Goal: Task Accomplishment & Management: Use online tool/utility

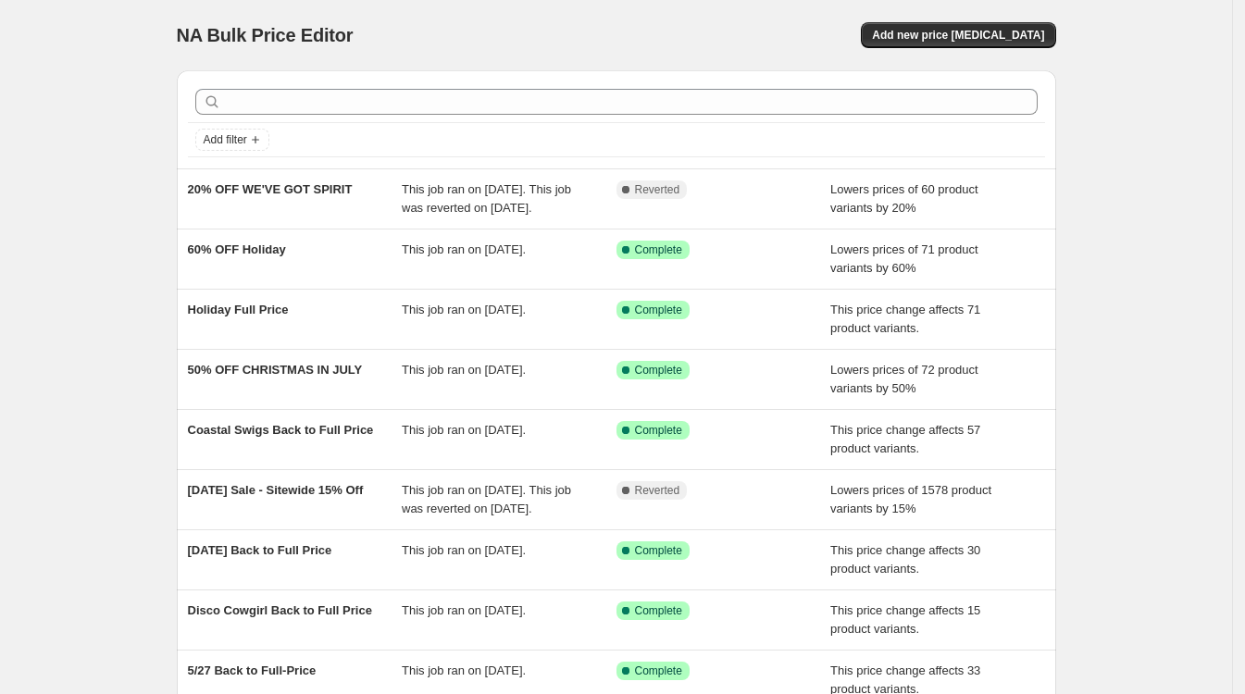
click at [1171, 206] on div "NA Bulk Price Editor. This page is ready NA Bulk Price Editor Add new price cha…" at bounding box center [616, 476] width 1232 height 953
click at [1000, 32] on span "Add new price change job" at bounding box center [958, 35] width 172 height 15
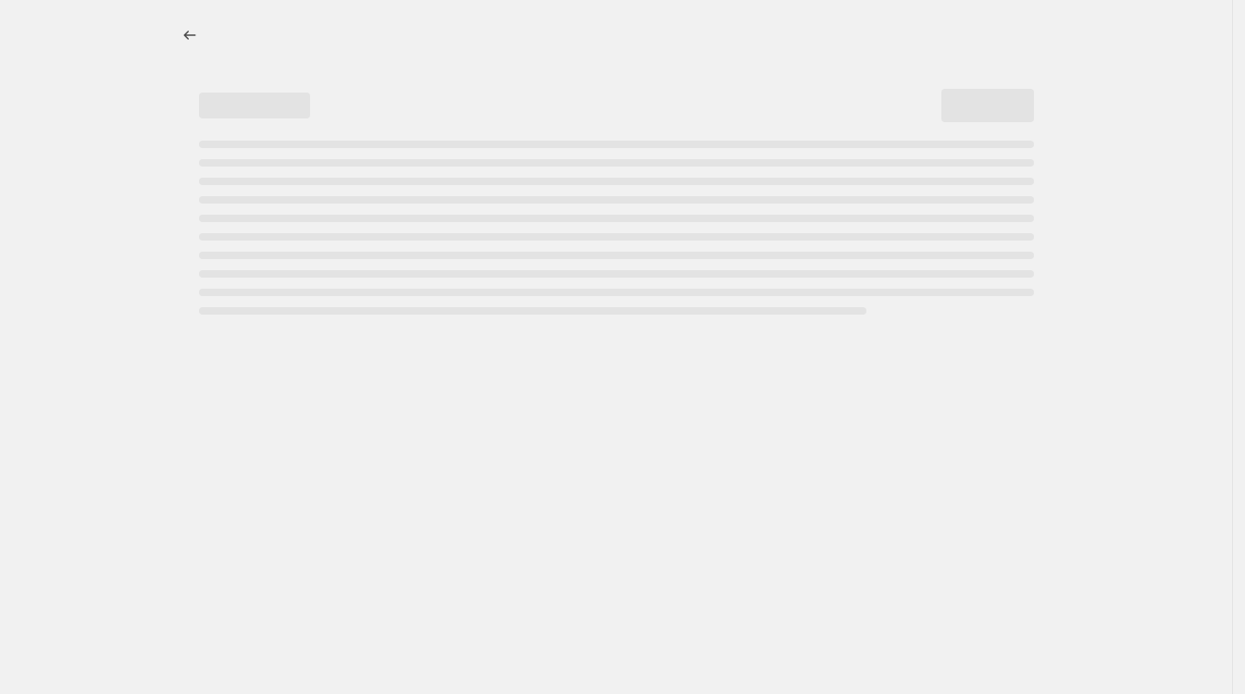
select select "percentage"
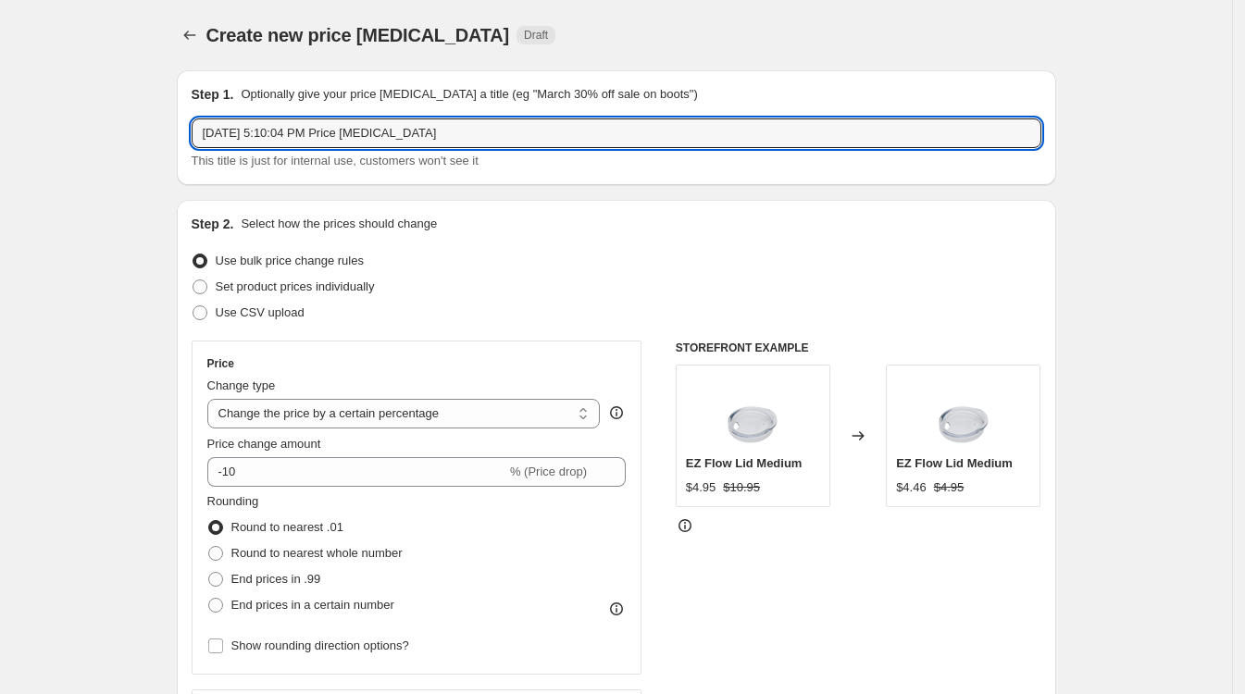
drag, startPoint x: 466, startPoint y: 131, endPoint x: 55, endPoint y: 136, distance: 411.8
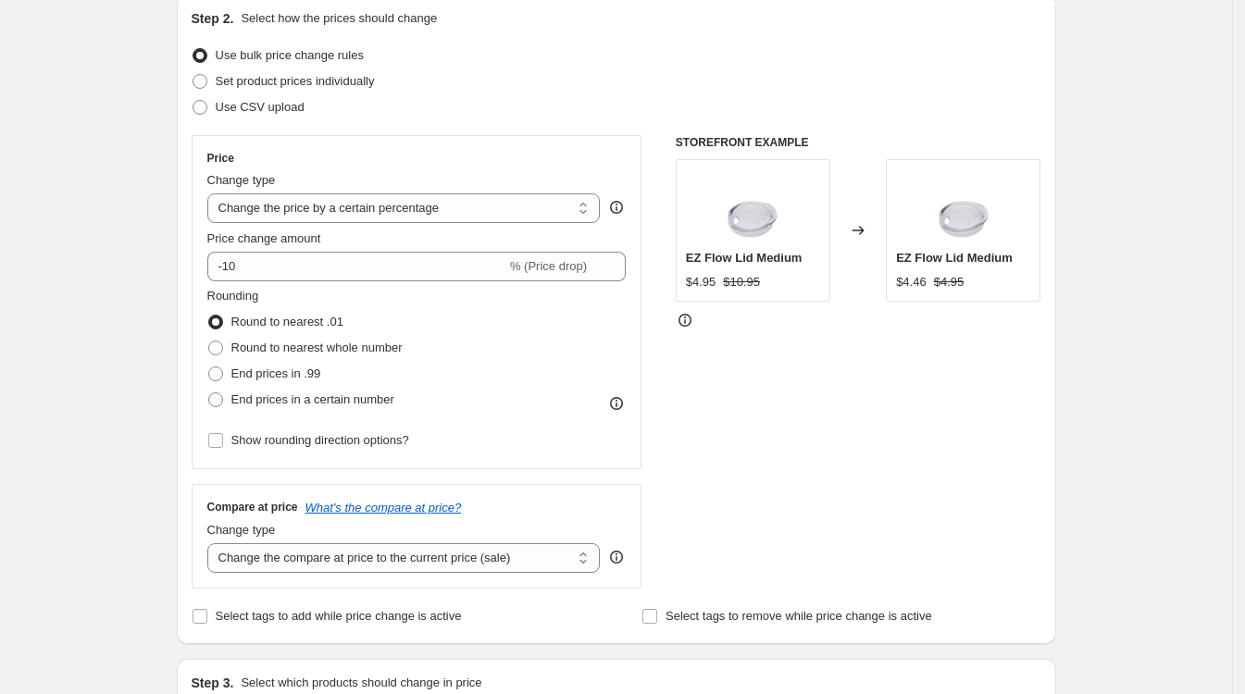
scroll to position [231, 0]
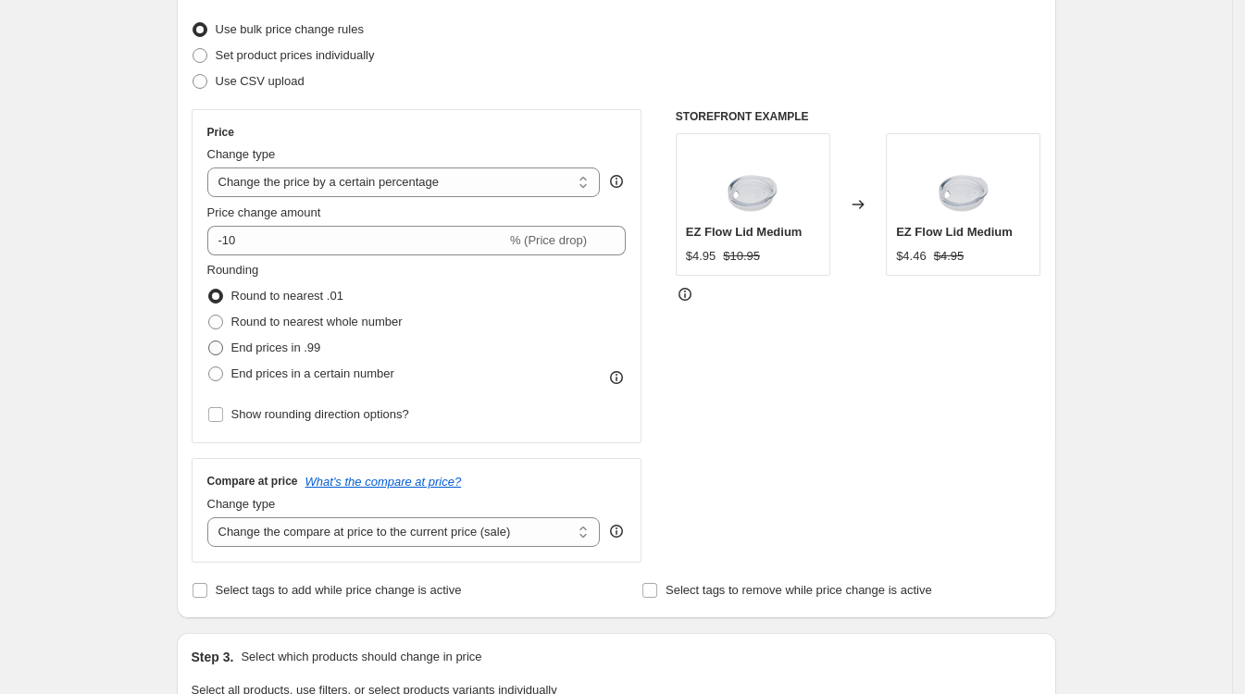
type input "8/25 Buy Buy Summer Sale 30% OFF"
click at [221, 349] on span at bounding box center [215, 348] width 15 height 15
click at [209, 341] on input "End prices in .99" at bounding box center [208, 341] width 1 height 1
radio input "true"
click at [220, 294] on span at bounding box center [215, 296] width 15 height 15
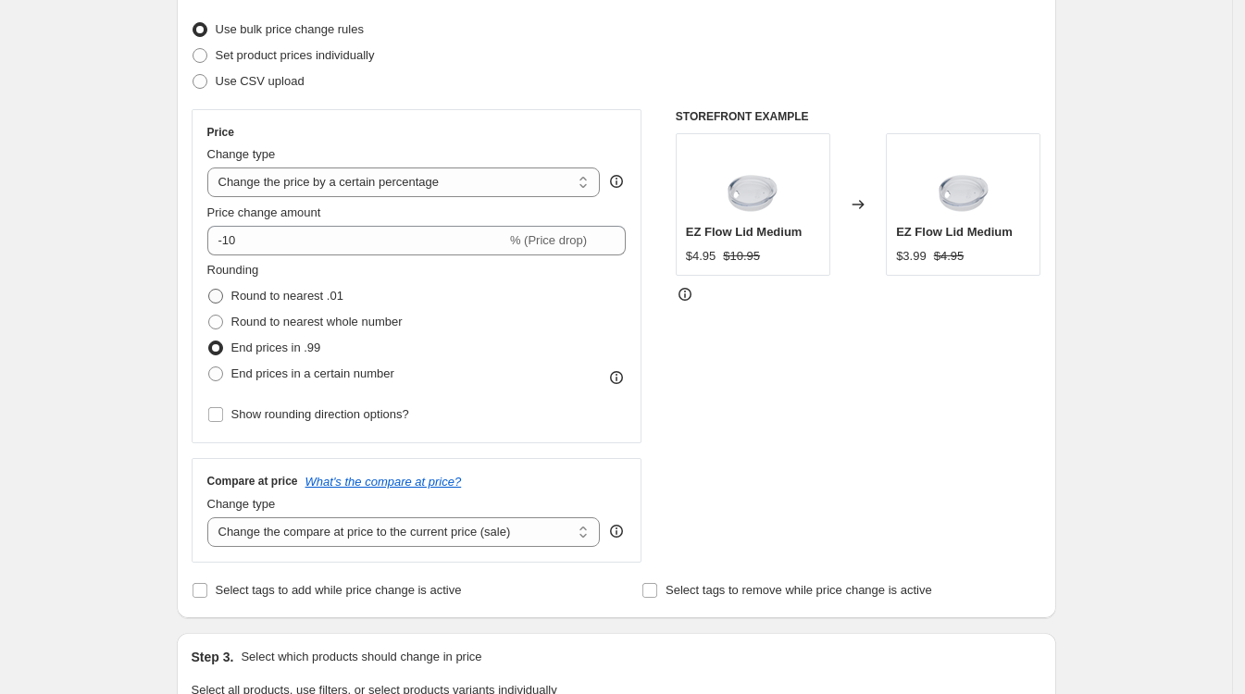
click at [209, 290] on input "Round to nearest .01" at bounding box center [208, 289] width 1 height 1
radio input "true"
click at [1198, 196] on div "Create new price change job. This page is ready Create new price change job Dra…" at bounding box center [616, 694] width 1232 height 1850
click at [1165, 135] on div "Create new price change job. This page is ready Create new price change job Dra…" at bounding box center [616, 694] width 1232 height 1850
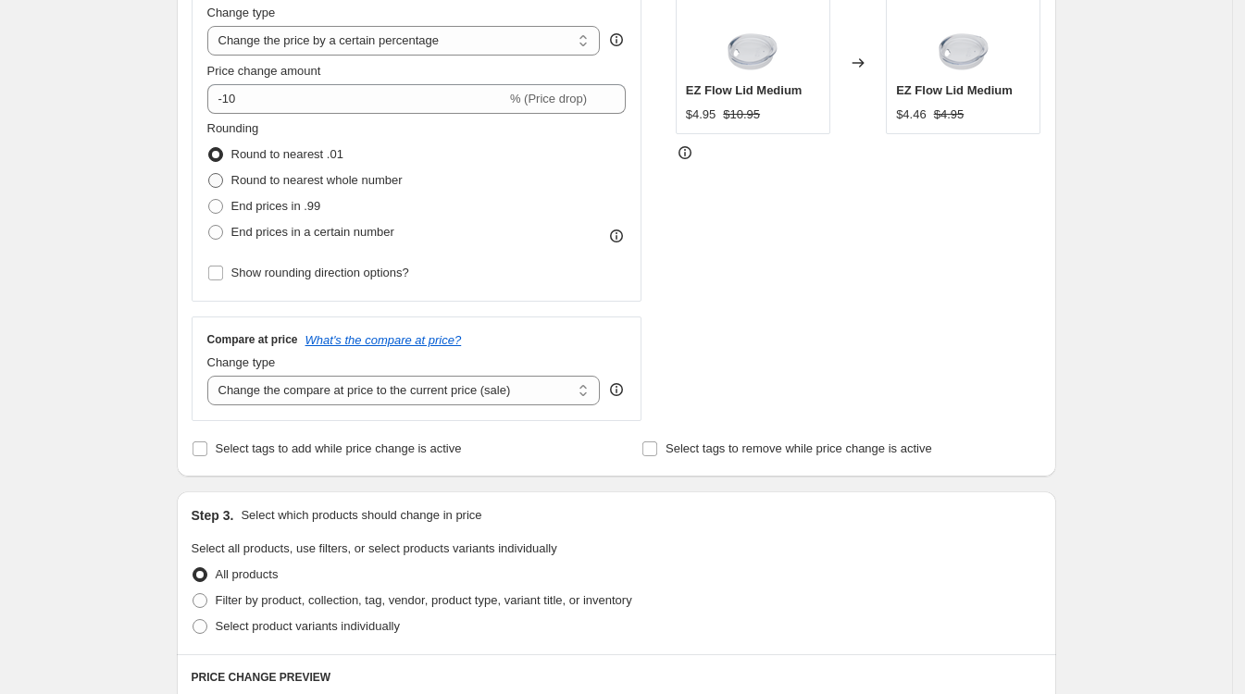
scroll to position [463, 0]
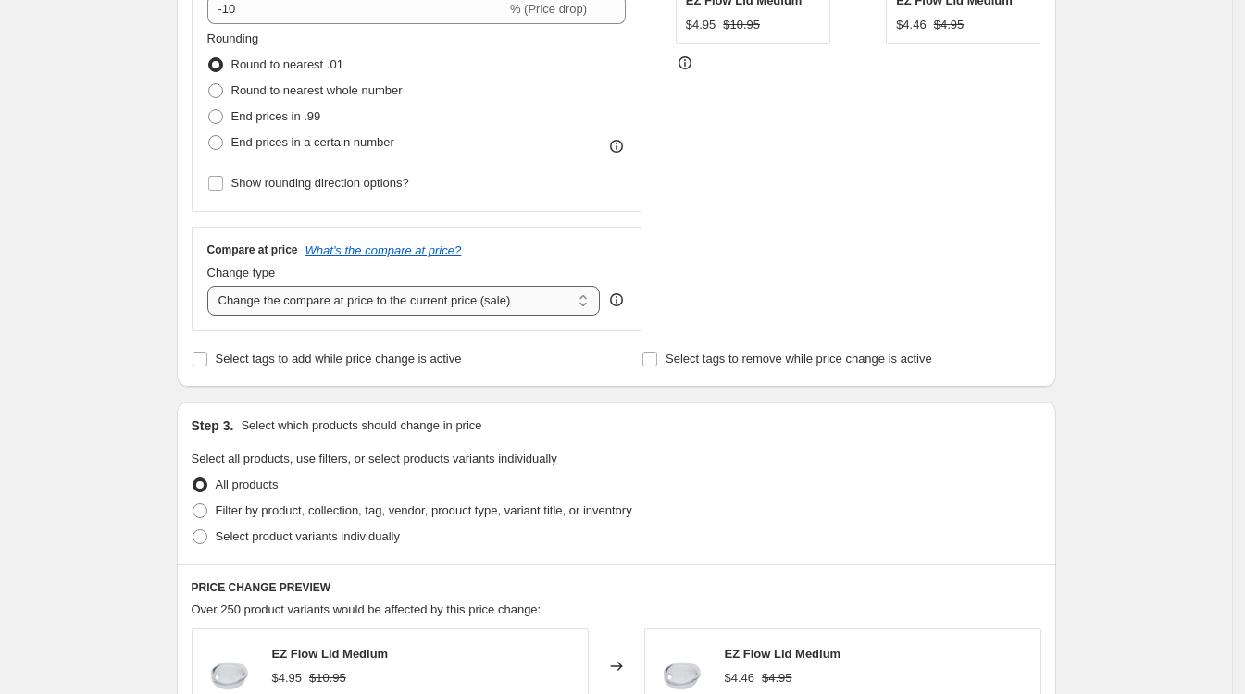
click at [451, 302] on select "Change the compare at price to the current price (sale) Change the compare at p…" at bounding box center [403, 301] width 393 height 30
drag, startPoint x: 80, startPoint y: 288, endPoint x: 81, endPoint y: 276, distance: 12.1
click at [80, 287] on div "Create new price change job. This page is ready Create new price change job Dra…" at bounding box center [616, 462] width 1232 height 1850
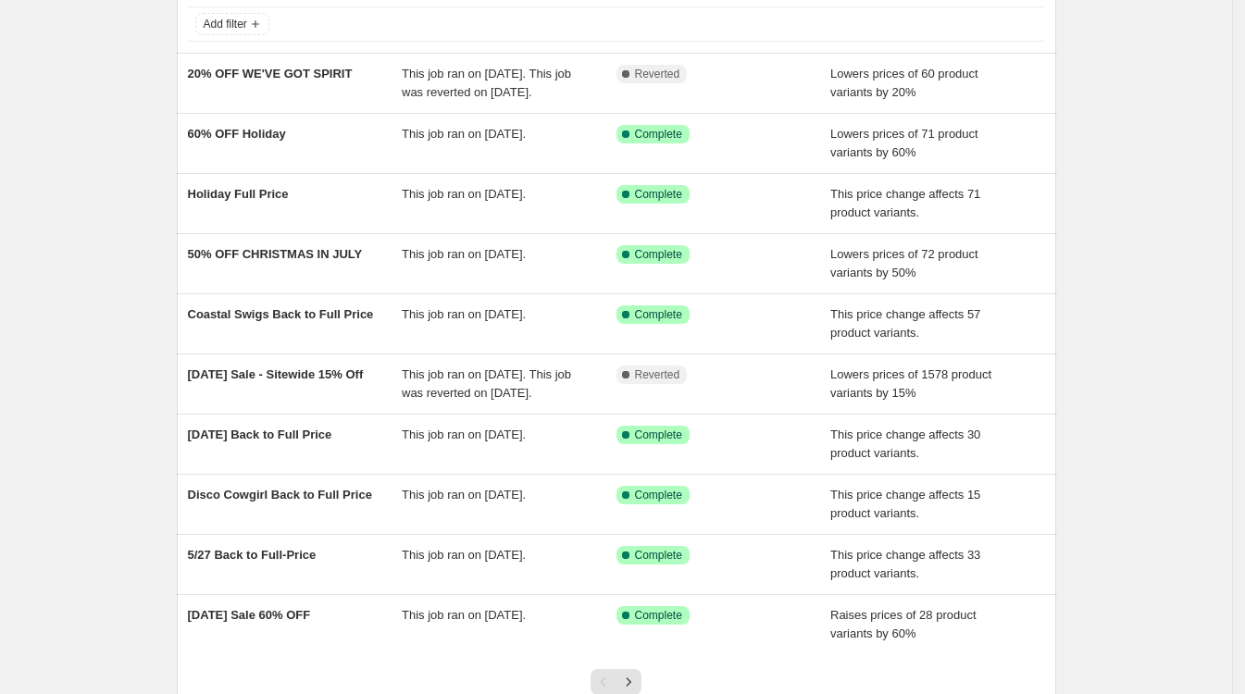
scroll to position [231, 0]
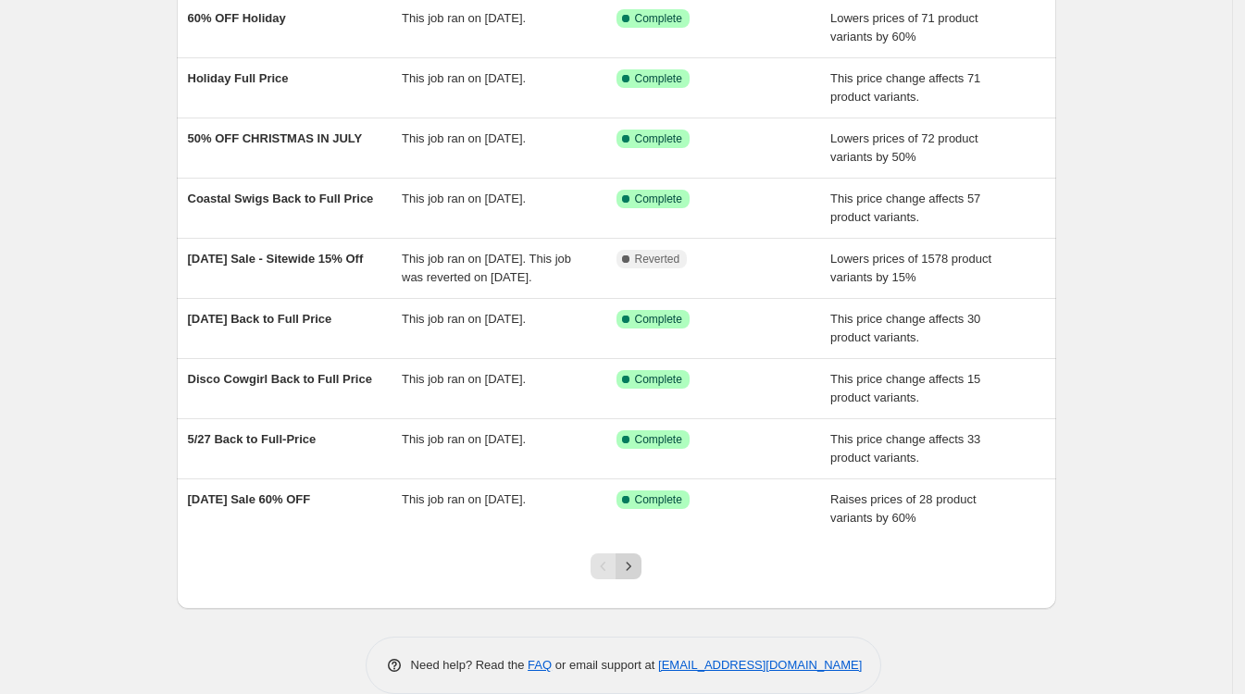
click at [631, 576] on icon "Next" at bounding box center [628, 566] width 19 height 19
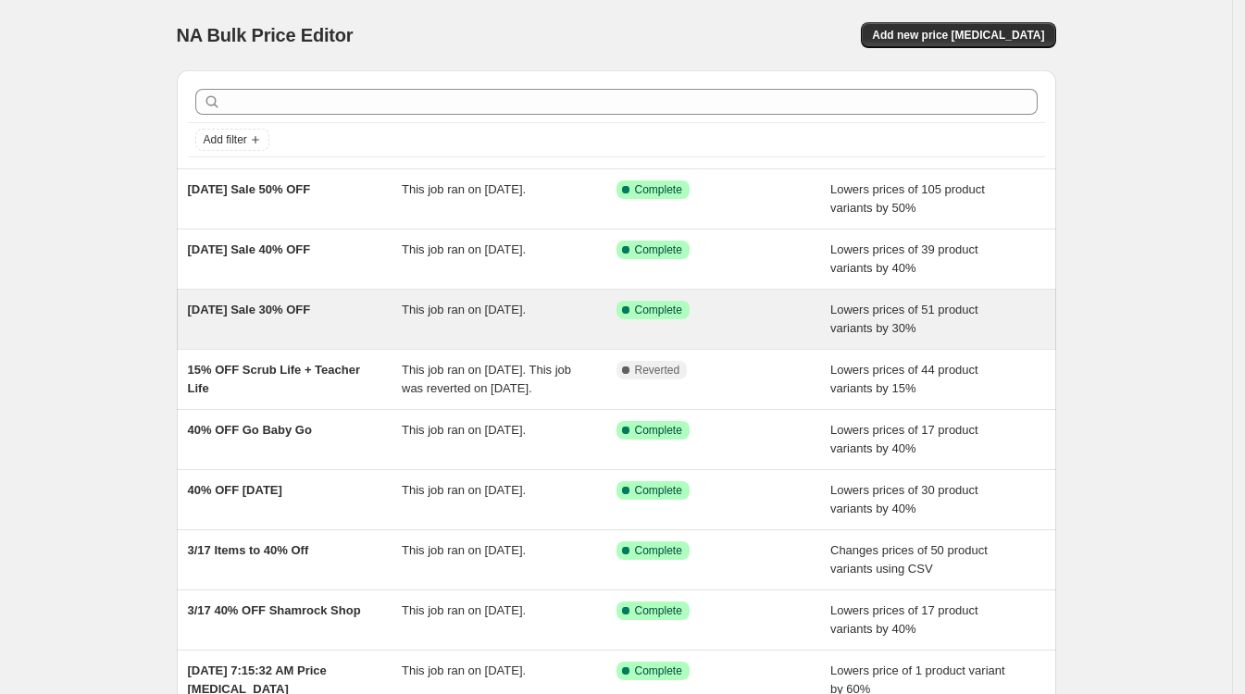
click at [311, 316] on span "Memorial Day Sale 30% OFF" at bounding box center [249, 310] width 123 height 14
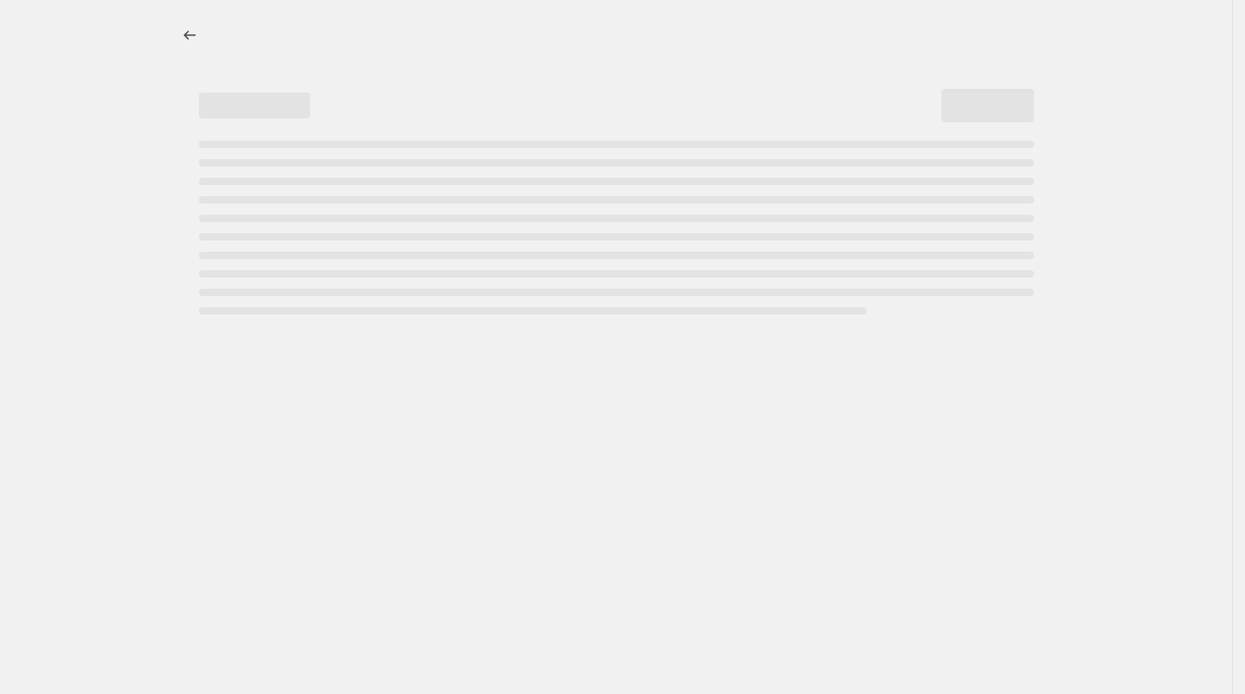
select select "percentage"
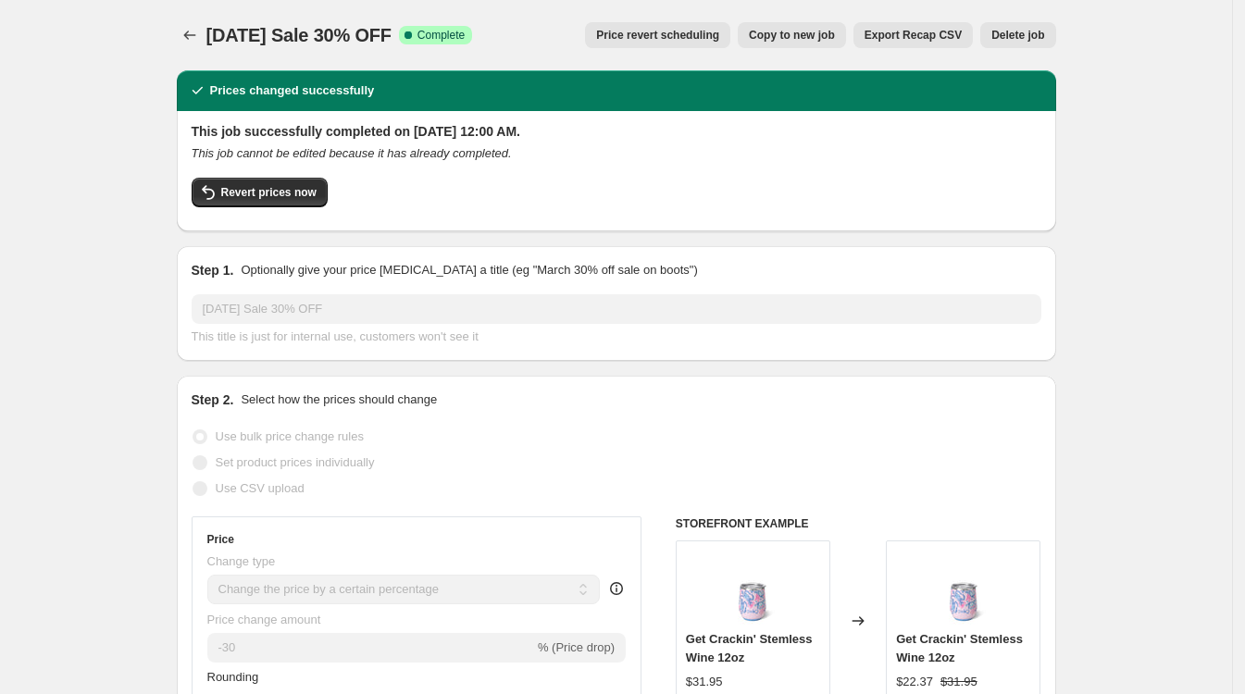
click at [813, 35] on span "Copy to new job" at bounding box center [792, 35] width 86 height 15
select select "percentage"
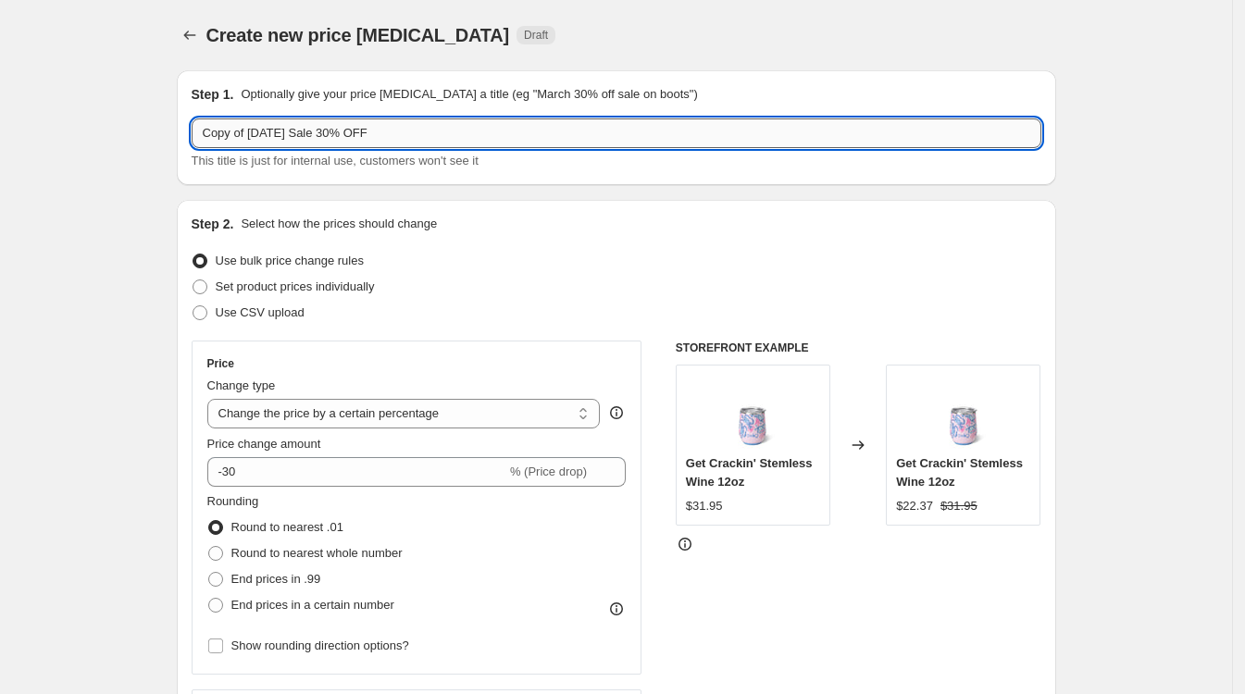
drag, startPoint x: 425, startPoint y: 135, endPoint x: 202, endPoint y: 130, distance: 223.1
click at [202, 130] on input "Copy of Memorial Day Sale 30% OFF" at bounding box center [617, 133] width 850 height 30
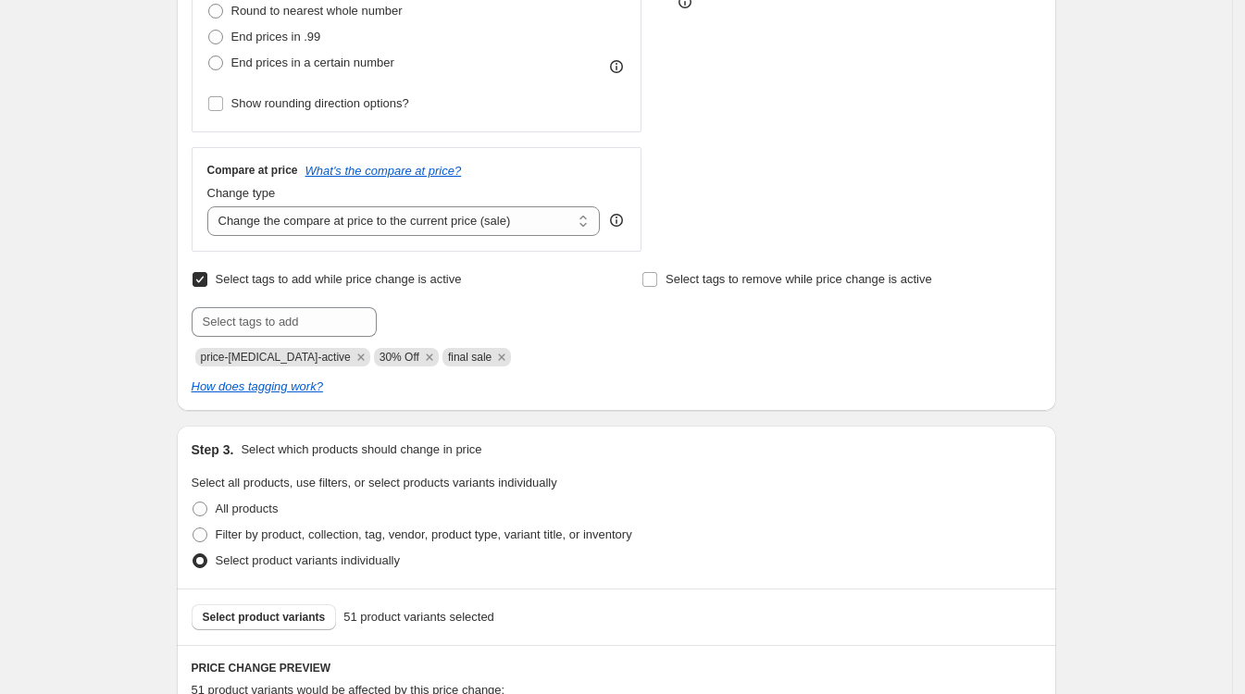
scroll to position [578, 0]
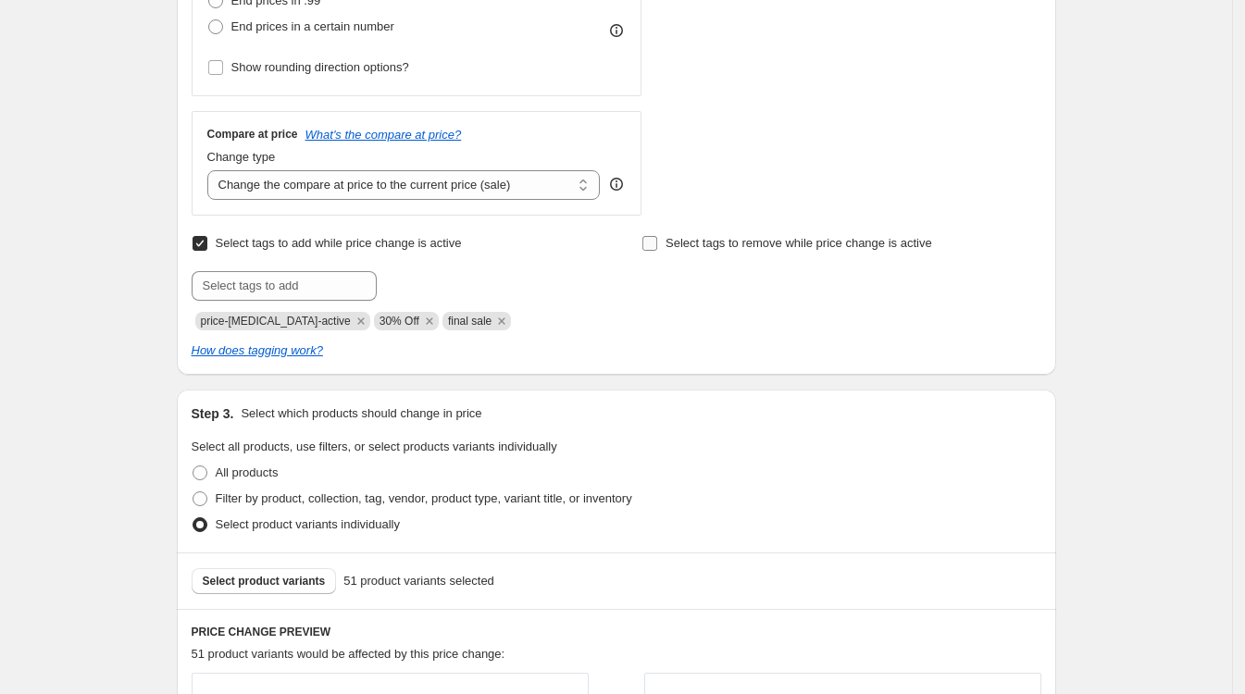
type input "8/25 Buy Buy Summer Sale 30% OFF"
click at [655, 243] on input "Select tags to remove while price change is active" at bounding box center [649, 243] width 15 height 15
checkbox input "true"
click at [683, 286] on input "text" at bounding box center [733, 286] width 185 height 30
type input "_new"
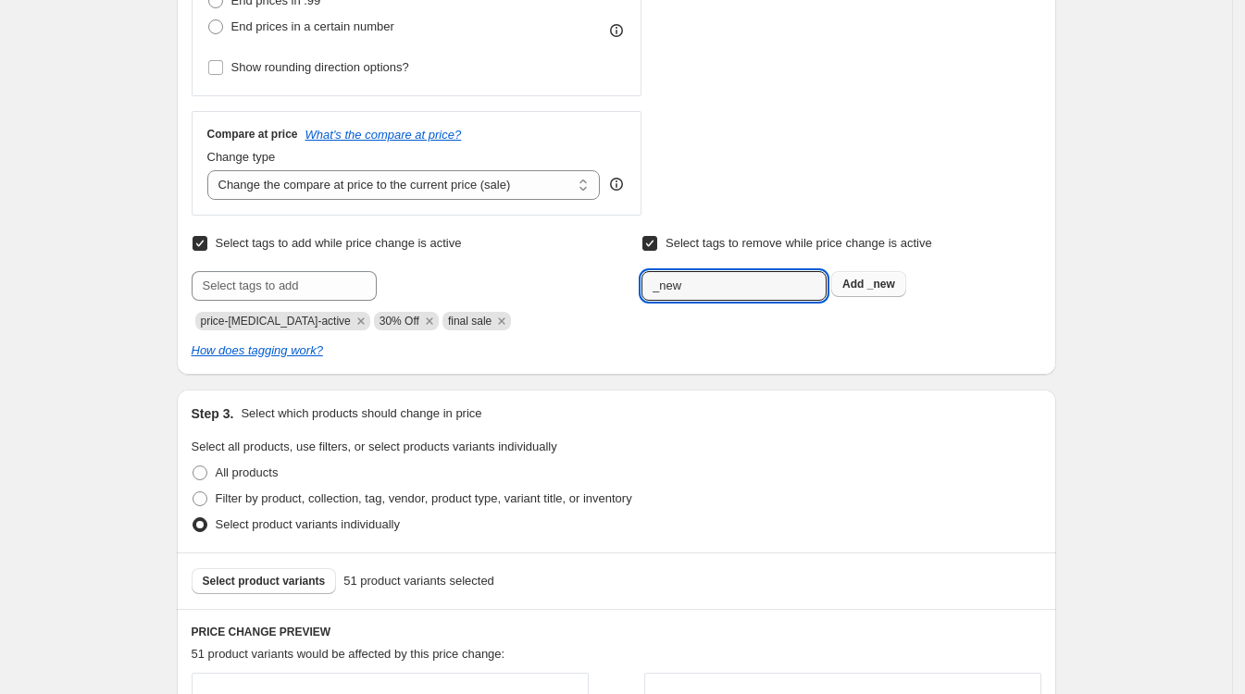
click at [884, 282] on span "_new" at bounding box center [881, 284] width 28 height 13
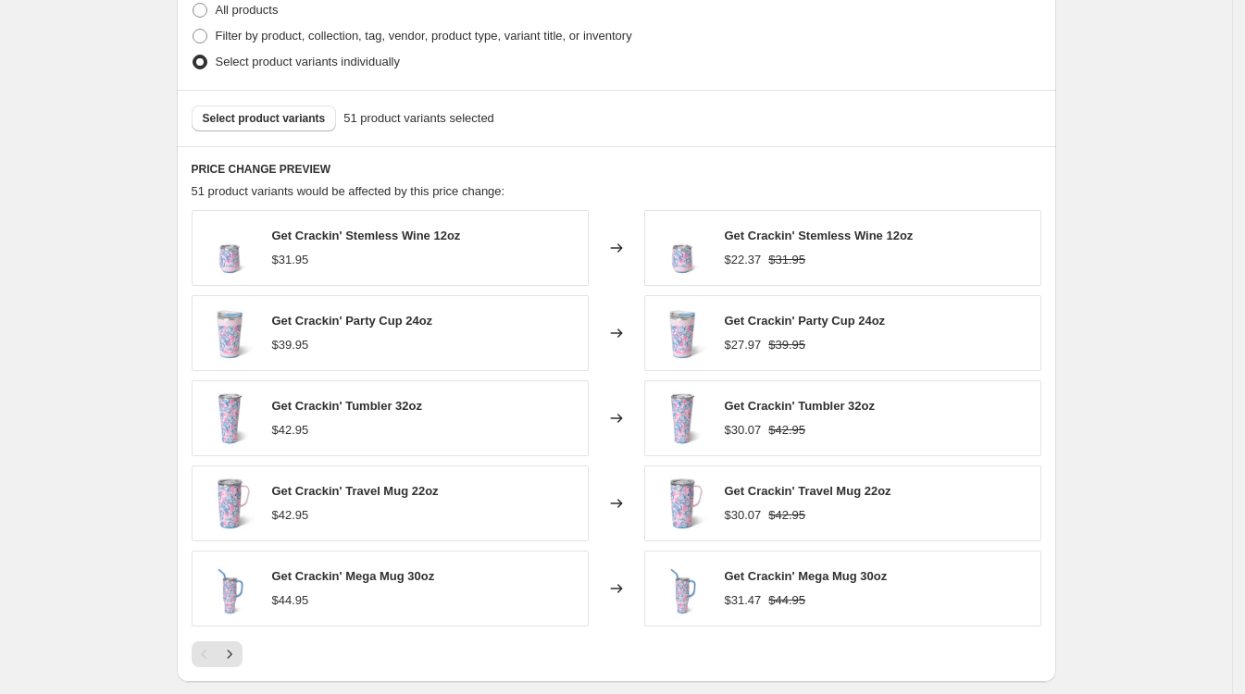
scroll to position [810, 0]
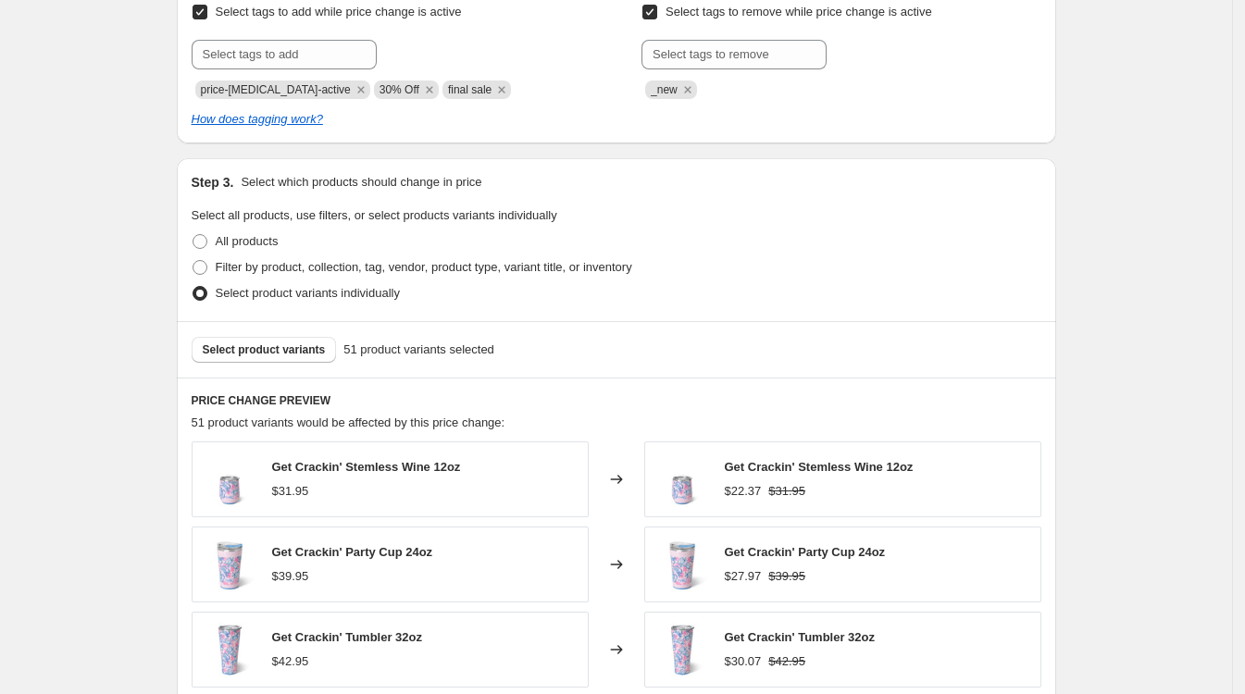
click at [1191, 238] on div "Create new price change job. This page is ready Create new price change job Dra…" at bounding box center [616, 195] width 1232 height 2010
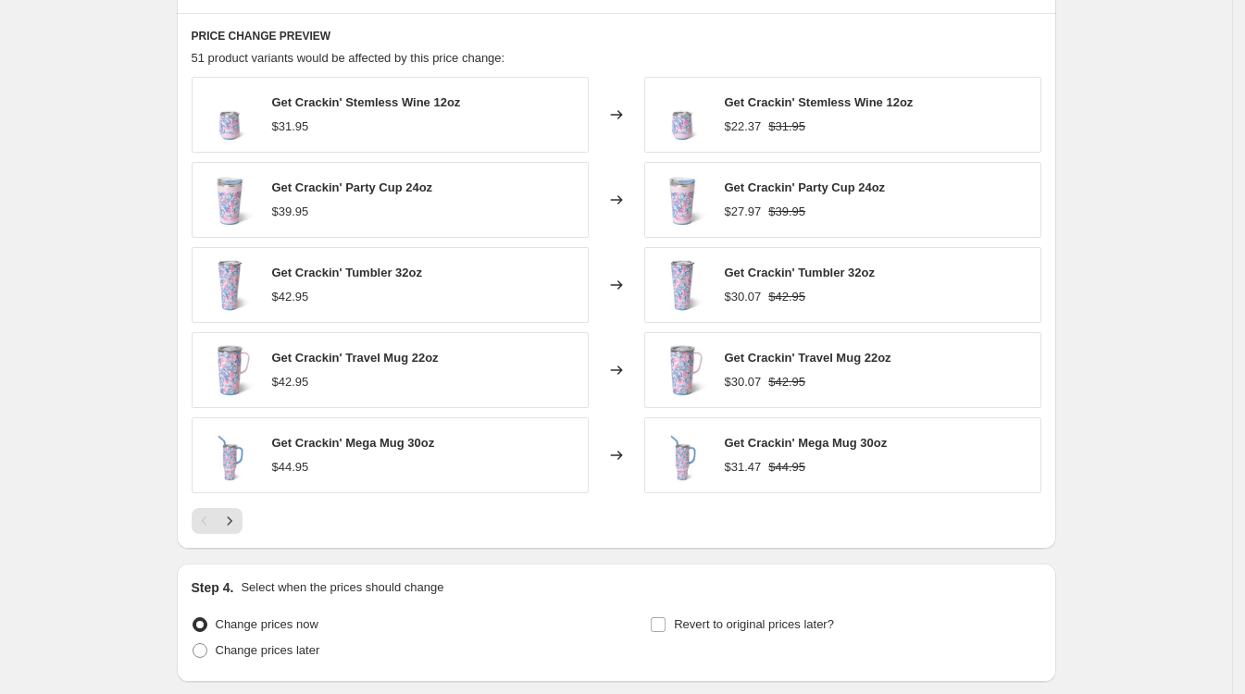
scroll to position [970, 0]
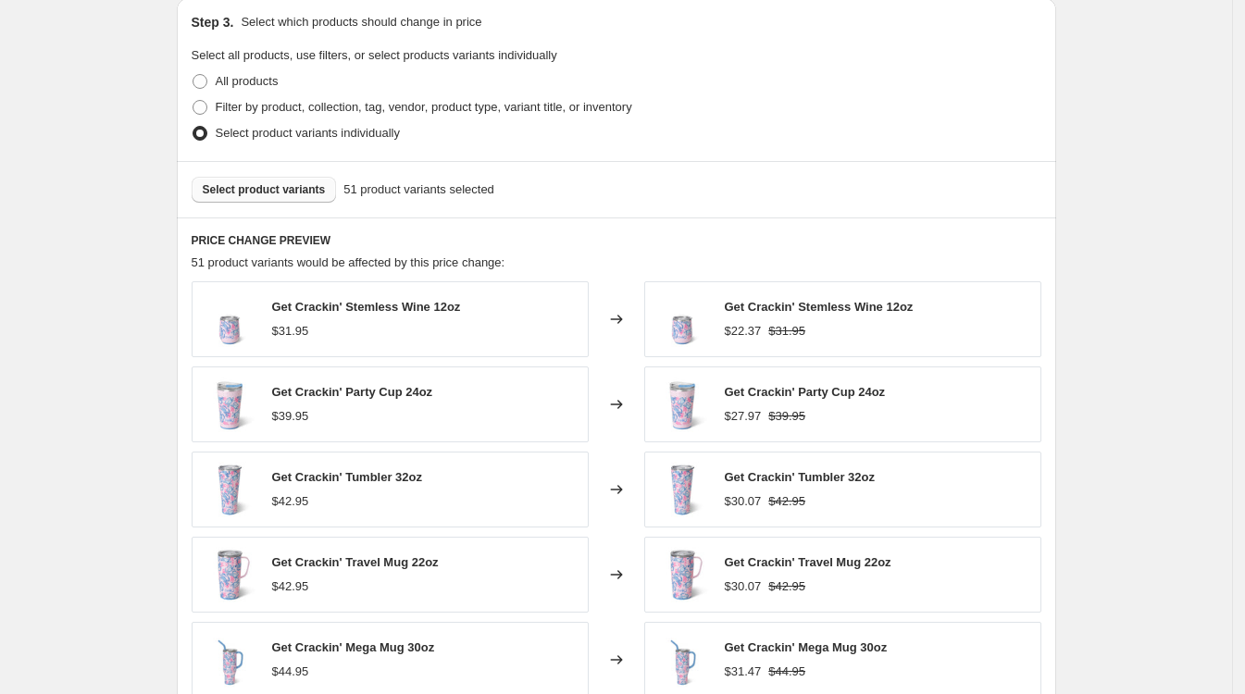
click at [286, 192] on span "Select product variants" at bounding box center [264, 189] width 123 height 15
click at [270, 187] on span "Select product variants" at bounding box center [264, 189] width 123 height 15
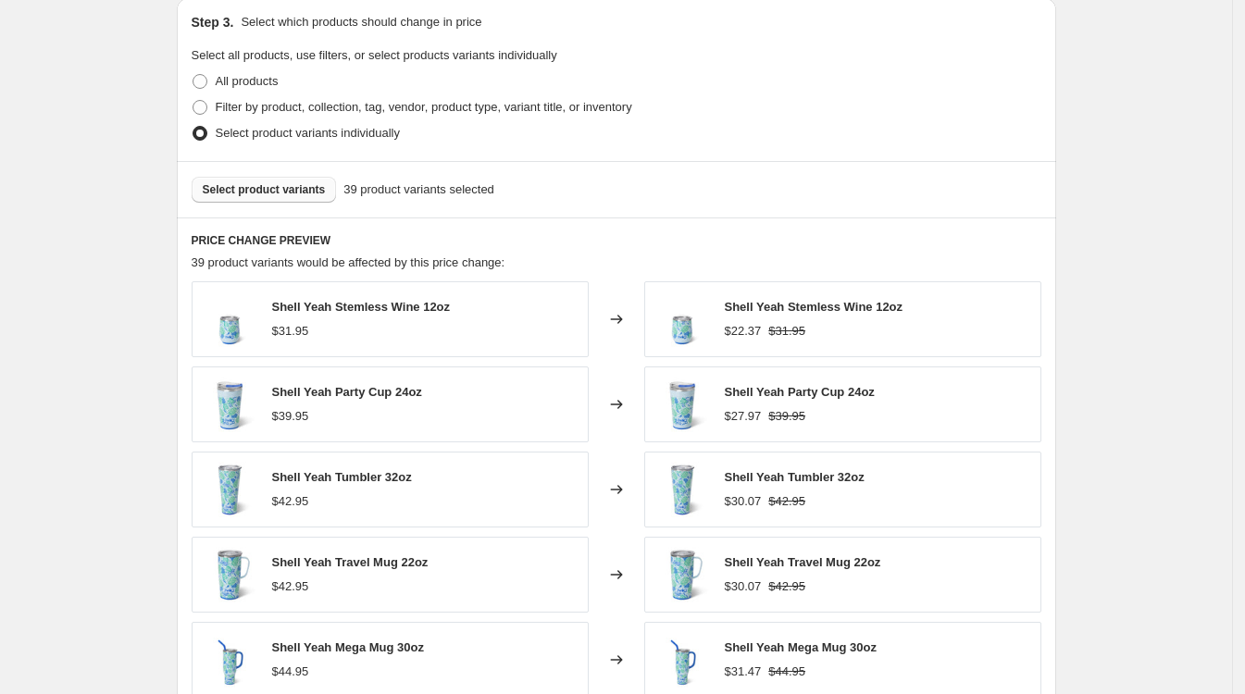
click at [277, 190] on span "Select product variants" at bounding box center [264, 189] width 123 height 15
click at [295, 191] on span "Select product variants" at bounding box center [264, 189] width 123 height 15
click at [256, 192] on span "Select product variants" at bounding box center [264, 189] width 123 height 15
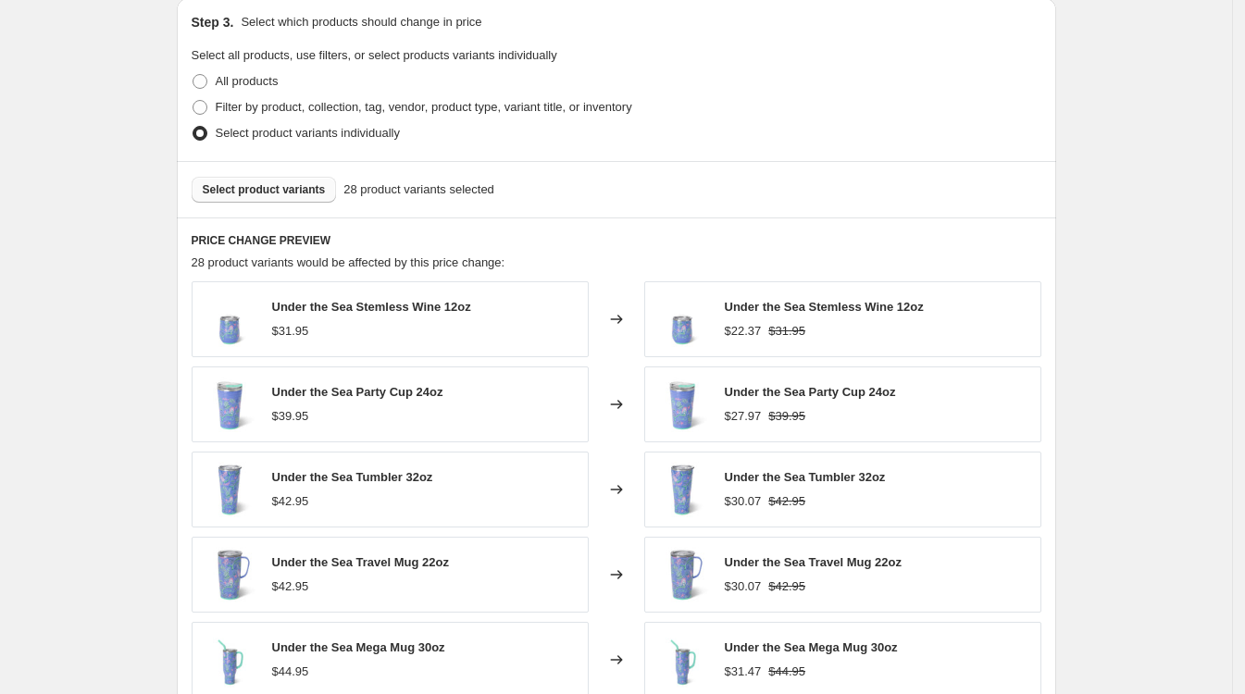
click at [292, 192] on span "Select product variants" at bounding box center [264, 189] width 123 height 15
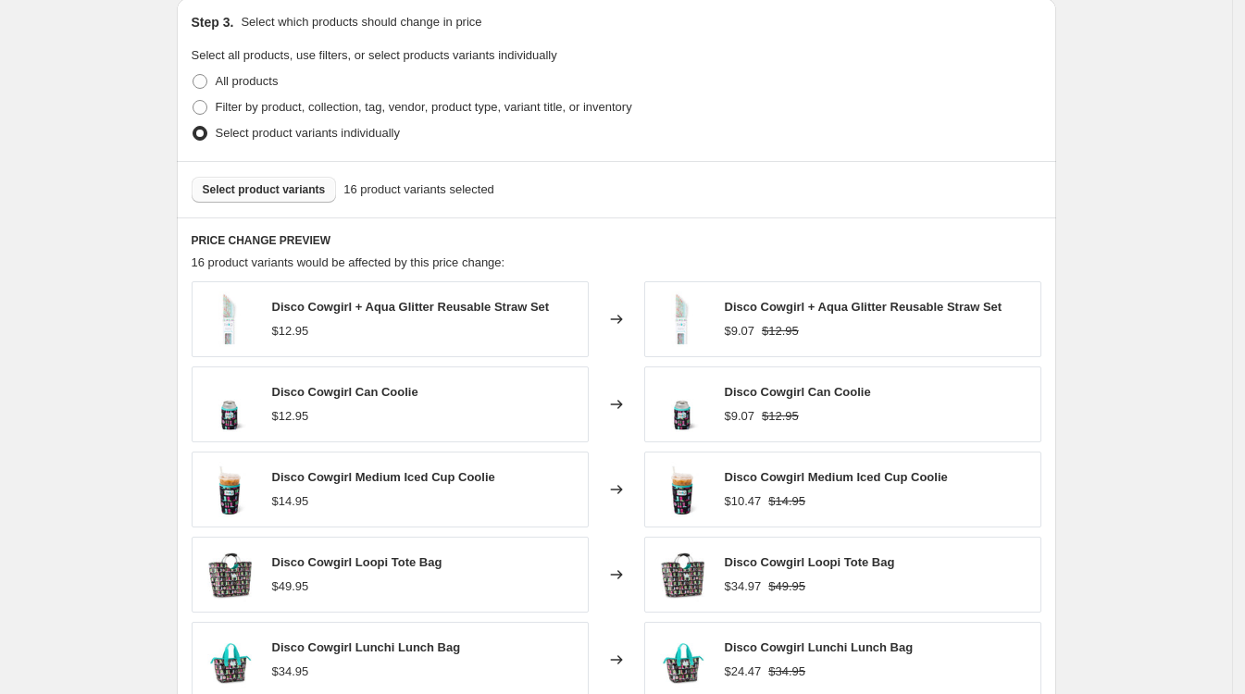
click at [286, 191] on span "Select product variants" at bounding box center [264, 189] width 123 height 15
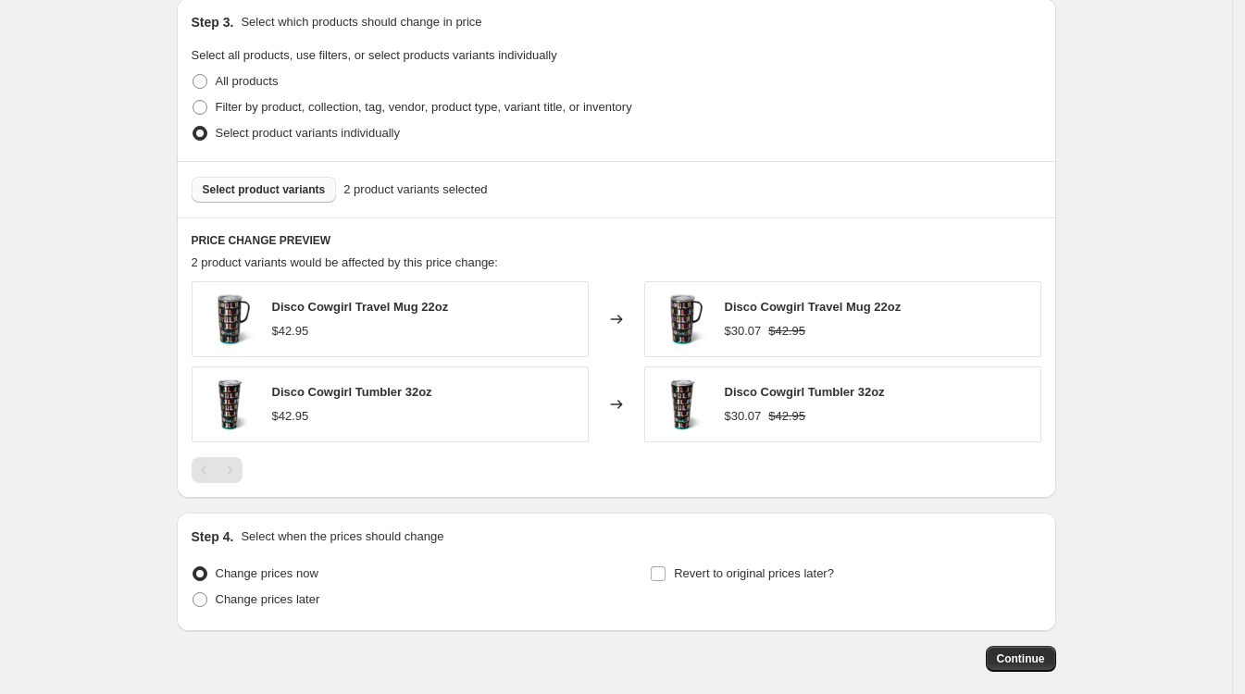
click at [287, 194] on span "Select product variants" at bounding box center [264, 189] width 123 height 15
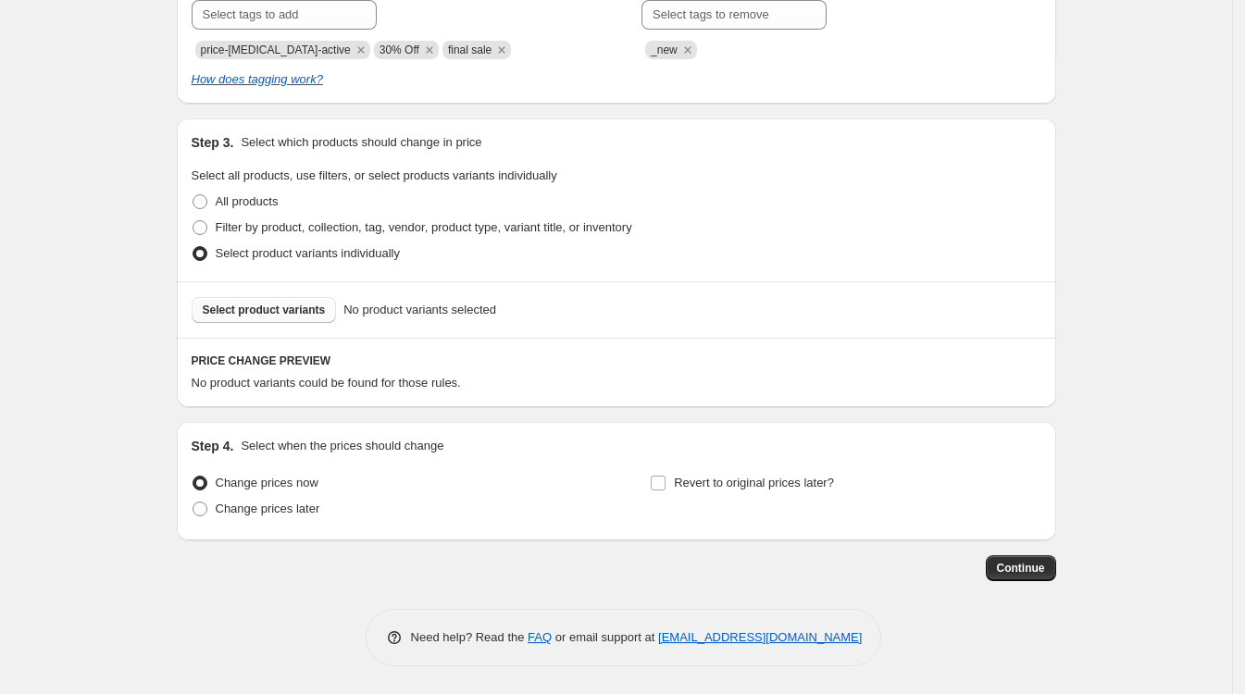
scroll to position [850, 0]
click at [272, 305] on span "Select product variants" at bounding box center [264, 310] width 123 height 15
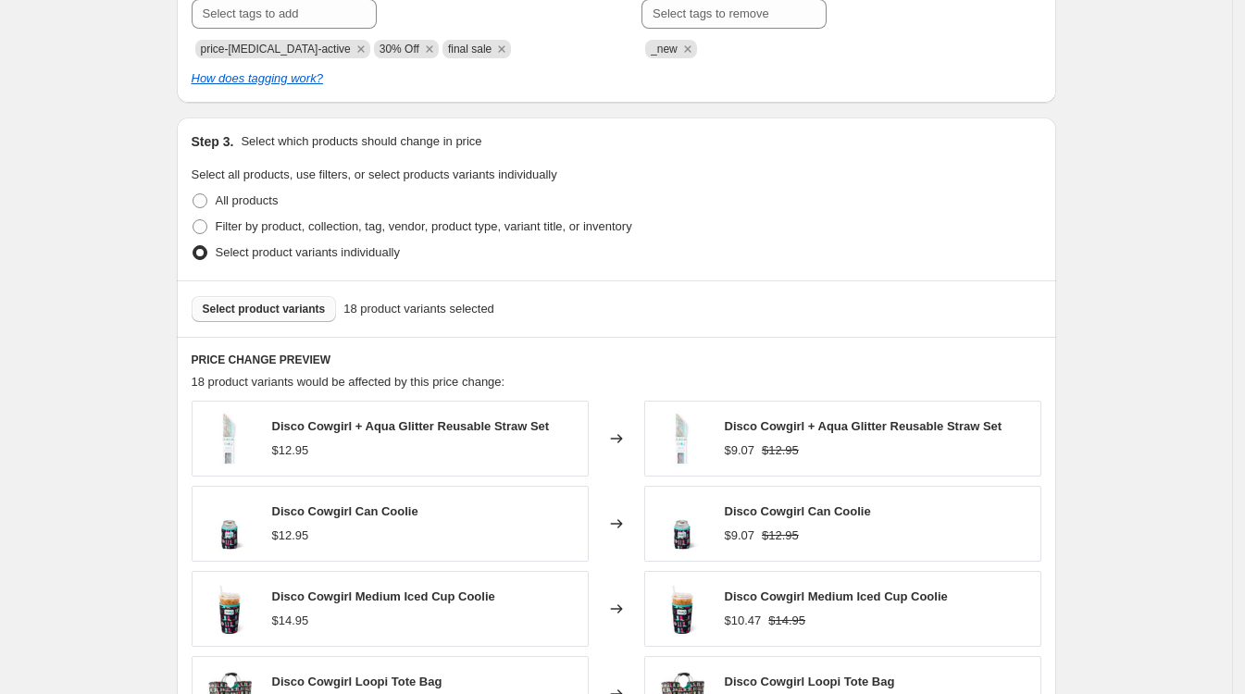
drag, startPoint x: 1182, startPoint y: 315, endPoint x: 1112, endPoint y: 330, distance: 71.2
click at [1182, 315] on div "Create new price change job. This page is ready Create new price change job Dra…" at bounding box center [616, 155] width 1232 height 2010
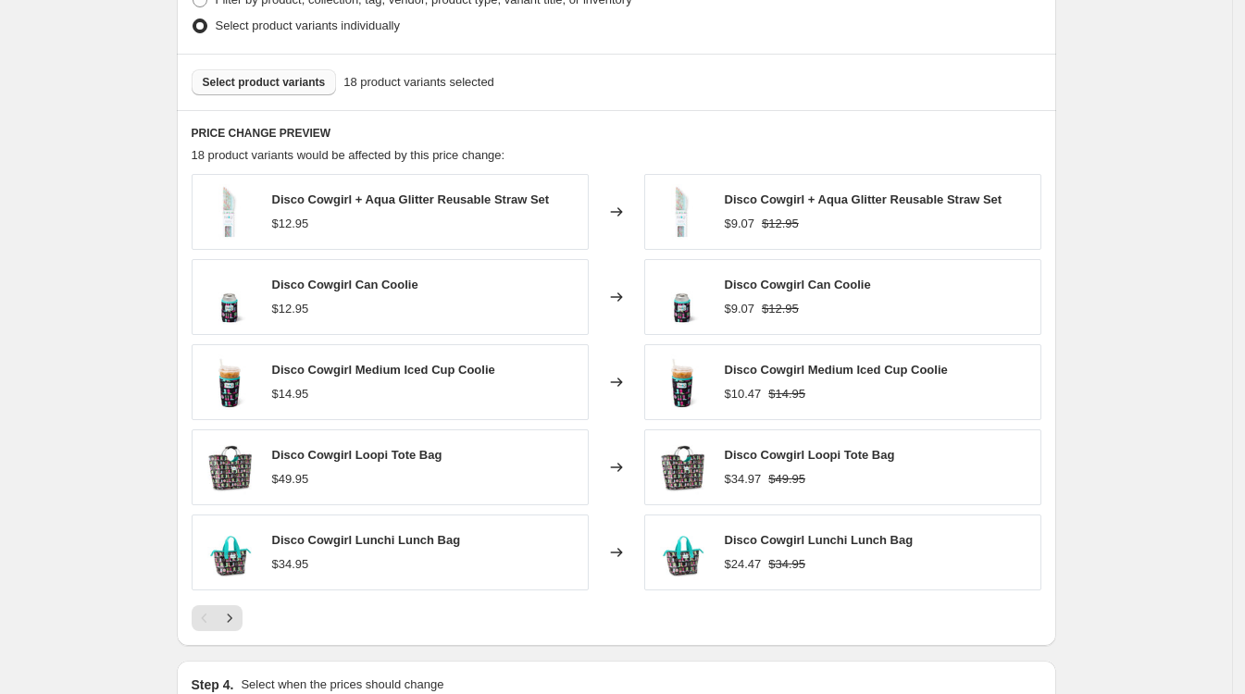
scroll to position [1082, 0]
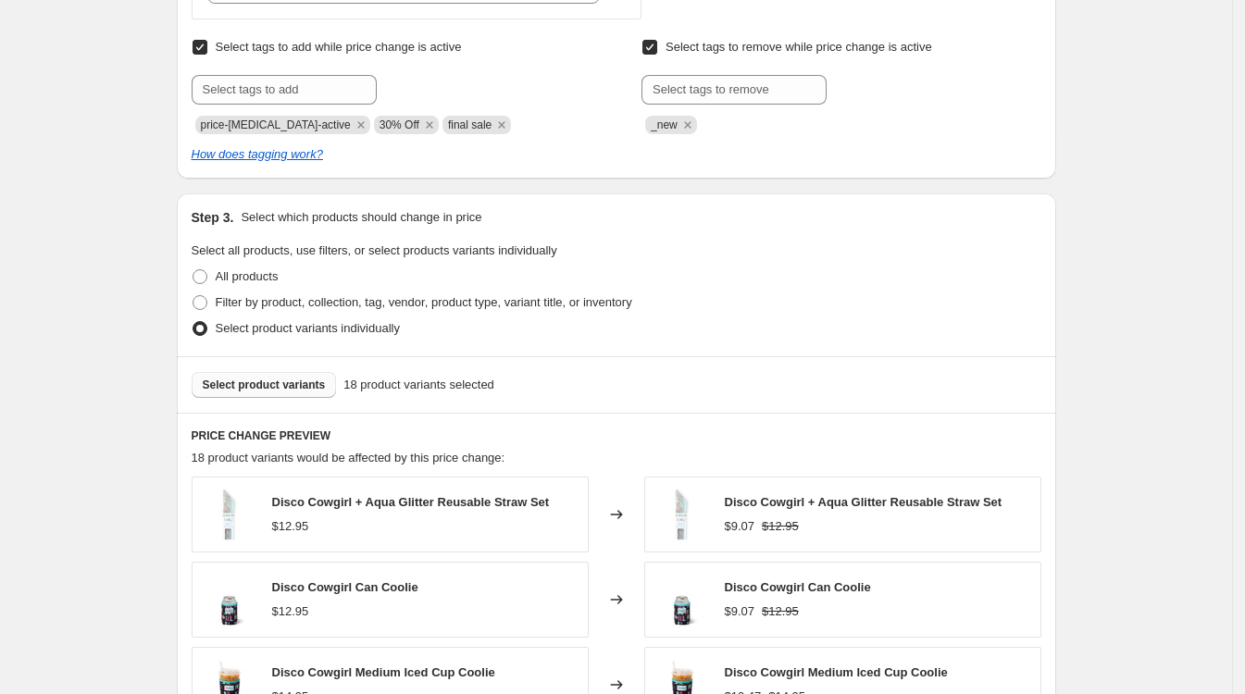
scroll to position [966, 0]
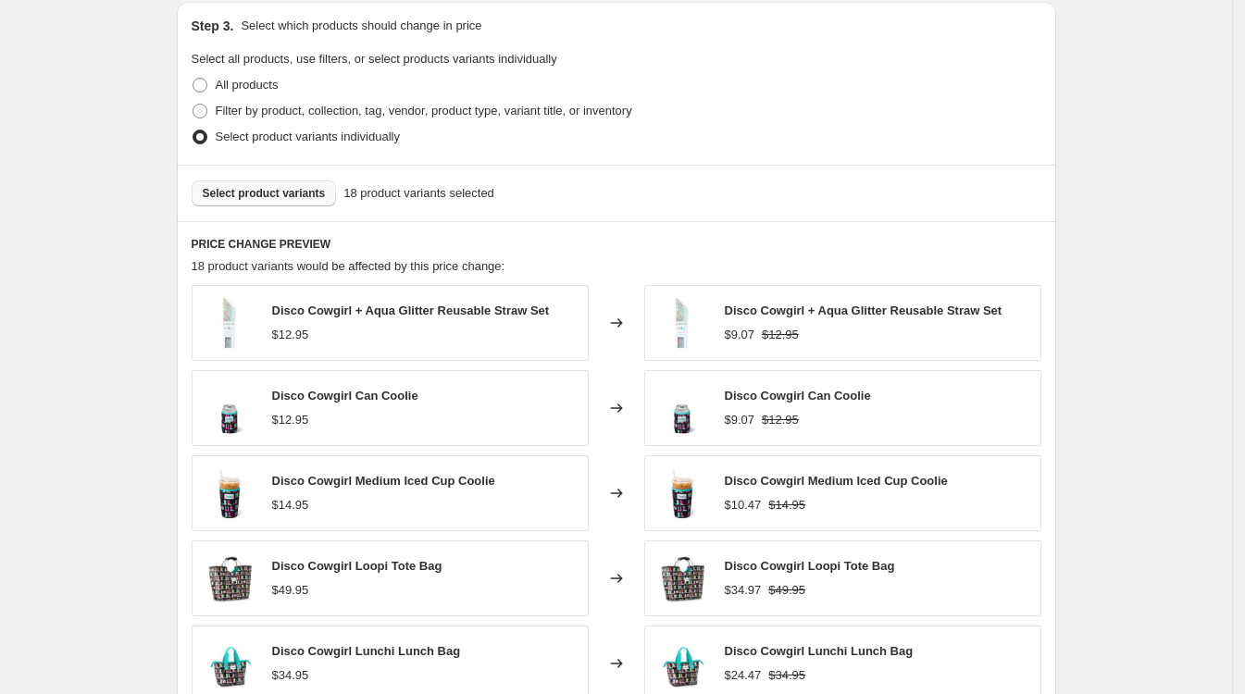
click at [247, 183] on button "Select product variants" at bounding box center [264, 193] width 145 height 26
click at [280, 192] on span "Select product variants" at bounding box center [264, 193] width 123 height 15
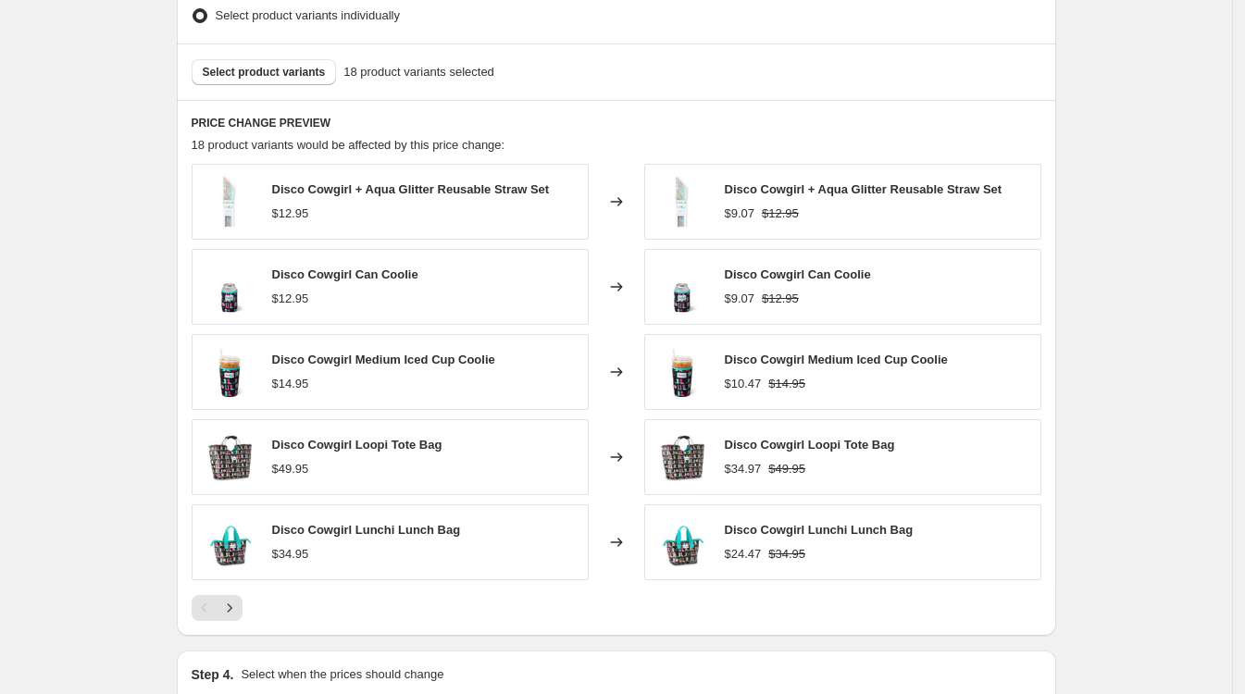
scroll to position [1082, 0]
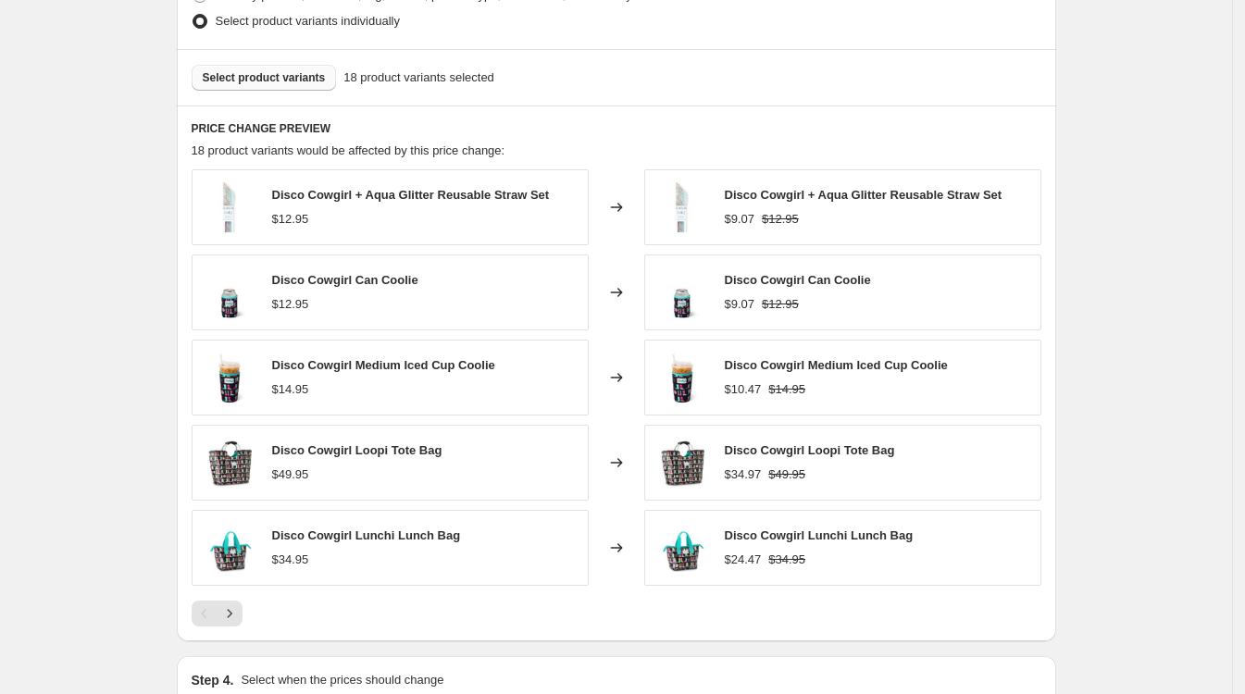
click at [244, 81] on span "Select product variants" at bounding box center [264, 77] width 123 height 15
click at [275, 75] on span "Select product variants" at bounding box center [264, 77] width 123 height 15
click at [260, 78] on span "Select product variants" at bounding box center [264, 77] width 123 height 15
click at [276, 70] on span "Select product variants" at bounding box center [264, 77] width 123 height 15
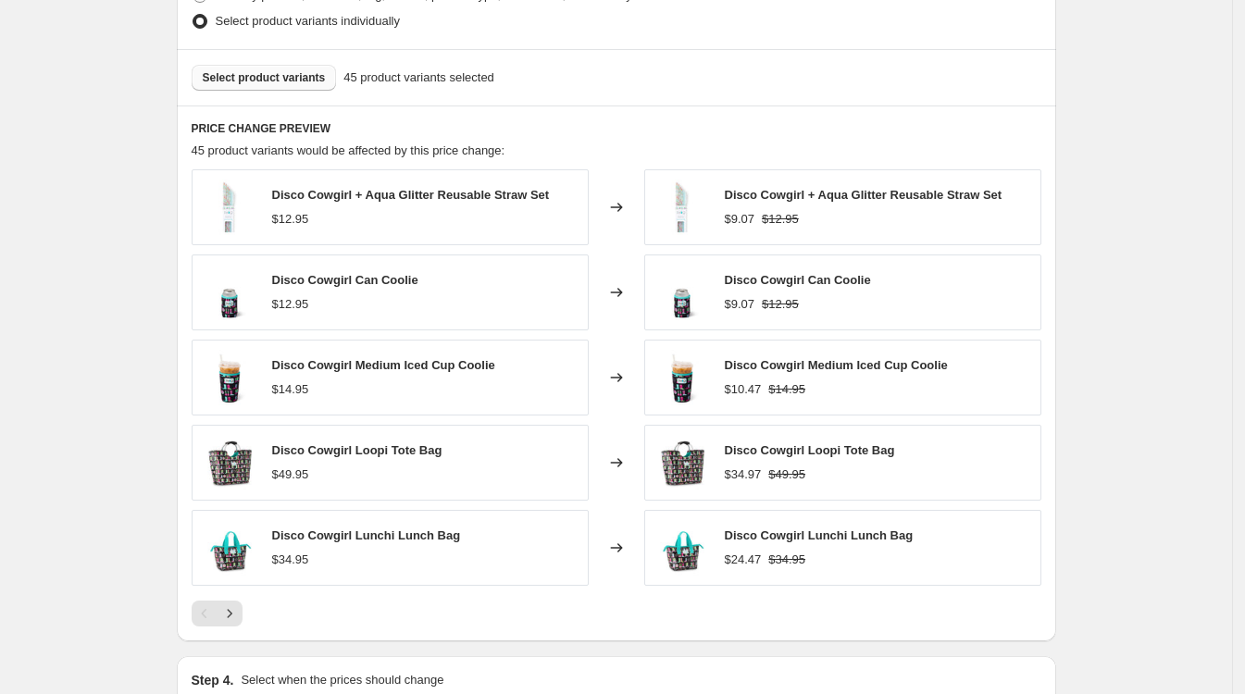
drag, startPoint x: 1186, startPoint y: 313, endPoint x: 802, endPoint y: 289, distance: 384.8
click at [290, 80] on span "Select product variants" at bounding box center [264, 77] width 123 height 15
click at [270, 74] on span "Select product variants" at bounding box center [264, 77] width 123 height 15
click at [261, 74] on span "Select product variants" at bounding box center [264, 77] width 123 height 15
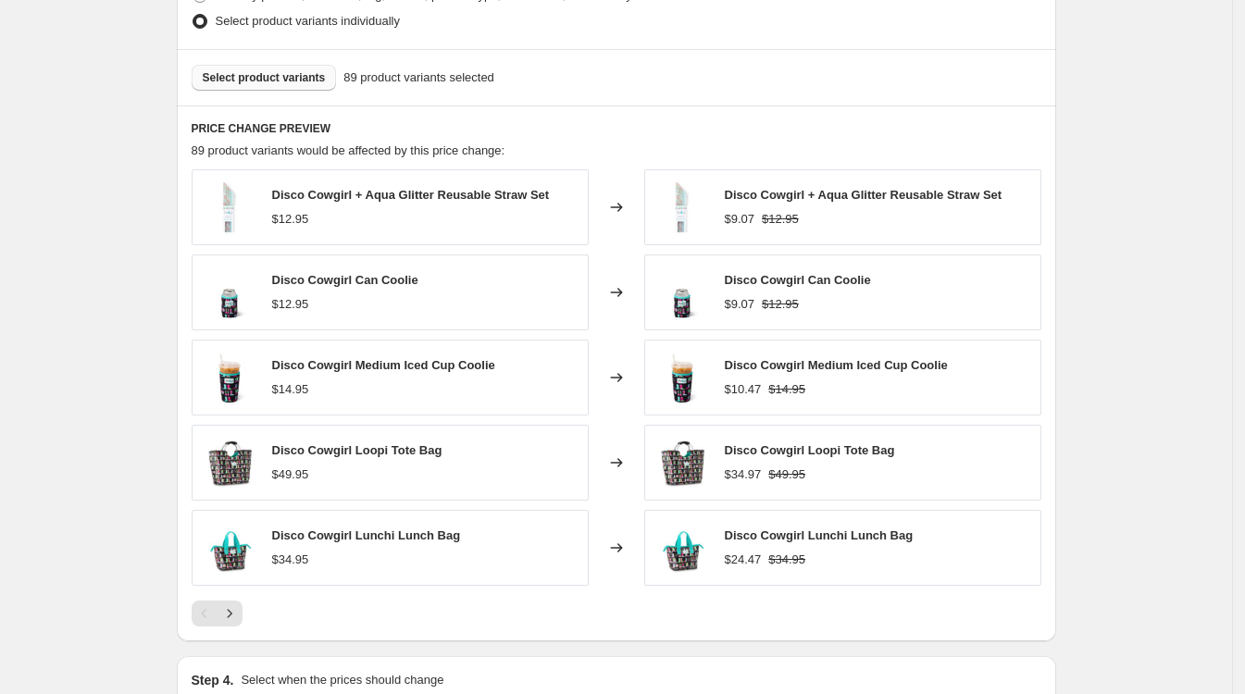
click at [246, 73] on span "Select product variants" at bounding box center [264, 77] width 123 height 15
click at [268, 81] on span "Select product variants" at bounding box center [264, 77] width 123 height 15
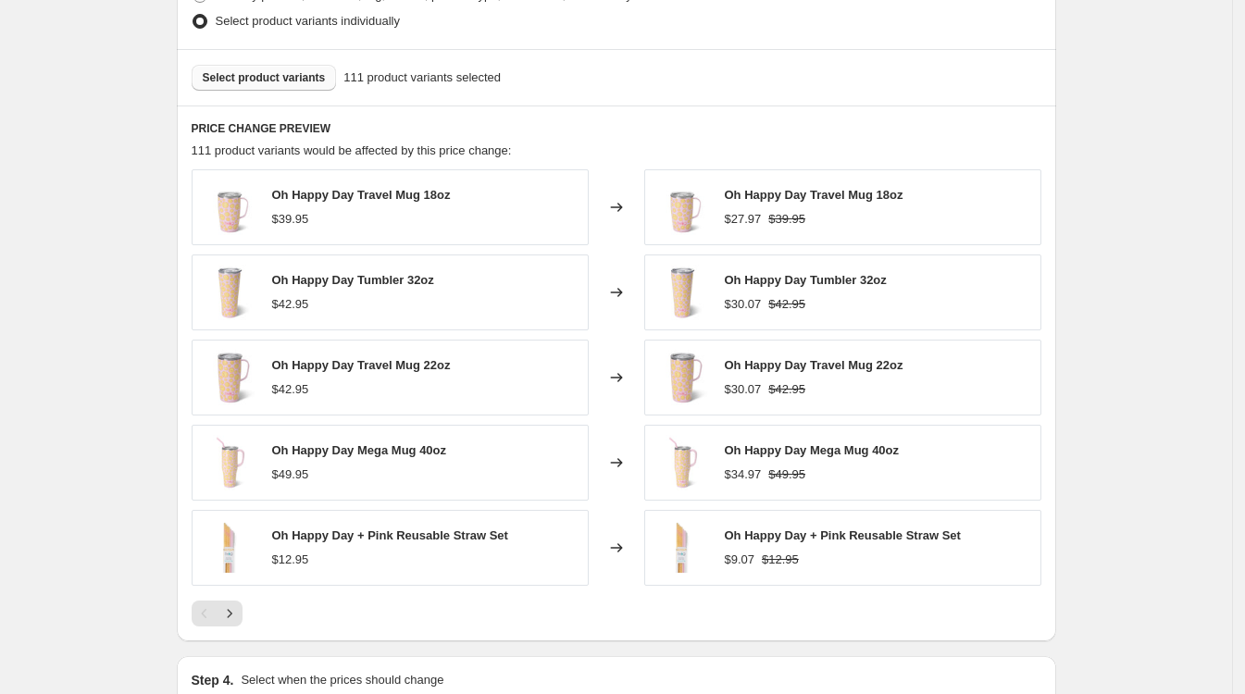
click at [257, 78] on span "Select product variants" at bounding box center [264, 77] width 123 height 15
click at [223, 85] on button "Select product variants" at bounding box center [264, 78] width 145 height 26
click at [262, 80] on span "Select product variants" at bounding box center [264, 77] width 123 height 15
click at [246, 77] on span "Select product variants" at bounding box center [264, 77] width 123 height 15
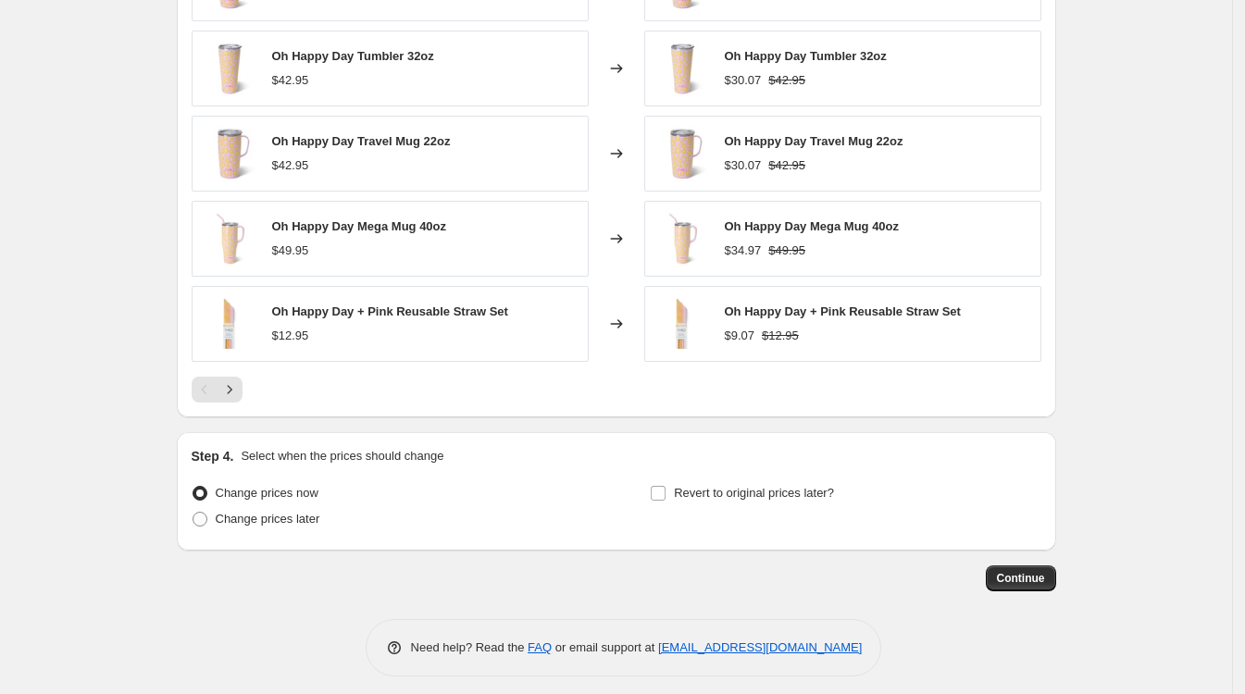
scroll to position [1313, 0]
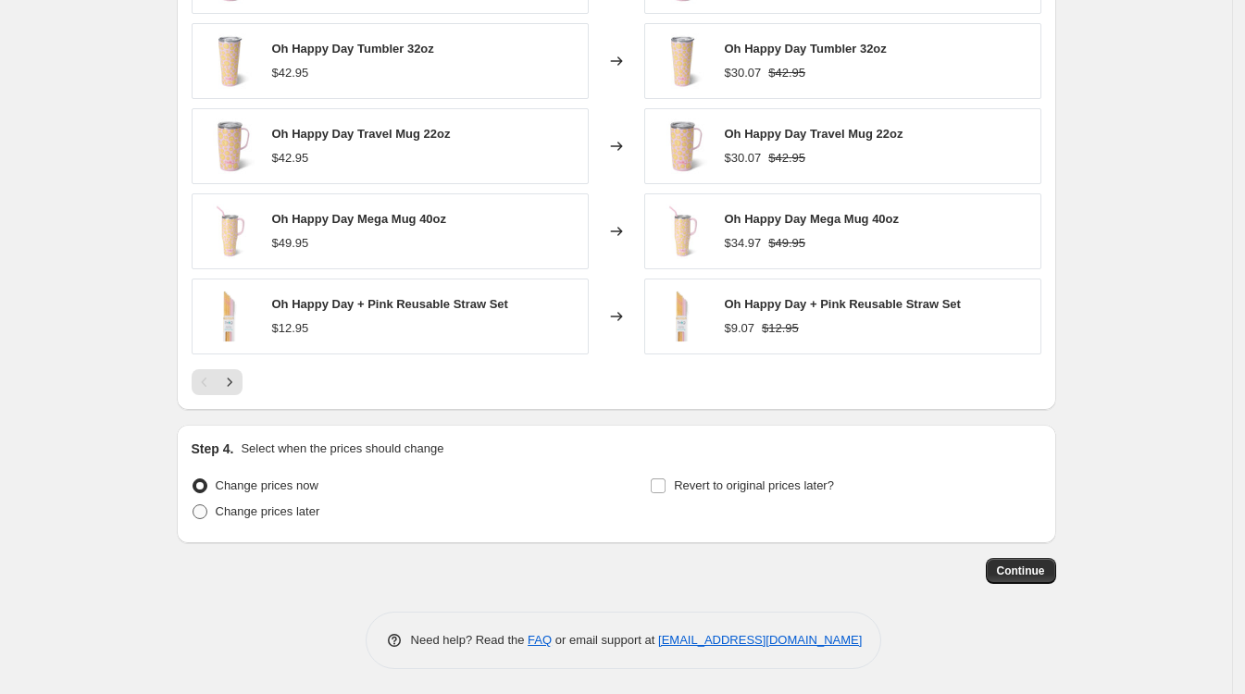
click at [204, 512] on span at bounding box center [199, 511] width 15 height 15
click at [193, 505] on input "Change prices later" at bounding box center [192, 504] width 1 height 1
radio input "true"
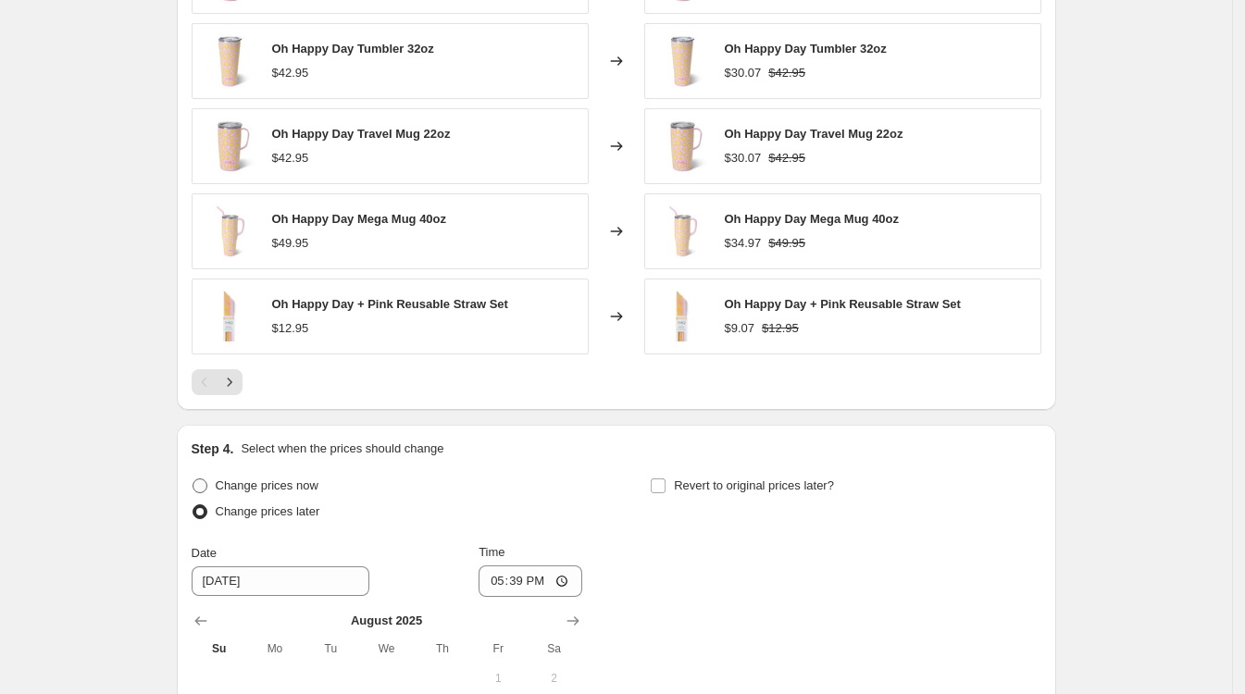
scroll to position [1544, 0]
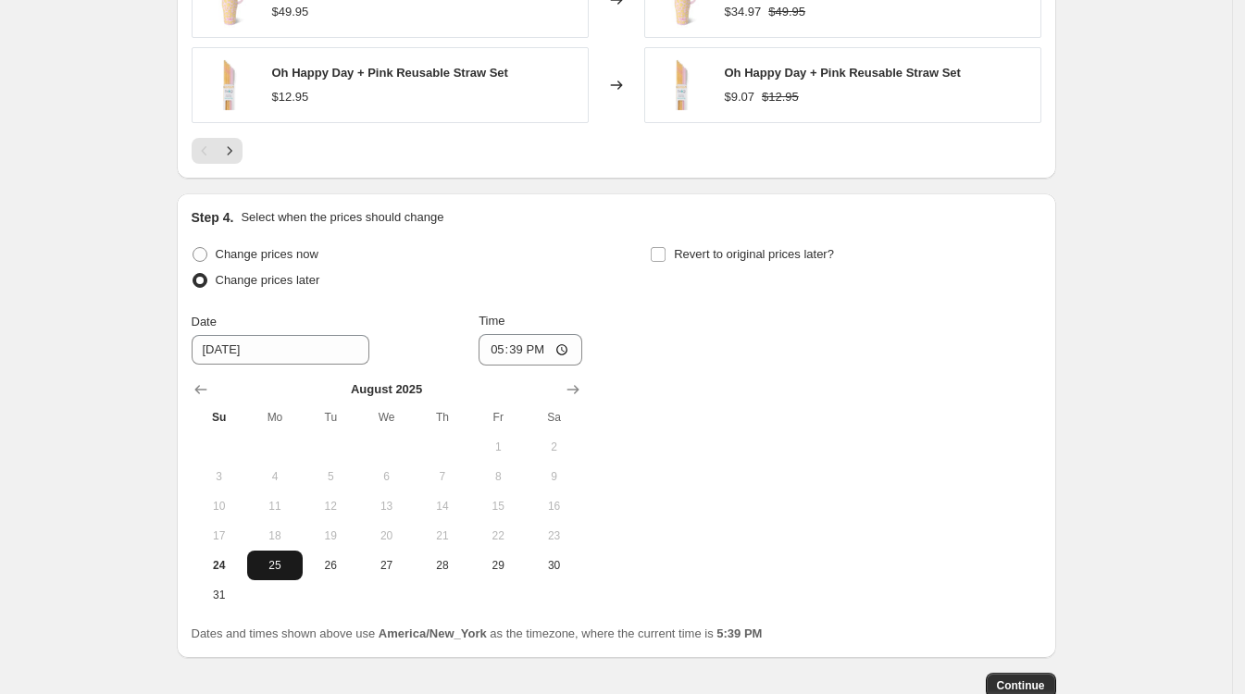
click at [288, 561] on span "25" at bounding box center [274, 565] width 41 height 15
click at [504, 351] on input "17:39" at bounding box center [530, 349] width 104 height 31
click at [545, 354] on input "12:00" at bounding box center [530, 349] width 104 height 31
type input "00:00"
click at [657, 354] on div "Change prices now Change prices later Date 8/25/2025 Time 00:00 August 2025 Su …" at bounding box center [617, 426] width 850 height 368
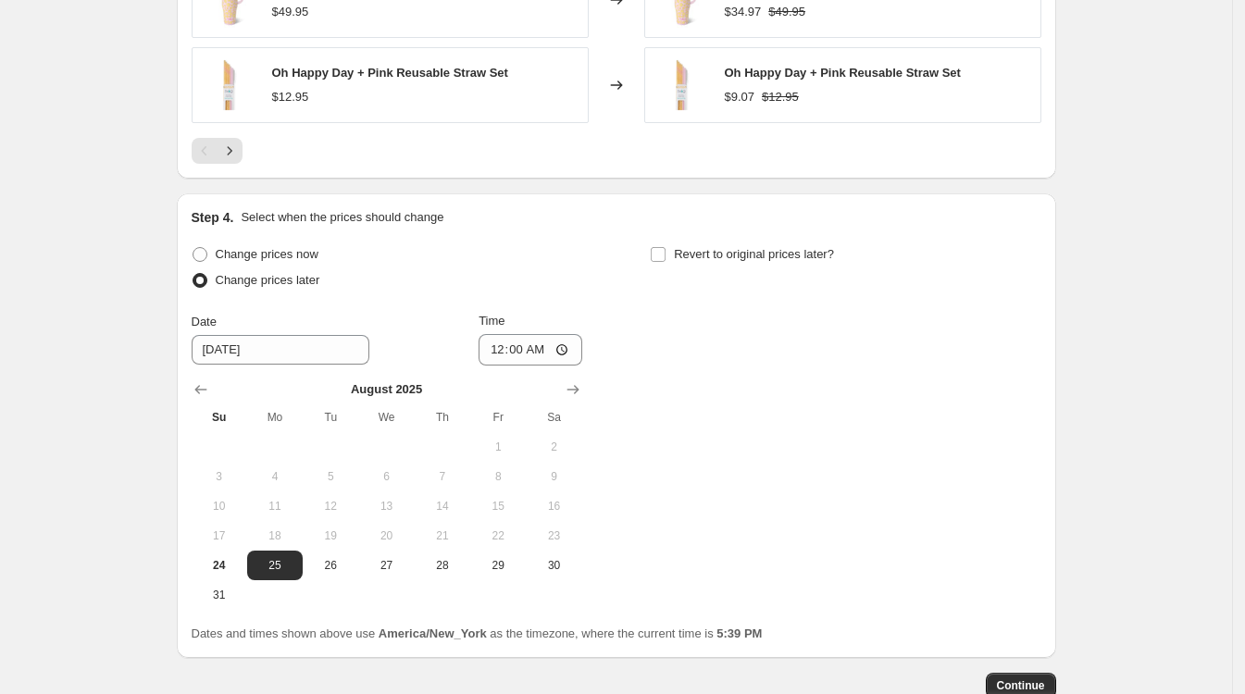
scroll to position [1660, 0]
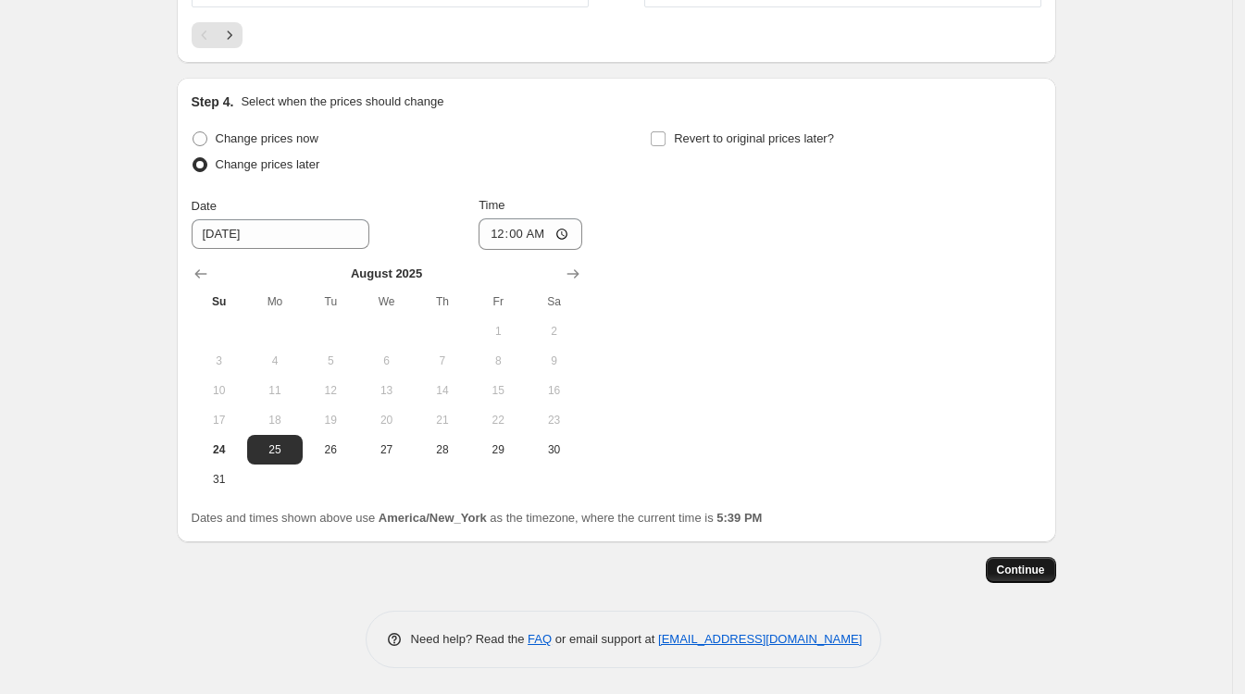
click at [1024, 571] on span "Continue" at bounding box center [1021, 570] width 48 height 15
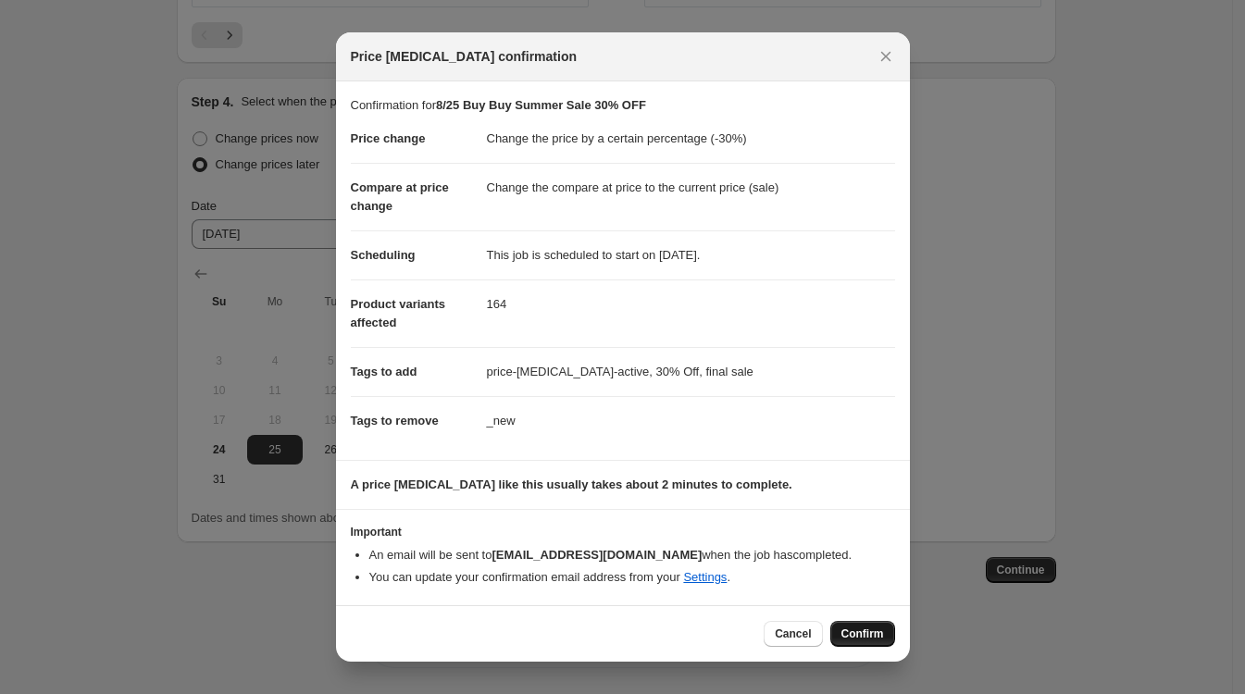
click at [864, 628] on span "Confirm" at bounding box center [862, 633] width 43 height 15
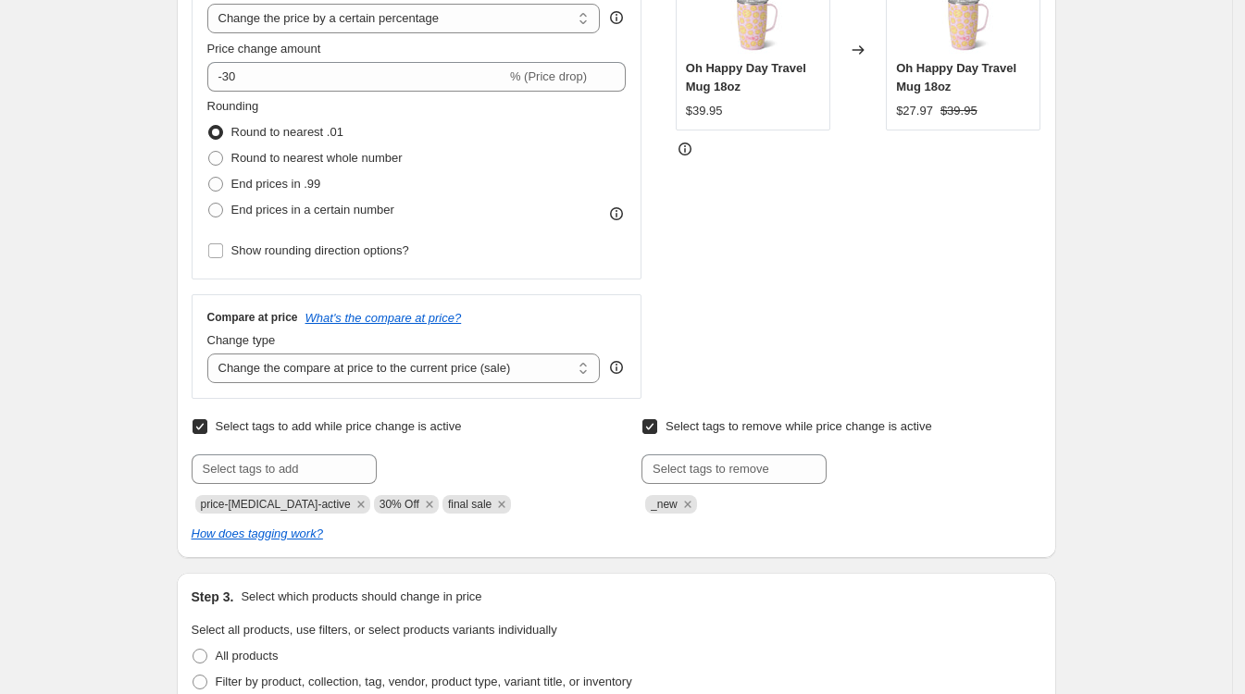
scroll to position [578, 0]
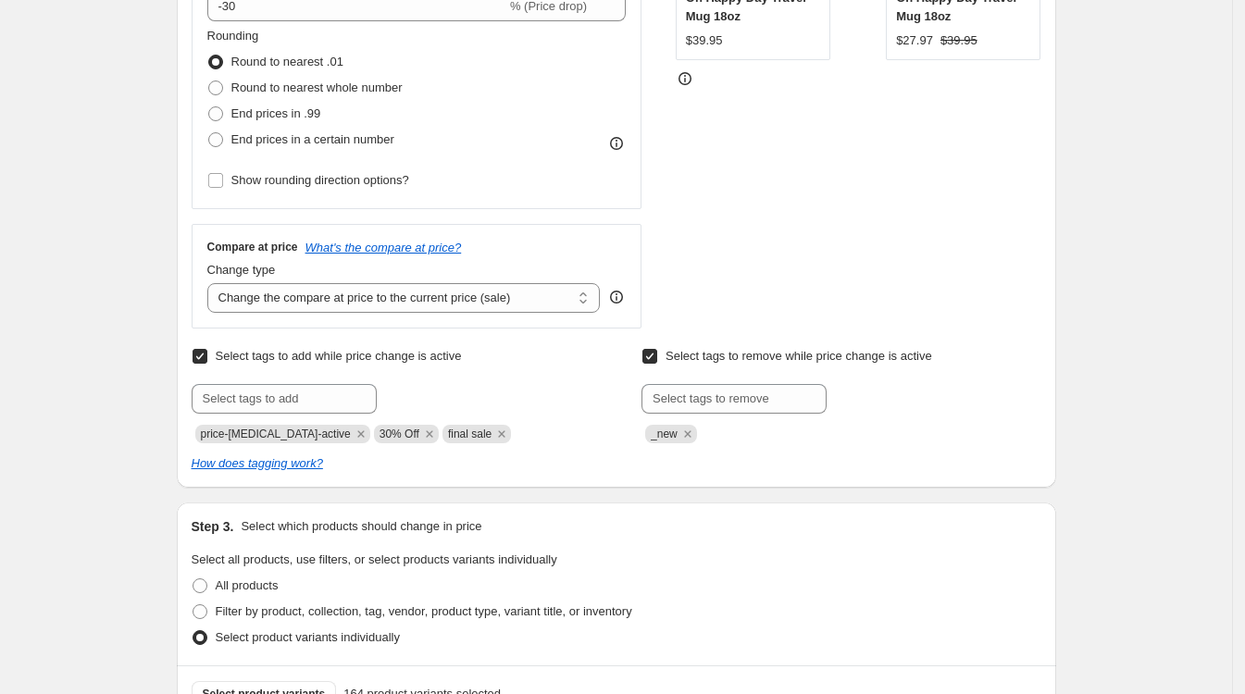
click at [812, 201] on div "STOREFRONT EXAMPLE Oh Happy Day Travel Mug 18oz $39.95 Changed to Oh Happy Day …" at bounding box center [859, 101] width 366 height 453
drag, startPoint x: 1127, startPoint y: 238, endPoint x: 1076, endPoint y: 243, distance: 51.2
click at [1127, 238] on div "8/25 Buy Buy Summer Sale 30% OFF. This page is ready 8/25 Buy Buy Summer Sale 3…" at bounding box center [616, 656] width 1232 height 2469
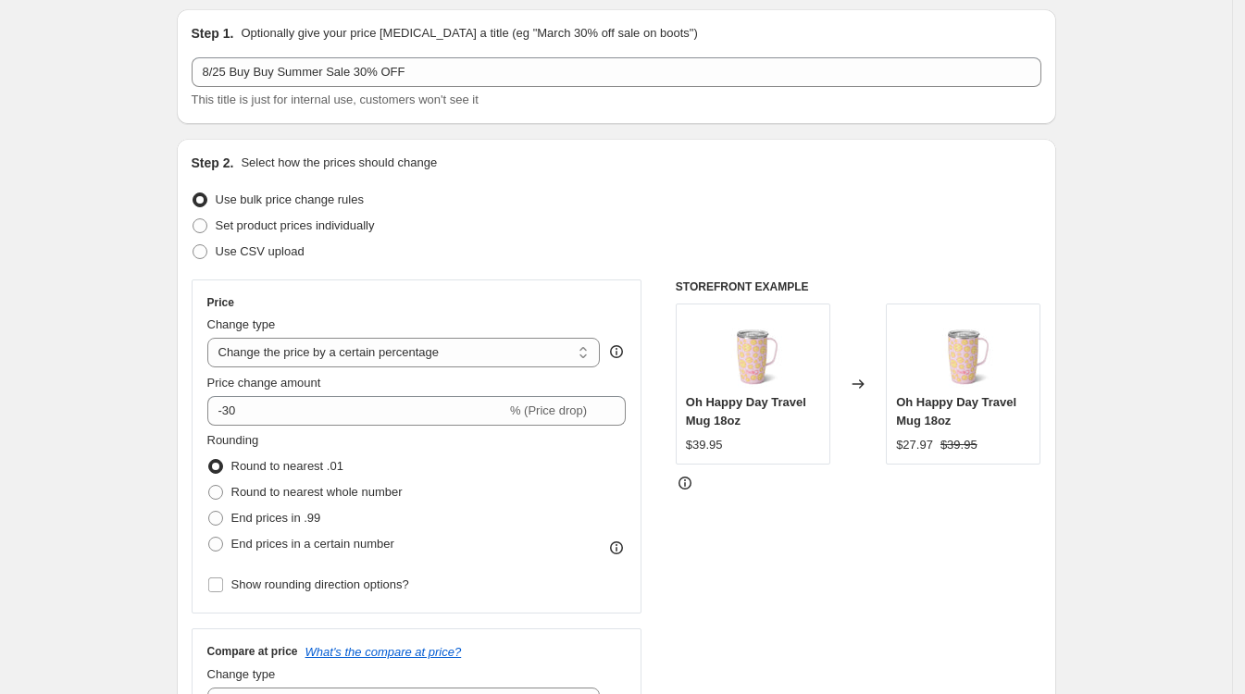
scroll to position [0, 0]
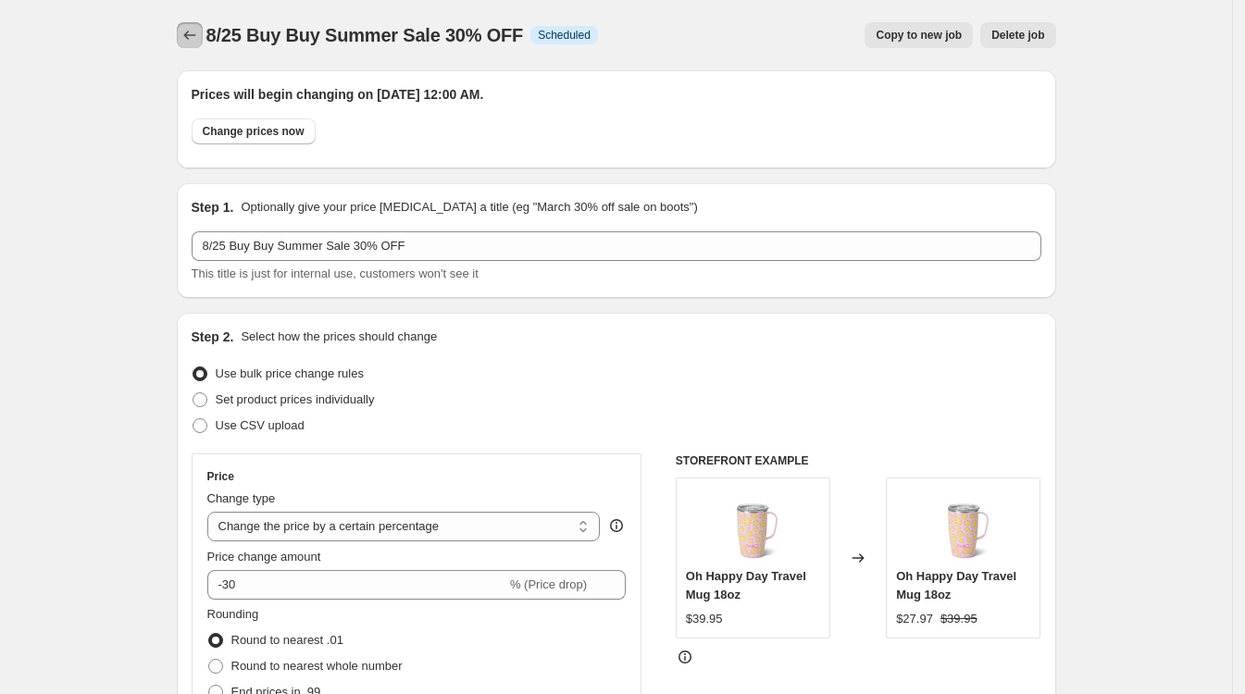
click at [194, 33] on icon "Price change jobs" at bounding box center [189, 35] width 19 height 19
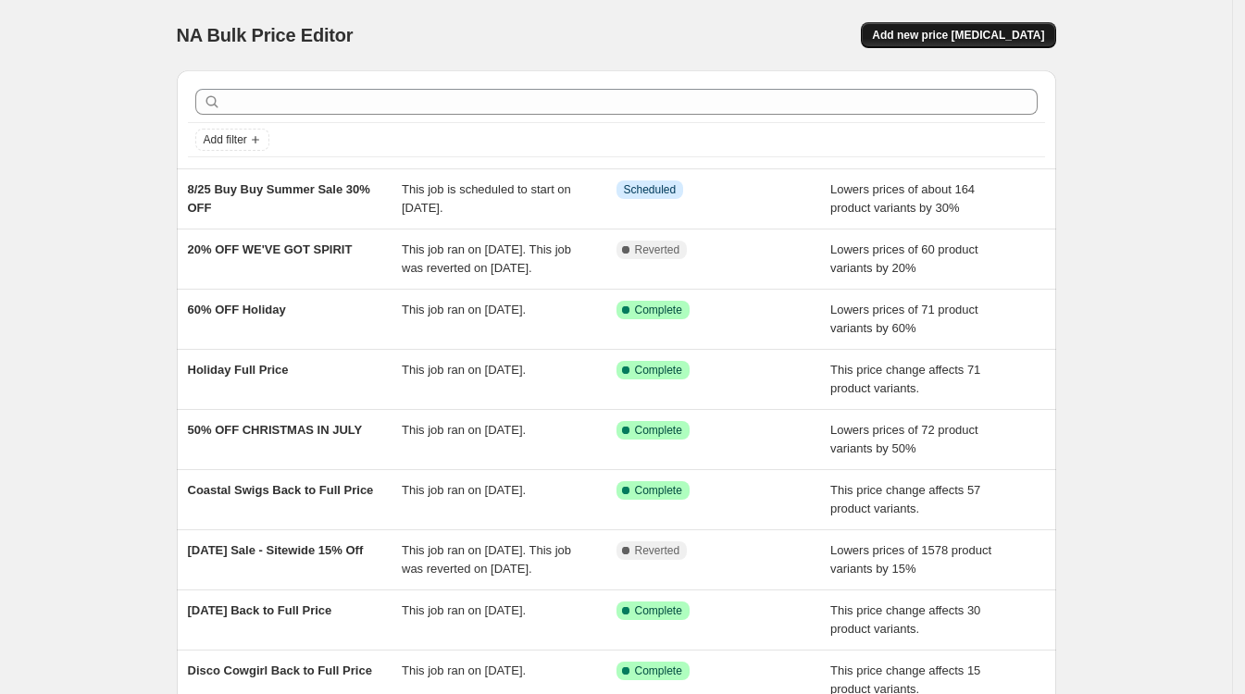
click at [958, 33] on span "Add new price change job" at bounding box center [958, 35] width 172 height 15
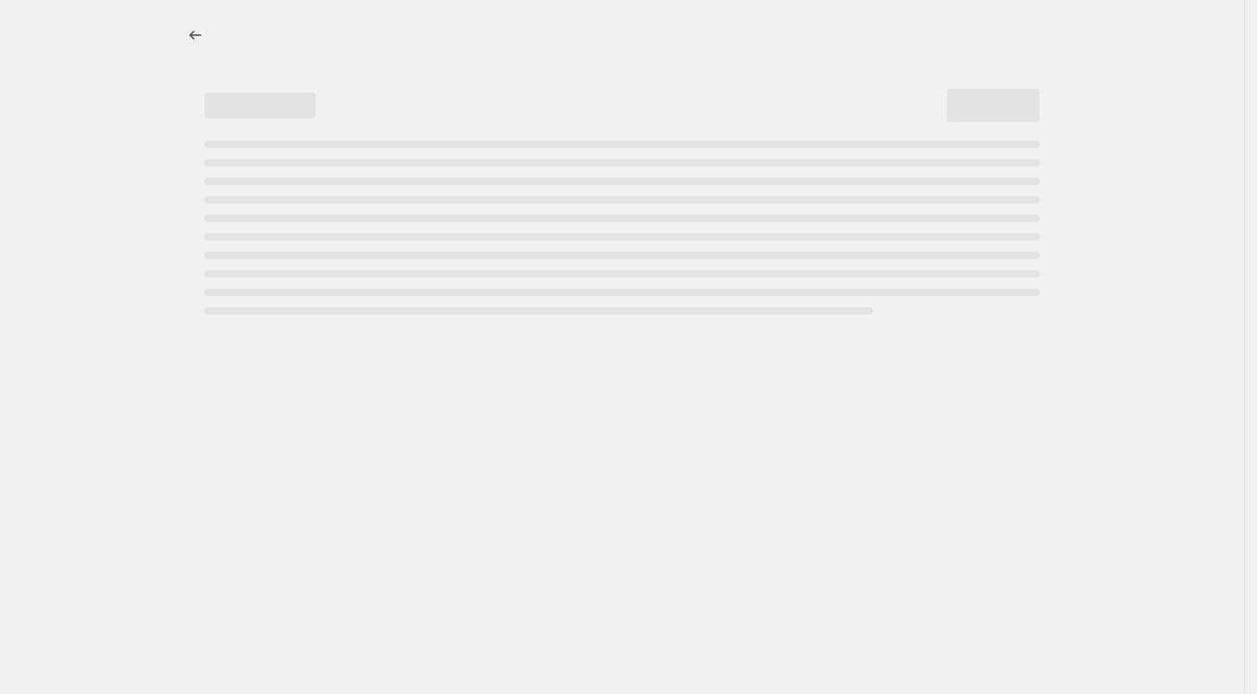
select select "percentage"
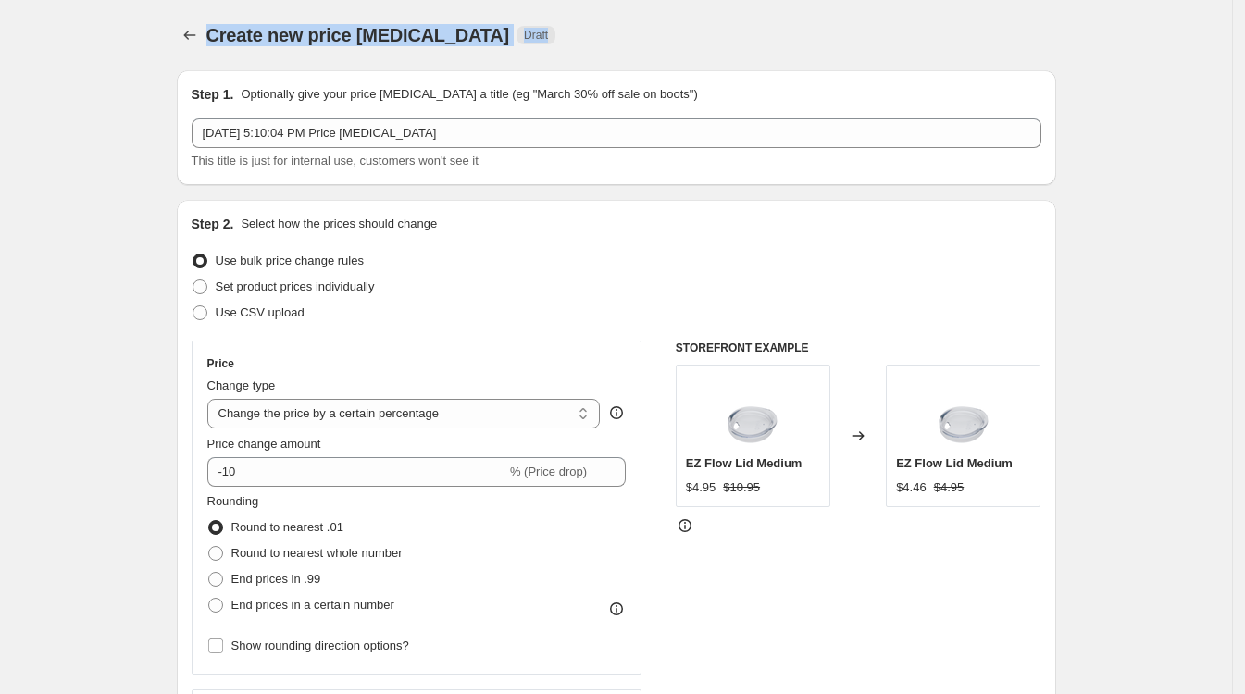
click at [565, 40] on div "Create new price change job Draft" at bounding box center [502, 35] width 592 height 26
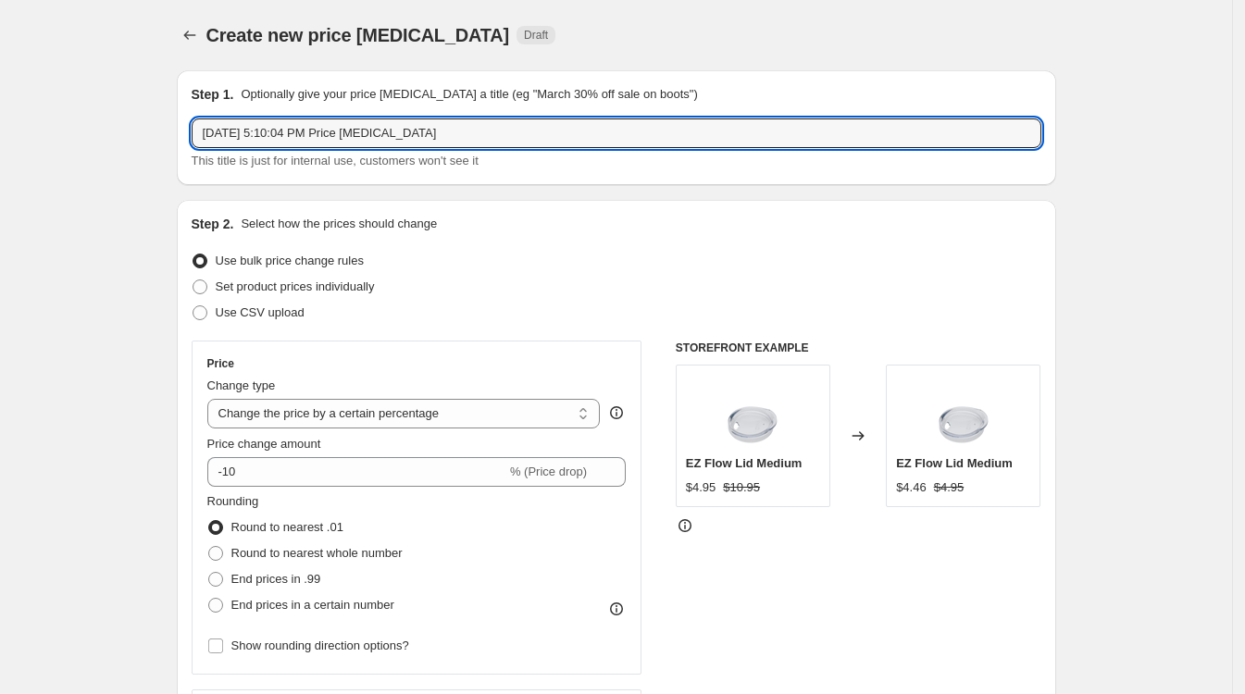
drag, startPoint x: 113, startPoint y: 151, endPoint x: 100, endPoint y: 151, distance: 13.0
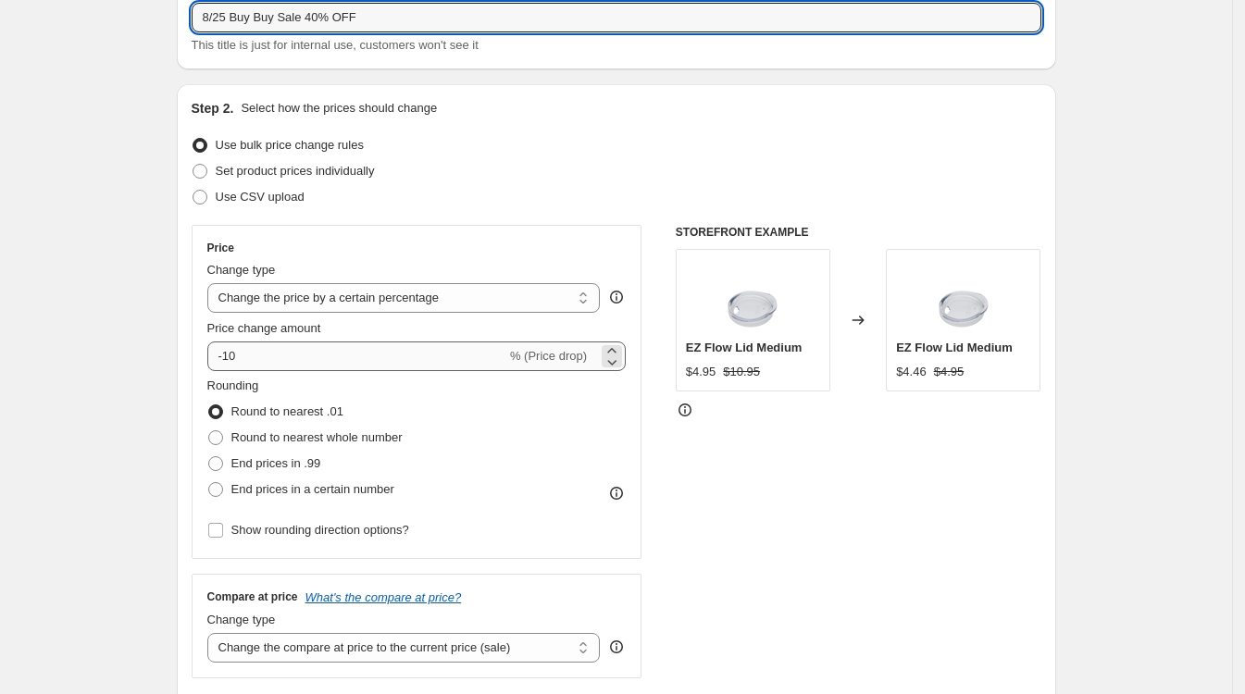
type input "8/25 Buy Buy Sale 40% OFF"
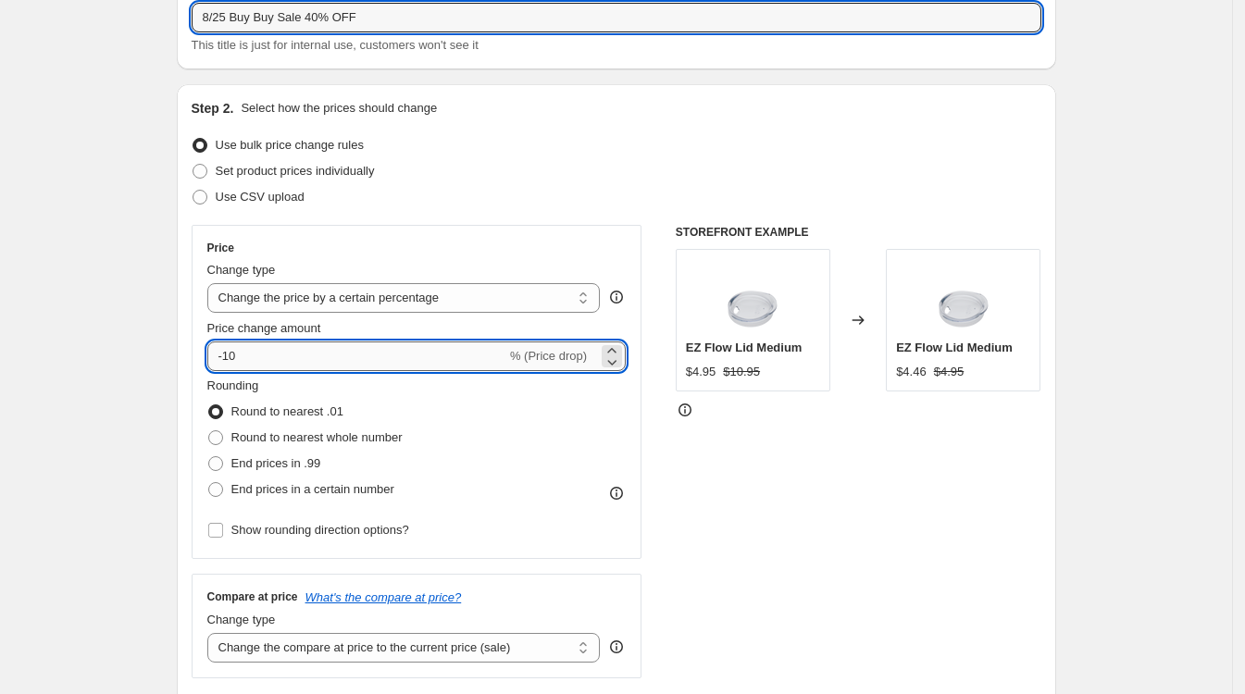
click at [248, 353] on input "-10" at bounding box center [356, 356] width 299 height 30
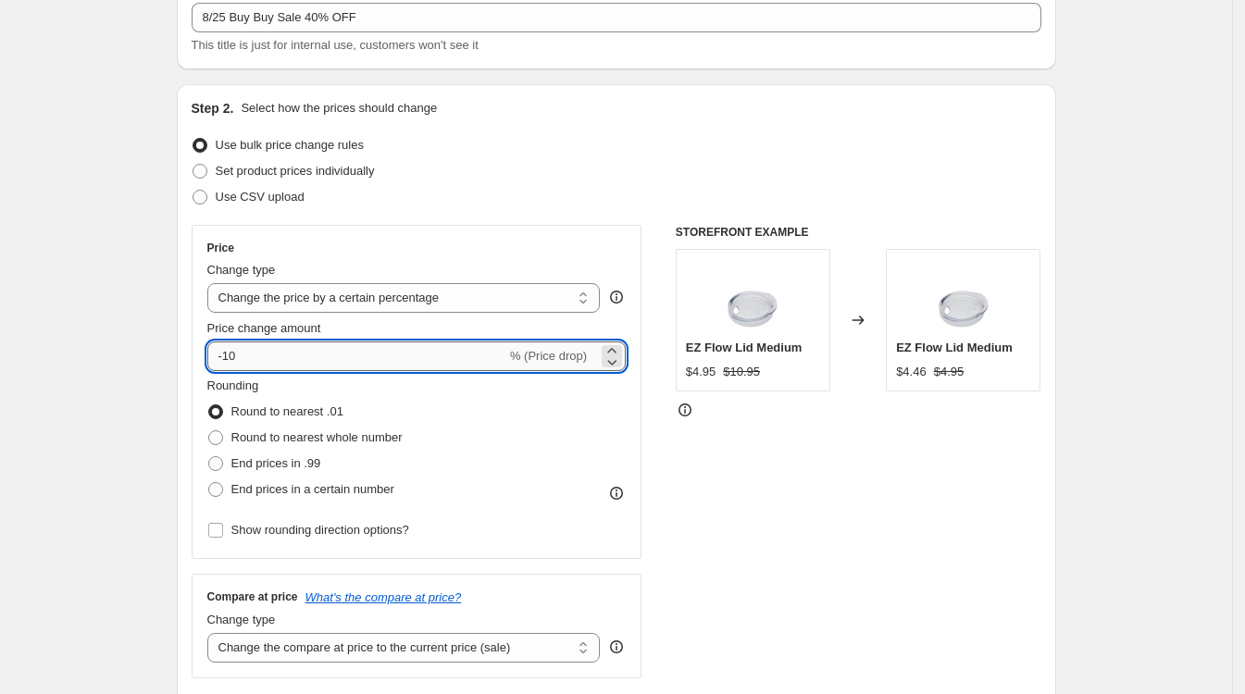
type input "-1"
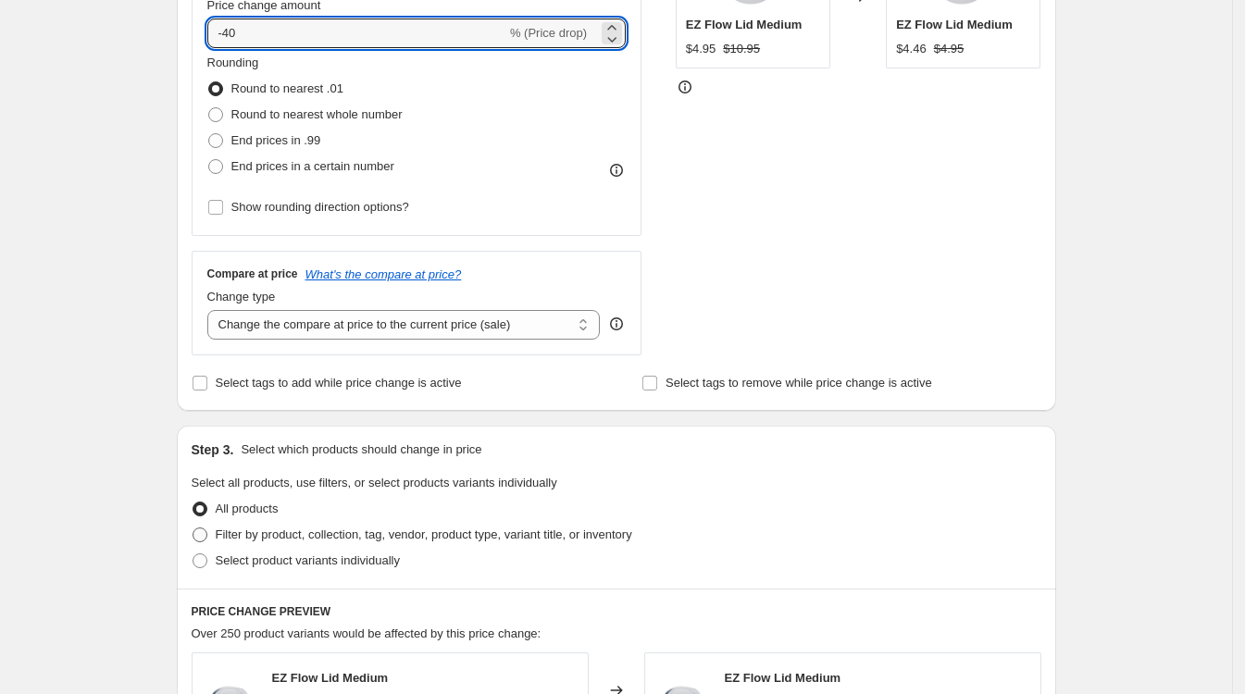
scroll to position [578, 0]
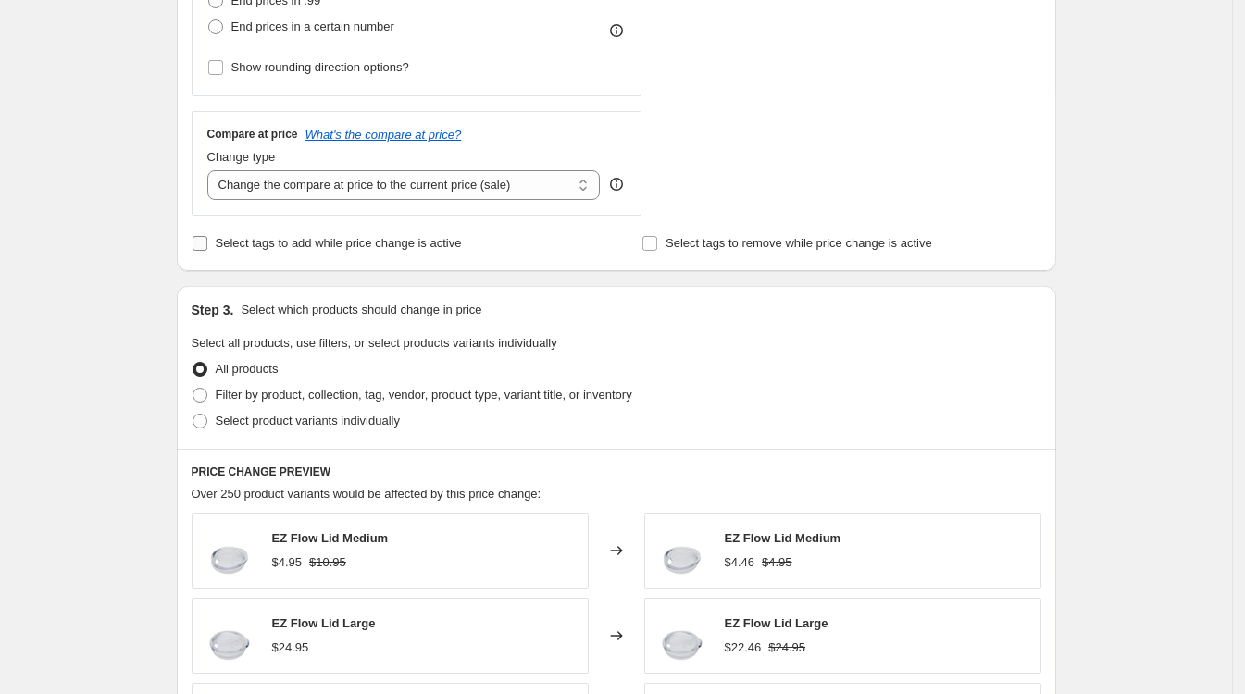
type input "-40"
click at [201, 243] on input "Select tags to add while price change is active" at bounding box center [199, 243] width 15 height 15
checkbox input "true"
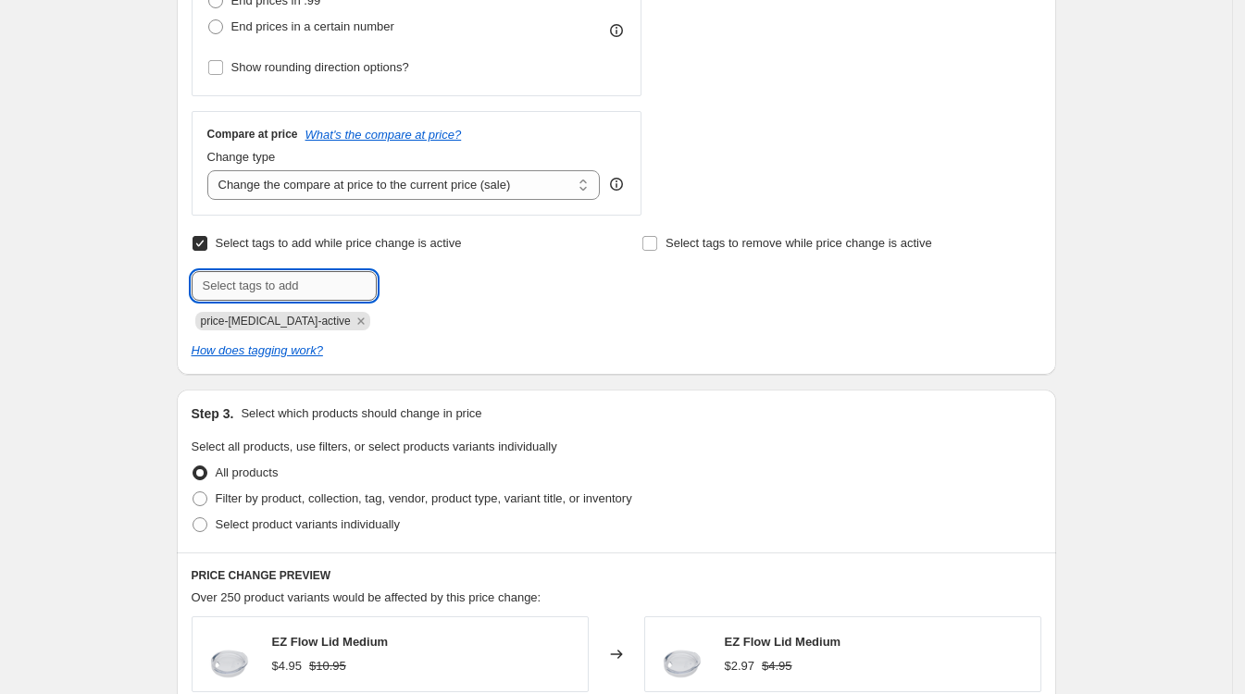
click at [276, 283] on input "text" at bounding box center [284, 286] width 185 height 30
type input "40% Off"
click at [458, 281] on span "40% Off" at bounding box center [437, 284] width 42 height 13
click at [321, 287] on input "text" at bounding box center [284, 286] width 185 height 30
type input "f"
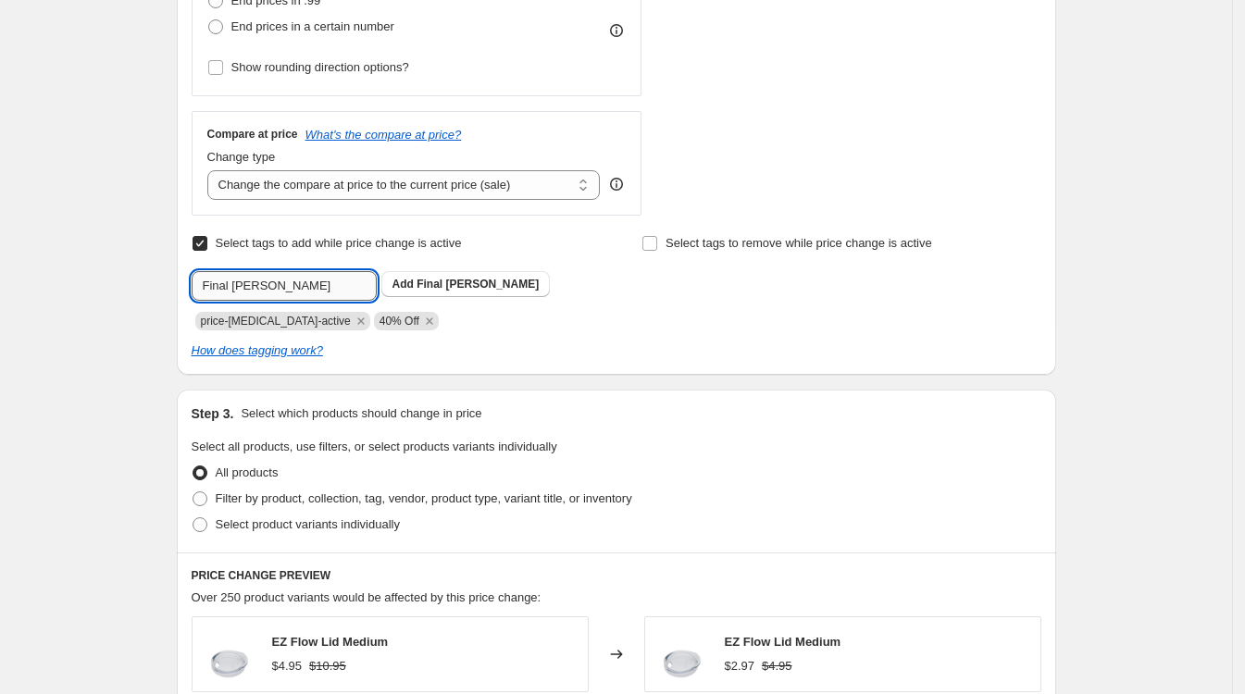
type input "Final Sale"
click at [147, 284] on div "Create new price change job. This page is ready Create new price change job Dra…" at bounding box center [616, 399] width 1232 height 1954
click at [237, 291] on input "text" at bounding box center [284, 286] width 185 height 30
click at [140, 295] on div "Create new price change job. This page is ready Create new price change job Dra…" at bounding box center [616, 399] width 1232 height 1954
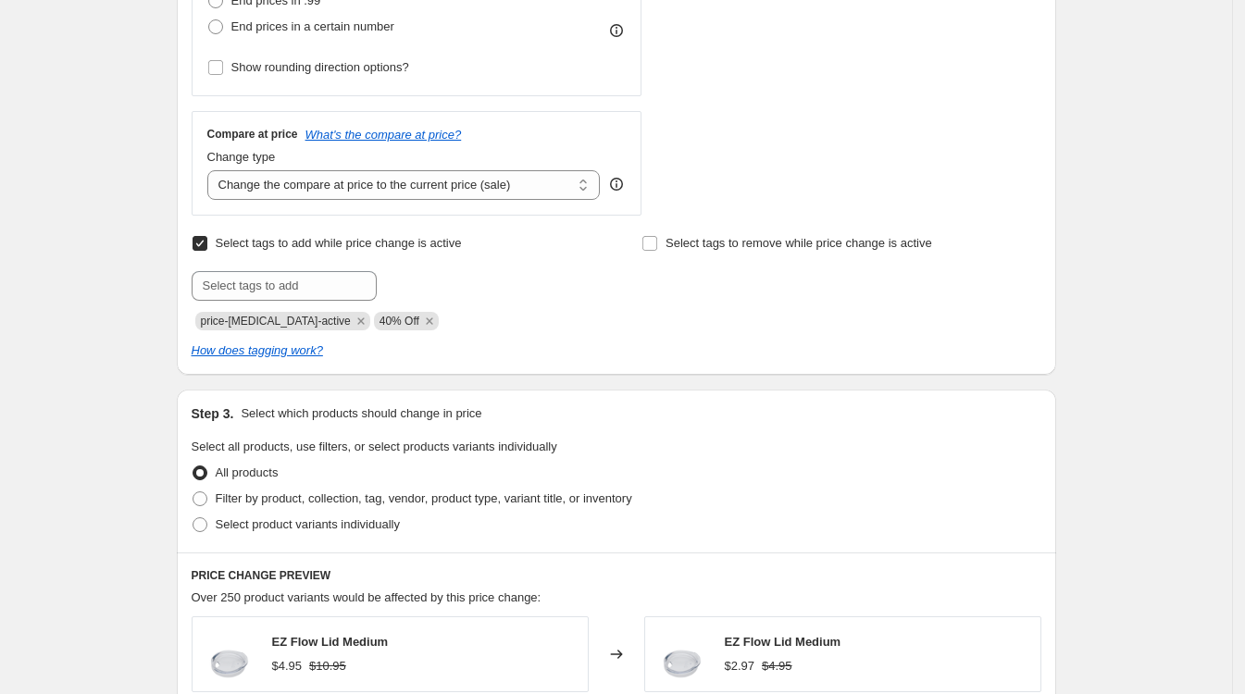
drag, startPoint x: 1177, startPoint y: 202, endPoint x: 887, endPoint y: 279, distance: 299.9
click at [1177, 202] on div "Create new price change job. This page is ready Create new price change job Dra…" at bounding box center [616, 399] width 1232 height 1954
click at [321, 291] on input "text" at bounding box center [284, 286] width 185 height 30
type input "final sale"
click at [460, 283] on span "final sale" at bounding box center [439, 284] width 47 height 13
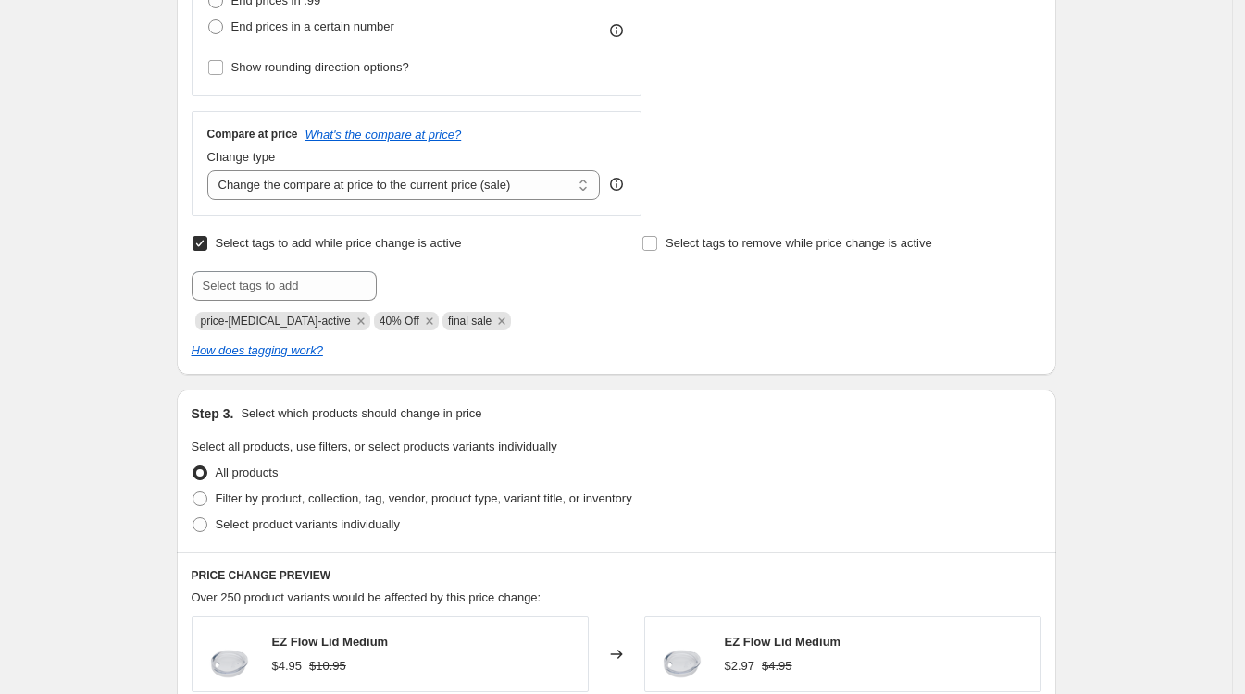
click at [1196, 265] on div "Create new price change job. This page is ready Create new price change job Dra…" at bounding box center [616, 399] width 1232 height 1954
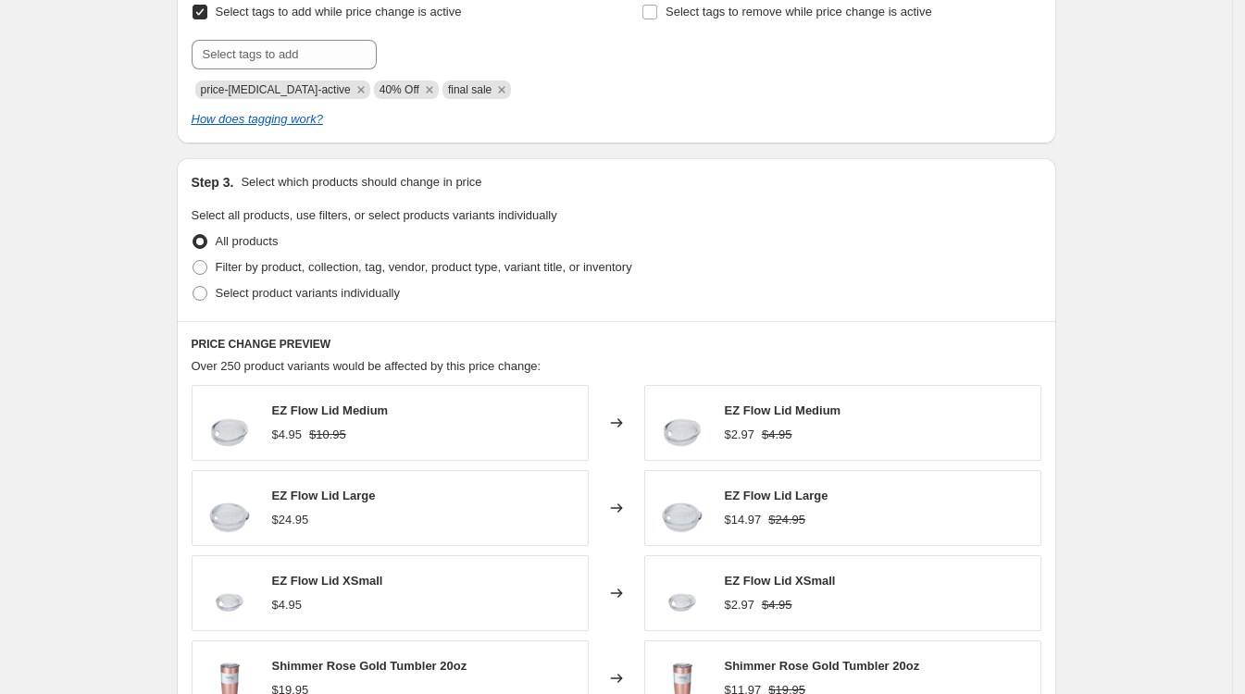
click at [196, 296] on div "Step 3. Select which products should change in price Select all products, use f…" at bounding box center [616, 239] width 879 height 163
click at [205, 292] on span at bounding box center [199, 293] width 15 height 15
click at [193, 287] on input "Select product variants individually" at bounding box center [192, 286] width 1 height 1
radio input "true"
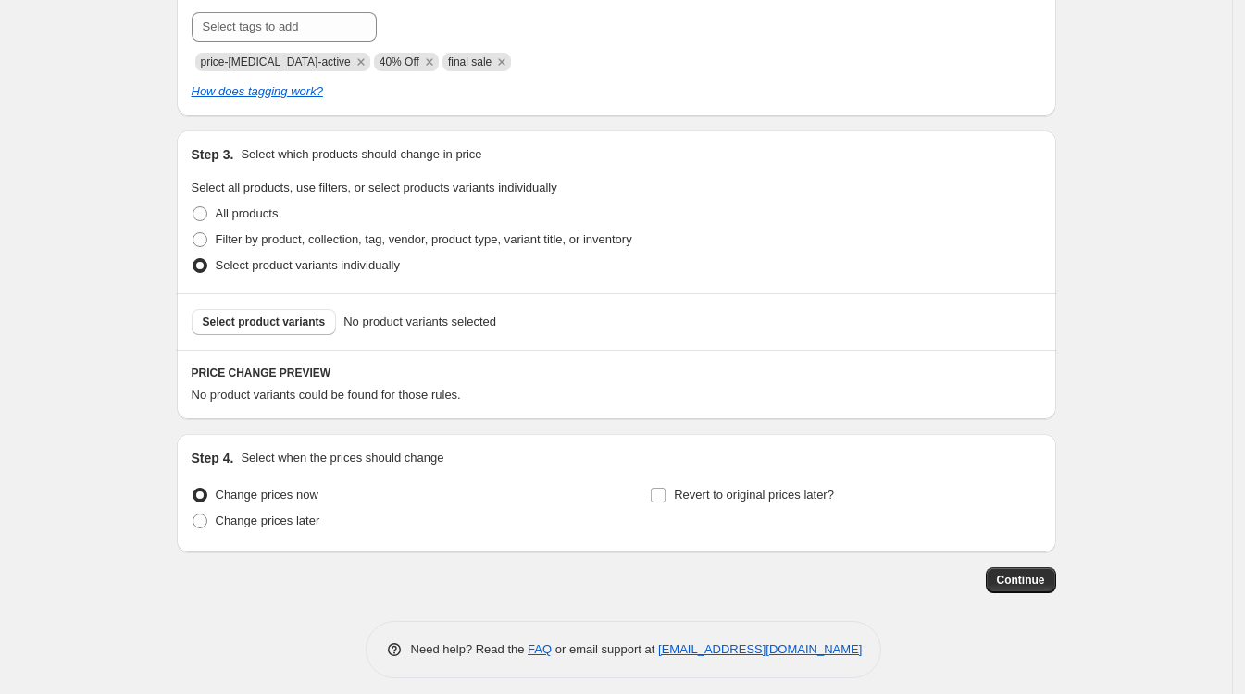
scroll to position [850, 0]
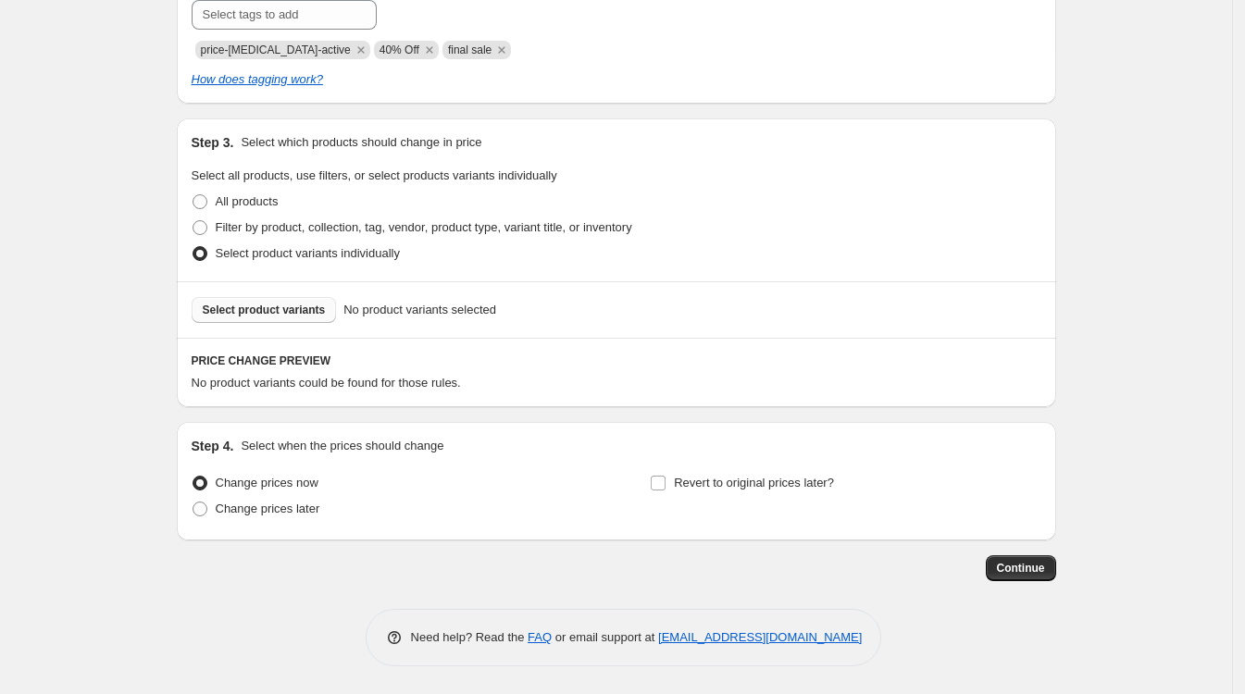
click at [297, 311] on span "Select product variants" at bounding box center [264, 310] width 123 height 15
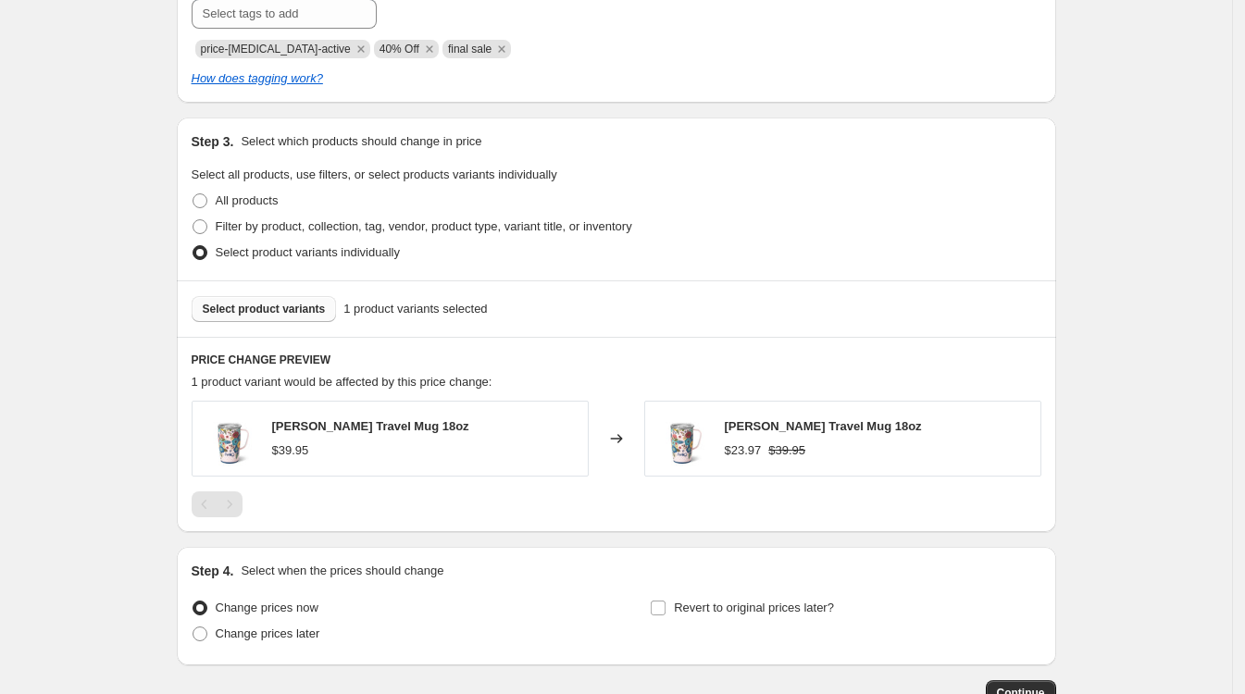
click at [275, 311] on span "Select product variants" at bounding box center [264, 309] width 123 height 15
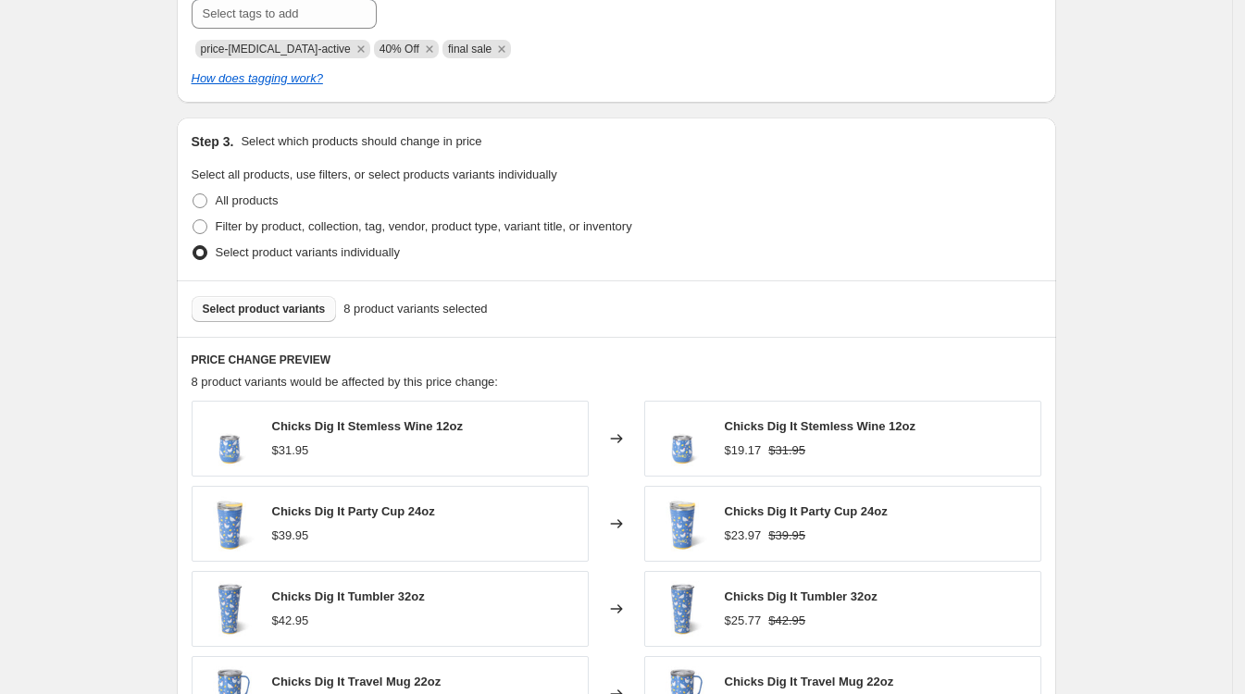
click at [249, 311] on span "Select product variants" at bounding box center [264, 309] width 123 height 15
drag, startPoint x: 1181, startPoint y: 168, endPoint x: 929, endPoint y: 223, distance: 257.6
click at [1181, 168] on div "Create new price change job. This page is ready Create new price change job Dra…" at bounding box center [616, 155] width 1232 height 2010
click at [280, 312] on span "Select product variants" at bounding box center [264, 309] width 123 height 15
drag, startPoint x: 1179, startPoint y: 287, endPoint x: 688, endPoint y: 309, distance: 491.0
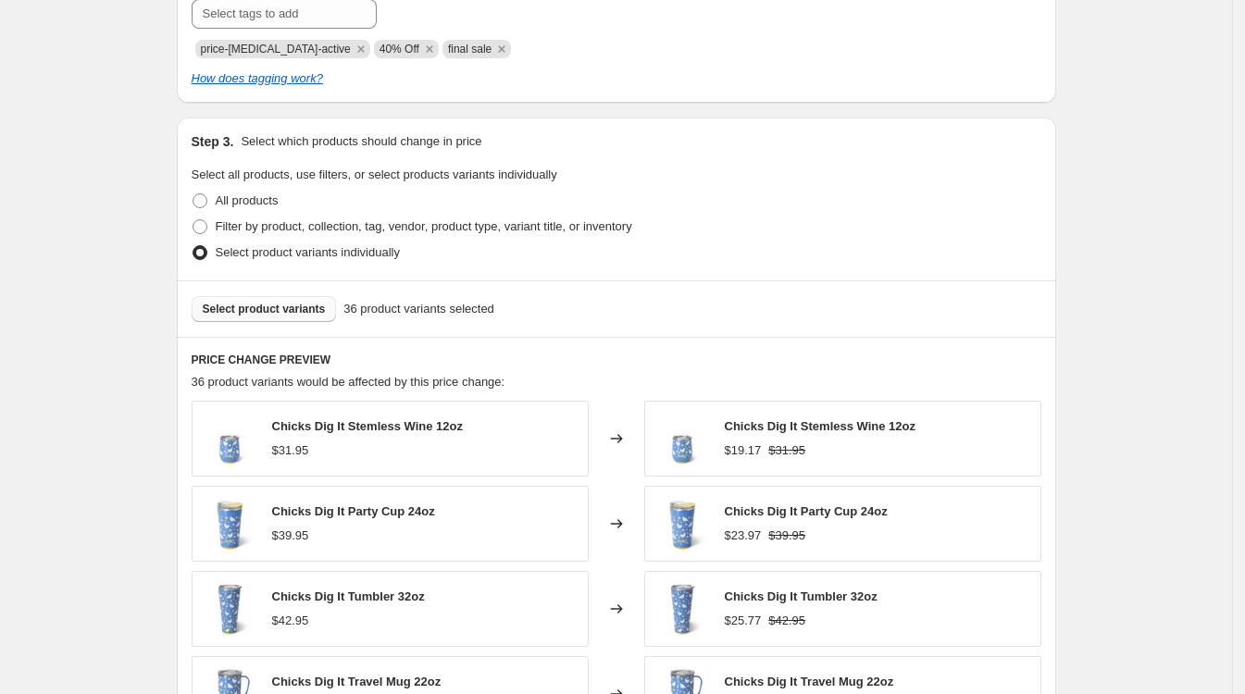
click at [1179, 287] on div "Create new price change job. This page is ready Create new price change job Dra…" at bounding box center [616, 155] width 1232 height 2010
click at [261, 308] on span "Select product variants" at bounding box center [264, 309] width 123 height 15
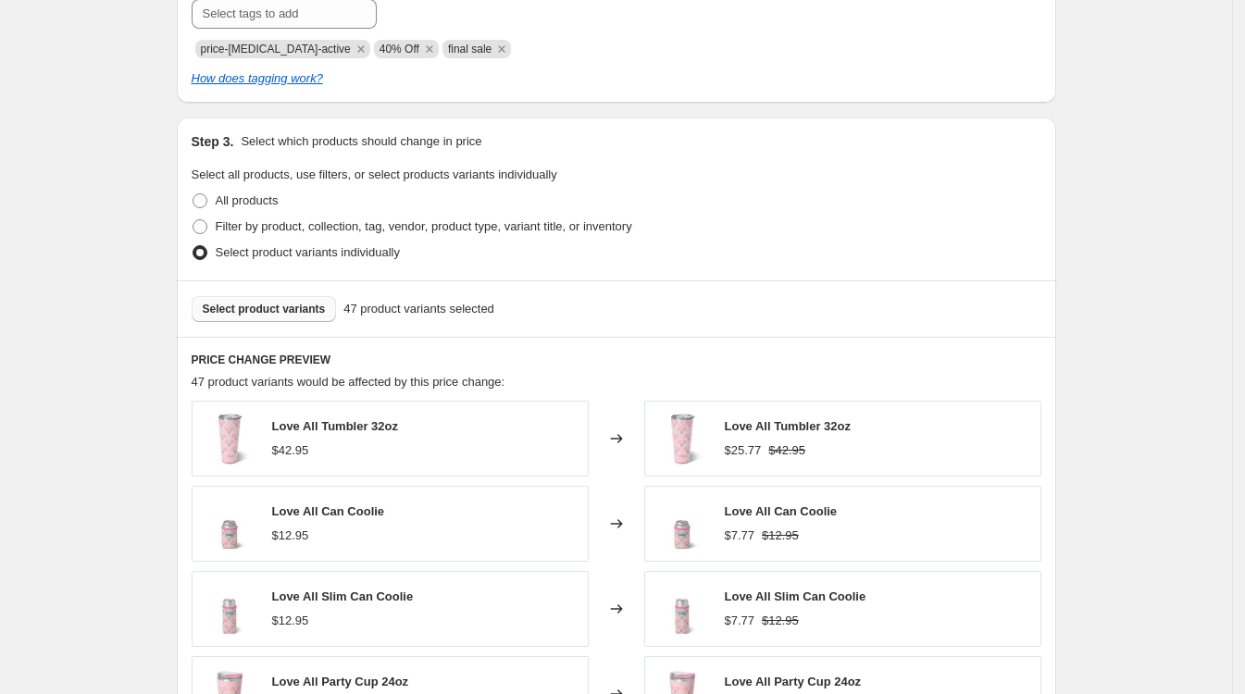
click at [259, 306] on span "Select product variants" at bounding box center [264, 309] width 123 height 15
click at [1176, 409] on div "Create new price change job. This page is ready Create new price change job Dra…" at bounding box center [616, 155] width 1232 height 2010
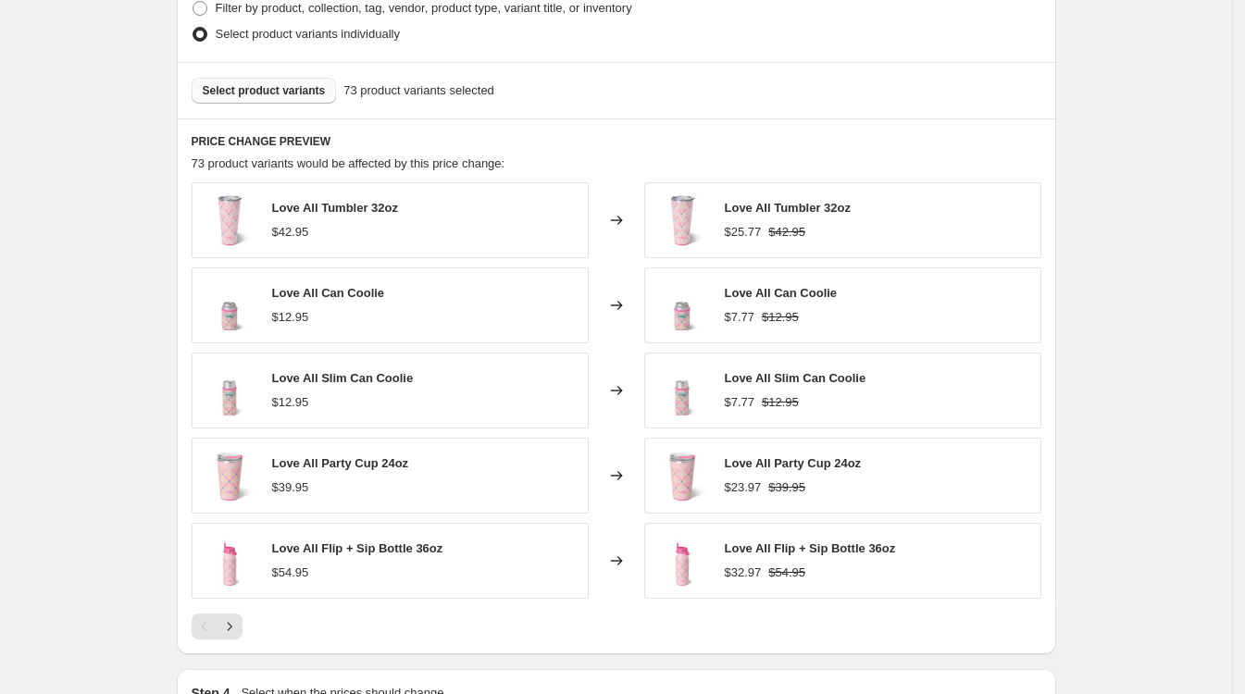
scroll to position [1082, 0]
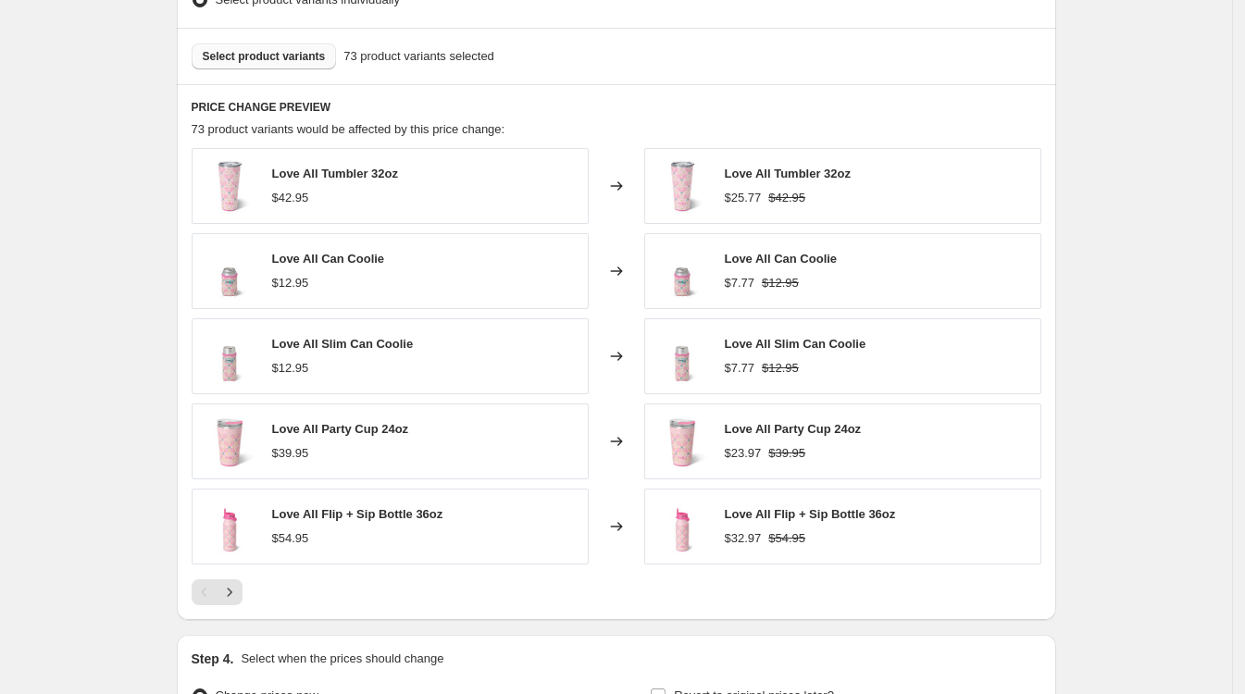
scroll to position [1317, 0]
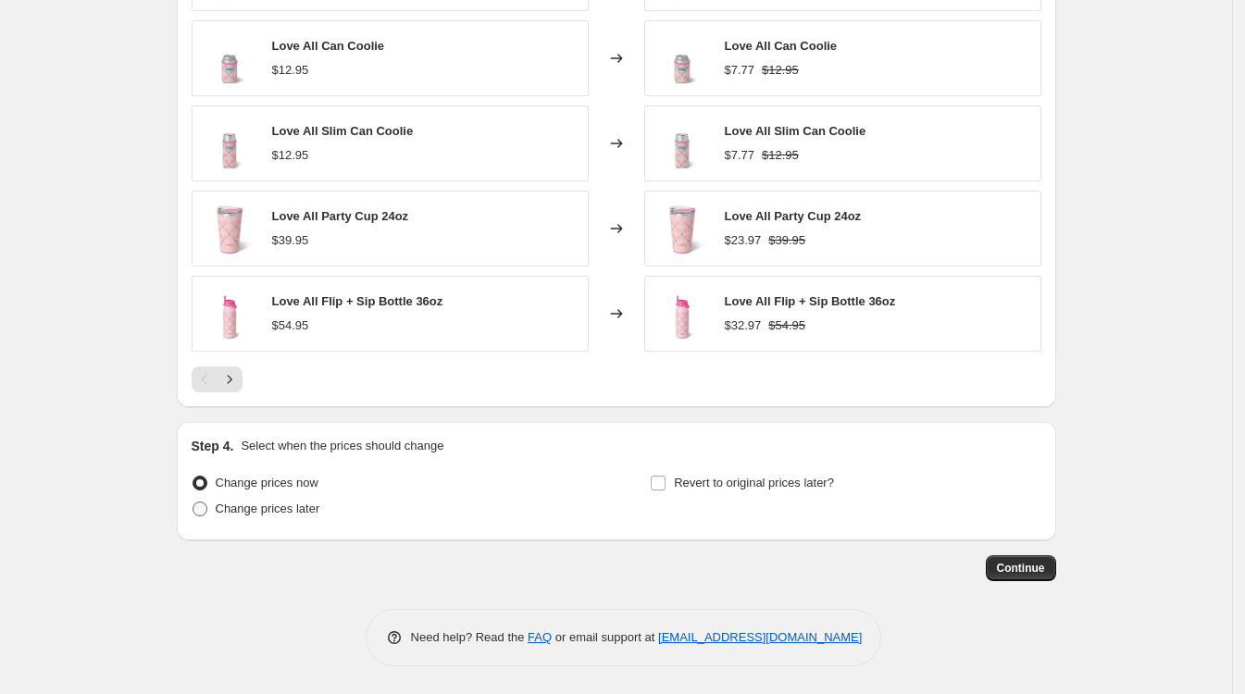
click at [204, 507] on span at bounding box center [199, 509] width 15 height 15
click at [193, 502] on input "Change prices later" at bounding box center [192, 502] width 1 height 1
radio input "true"
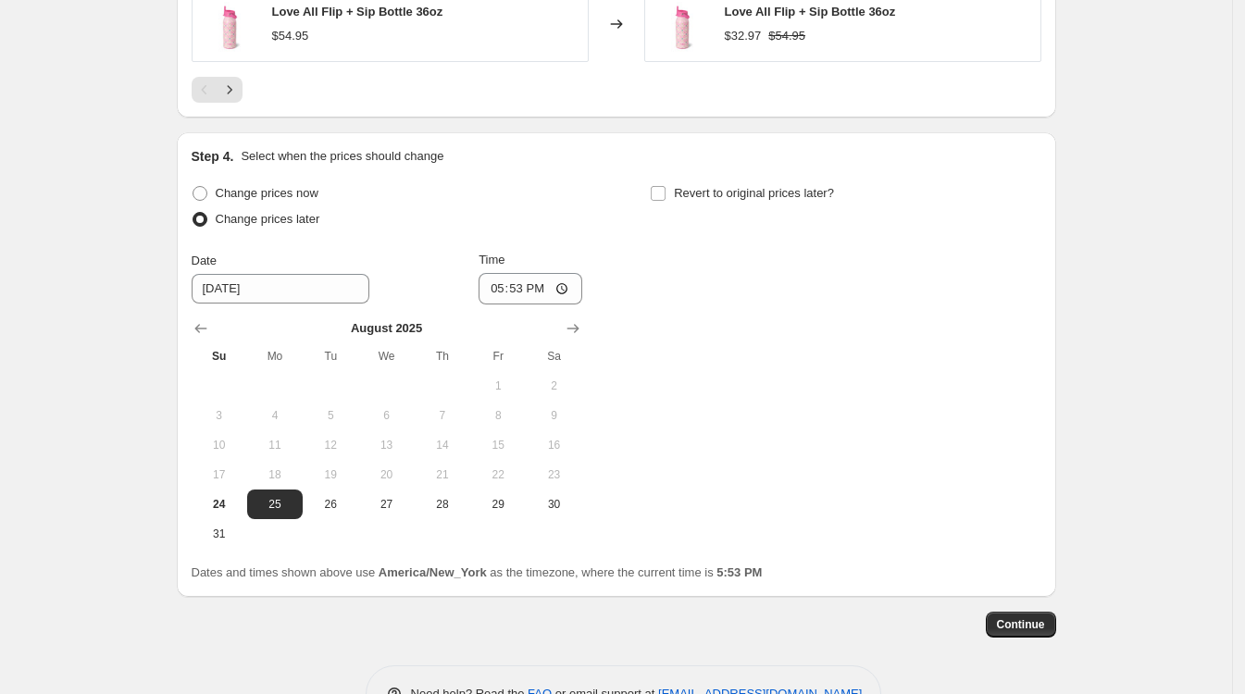
scroll to position [1663, 0]
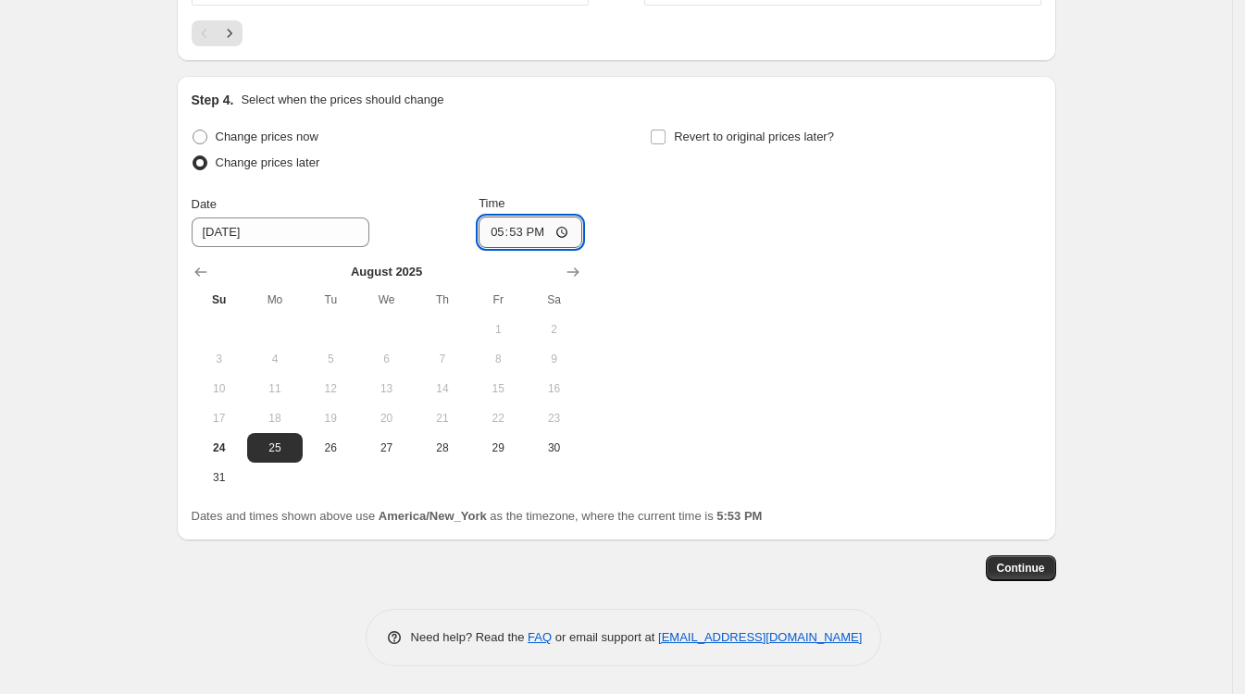
click at [510, 232] on input "17:53" at bounding box center [530, 232] width 104 height 31
click at [535, 230] on input "12:00" at bounding box center [530, 232] width 104 height 31
type input "00:00"
click at [672, 268] on div "Change prices now Change prices later Date 8/25/2025 Time 00:00 August 2025 Su …" at bounding box center [617, 308] width 850 height 368
click at [1022, 556] on button "Continue" at bounding box center [1021, 568] width 70 height 26
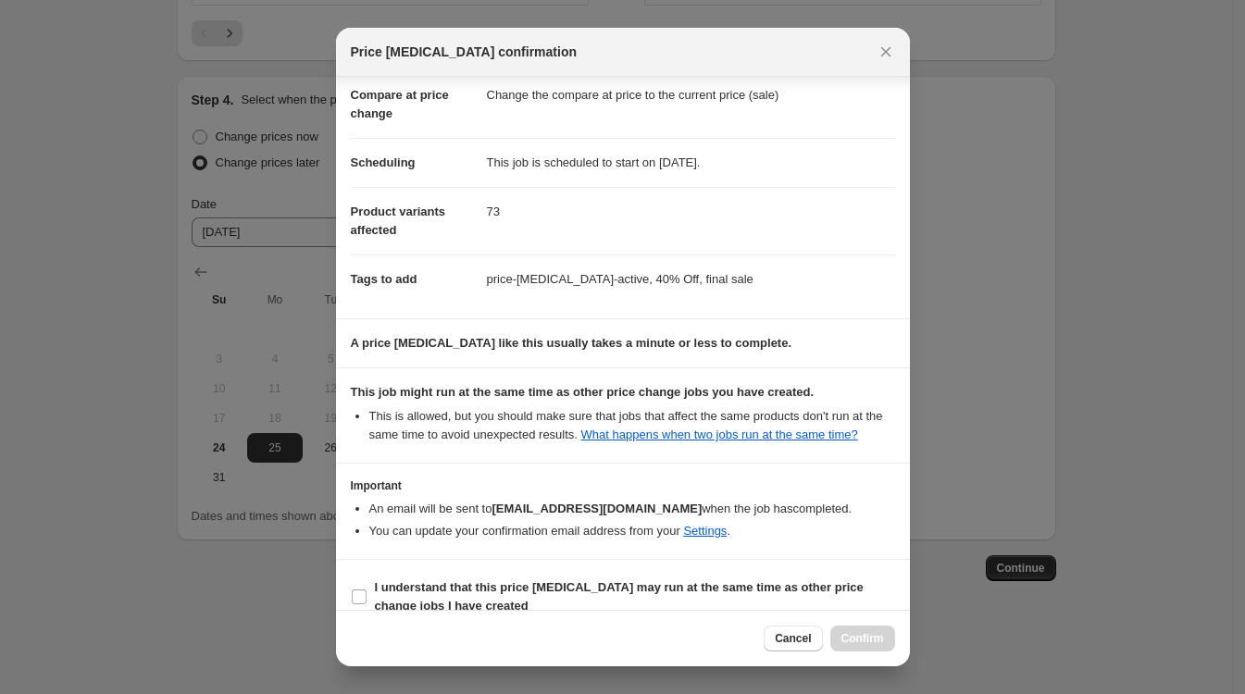
scroll to position [112, 0]
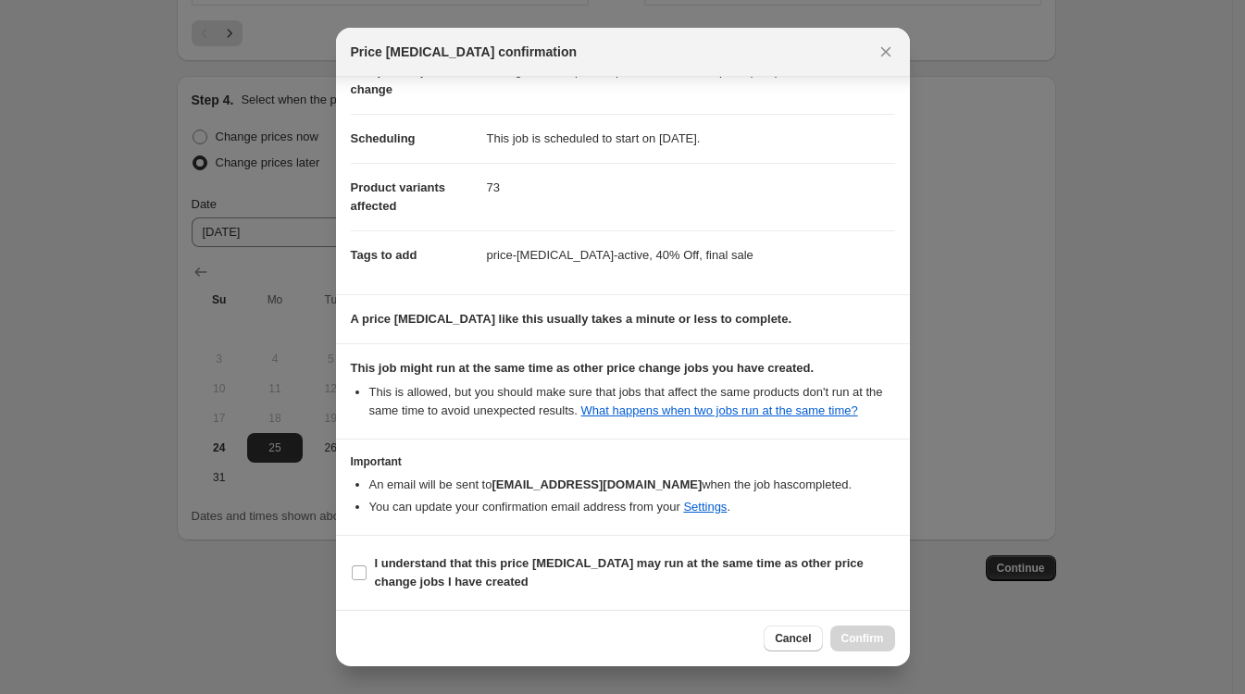
drag, startPoint x: 364, startPoint y: 569, endPoint x: 589, endPoint y: 605, distance: 228.7
click at [364, 569] on input "I understand that this price change job may run at the same time as other price…" at bounding box center [359, 572] width 15 height 15
checkbox input "true"
click at [860, 637] on span "Confirm" at bounding box center [862, 638] width 43 height 15
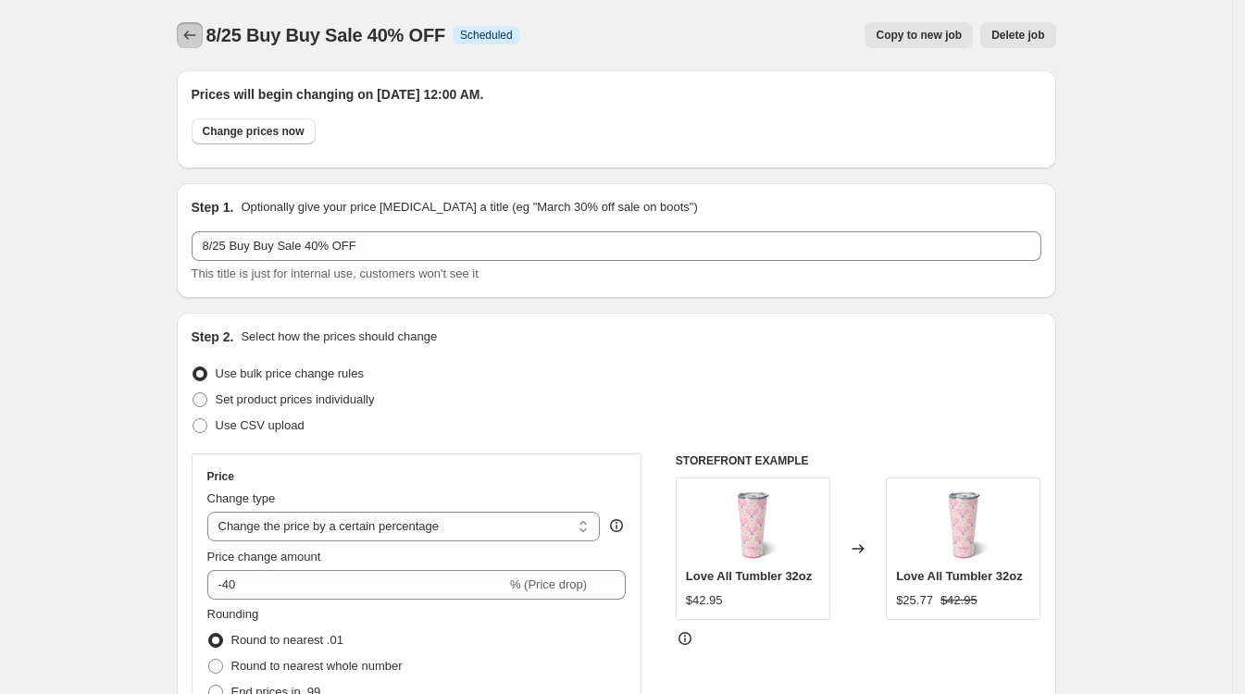
click at [196, 25] on button "Price change jobs" at bounding box center [190, 35] width 26 height 26
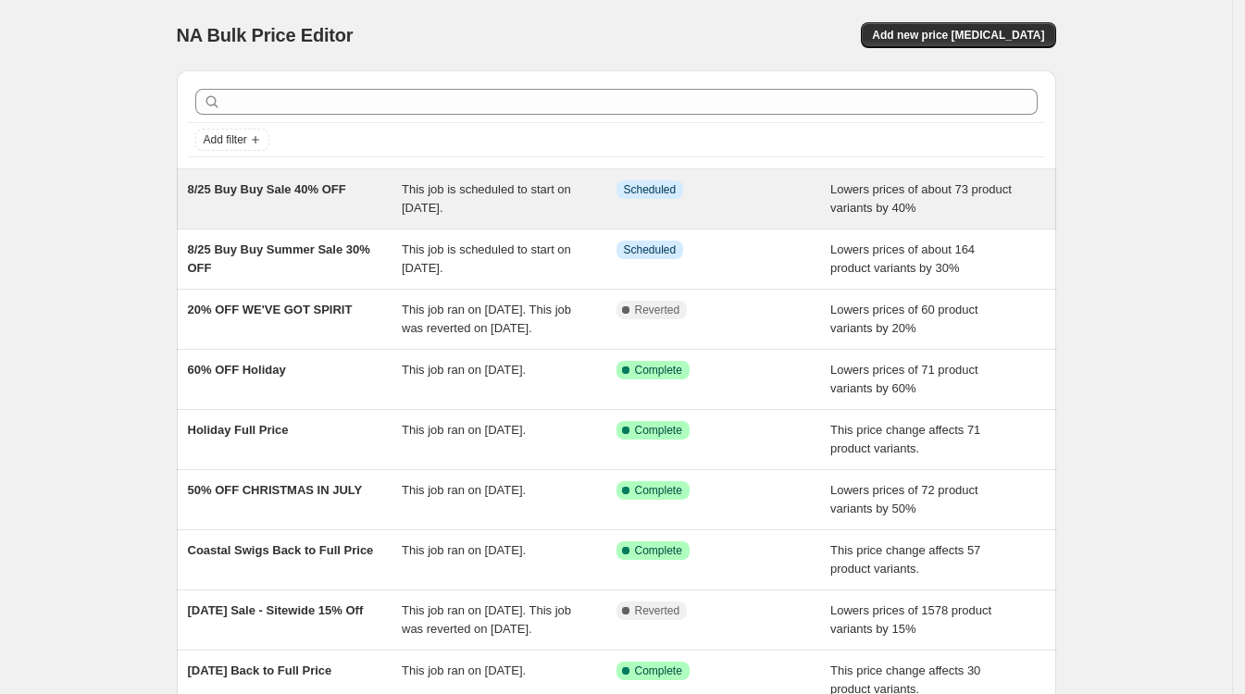
click at [303, 188] on span "8/25 Buy Buy Sale 40% OFF" at bounding box center [267, 189] width 158 height 14
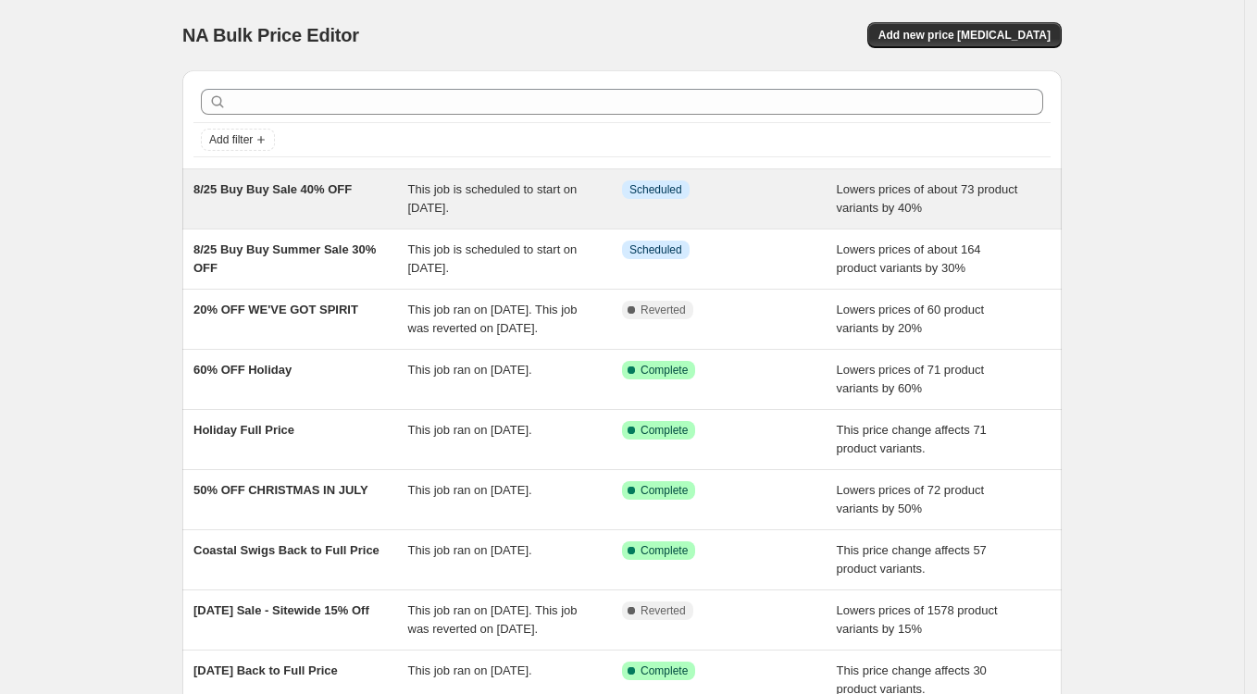
select select "percentage"
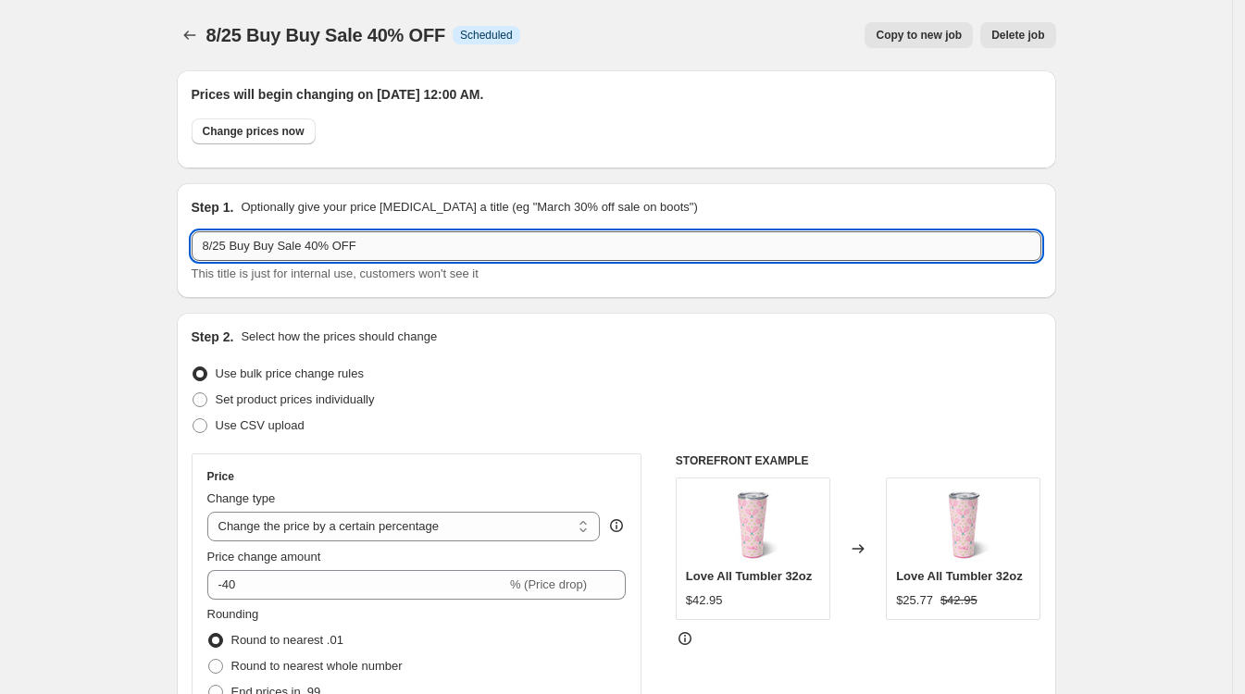
click at [308, 244] on input "8/25 Buy Buy Sale 40% OFF" at bounding box center [617, 246] width 850 height 30
click at [283, 240] on input "8/25 Buy Buy Sale 40% OFF" at bounding box center [617, 246] width 850 height 30
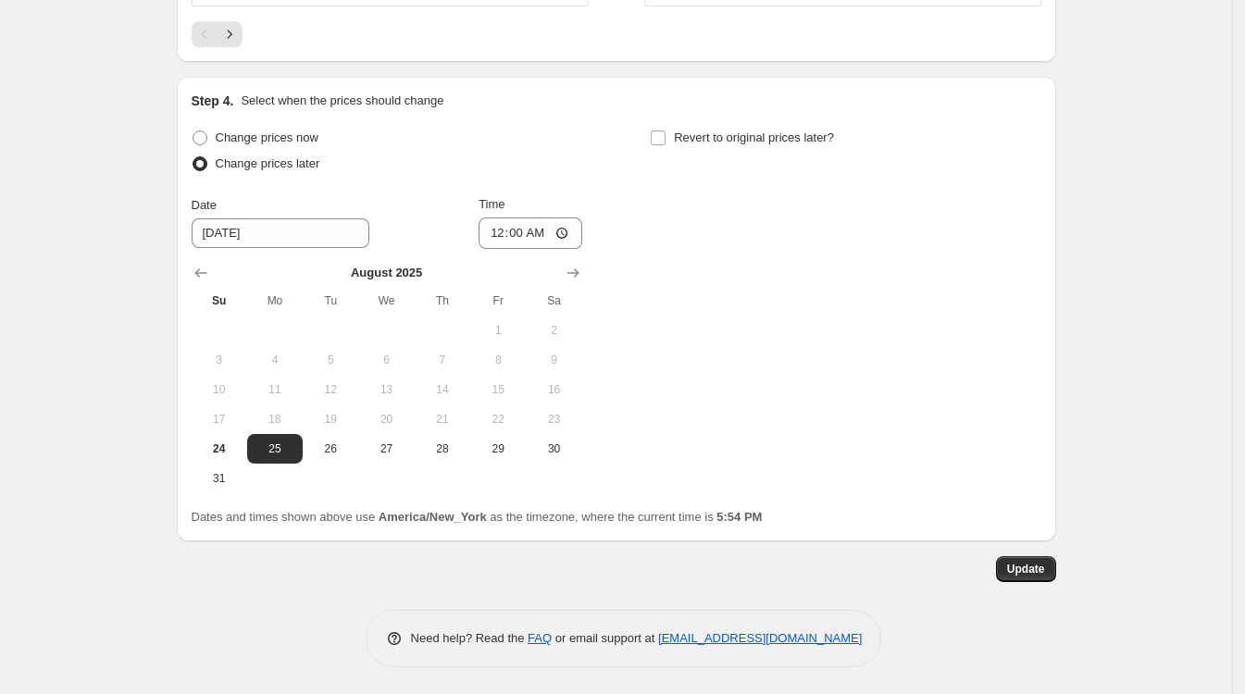
scroll to position [1776, 0]
type input "8/25 Buy Buy Summer Sale 40% OFF"
click at [1031, 570] on span "Update" at bounding box center [1026, 568] width 38 height 15
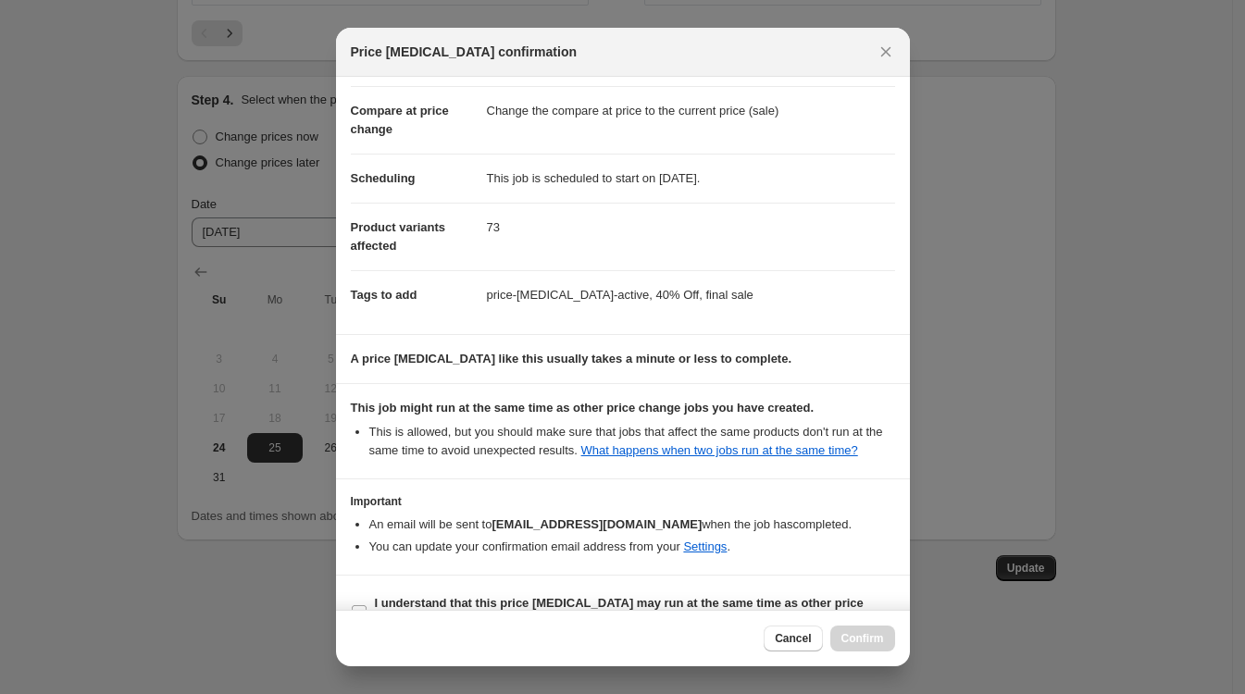
scroll to position [112, 0]
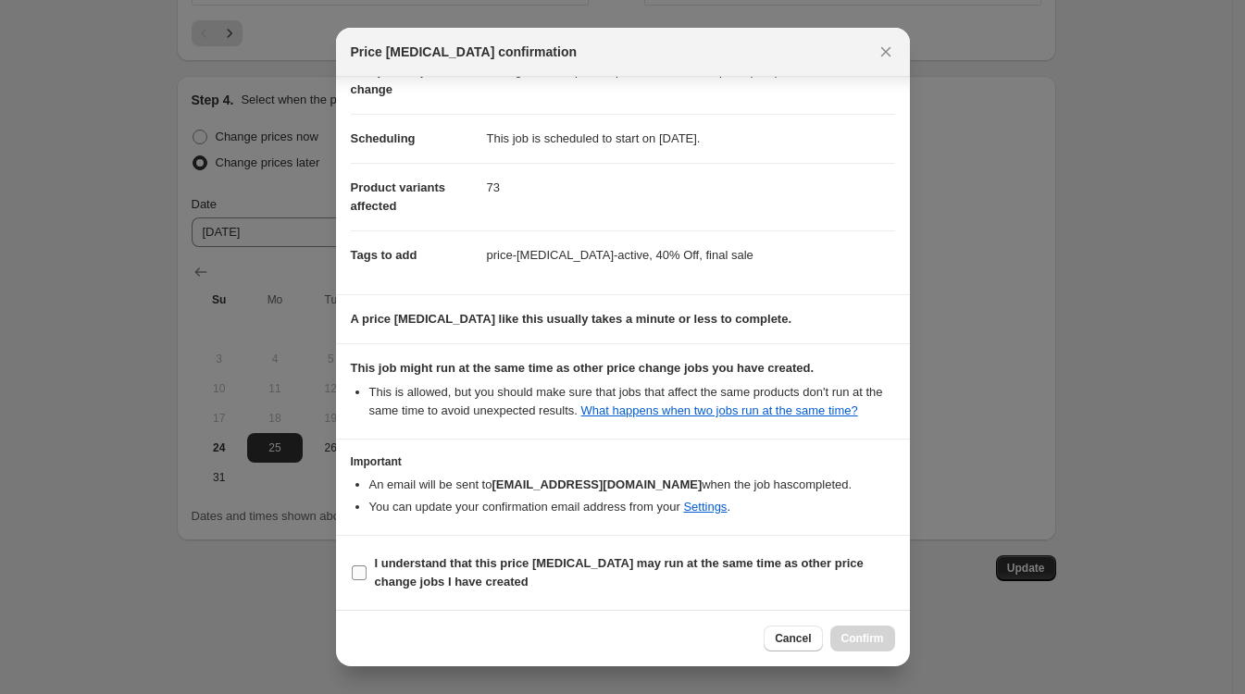
click at [358, 570] on input "I understand that this price change job may run at the same time as other price…" at bounding box center [359, 572] width 15 height 15
checkbox input "true"
click at [852, 637] on span "Confirm" at bounding box center [862, 638] width 43 height 15
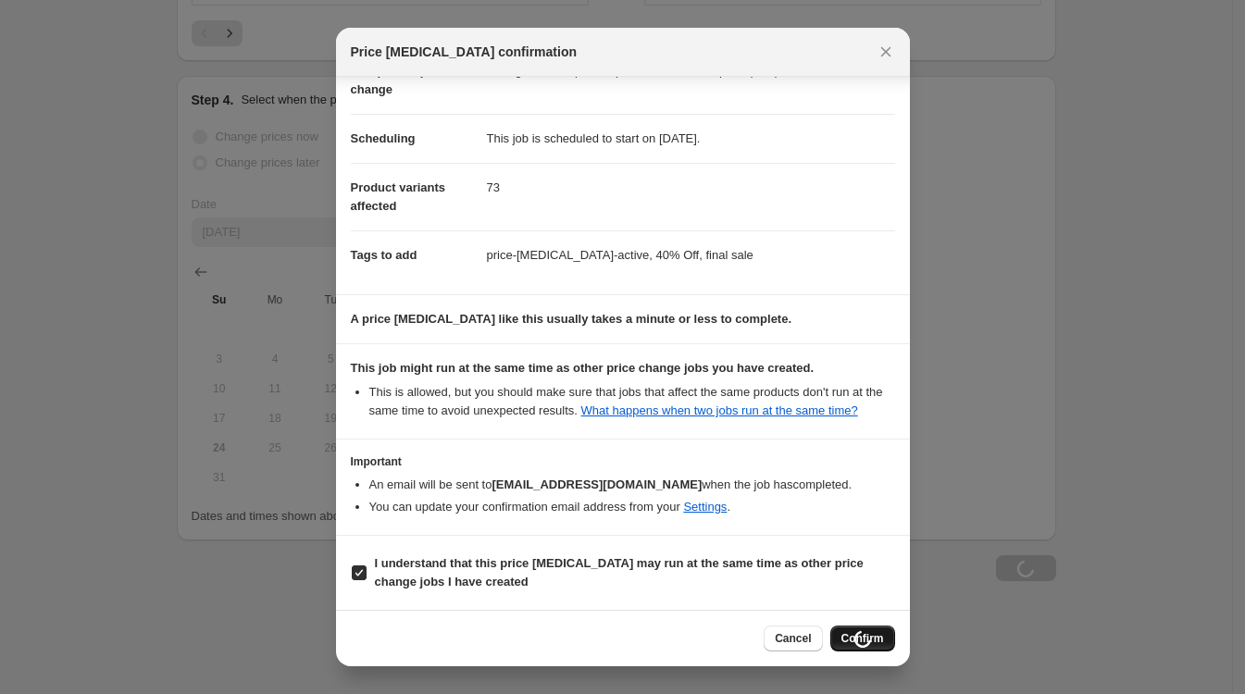
scroll to position [1776, 0]
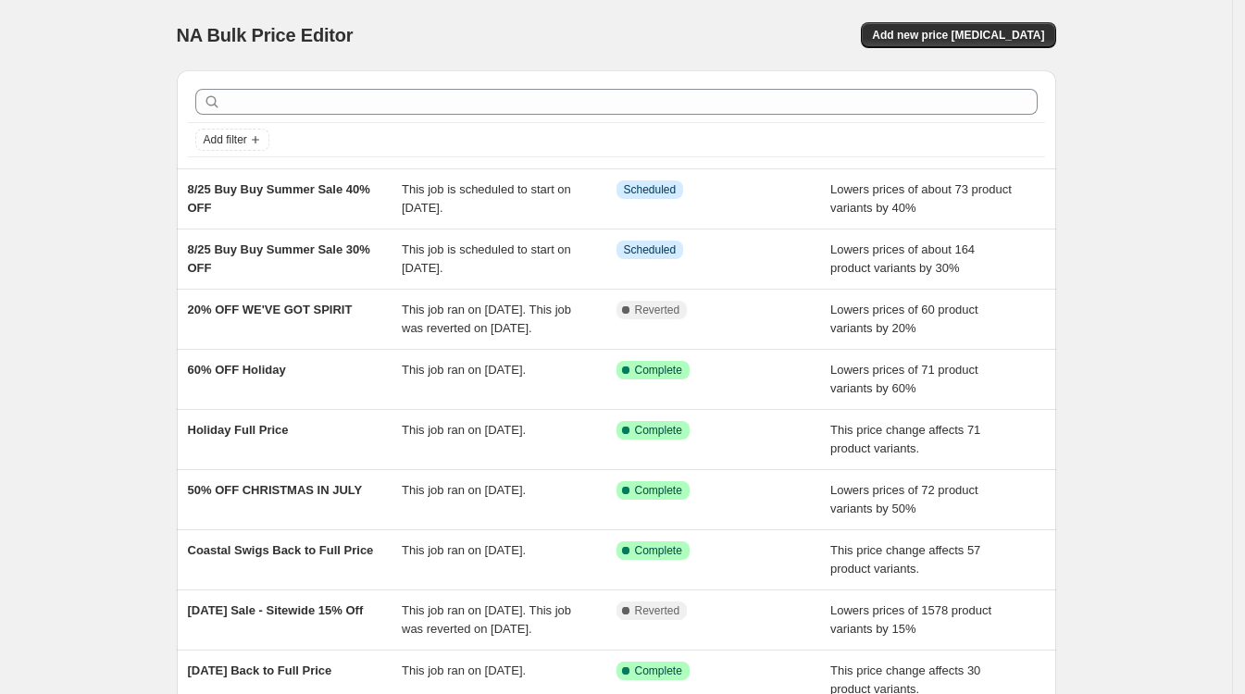
drag, startPoint x: 1177, startPoint y: 110, endPoint x: 1110, endPoint y: 124, distance: 68.1
click at [1177, 110] on div "NA Bulk Price Editor. This page is ready NA Bulk Price Editor Add new price cha…" at bounding box center [616, 476] width 1232 height 953
click at [978, 32] on span "Add new price change job" at bounding box center [958, 35] width 172 height 15
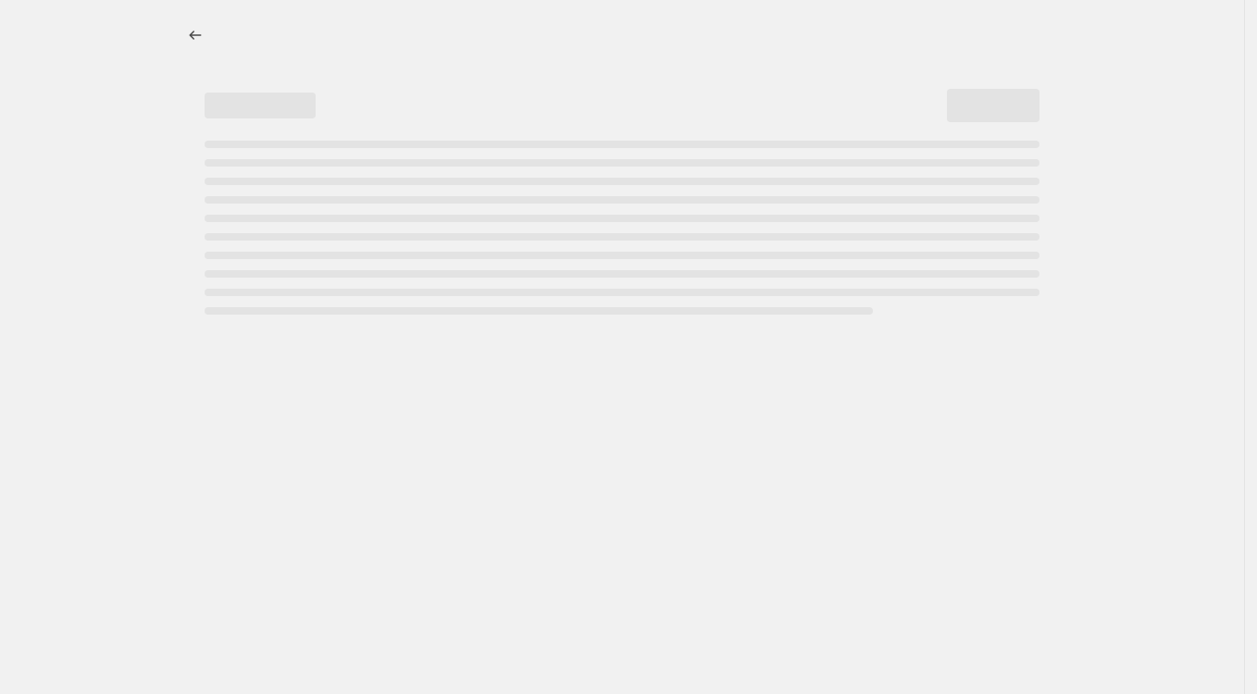
select select "percentage"
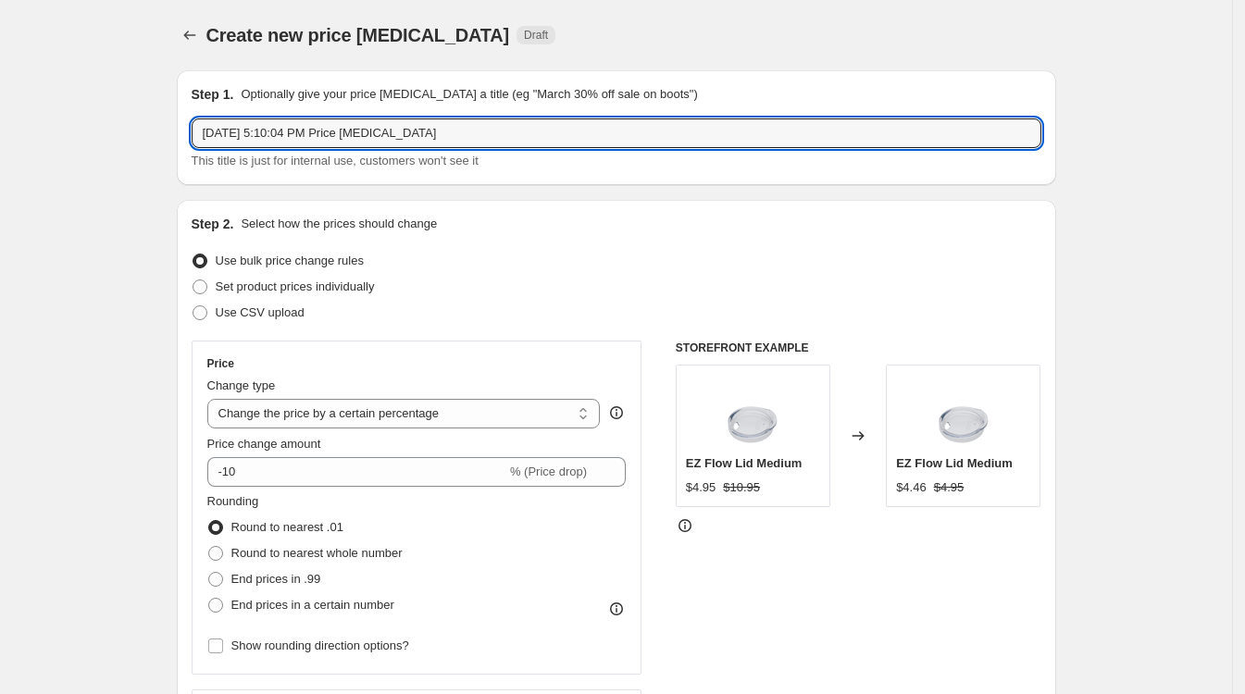
drag, startPoint x: 458, startPoint y: 130, endPoint x: 93, endPoint y: 135, distance: 365.6
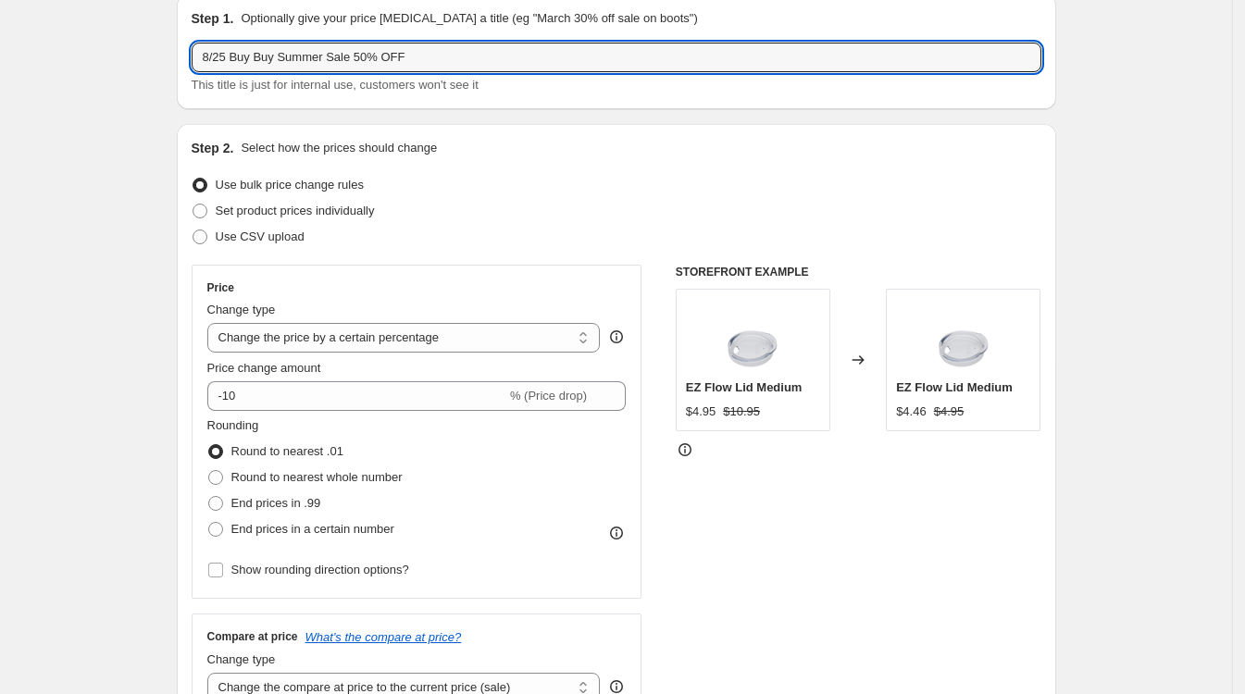
scroll to position [116, 0]
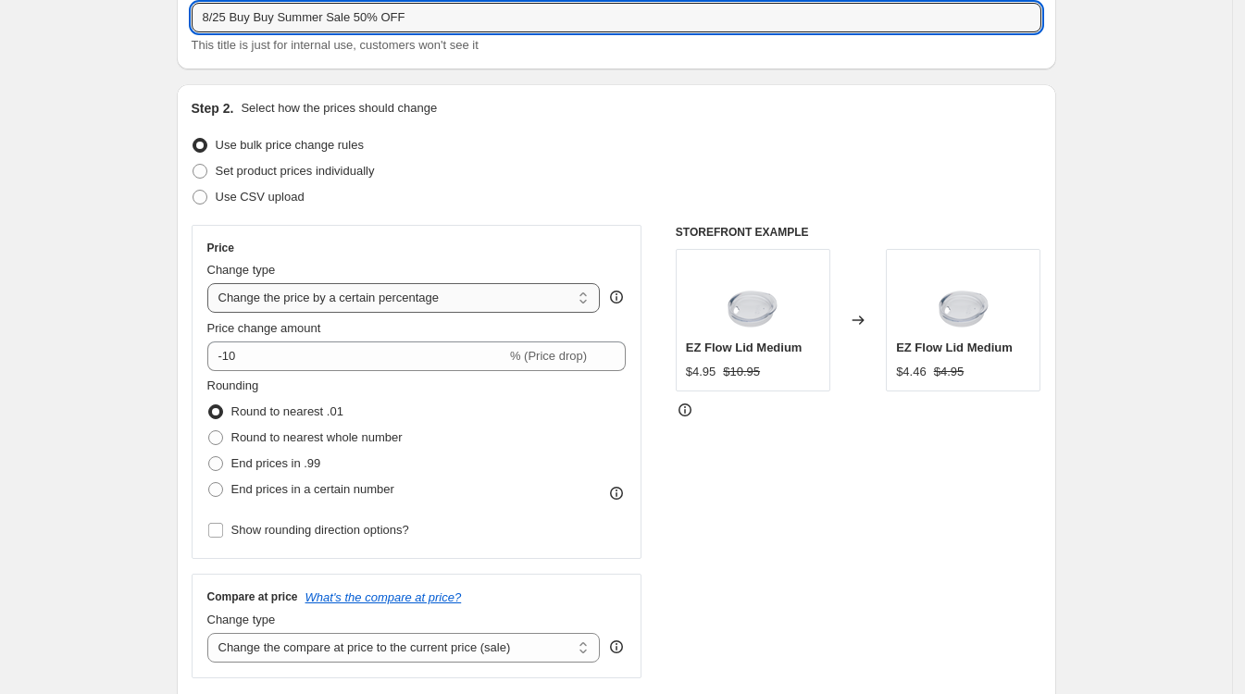
type input "8/25 Buy Buy Summer Sale 50% OFF"
click at [364, 301] on select "Change the price to a certain amount Change the price by a certain amount Chang…" at bounding box center [403, 298] width 393 height 30
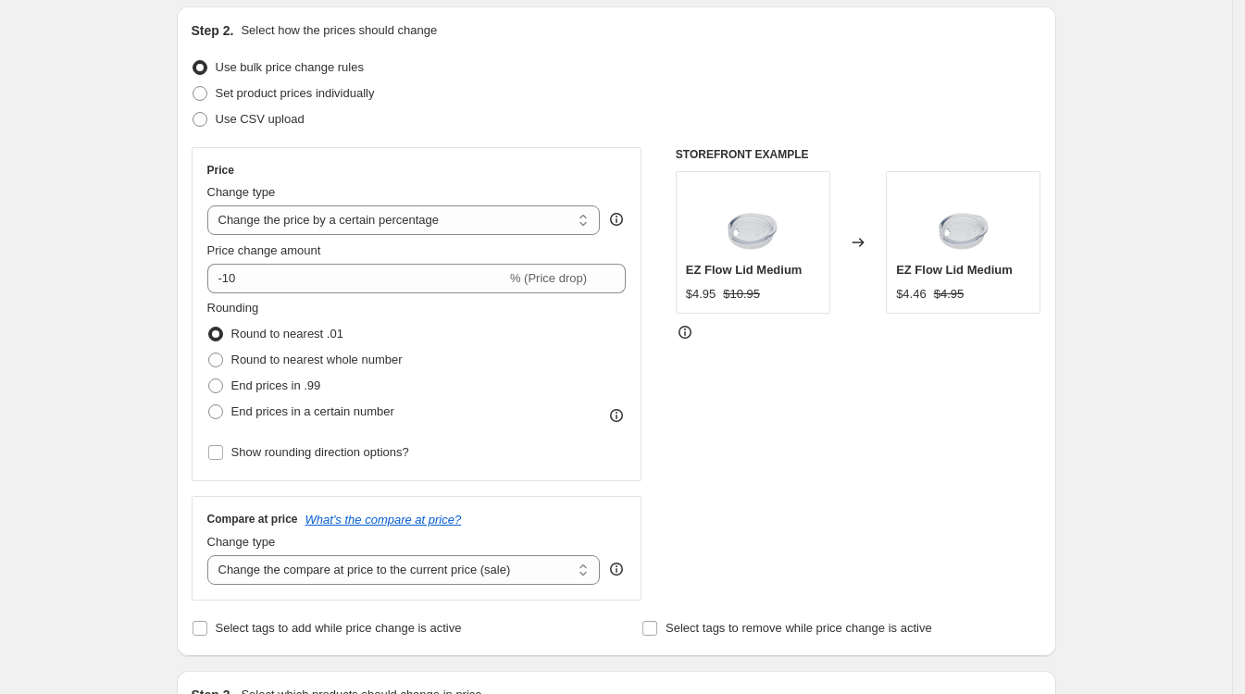
scroll to position [231, 0]
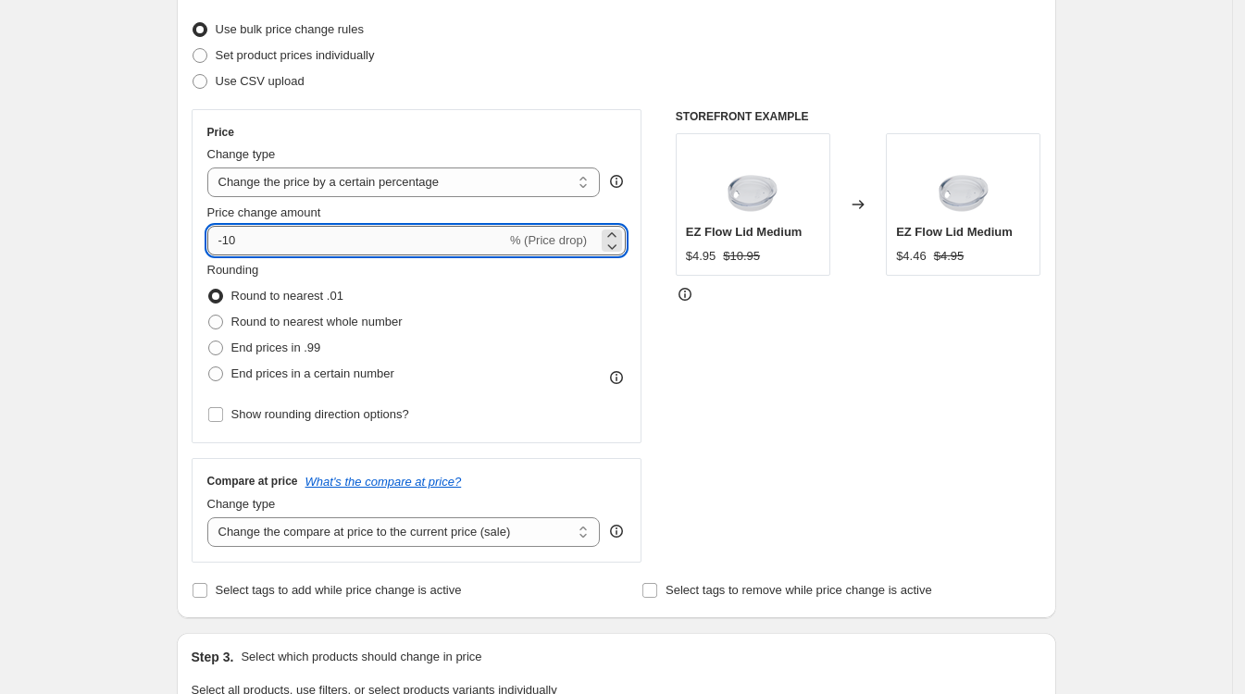
click at [249, 245] on input "-10" at bounding box center [356, 241] width 299 height 30
type input "-1"
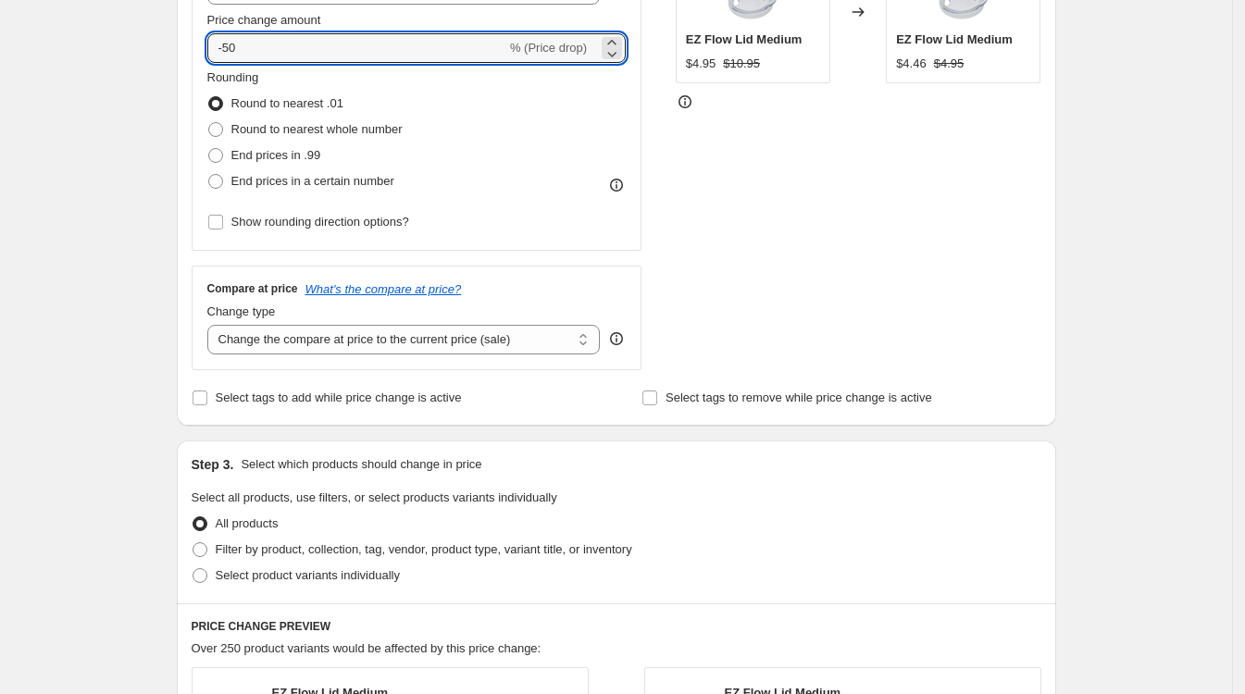
scroll to position [463, 0]
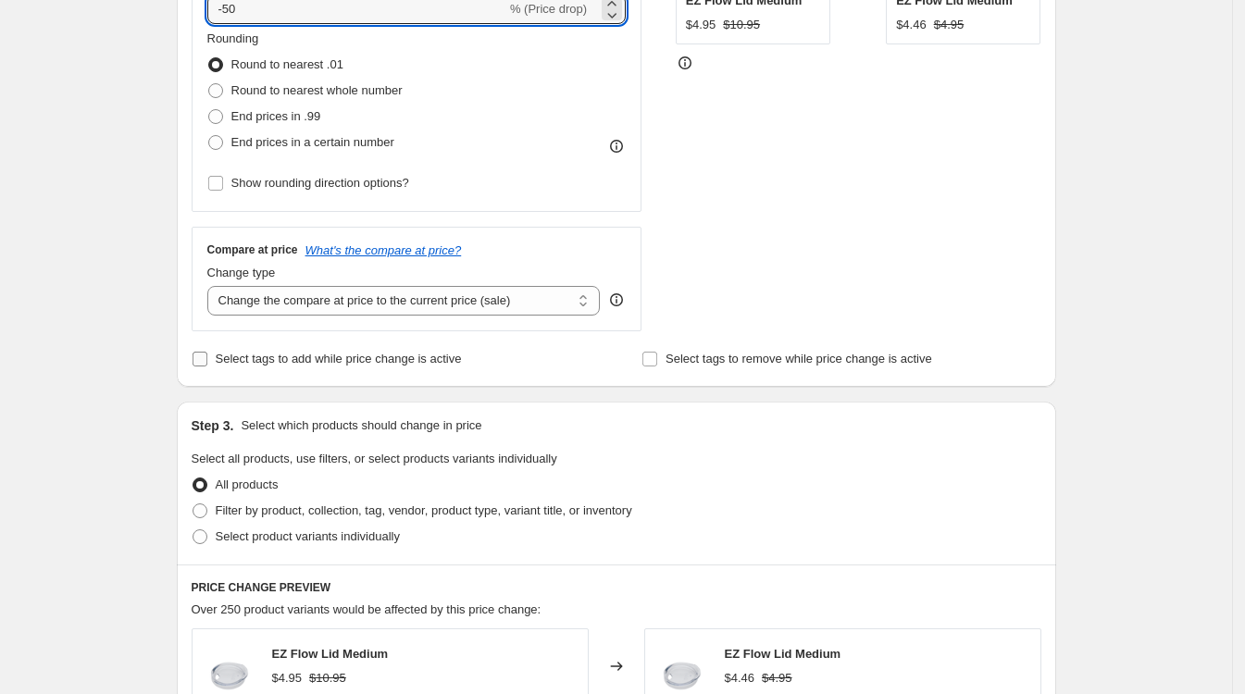
type input "-50"
click at [207, 358] on input "Select tags to add while price change is active" at bounding box center [199, 359] width 15 height 15
checkbox input "true"
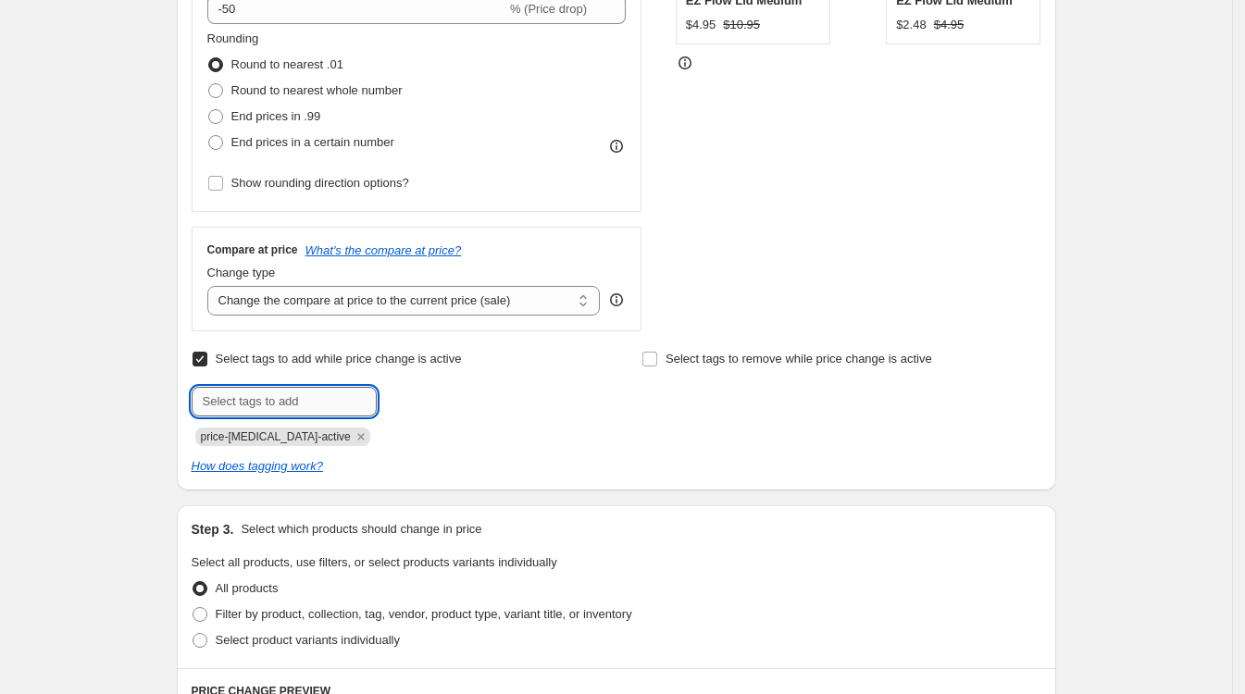
click at [285, 393] on input "text" at bounding box center [284, 402] width 185 height 30
type input "50% Off"
click at [449, 396] on span "50% Off" at bounding box center [437, 399] width 42 height 13
click at [236, 396] on input "text" at bounding box center [284, 402] width 185 height 30
type input "final sale"
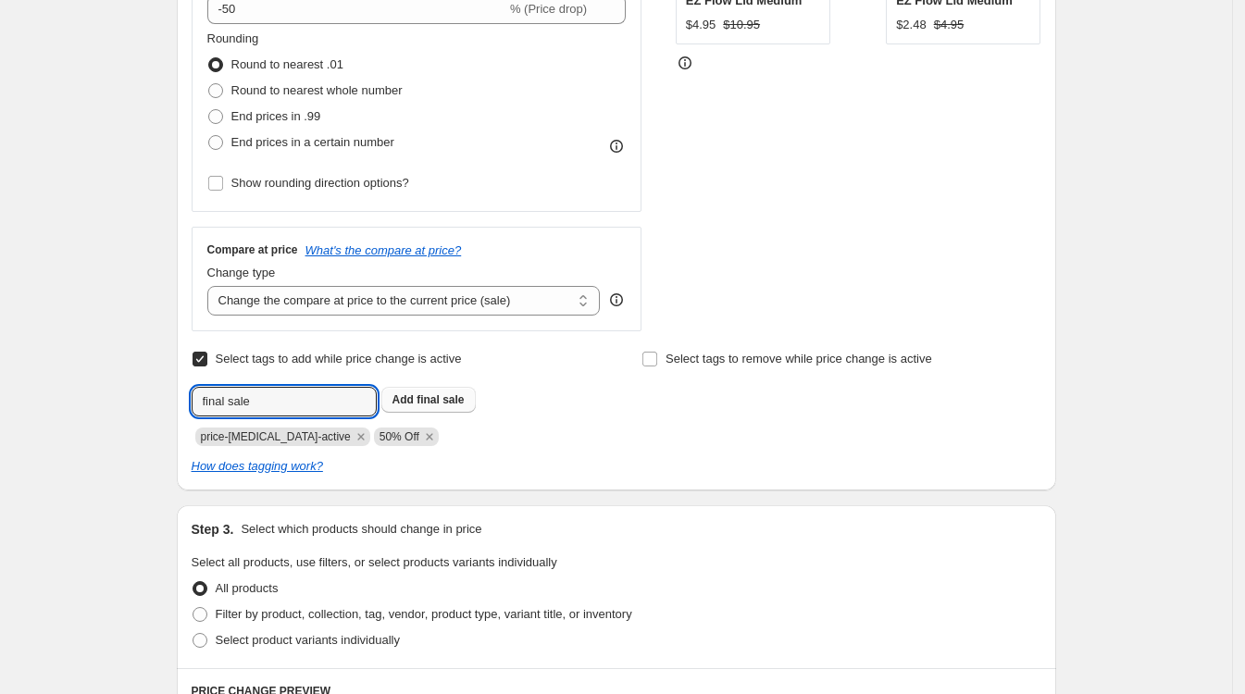
click at [440, 398] on span "final sale" at bounding box center [439, 399] width 47 height 13
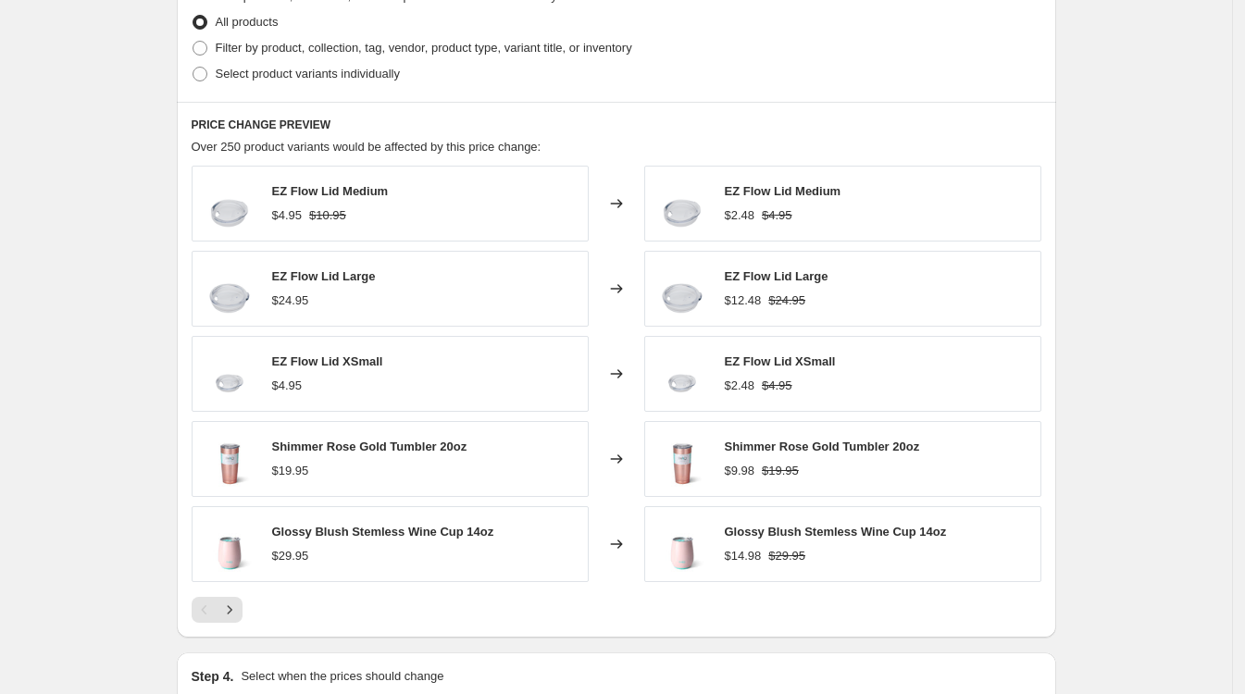
scroll to position [1041, 0]
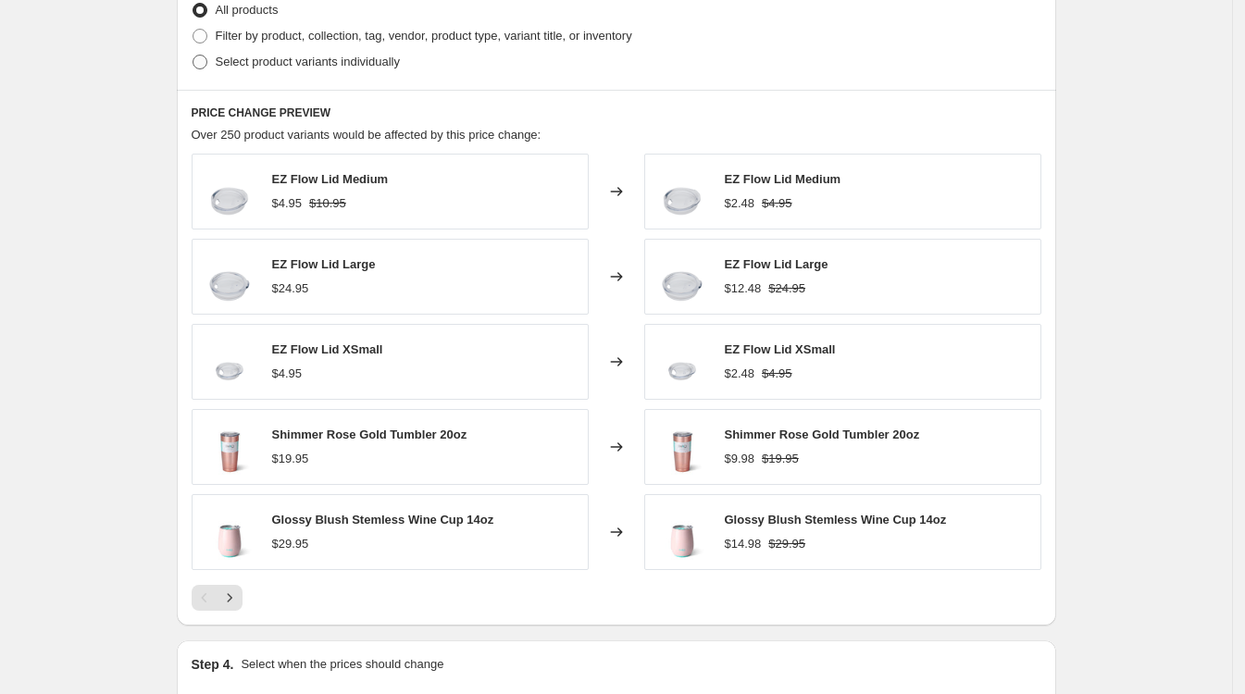
click at [207, 60] on span at bounding box center [199, 62] width 15 height 15
click at [193, 56] on input "Select product variants individually" at bounding box center [192, 55] width 1 height 1
radio input "true"
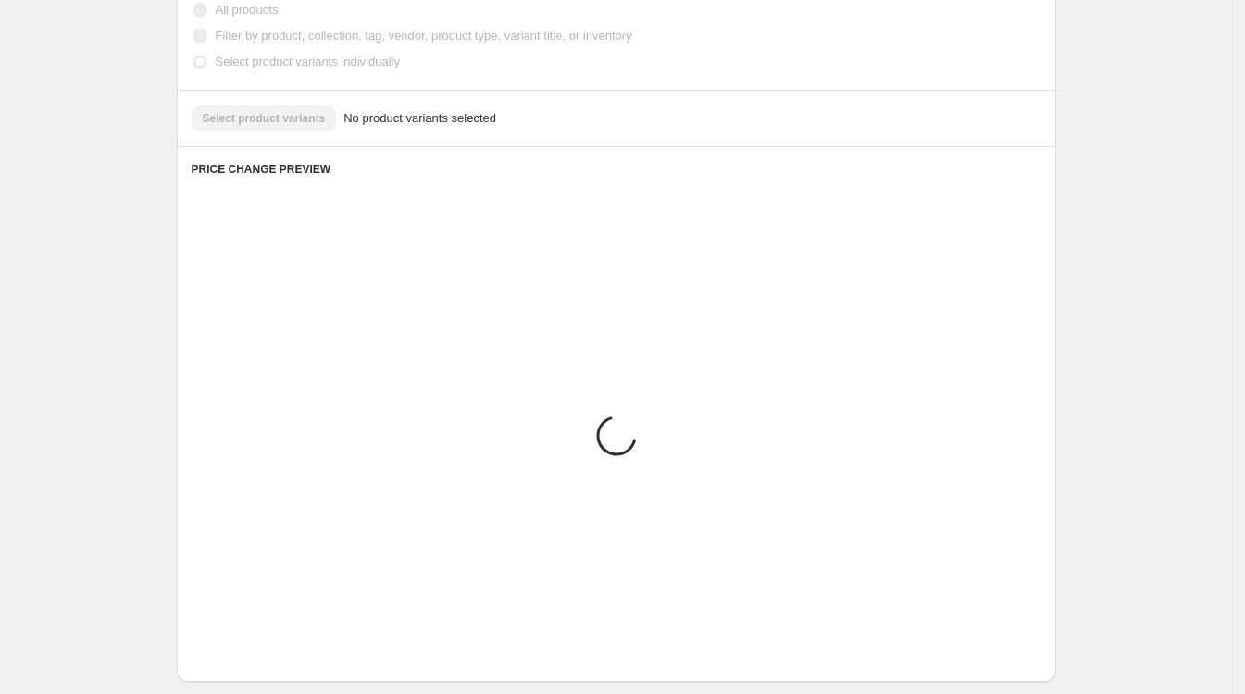
scroll to position [850, 0]
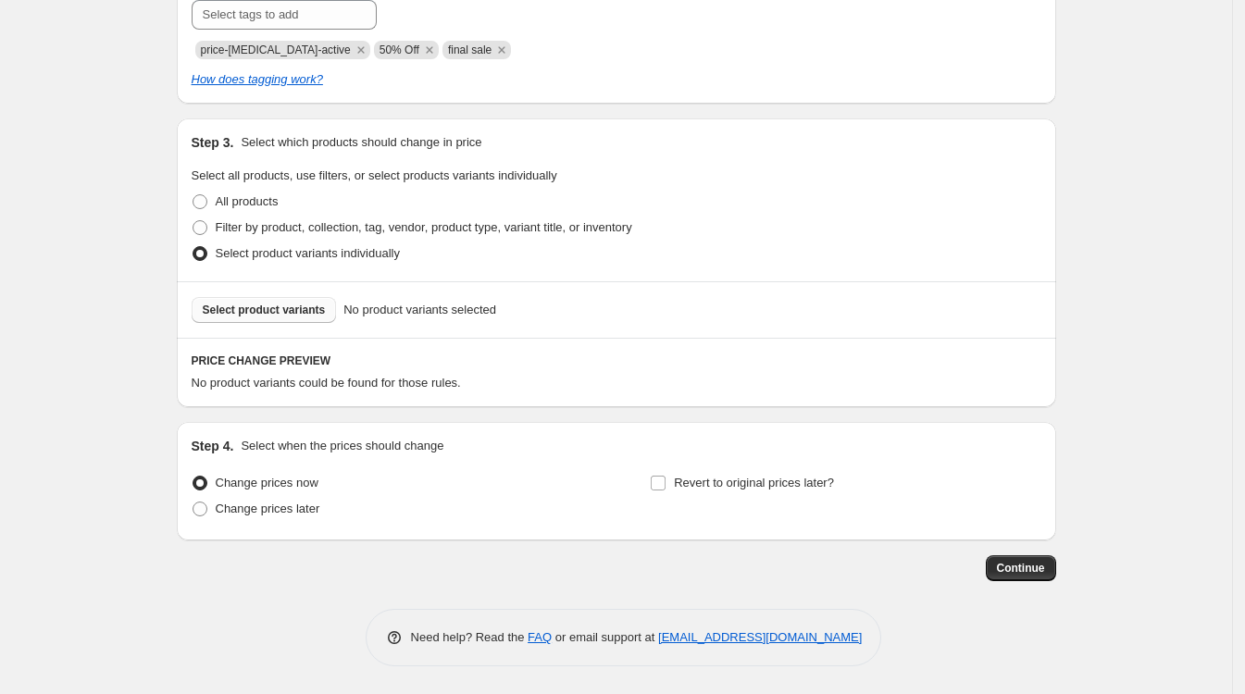
click at [273, 308] on span "Select product variants" at bounding box center [264, 310] width 123 height 15
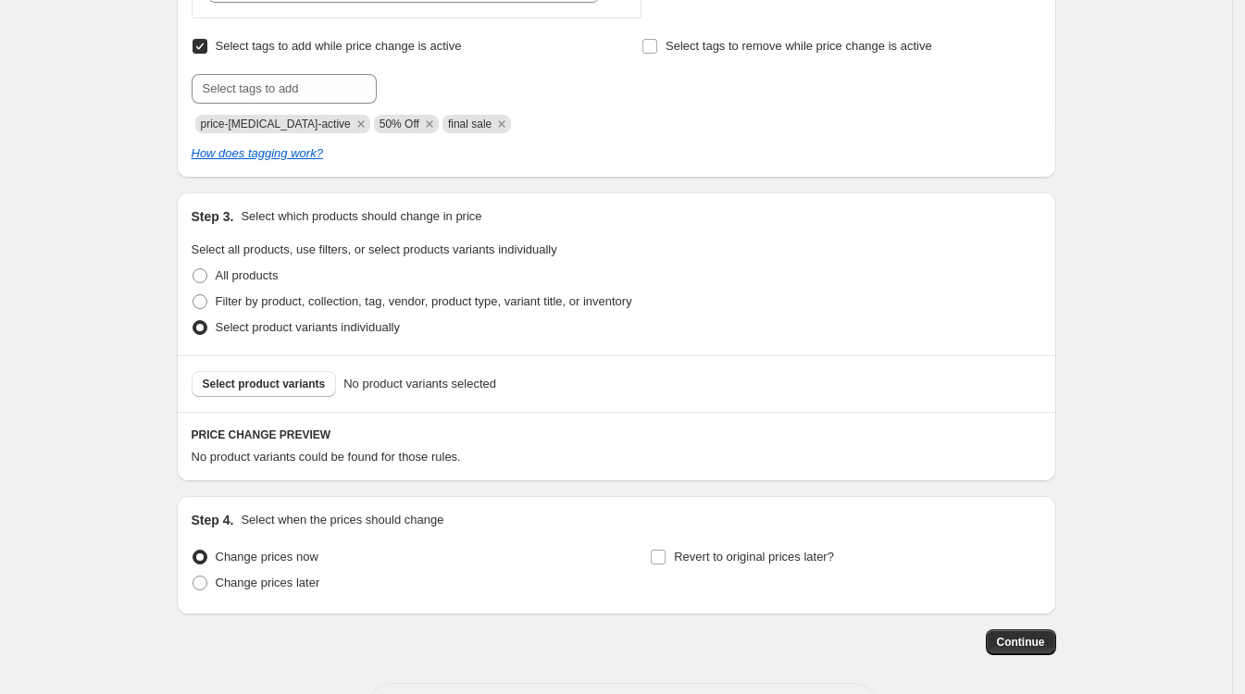
scroll to position [735, 0]
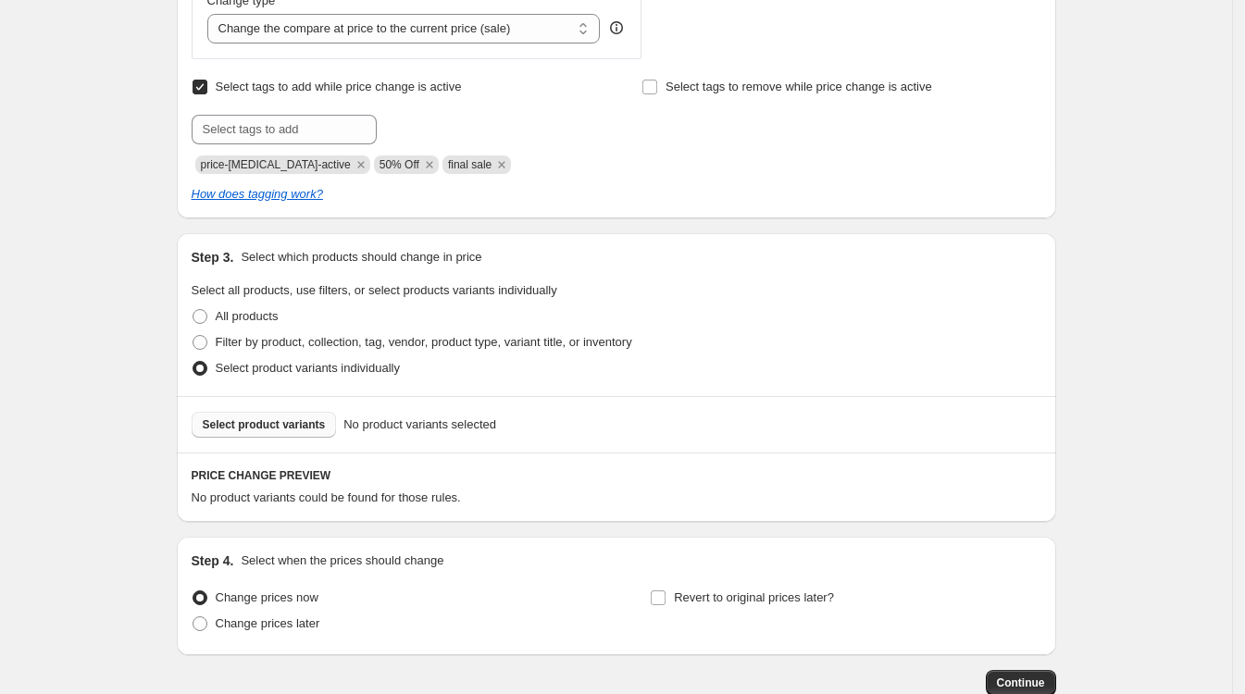
click at [265, 420] on span "Select product variants" at bounding box center [264, 424] width 123 height 15
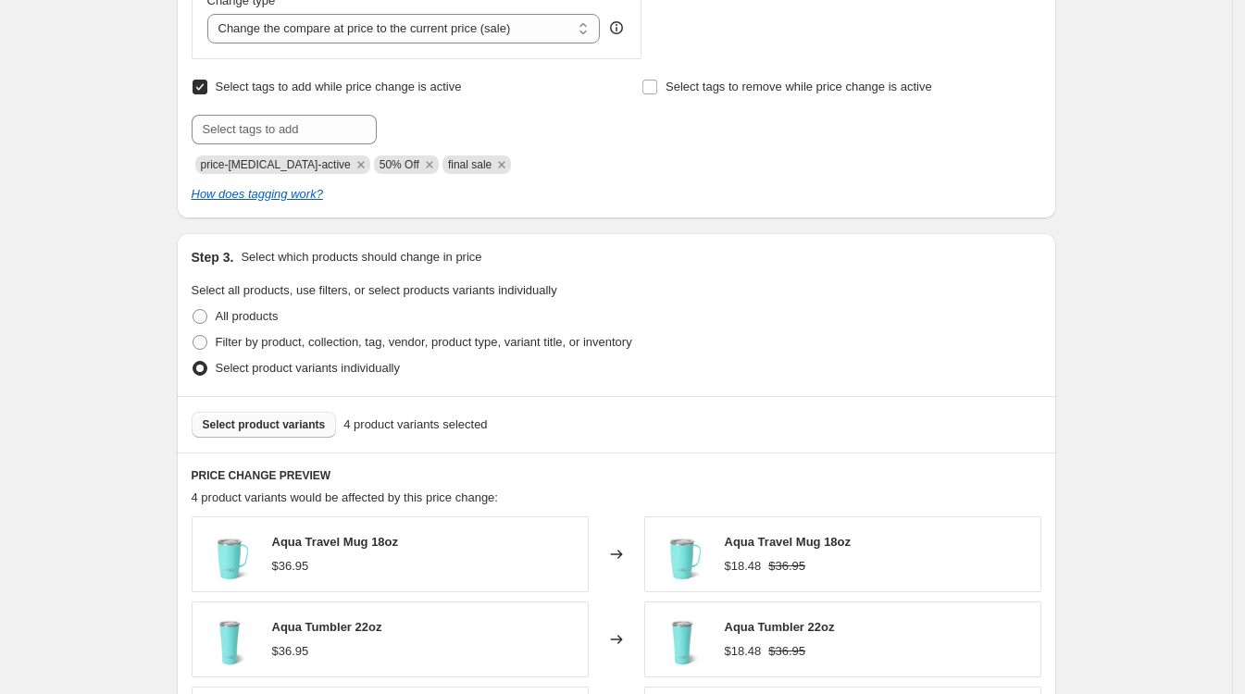
click at [256, 428] on span "Select product variants" at bounding box center [264, 424] width 123 height 15
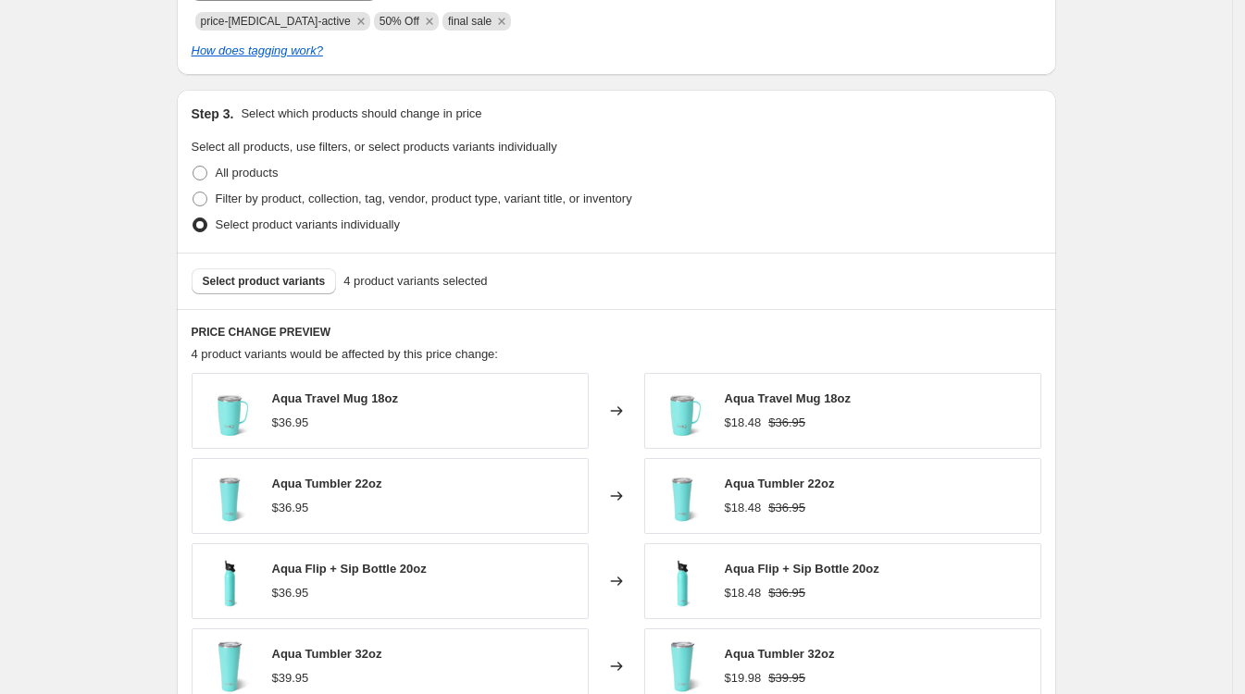
scroll to position [966, 0]
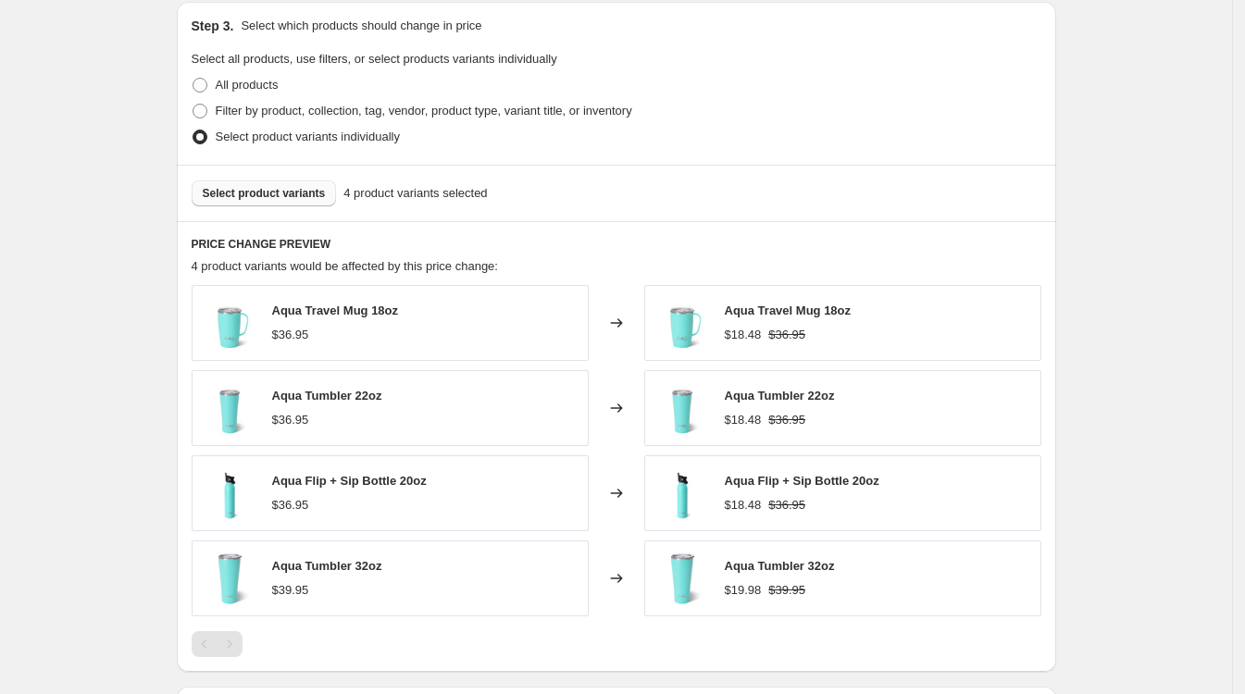
click at [223, 191] on span "Select product variants" at bounding box center [264, 193] width 123 height 15
click at [279, 197] on span "Select product variants" at bounding box center [264, 193] width 123 height 15
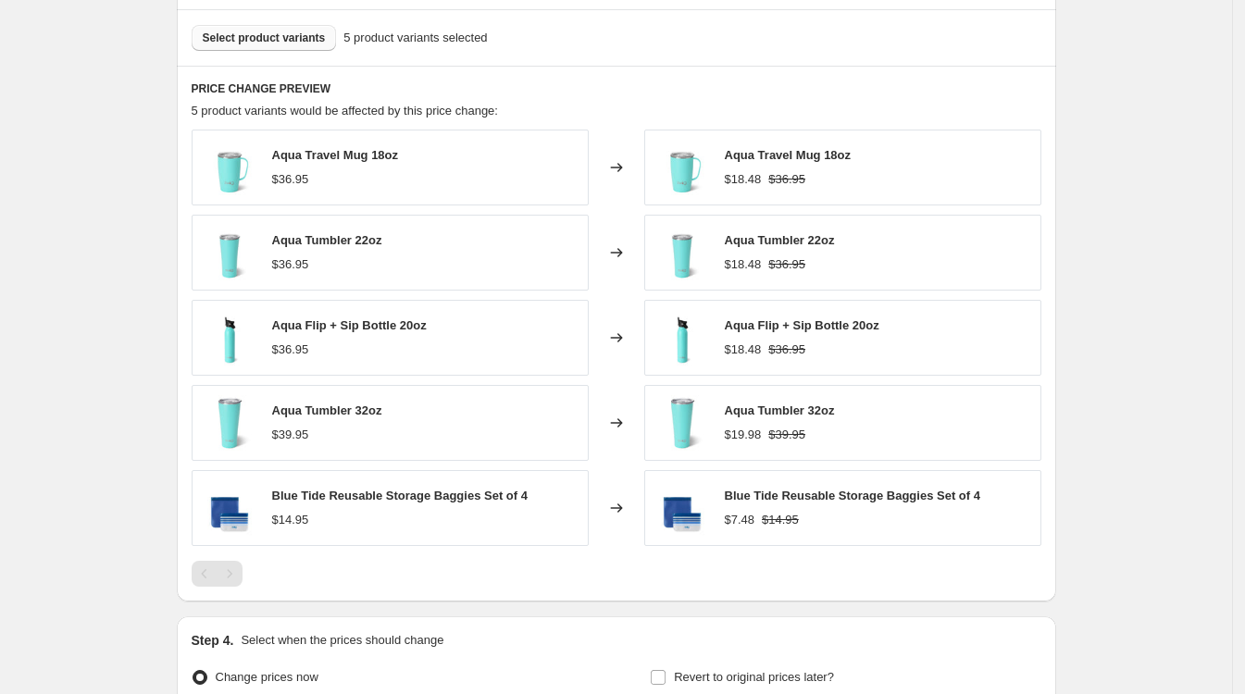
scroll to position [1082, 0]
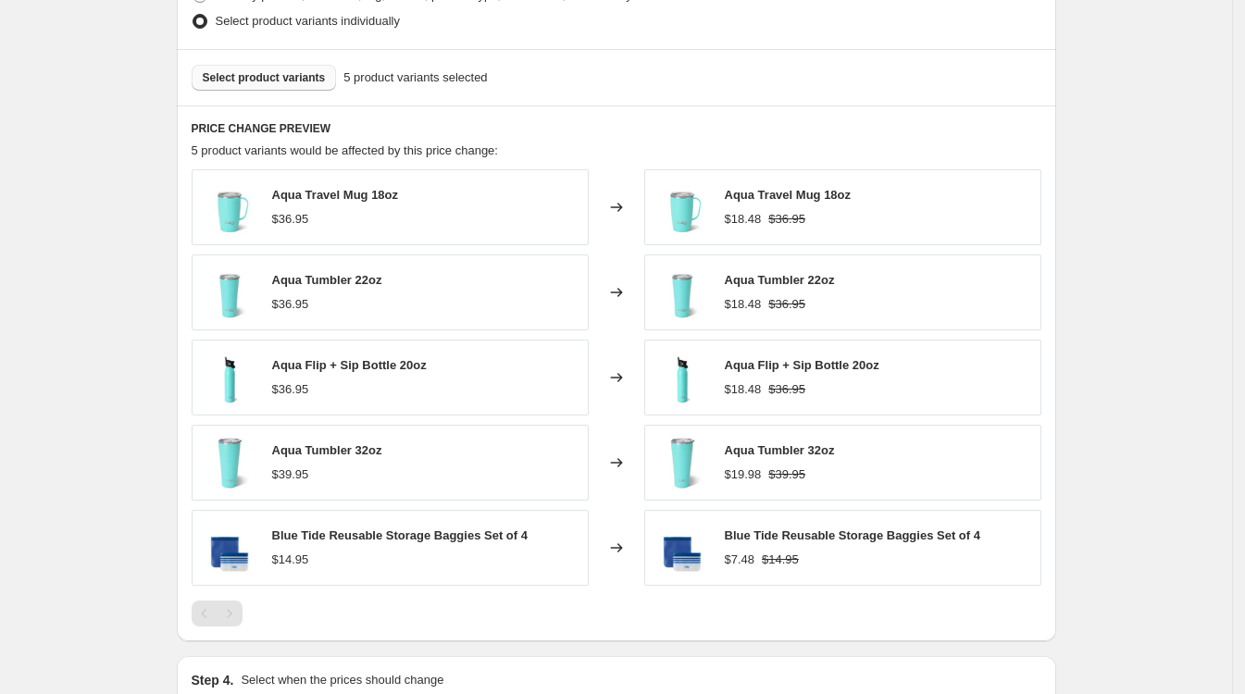
click at [257, 73] on span "Select product variants" at bounding box center [264, 77] width 123 height 15
click at [250, 80] on span "Select product variants" at bounding box center [264, 77] width 123 height 15
click at [232, 614] on icon "Next" at bounding box center [229, 613] width 19 height 19
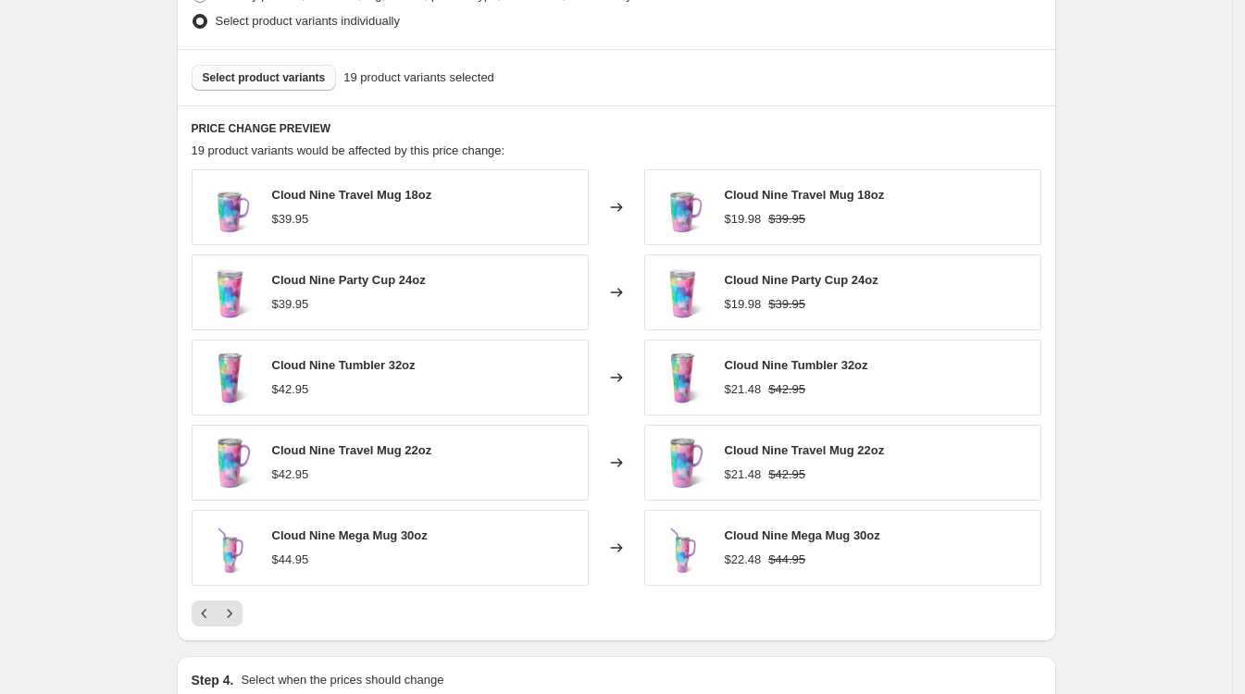
click at [259, 82] on span "Select product variants" at bounding box center [264, 77] width 123 height 15
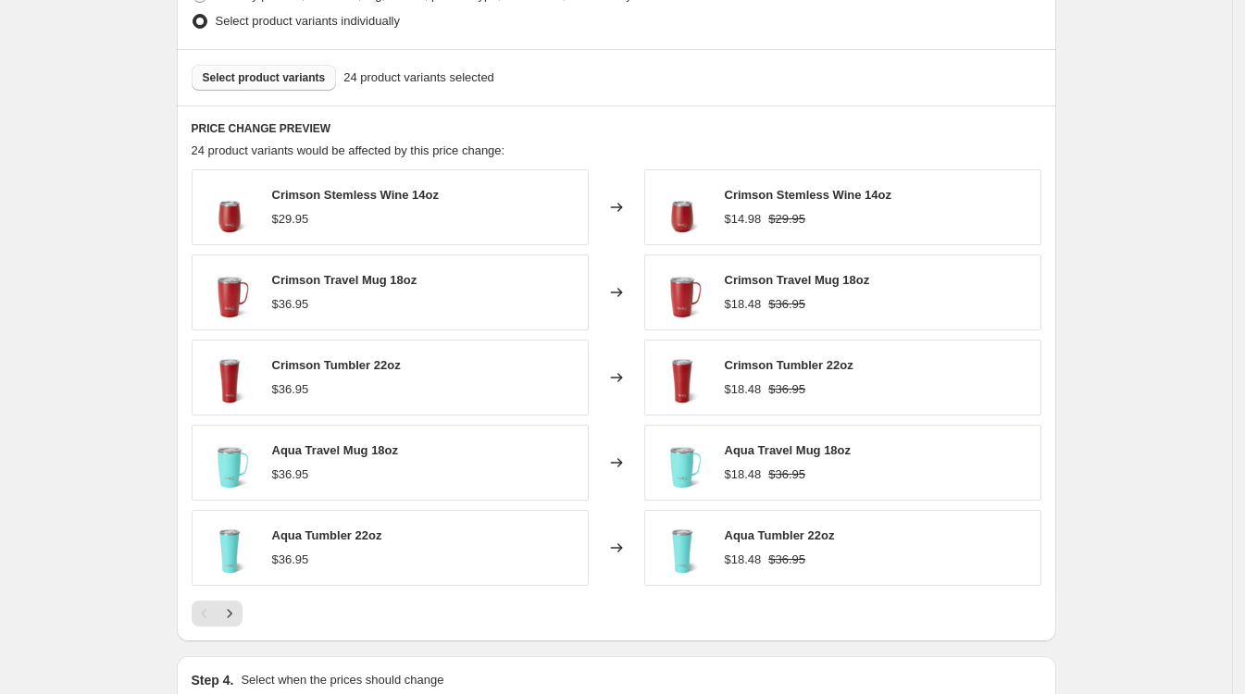
click at [254, 74] on span "Select product variants" at bounding box center [264, 77] width 123 height 15
click at [230, 616] on icon "Next" at bounding box center [229, 613] width 19 height 19
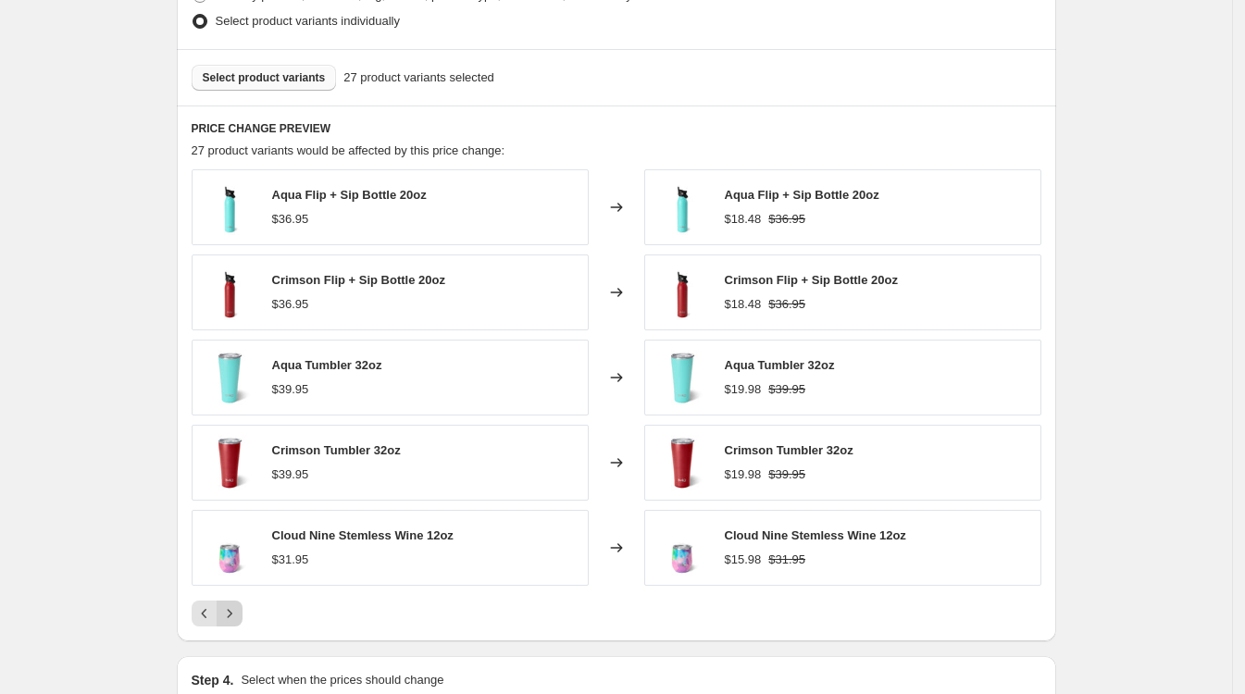
click at [233, 616] on icon "Next" at bounding box center [229, 613] width 19 height 19
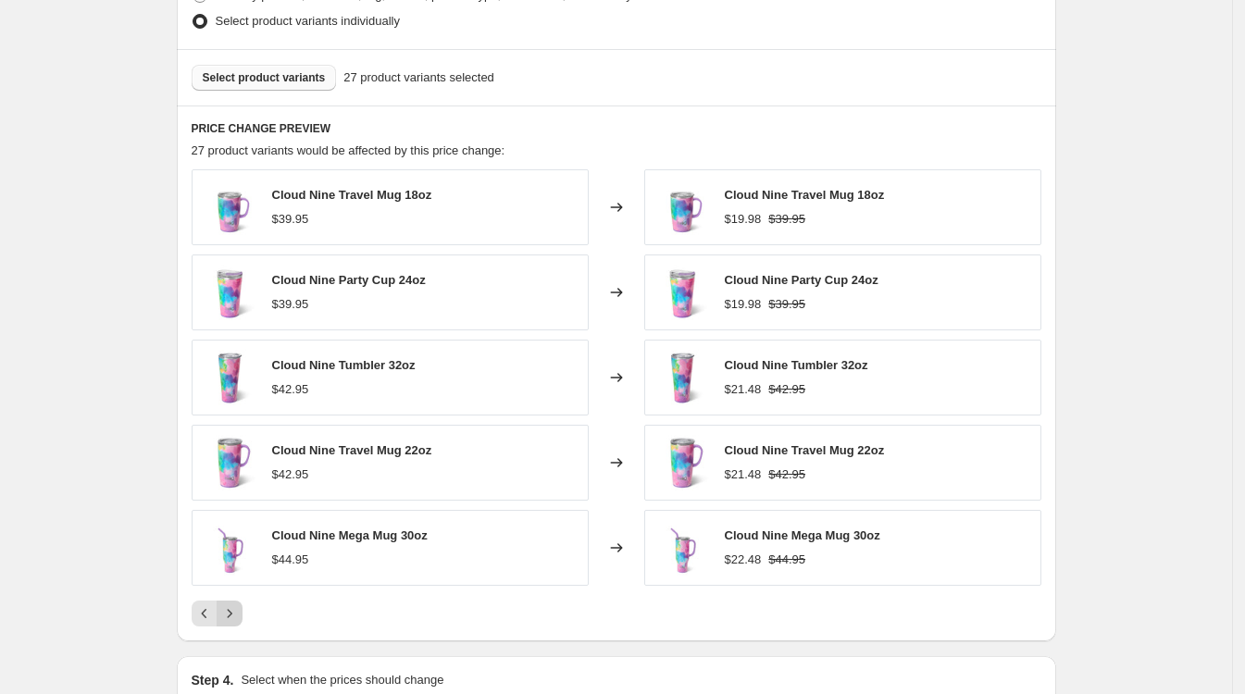
click at [236, 616] on icon "Next" at bounding box center [229, 613] width 19 height 19
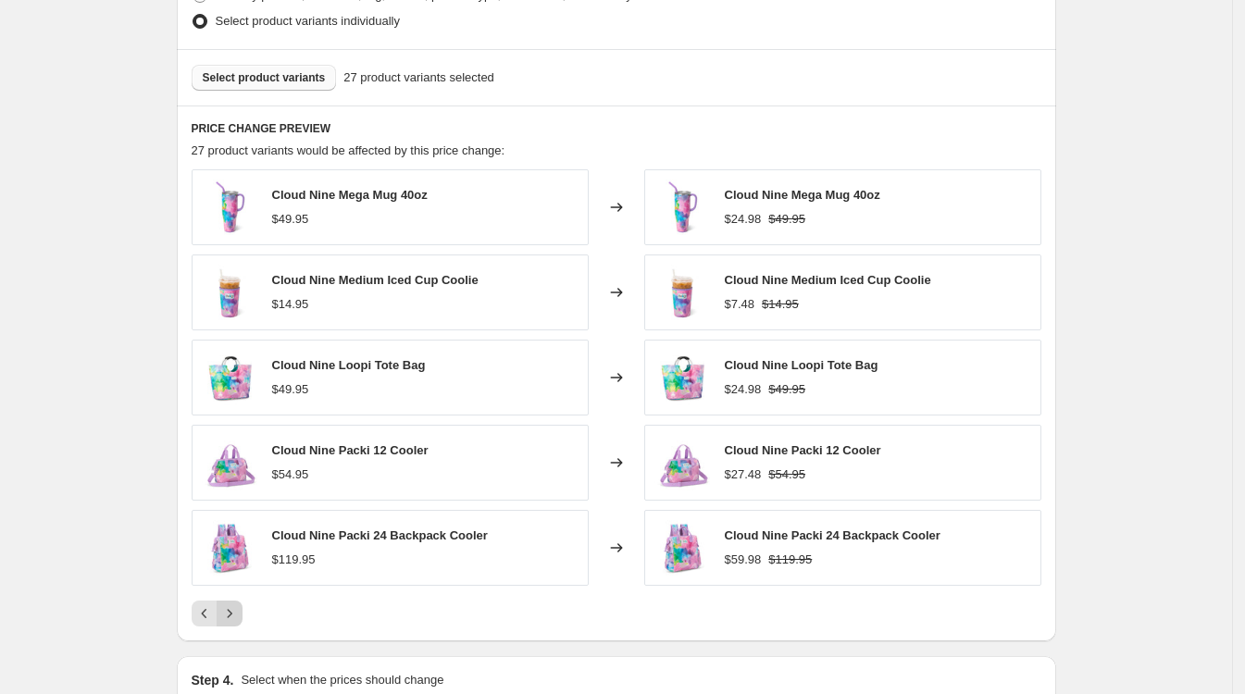
click at [236, 616] on icon "Next" at bounding box center [229, 613] width 19 height 19
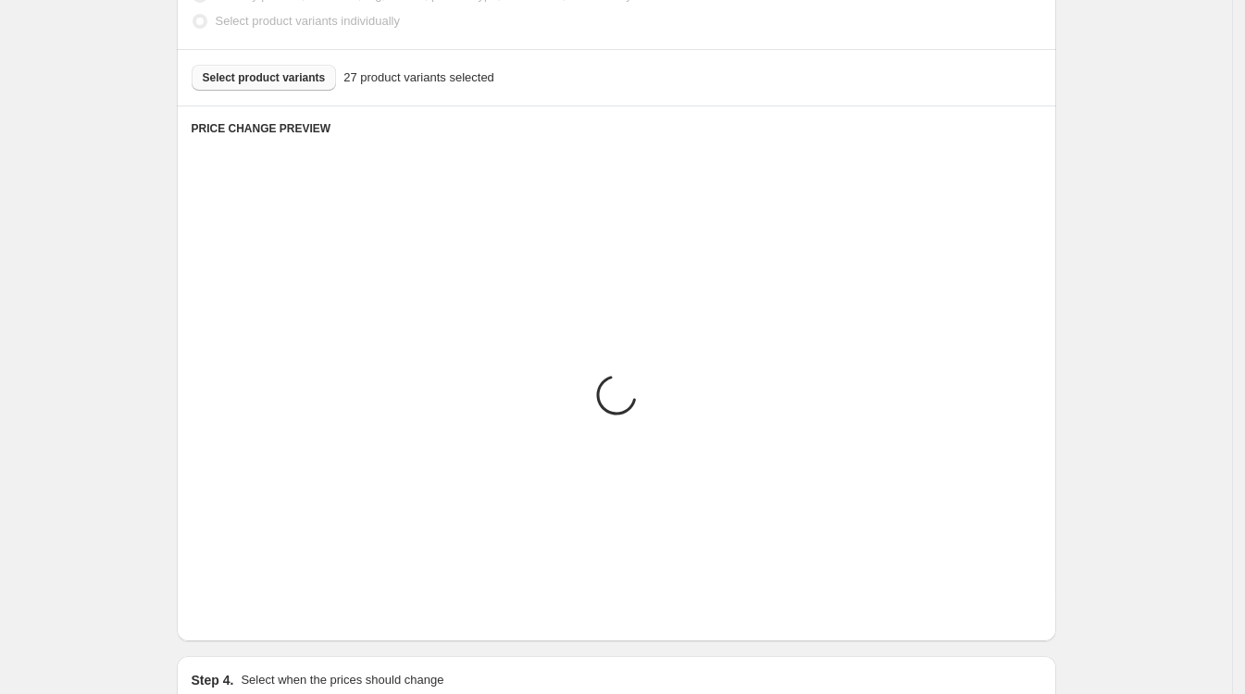
click at [236, 616] on icon "Next" at bounding box center [229, 613] width 19 height 19
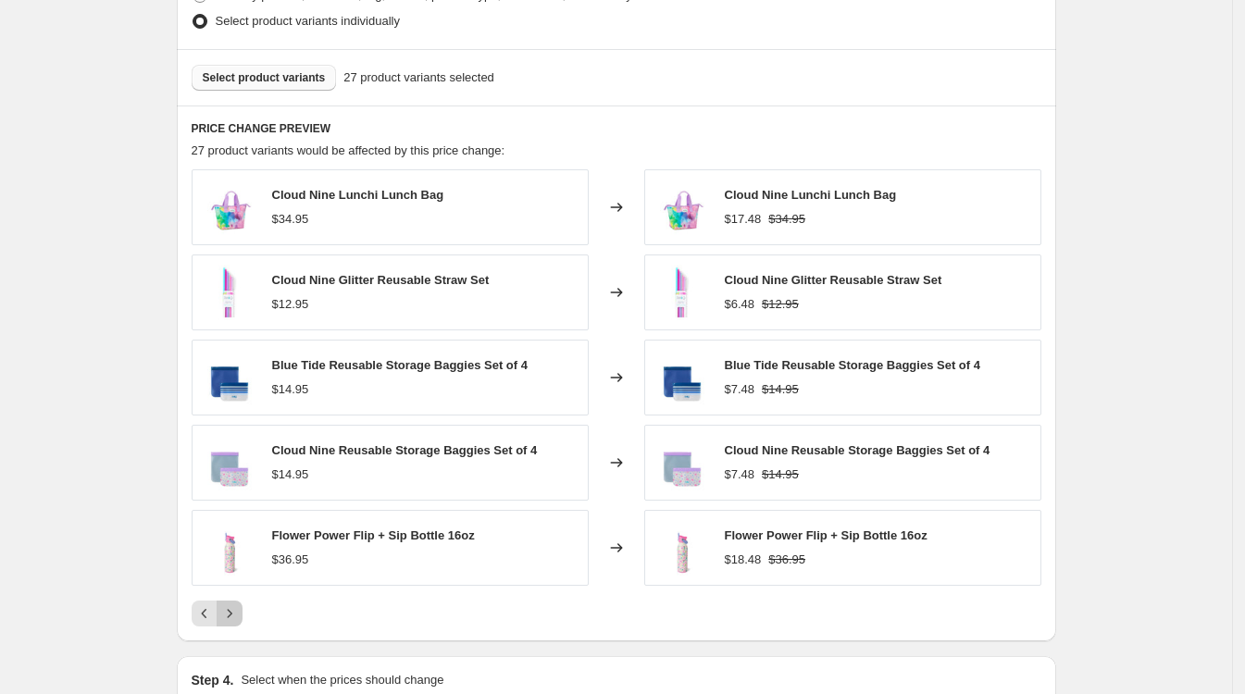
click at [239, 614] on icon "Next" at bounding box center [229, 613] width 19 height 19
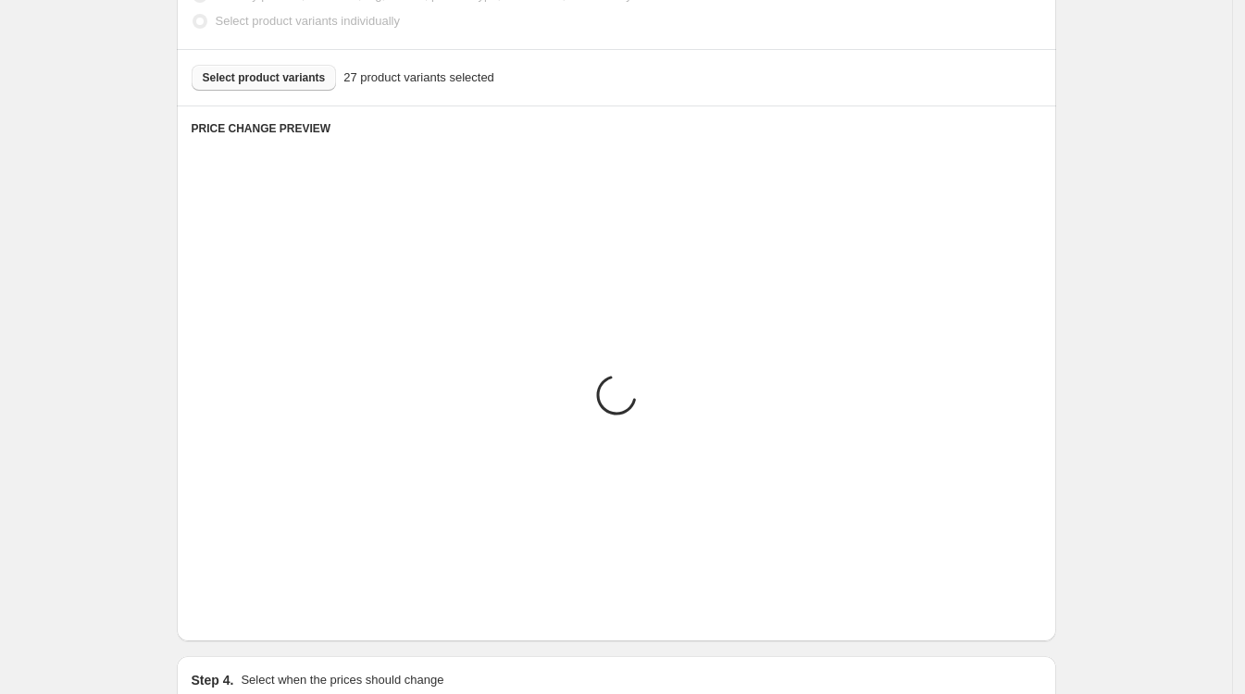
scroll to position [1061, 0]
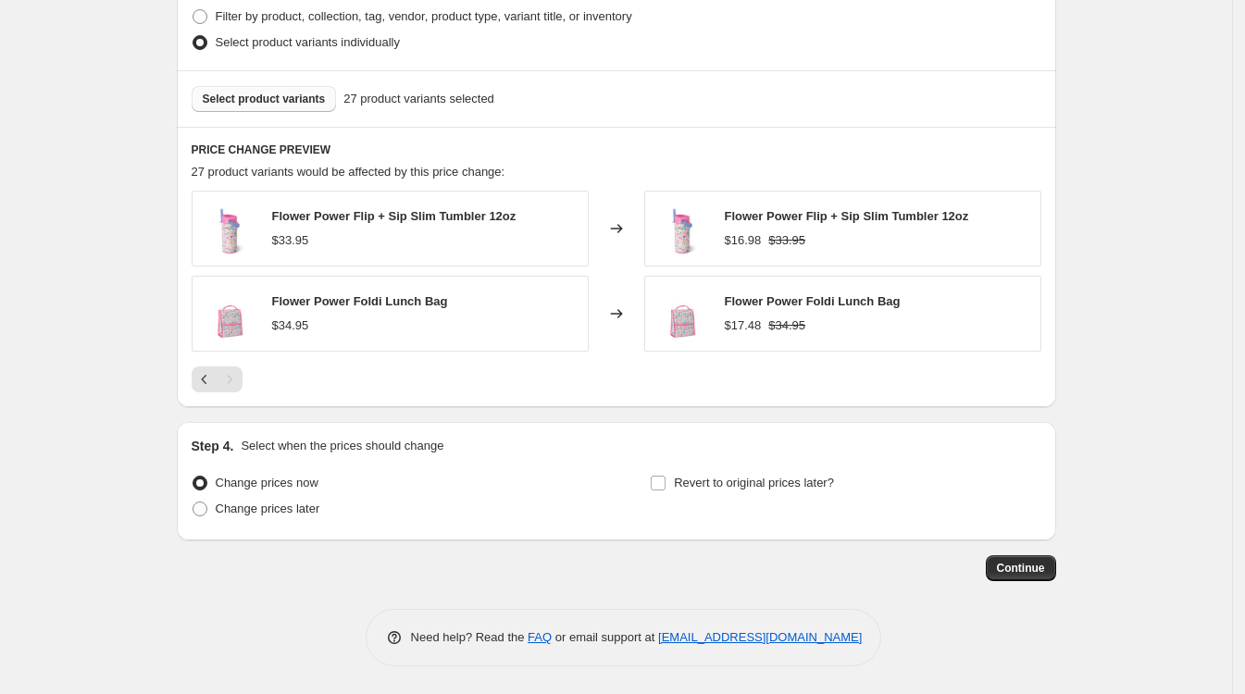
click at [266, 97] on span "Select product variants" at bounding box center [264, 99] width 123 height 15
click at [233, 100] on span "Select product variants" at bounding box center [264, 99] width 123 height 15
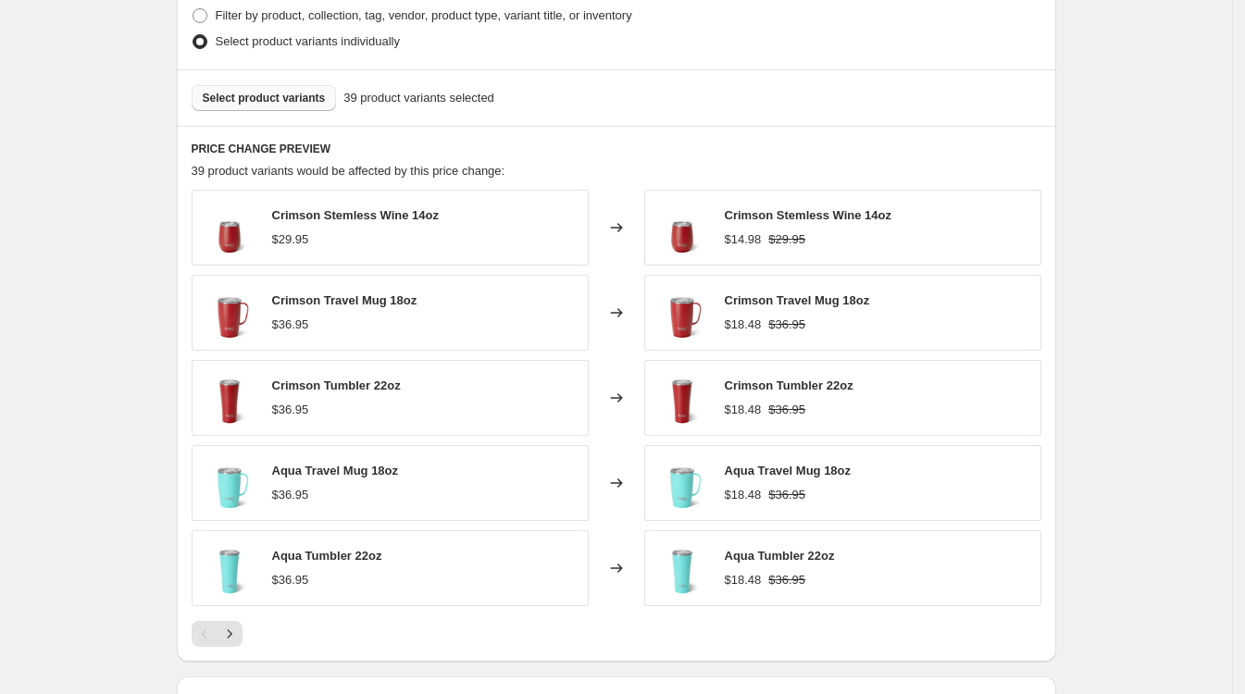
click at [244, 95] on span "Select product variants" at bounding box center [264, 98] width 123 height 15
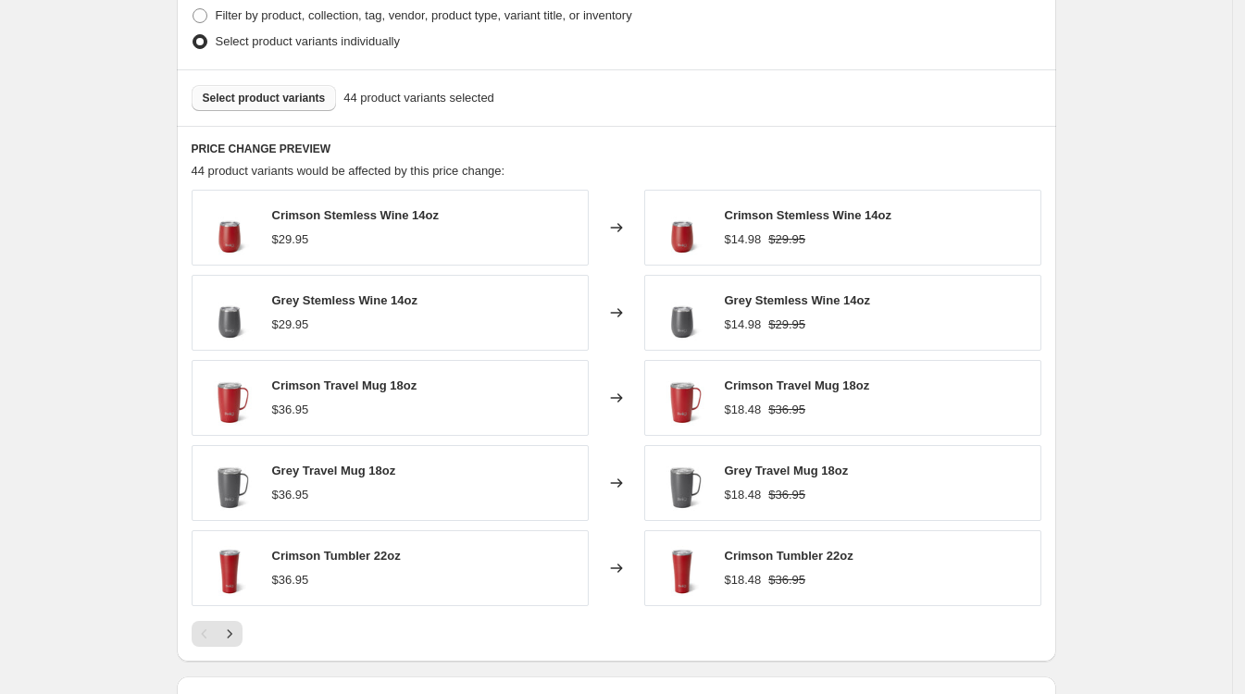
click at [254, 101] on span "Select product variants" at bounding box center [264, 98] width 123 height 15
click at [277, 98] on span "Select product variants" at bounding box center [264, 98] width 123 height 15
click at [267, 100] on span "Select product variants" at bounding box center [264, 98] width 123 height 15
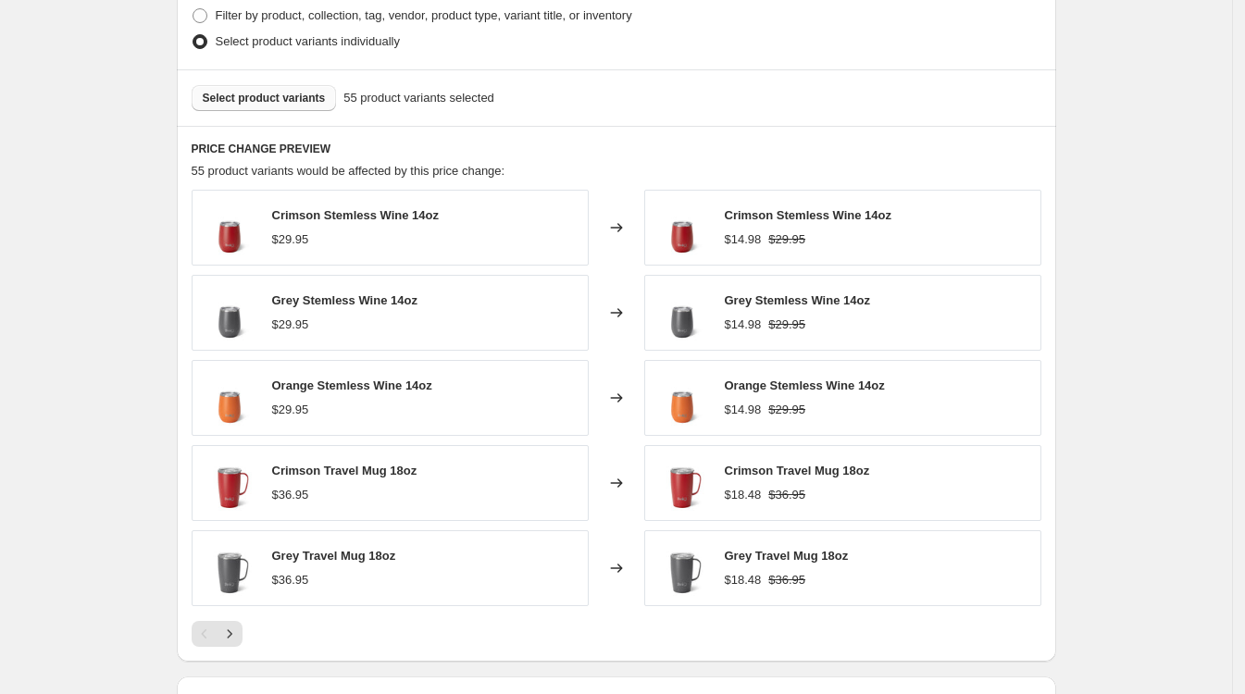
click at [255, 98] on span "Select product variants" at bounding box center [264, 98] width 123 height 15
click at [276, 97] on span "Select product variants" at bounding box center [264, 98] width 123 height 15
click at [239, 88] on button "Select product variants" at bounding box center [264, 98] width 145 height 26
click at [249, 95] on span "Select product variants" at bounding box center [264, 98] width 123 height 15
click at [254, 96] on span "Select product variants" at bounding box center [264, 98] width 123 height 15
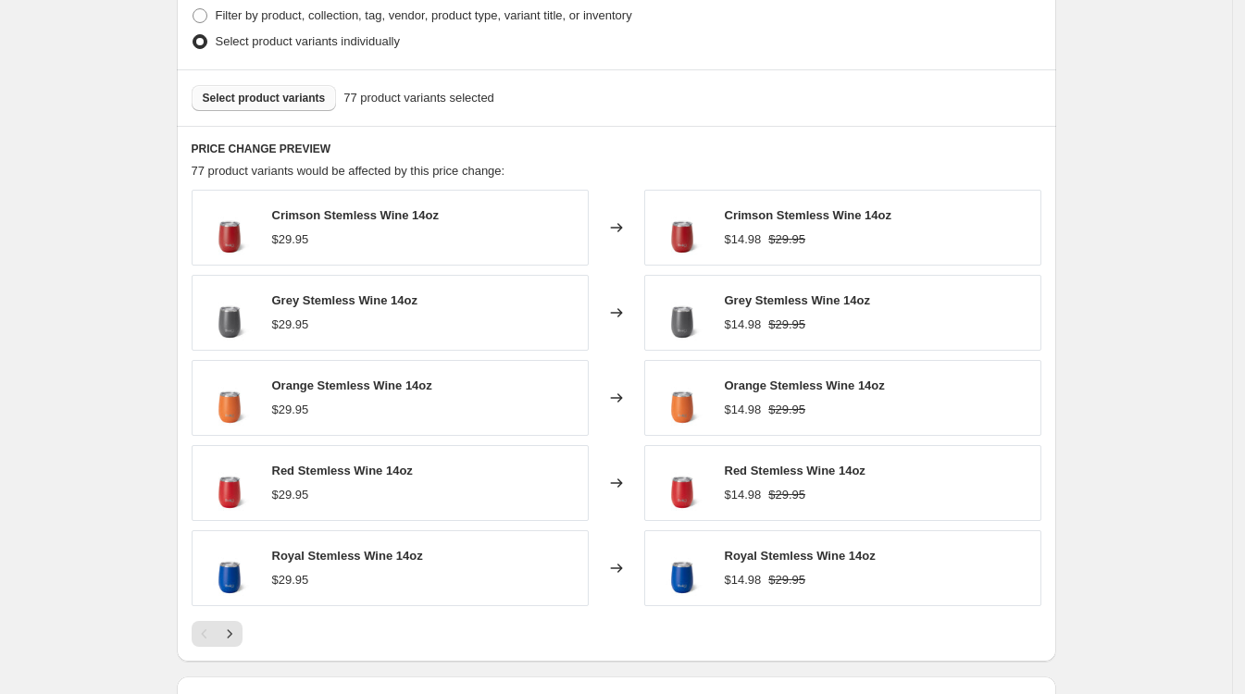
click at [230, 102] on span "Select product variants" at bounding box center [264, 98] width 123 height 15
click at [254, 97] on span "Select product variants" at bounding box center [264, 98] width 123 height 15
click at [263, 97] on span "Select product variants" at bounding box center [264, 98] width 123 height 15
click at [237, 97] on span "Select product variants" at bounding box center [264, 98] width 123 height 15
click at [258, 99] on span "Select product variants" at bounding box center [264, 98] width 123 height 15
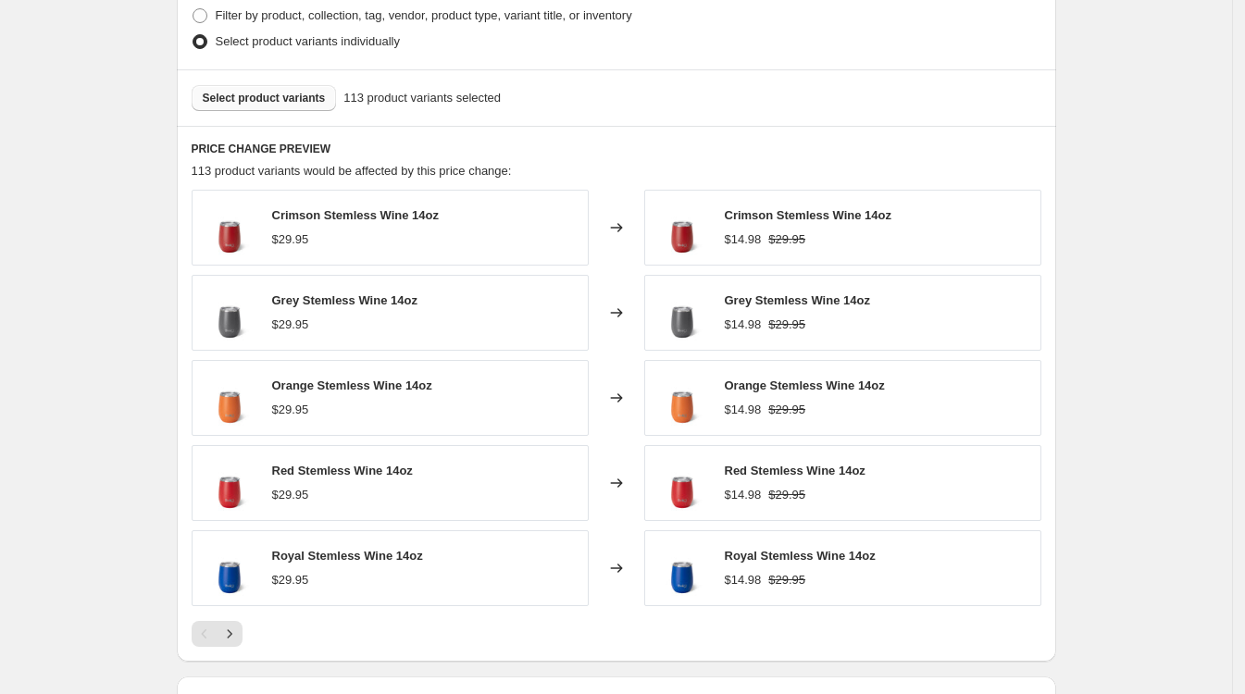
drag, startPoint x: 1184, startPoint y: 304, endPoint x: 1109, endPoint y: 315, distance: 75.6
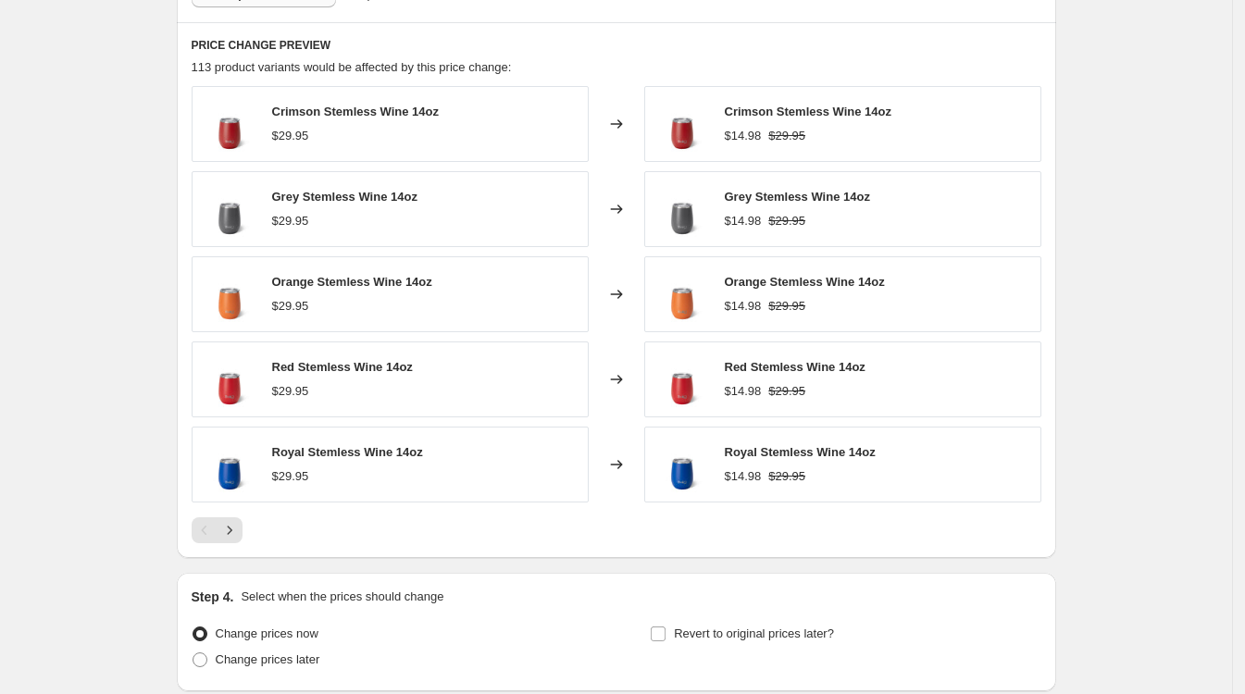
scroll to position [1317, 0]
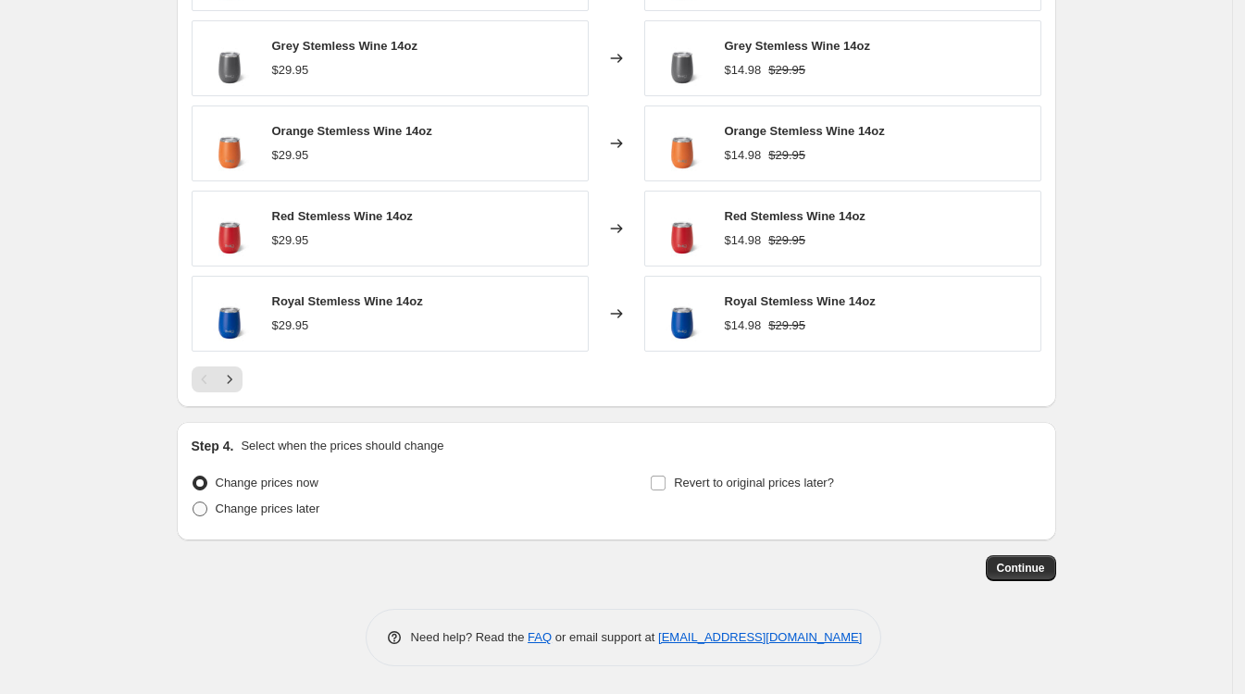
click at [201, 503] on span at bounding box center [199, 509] width 15 height 15
click at [193, 502] on input "Change prices later" at bounding box center [192, 502] width 1 height 1
radio input "true"
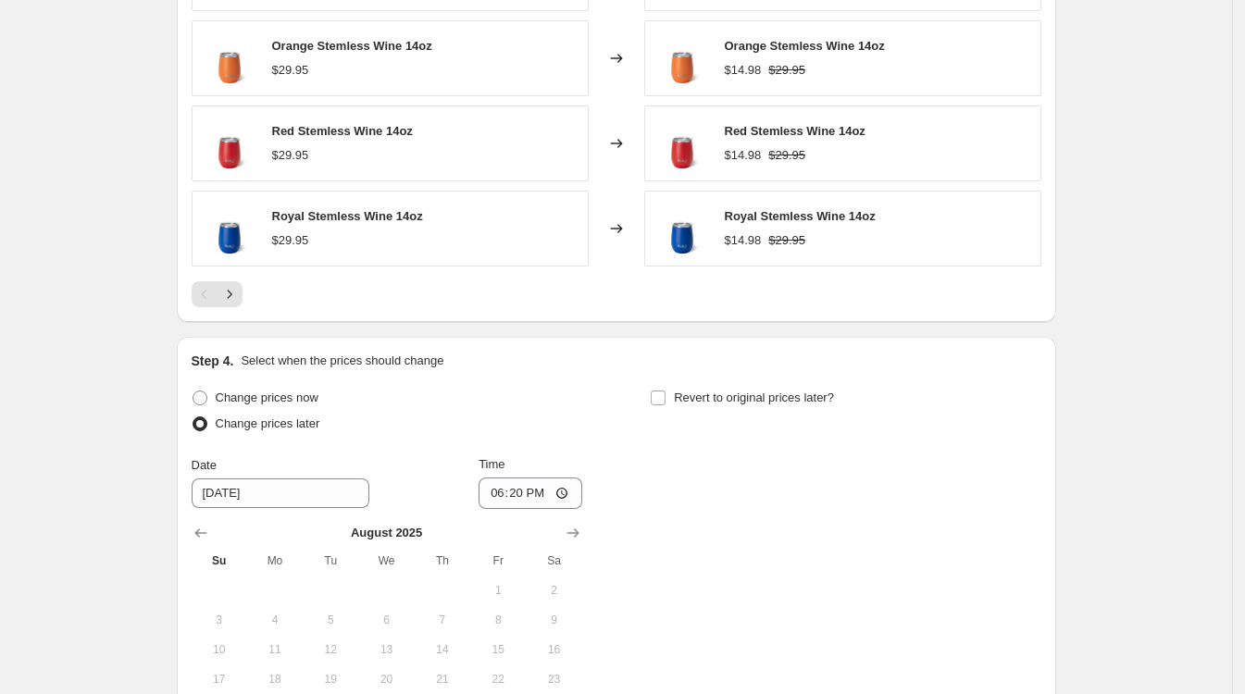
scroll to position [1663, 0]
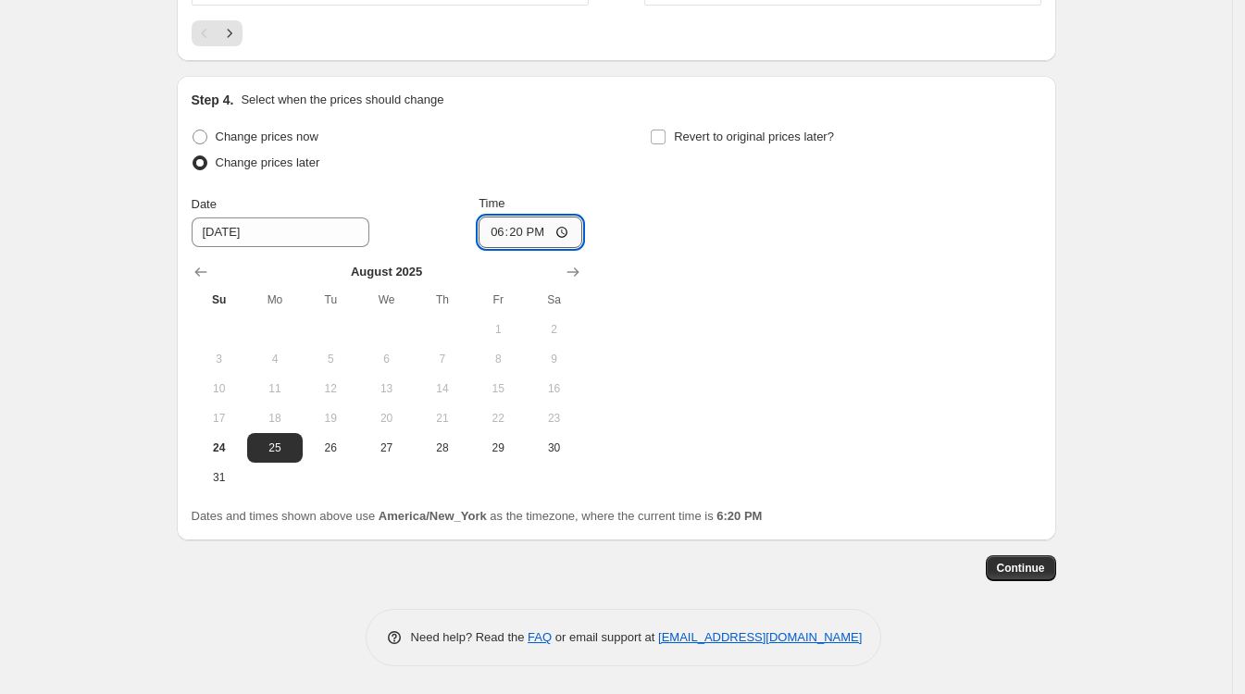
click at [506, 236] on input "18:20" at bounding box center [530, 232] width 104 height 31
click at [542, 230] on input "12:00" at bounding box center [530, 232] width 104 height 31
type input "00:00"
click at [1032, 566] on span "Continue" at bounding box center [1021, 568] width 48 height 15
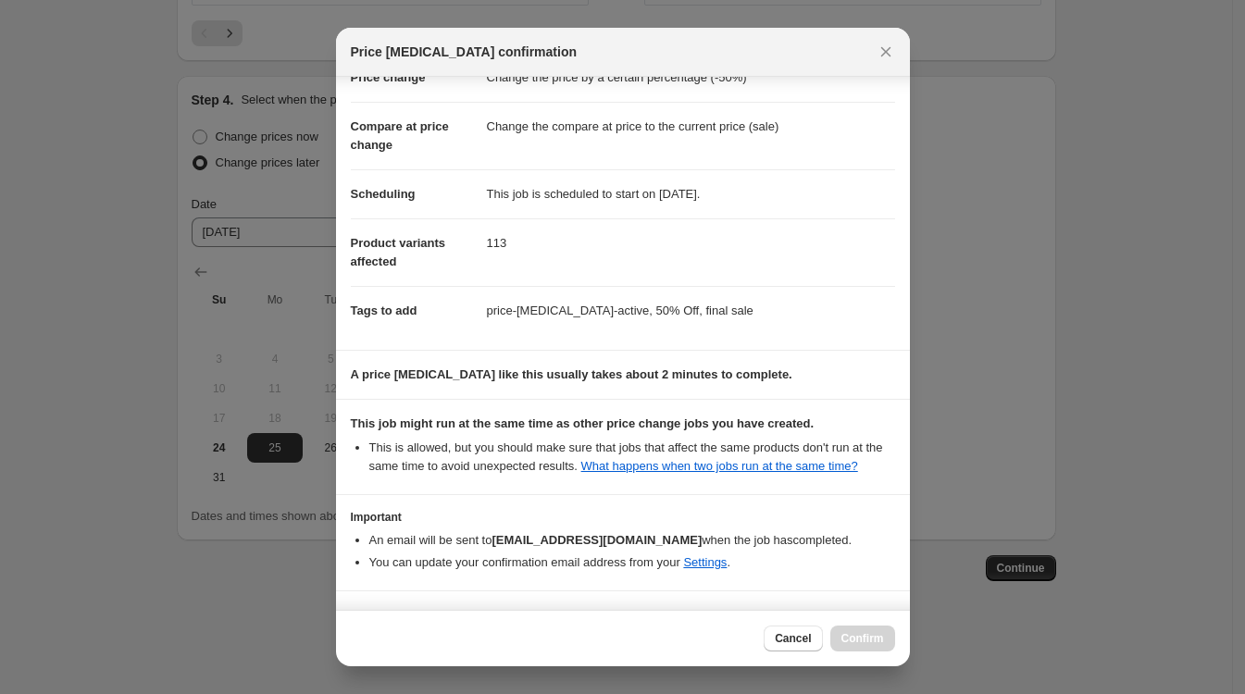
scroll to position [112, 0]
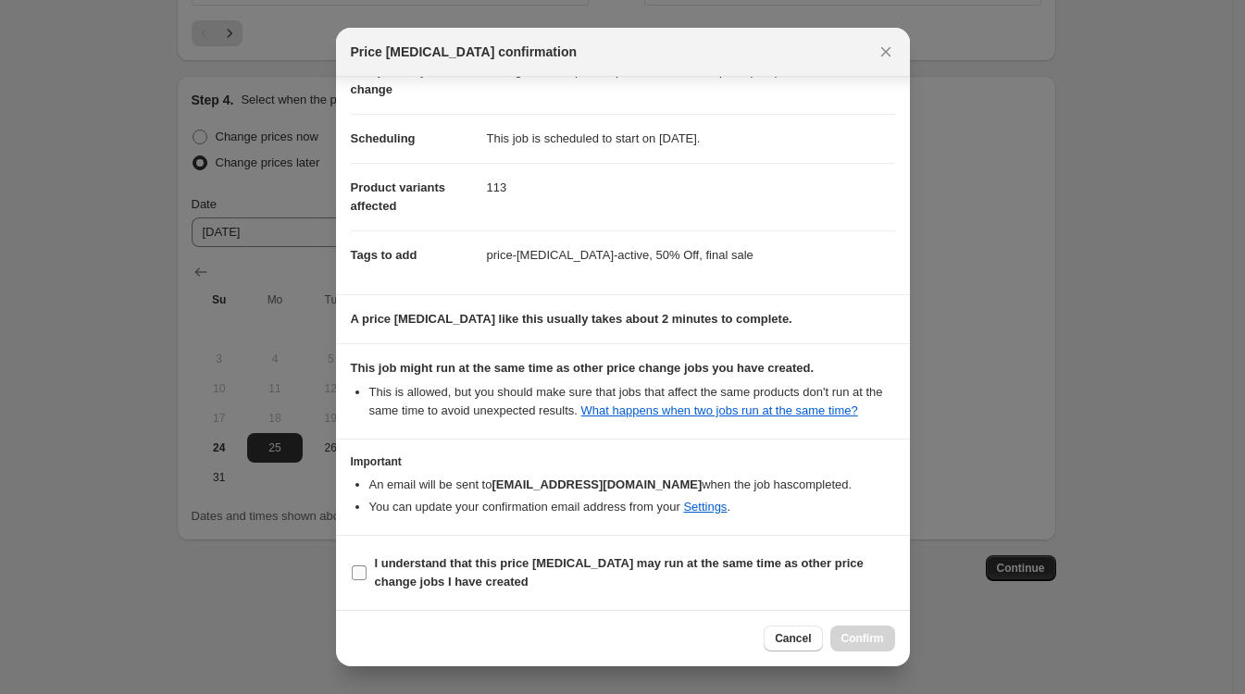
click at [358, 573] on input "I understand that this price change job may run at the same time as other price…" at bounding box center [359, 572] width 15 height 15
checkbox input "true"
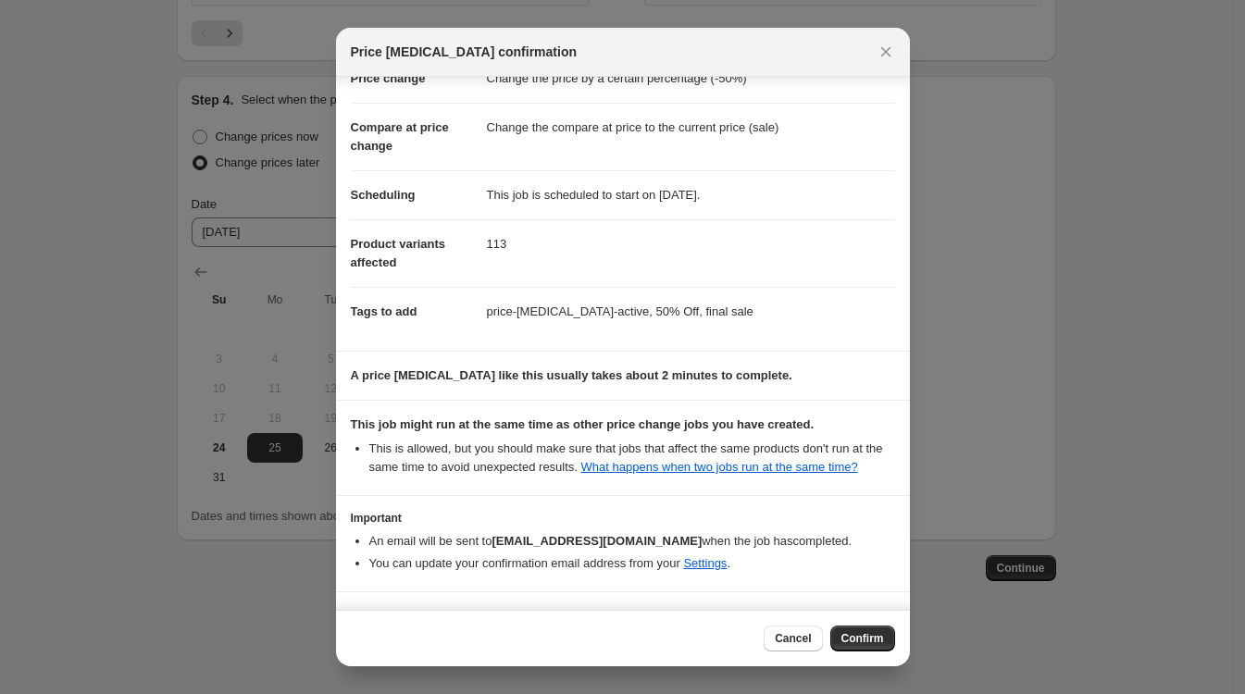
scroll to position [0, 0]
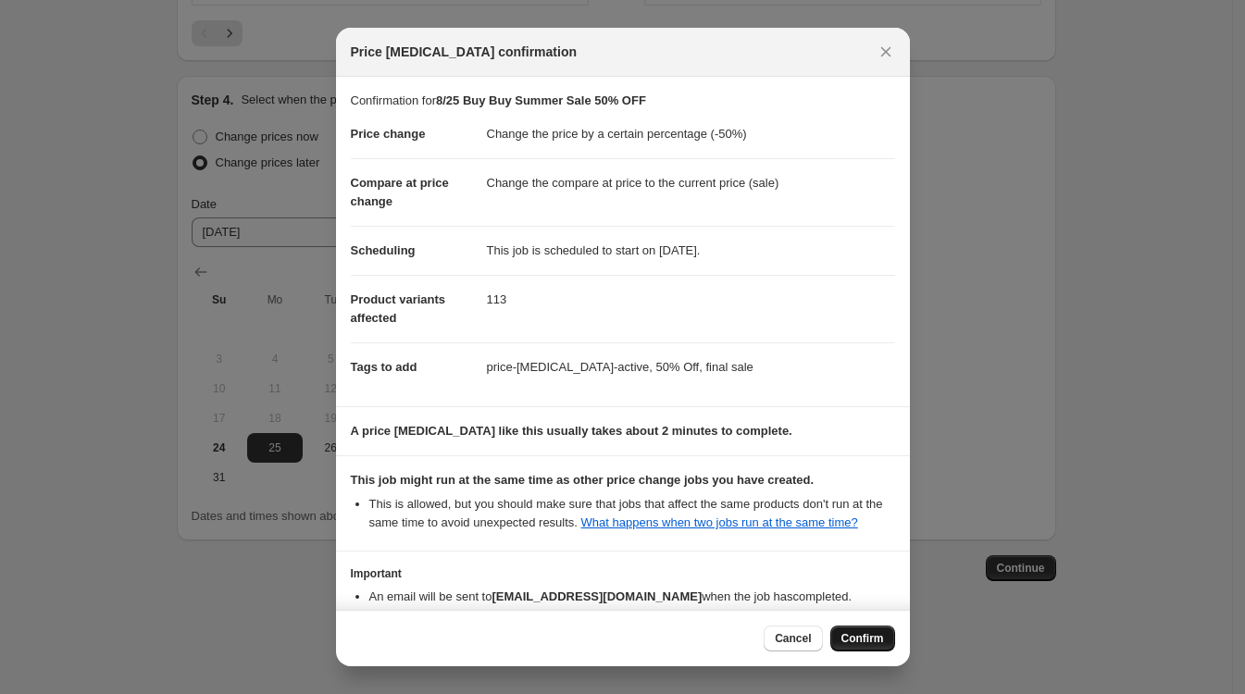
click at [855, 636] on span "Confirm" at bounding box center [862, 638] width 43 height 15
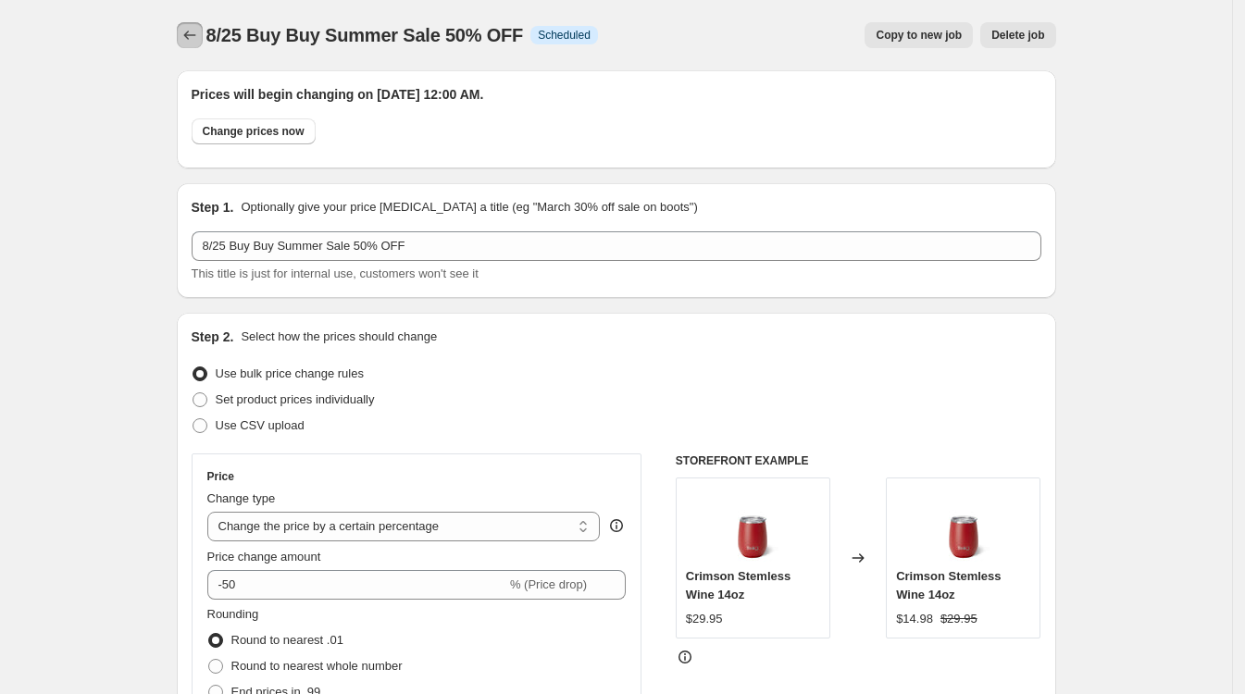
click at [187, 31] on icon "Price change jobs" at bounding box center [189, 35] width 19 height 19
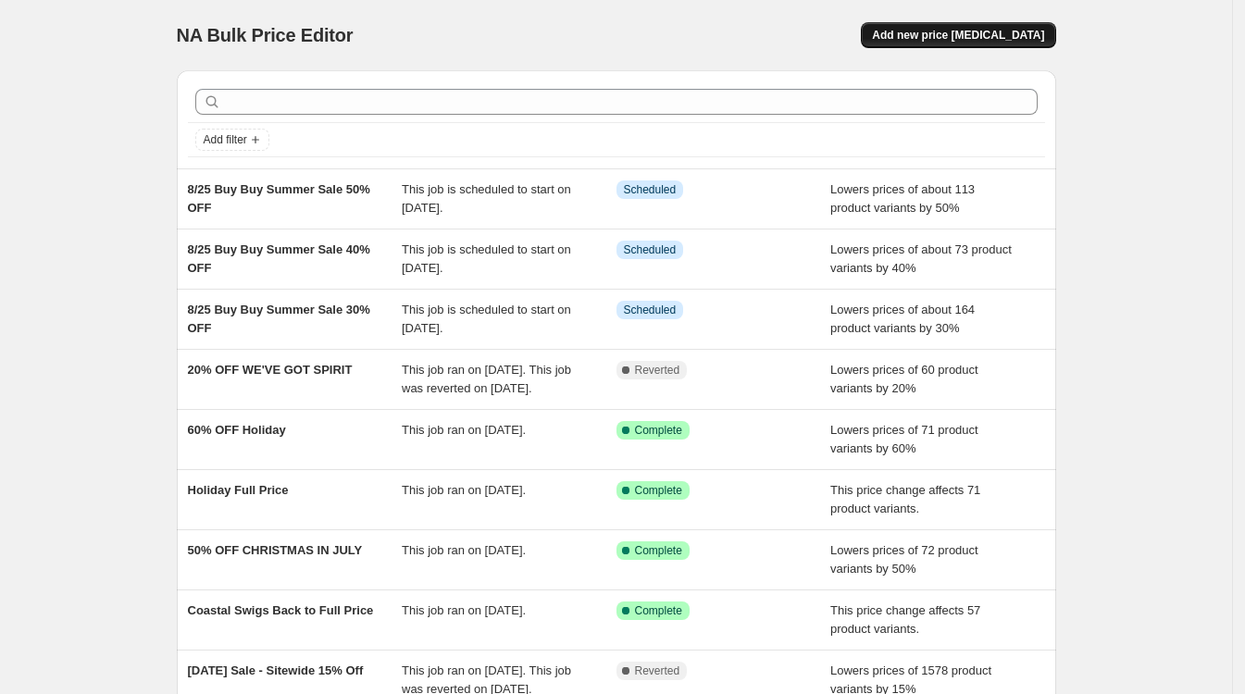
click at [950, 36] on span "Add new price change job" at bounding box center [958, 35] width 172 height 15
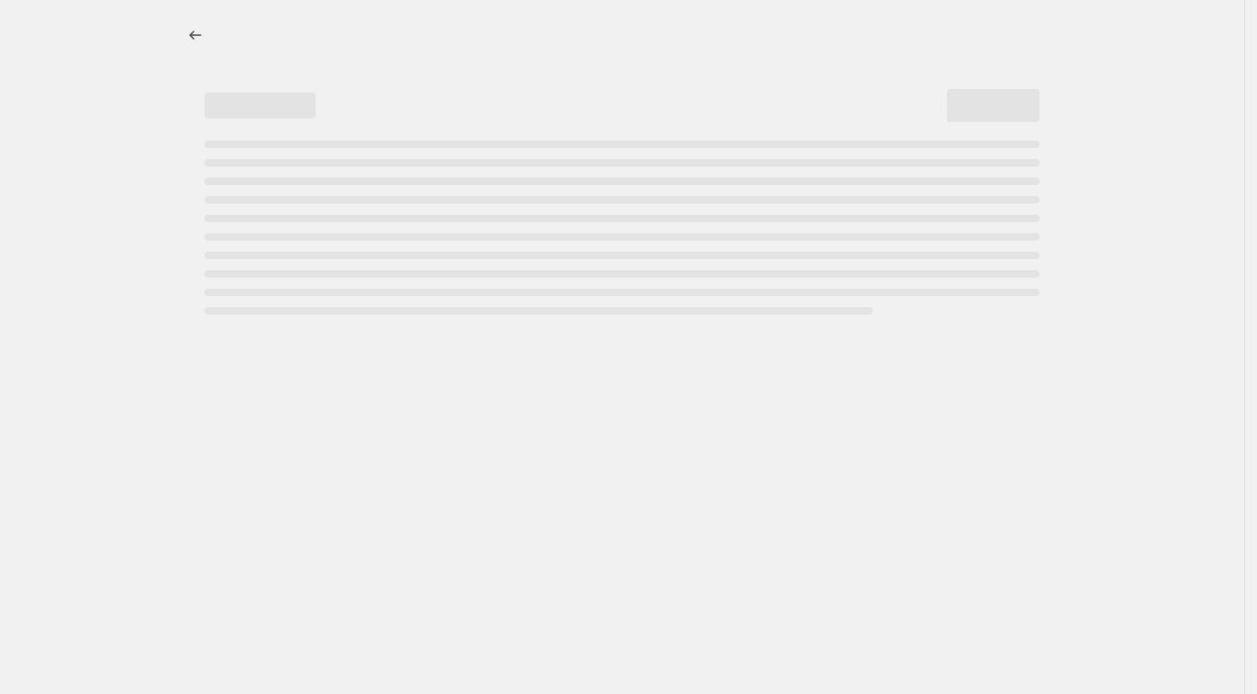
select select "percentage"
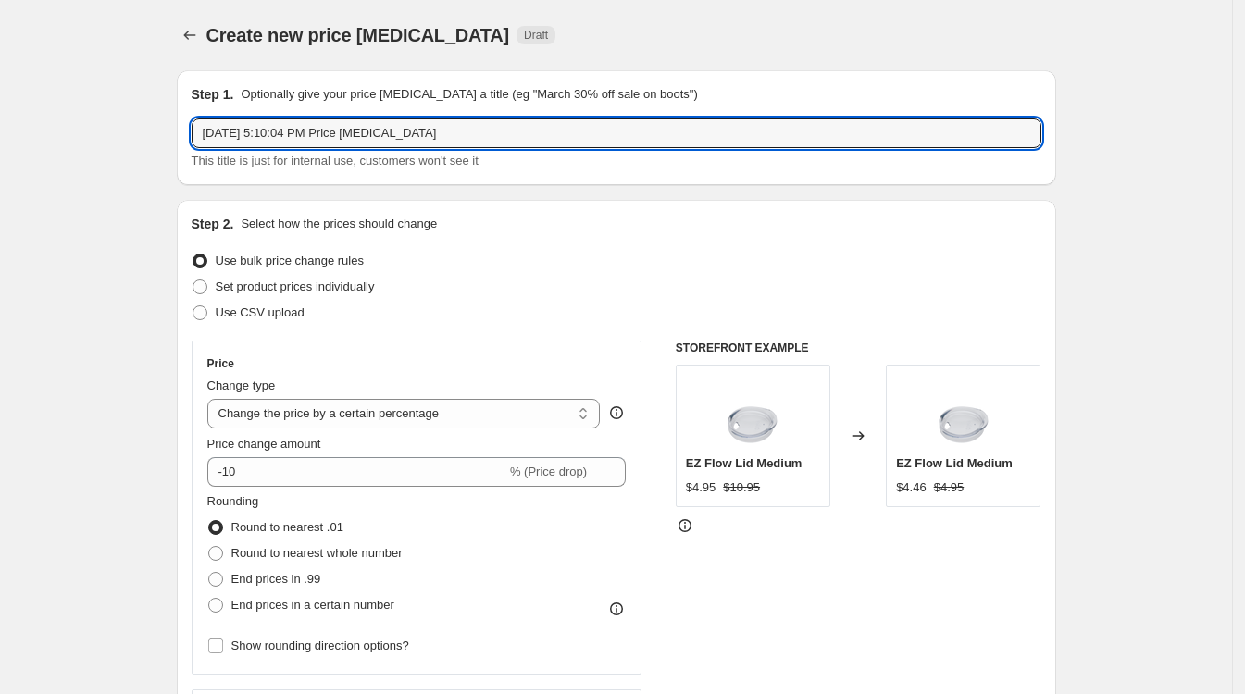
drag, startPoint x: 380, startPoint y: 128, endPoint x: 147, endPoint y: 119, distance: 233.3
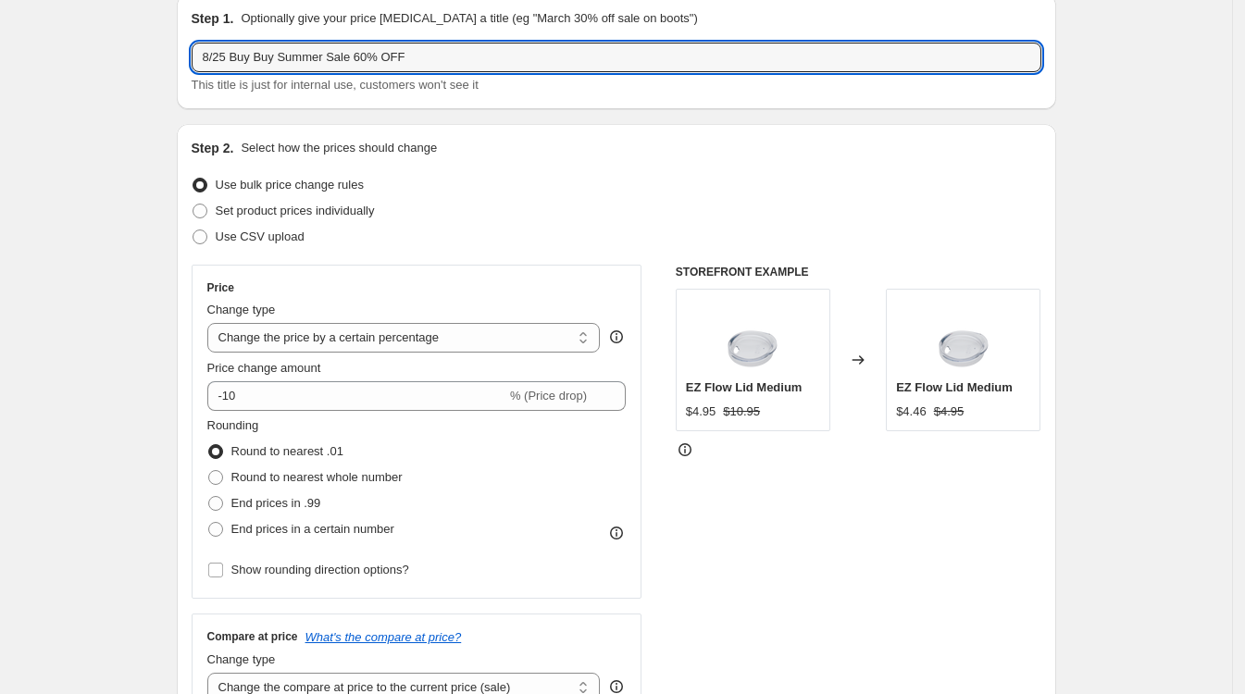
scroll to position [116, 0]
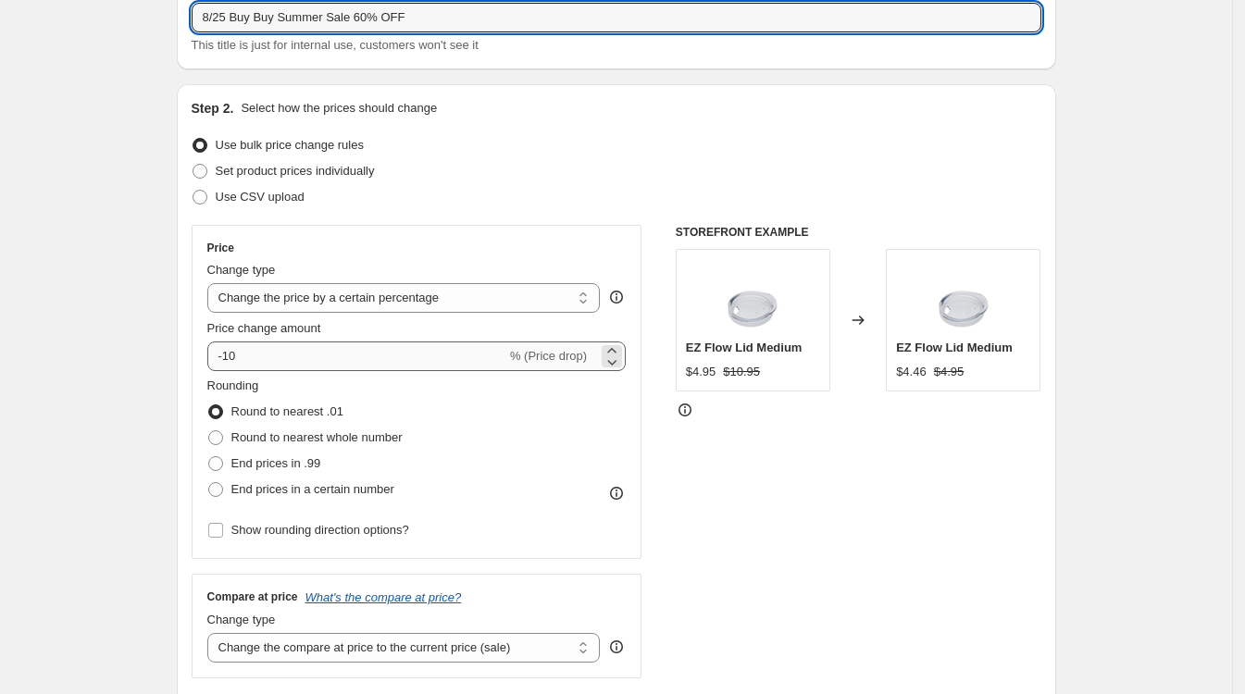
type input "8/25 Buy Buy Summer Sale 60% OFF"
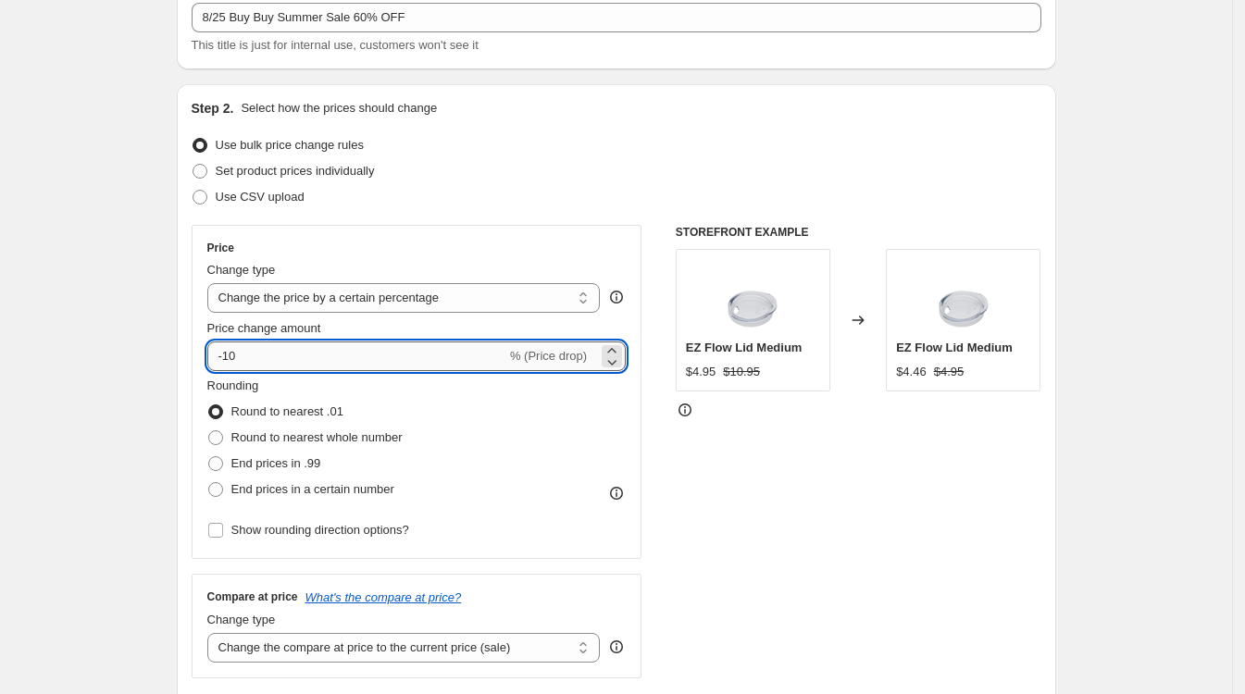
click at [259, 359] on input "-10" at bounding box center [356, 356] width 299 height 30
type input "-1"
type input "-5"
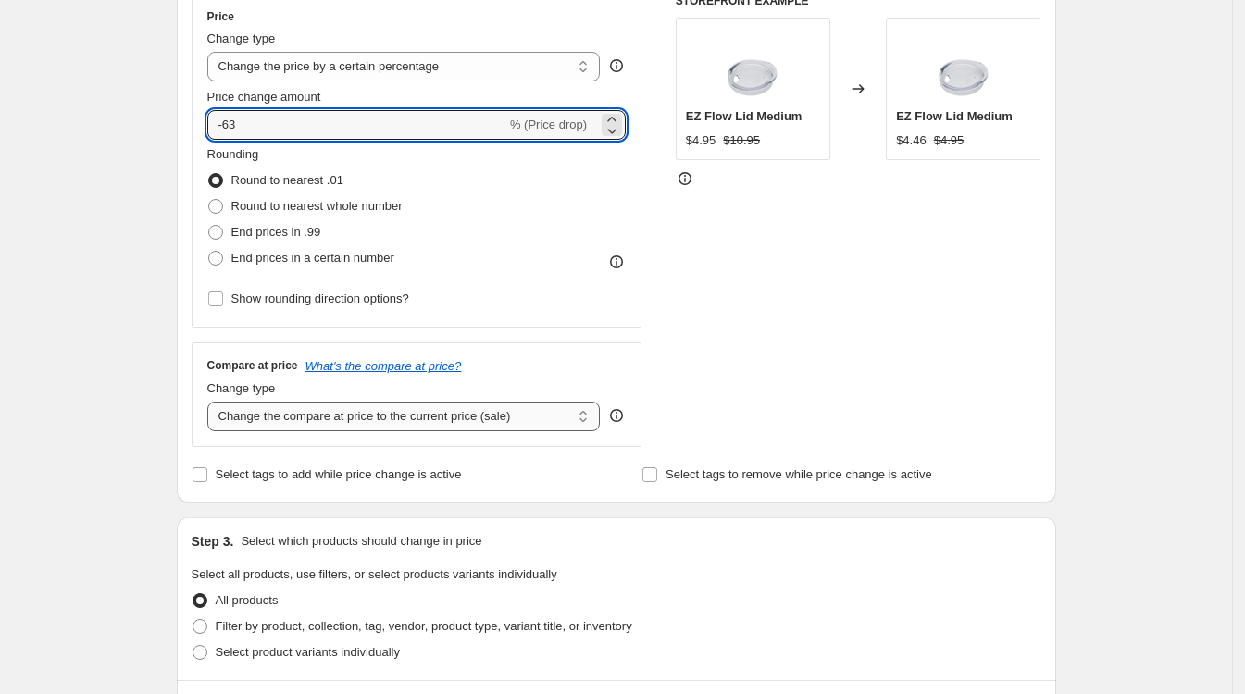
scroll to position [578, 0]
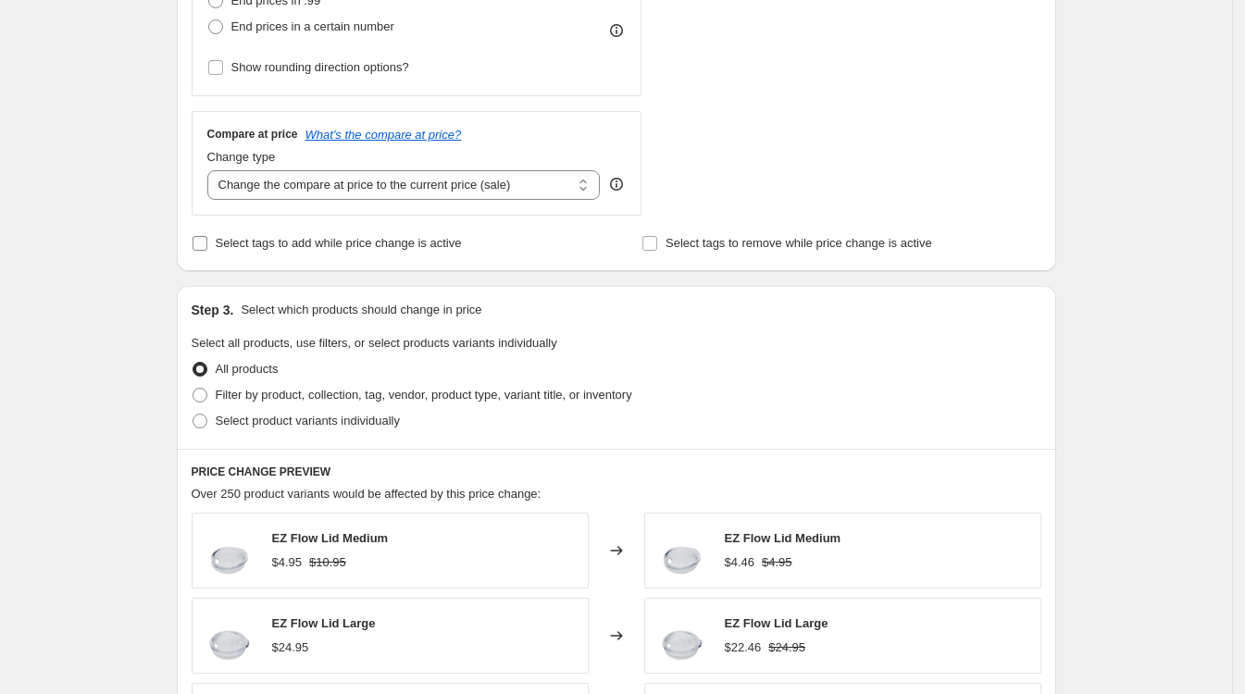
type input "-63"
click at [203, 246] on input "Select tags to add while price change is active" at bounding box center [199, 243] width 15 height 15
checkbox input "true"
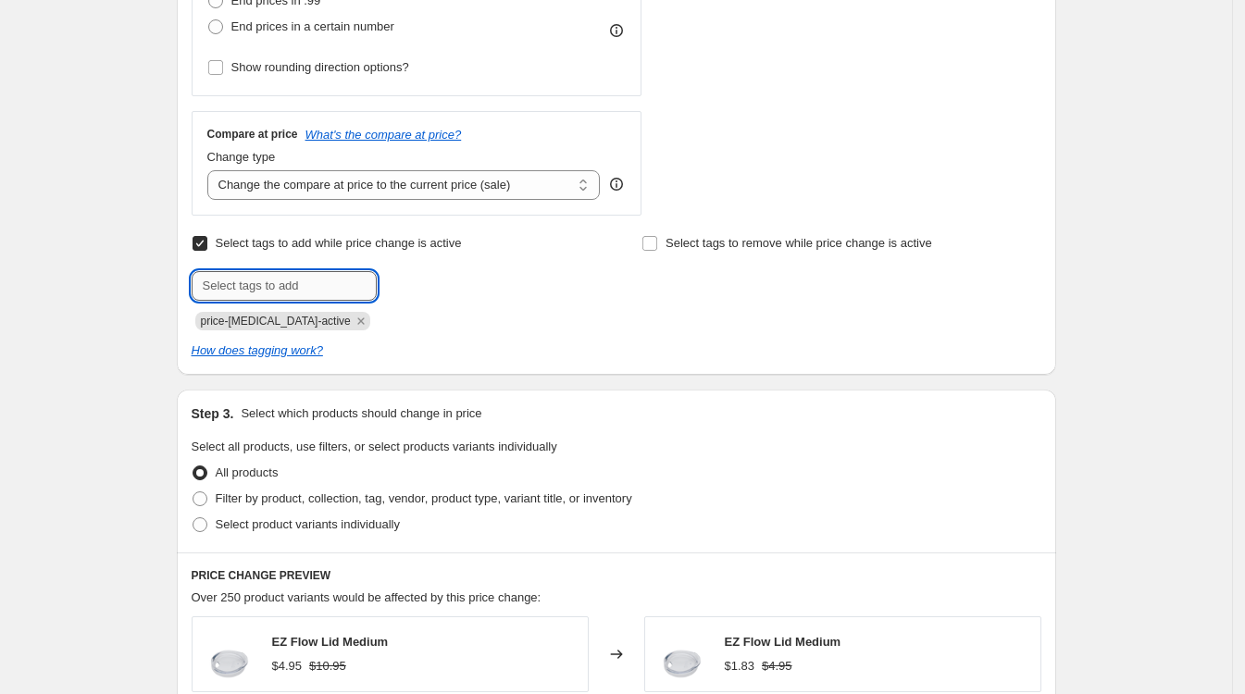
click at [266, 279] on input "text" at bounding box center [284, 286] width 185 height 30
type input "60% Off"
click at [422, 289] on span "Add 60% Off" at bounding box center [425, 284] width 66 height 15
click at [278, 280] on input "text" at bounding box center [284, 286] width 185 height 30
type input "final sale"
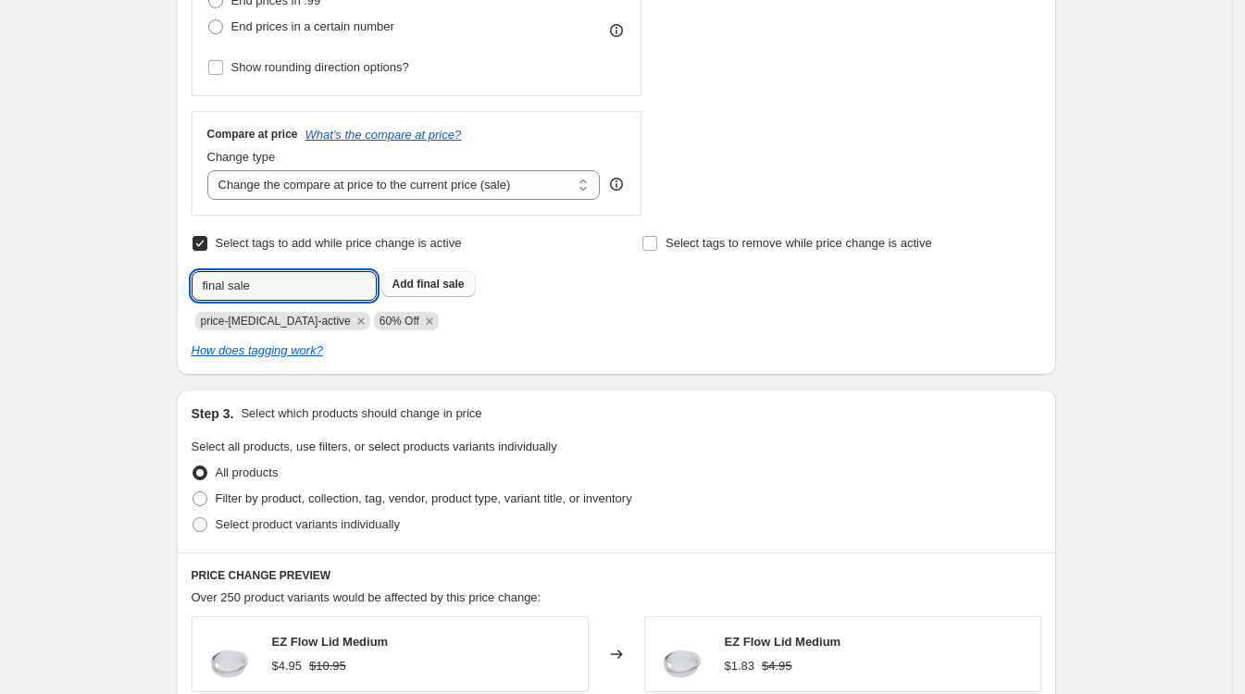
click at [430, 295] on button "Add final sale" at bounding box center [428, 284] width 94 height 26
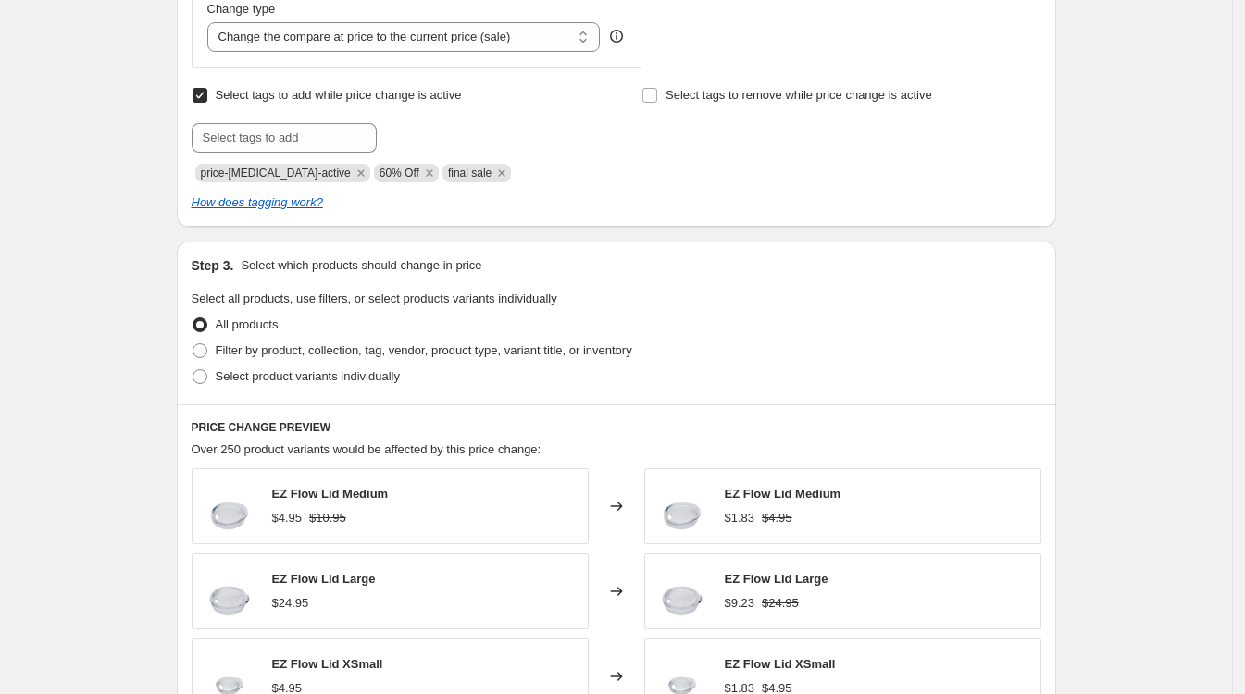
scroll to position [925, 0]
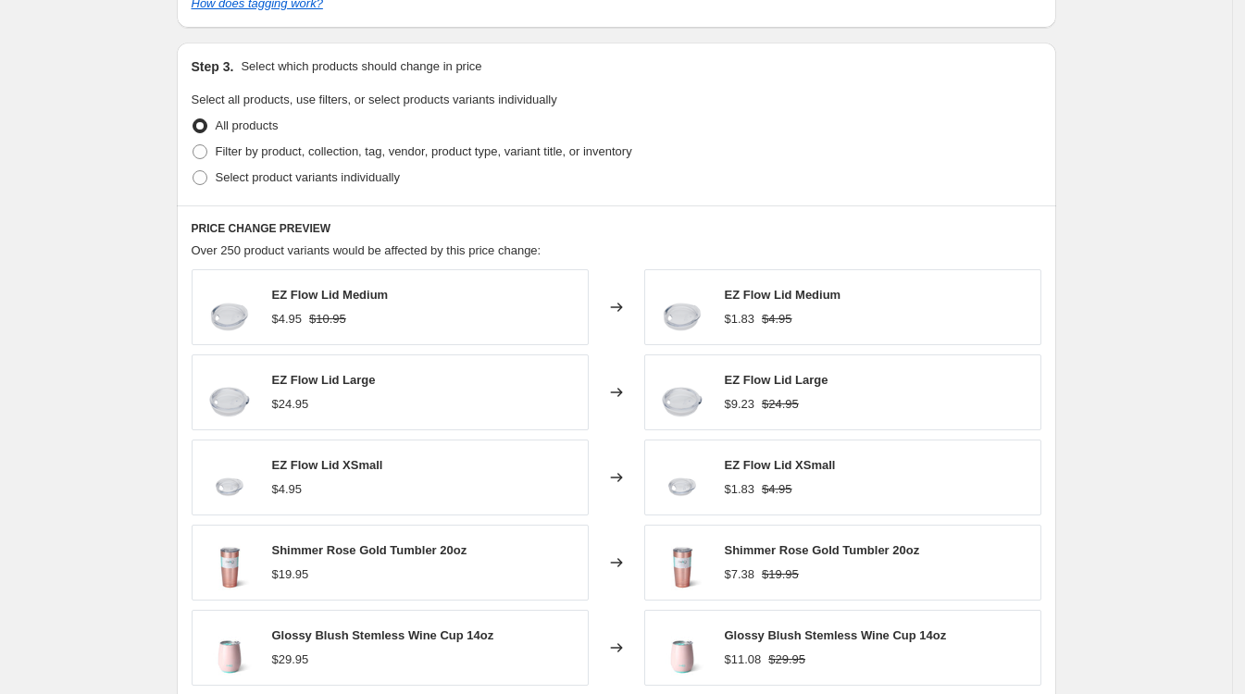
drag, startPoint x: 1180, startPoint y: 249, endPoint x: 1115, endPoint y: 257, distance: 65.3
click at [1180, 249] on div "Create new price change job. This page is ready Create new price change job Dra…" at bounding box center [616, 52] width 1232 height 1954
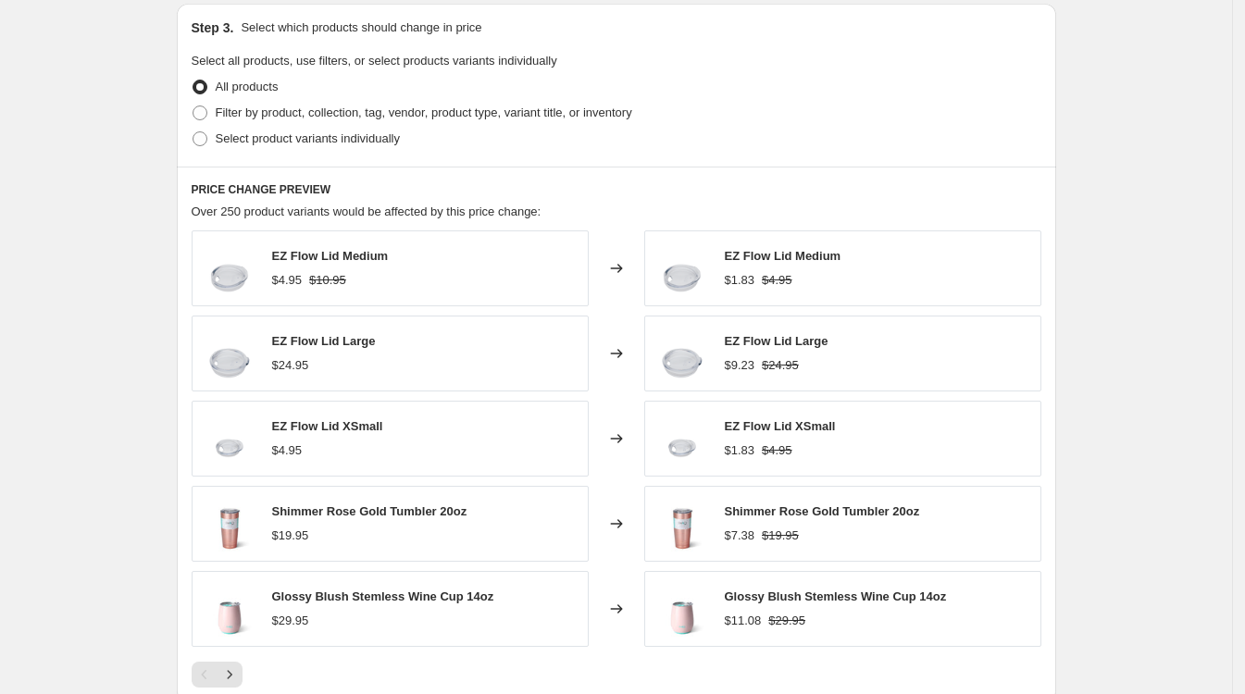
scroll to position [1029, 0]
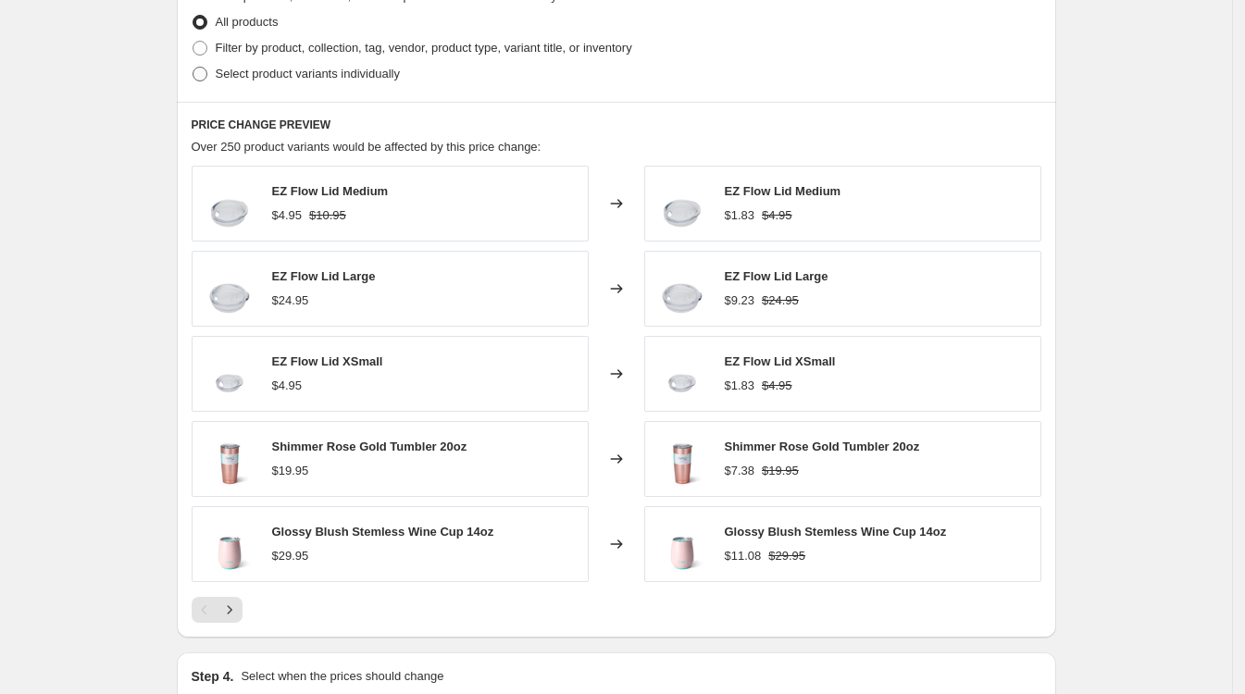
click at [206, 71] on span at bounding box center [199, 74] width 15 height 15
click at [193, 68] on input "Select product variants individually" at bounding box center [192, 67] width 1 height 1
radio input "true"
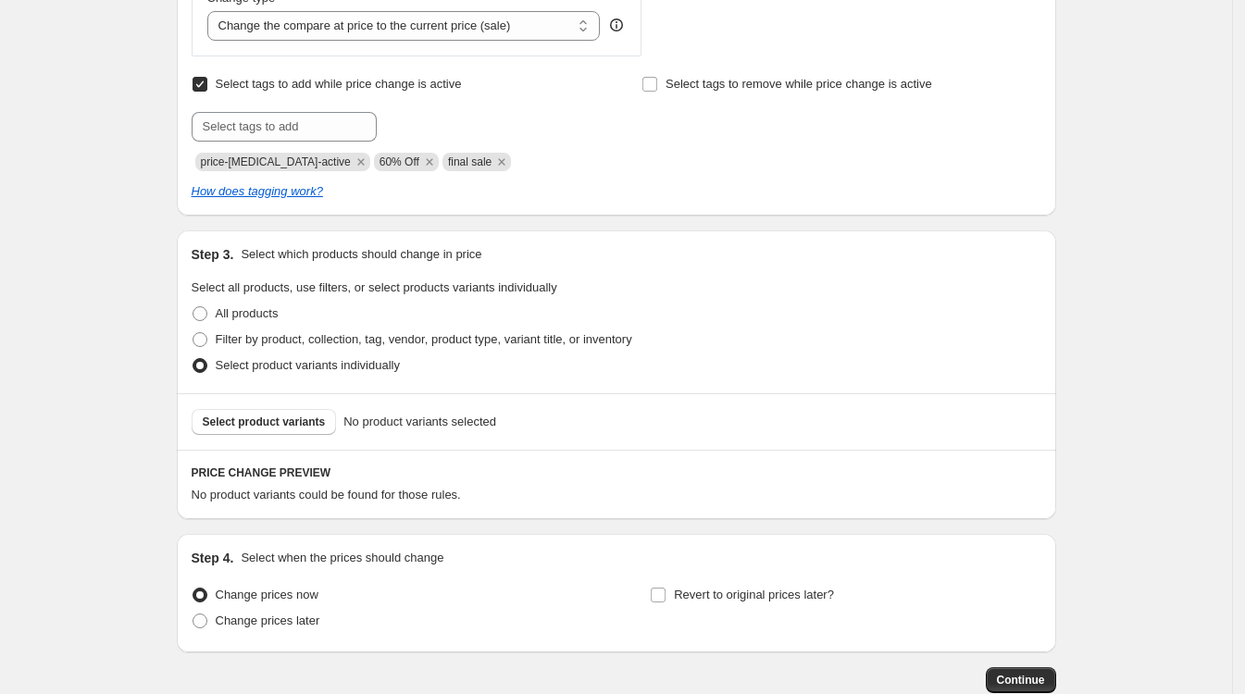
scroll to position [735, 0]
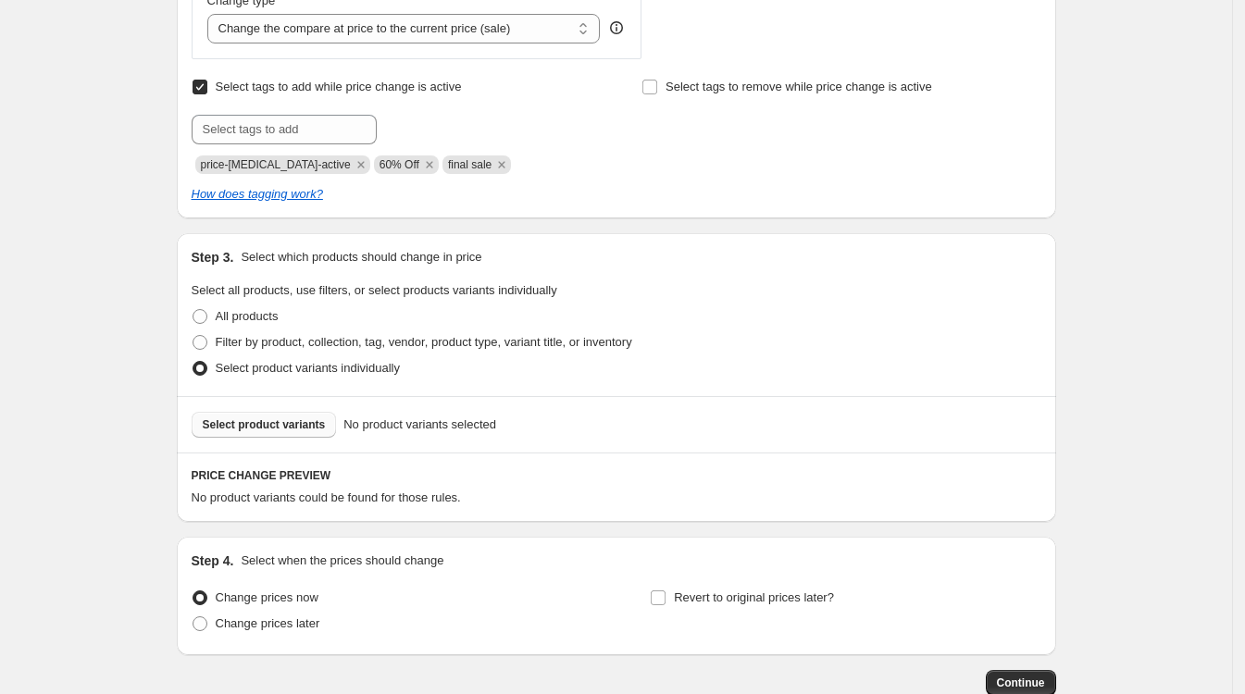
click at [254, 423] on span "Select product variants" at bounding box center [264, 424] width 123 height 15
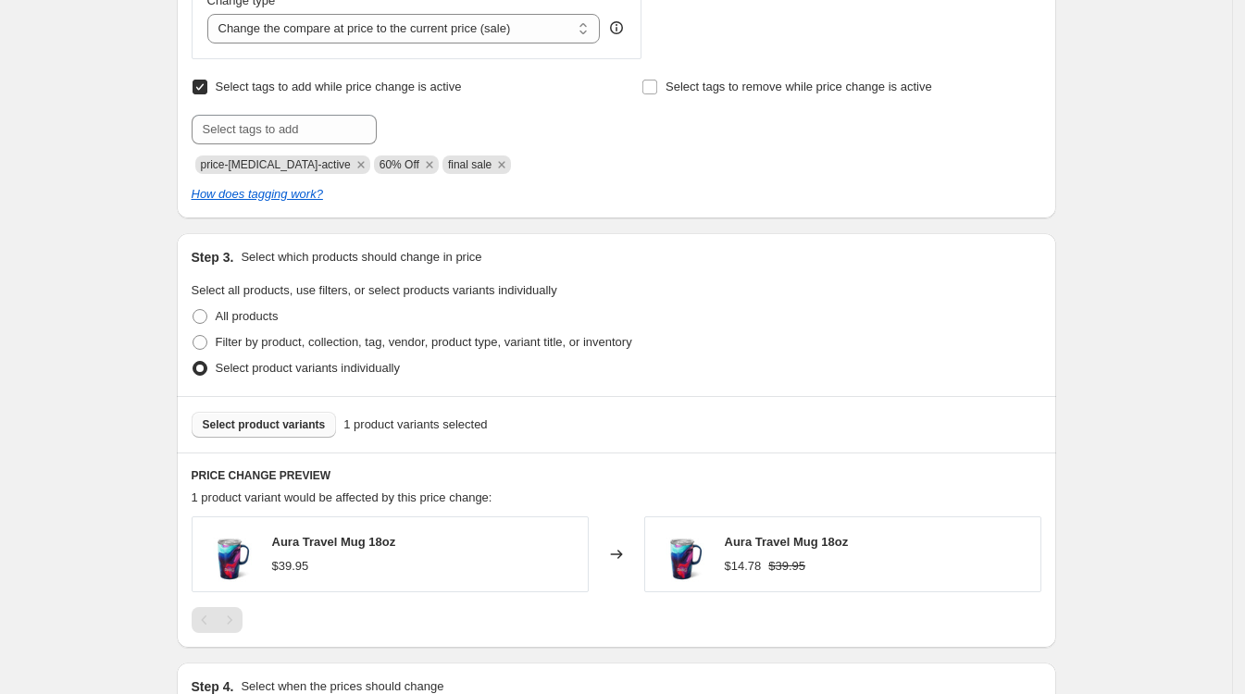
scroll to position [850, 0]
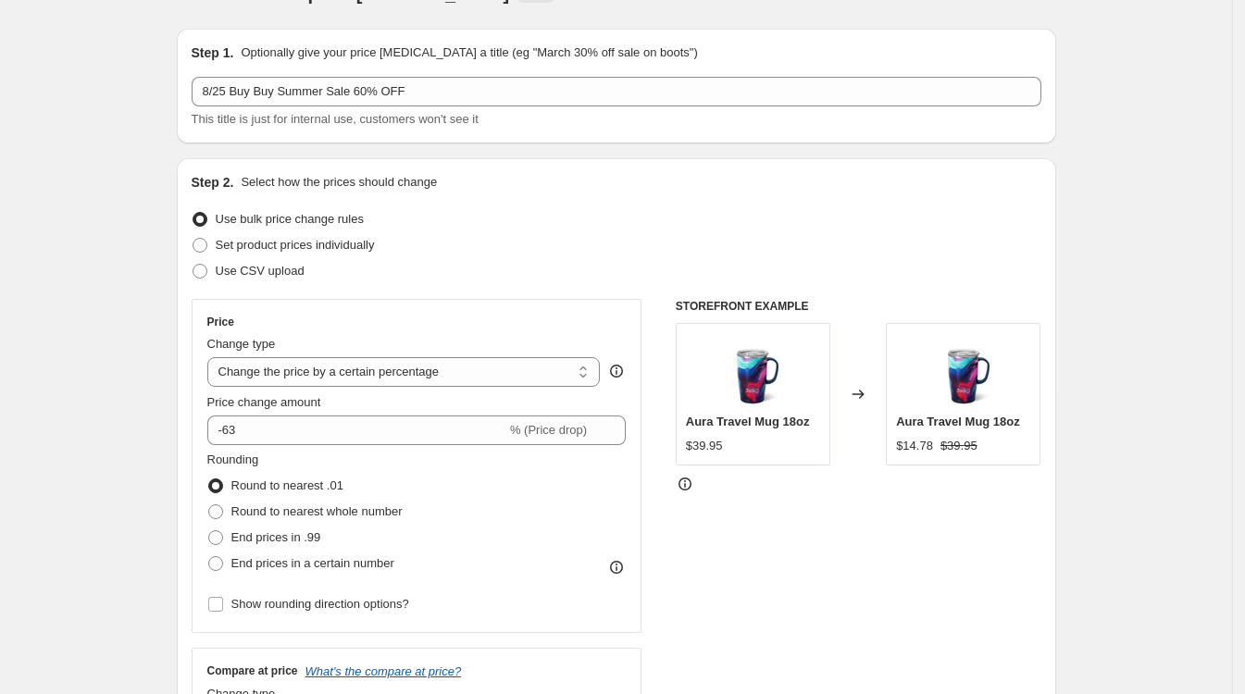
scroll to position [41, 0]
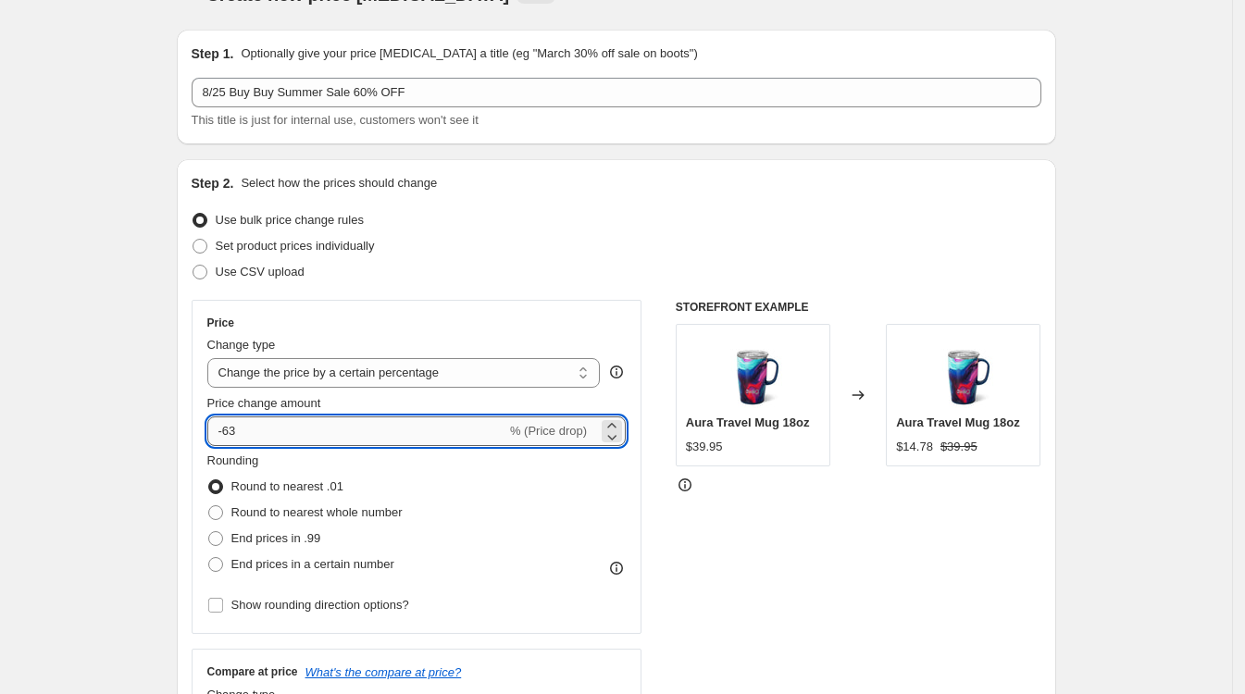
click at [329, 437] on input "-63" at bounding box center [356, 431] width 299 height 30
type input "-60"
click at [788, 527] on div "STOREFRONT EXAMPLE Aura Travel Mug 18oz $39.95 Changed to Aura Travel Mug 18oz …" at bounding box center [859, 526] width 366 height 453
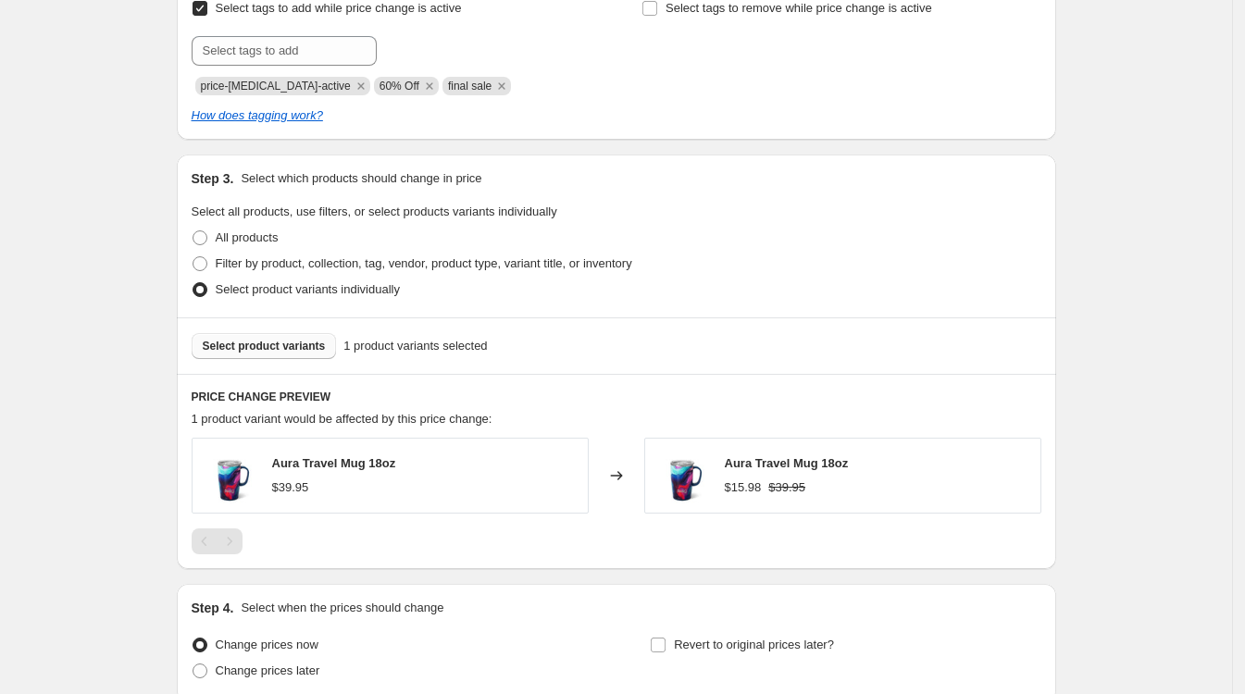
scroll to position [850, 0]
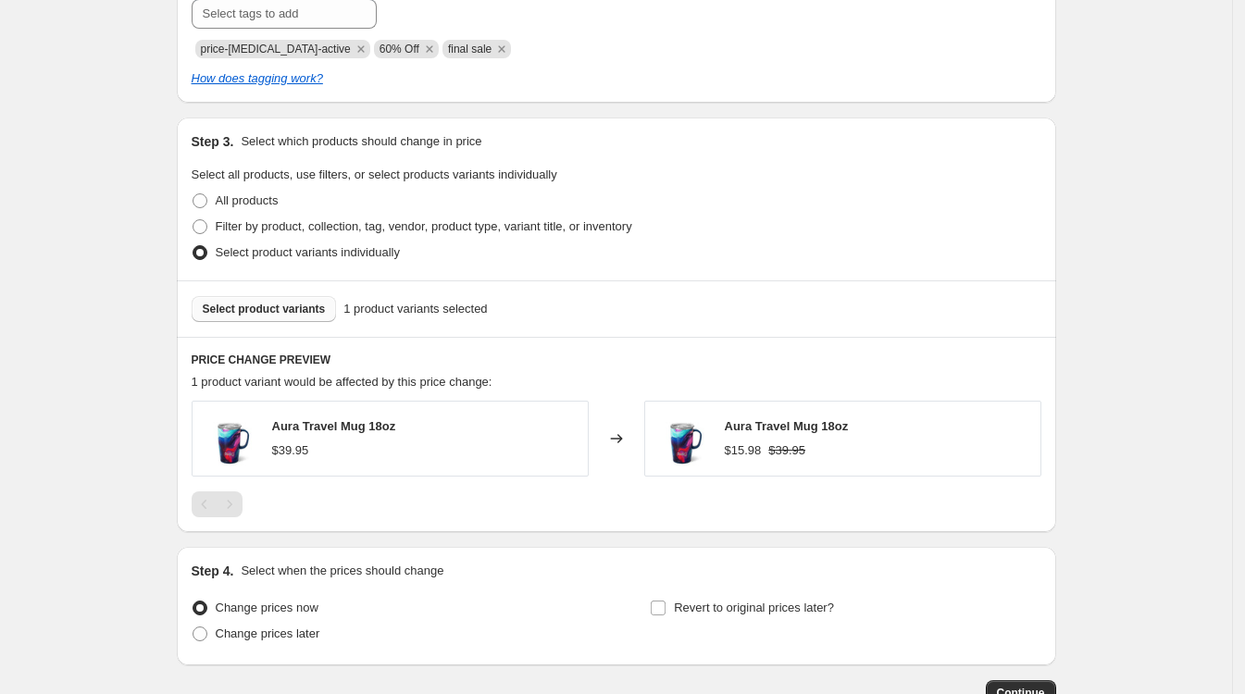
click at [261, 319] on button "Select product variants" at bounding box center [264, 309] width 145 height 26
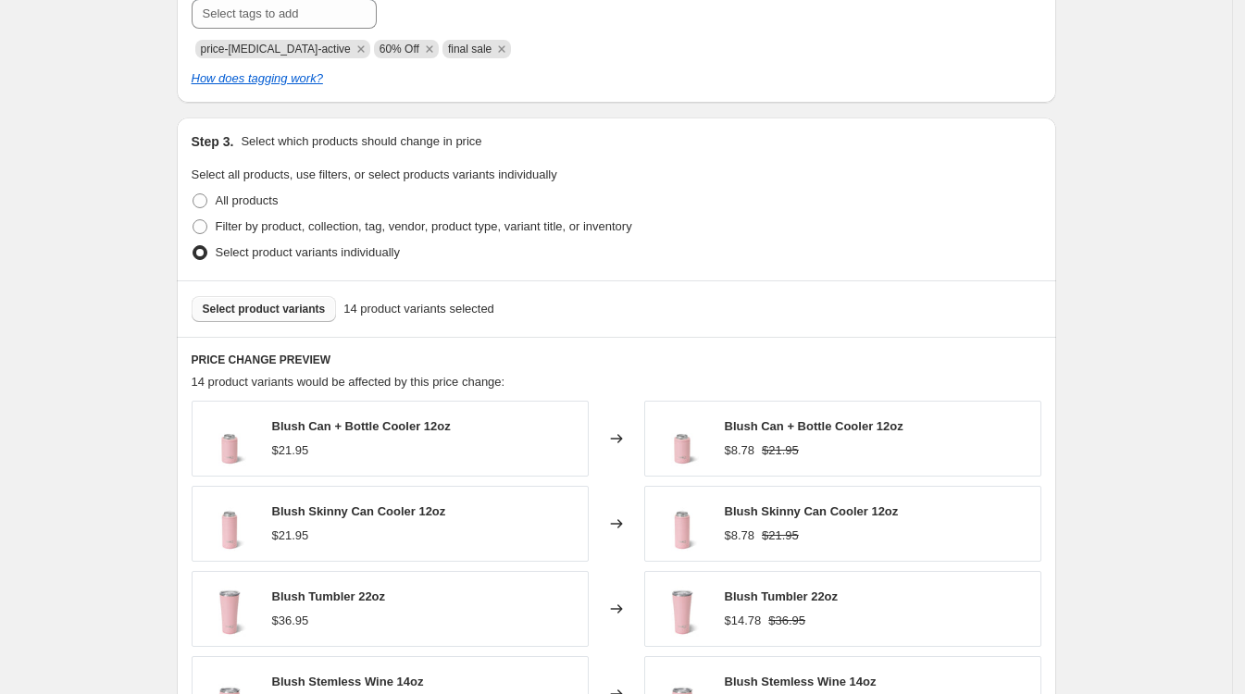
click at [243, 309] on span "Select product variants" at bounding box center [264, 309] width 123 height 15
click at [289, 312] on span "Select product variants" at bounding box center [264, 309] width 123 height 15
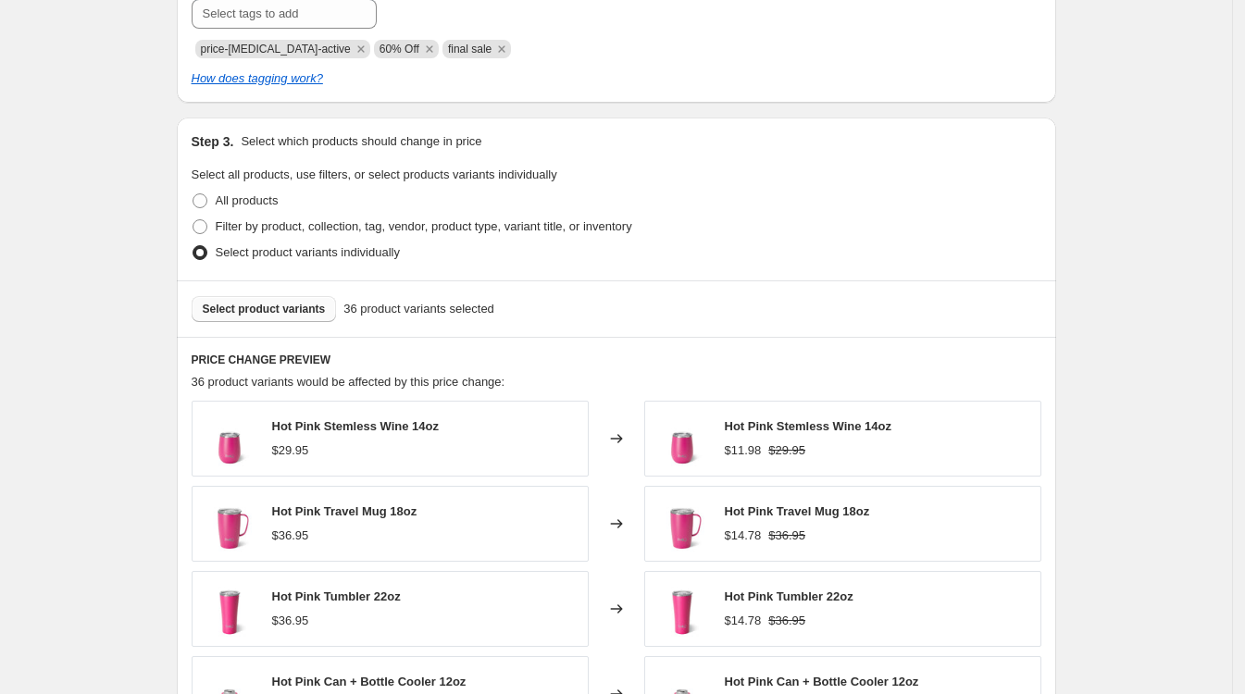
click at [283, 312] on span "Select product variants" at bounding box center [264, 309] width 123 height 15
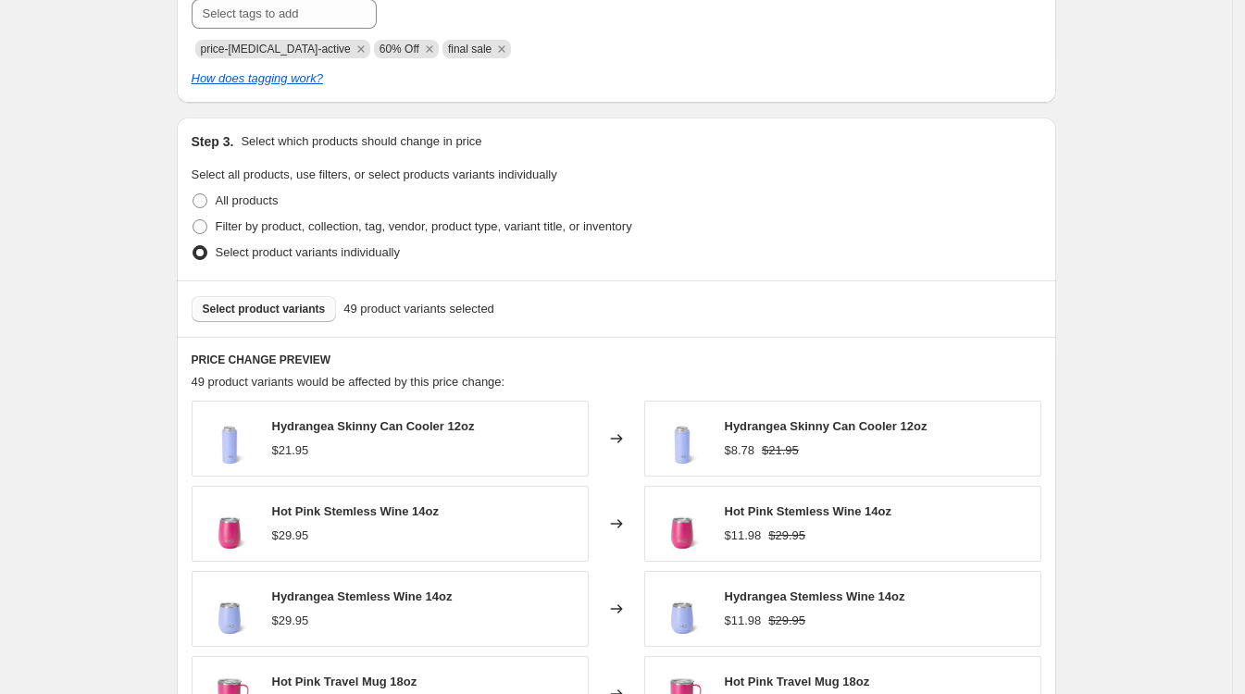
click at [280, 312] on span "Select product variants" at bounding box center [264, 309] width 123 height 15
click at [307, 312] on span "Select product variants" at bounding box center [264, 309] width 123 height 15
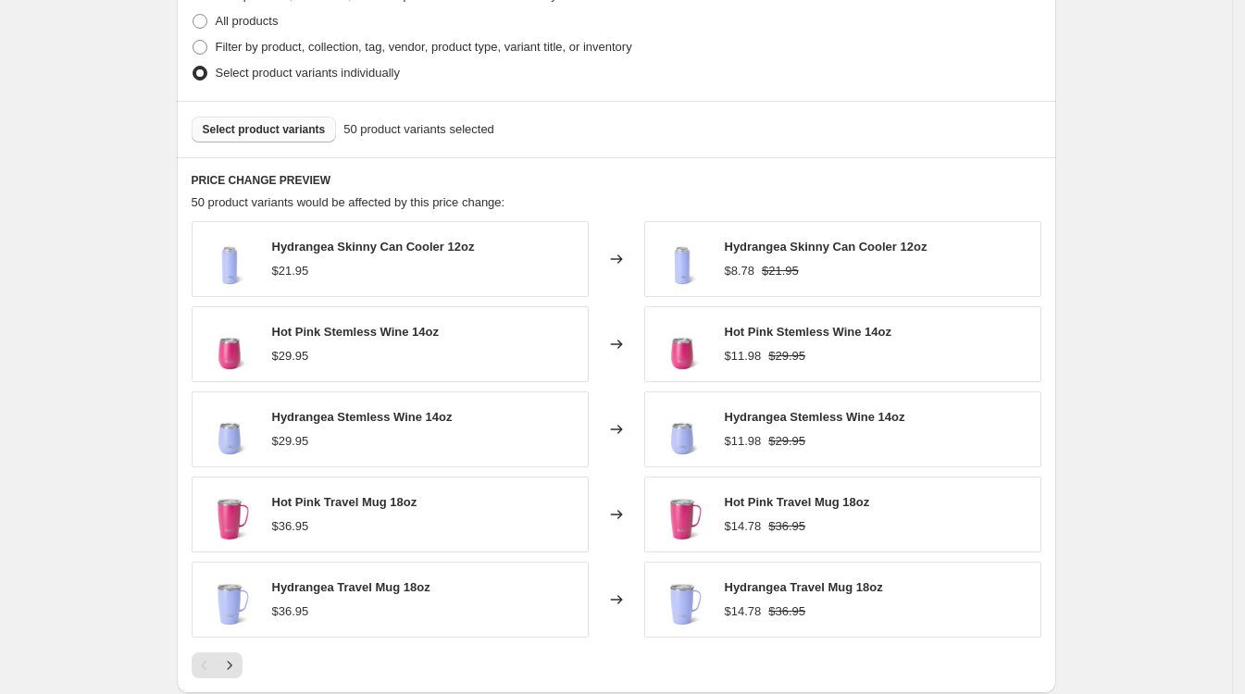
scroll to position [1313, 0]
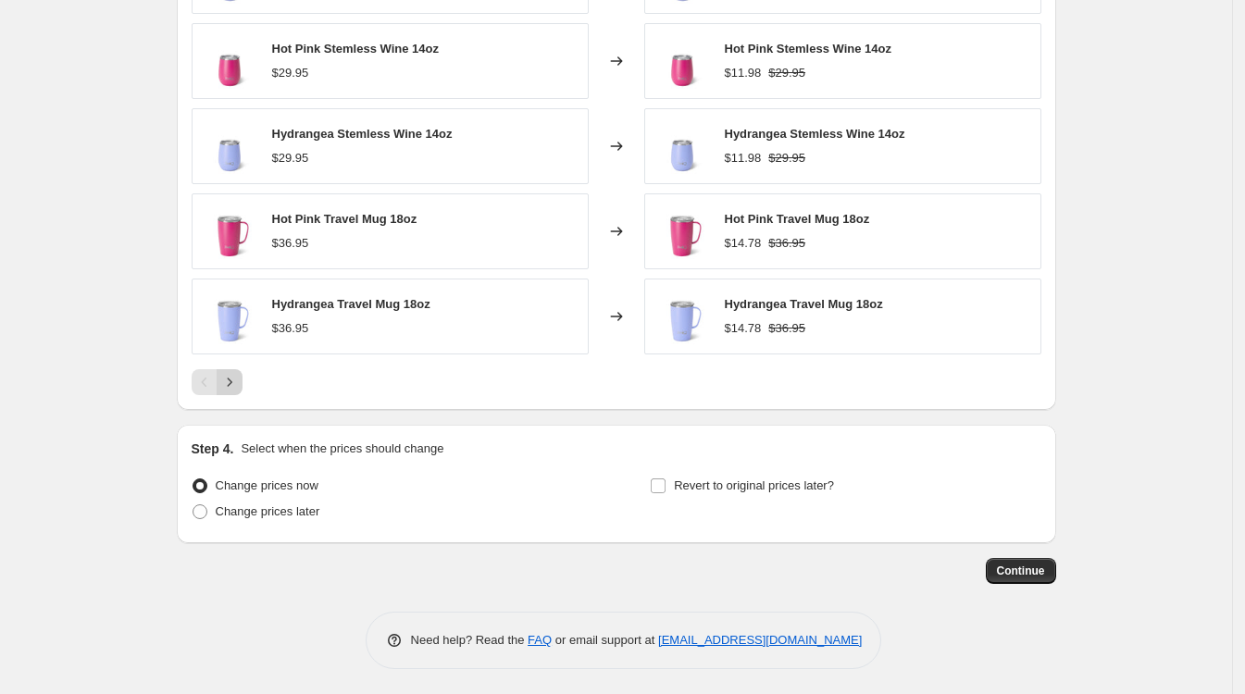
click at [231, 386] on icon "Next" at bounding box center [229, 382] width 5 height 8
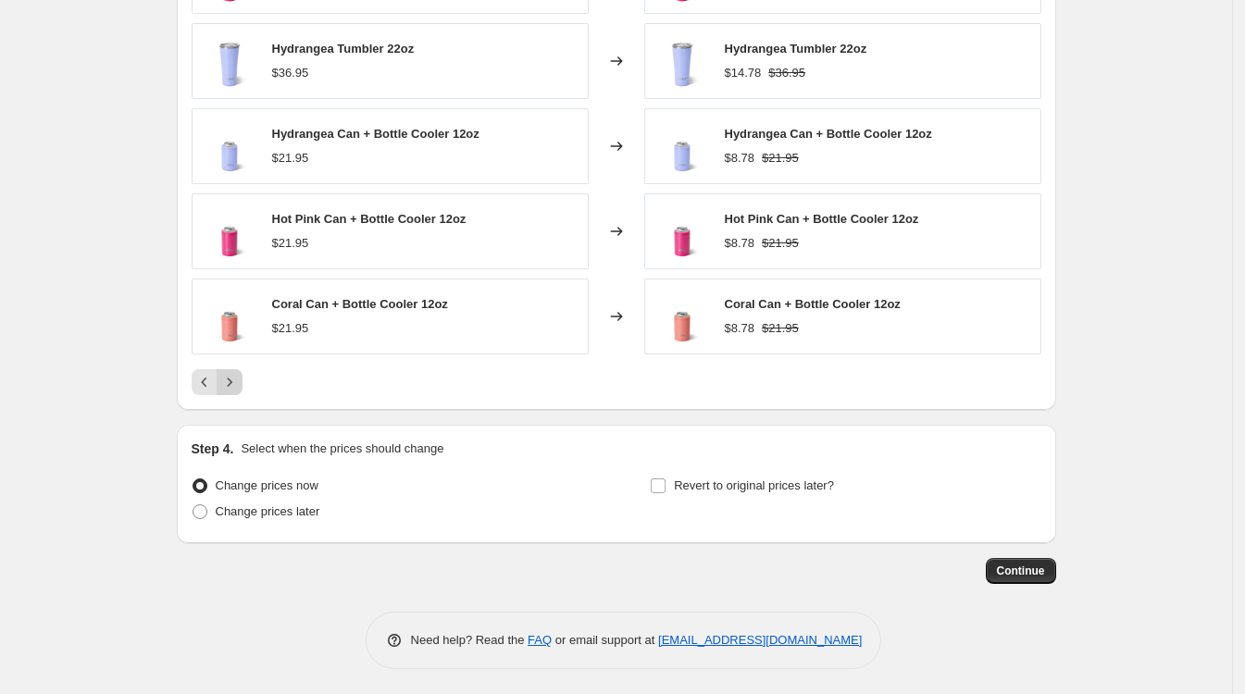
click at [239, 381] on icon "Next" at bounding box center [229, 382] width 19 height 19
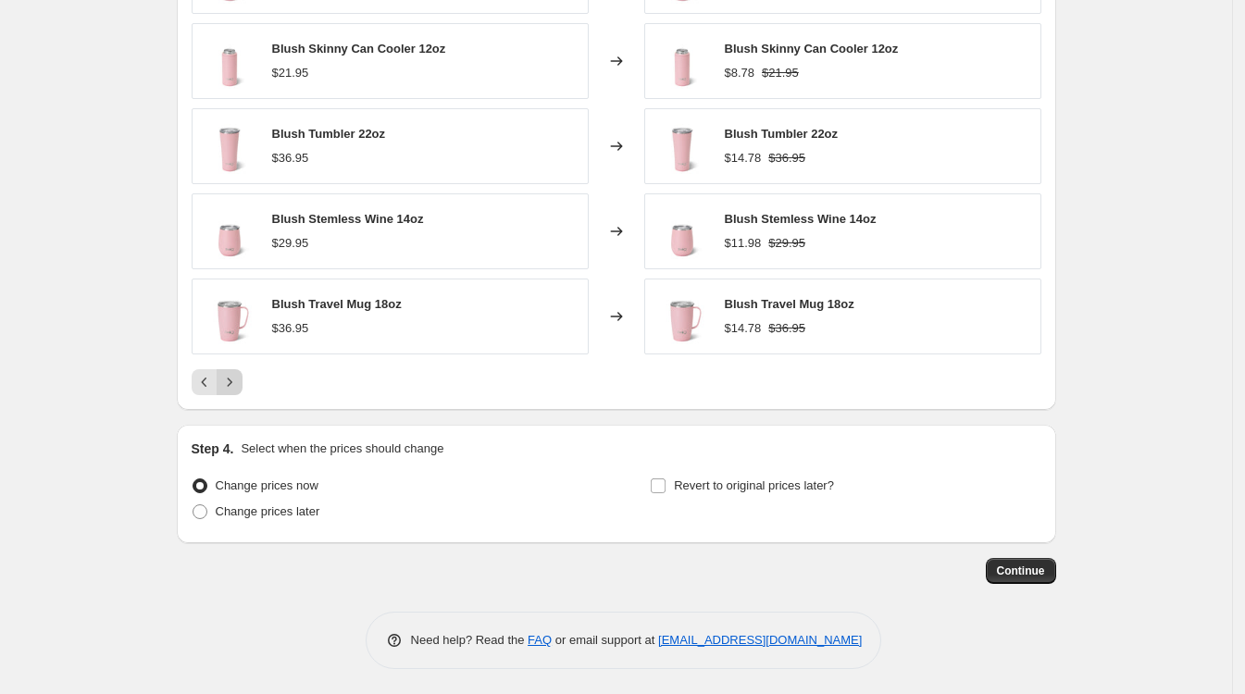
click at [239, 381] on icon "Next" at bounding box center [229, 382] width 19 height 19
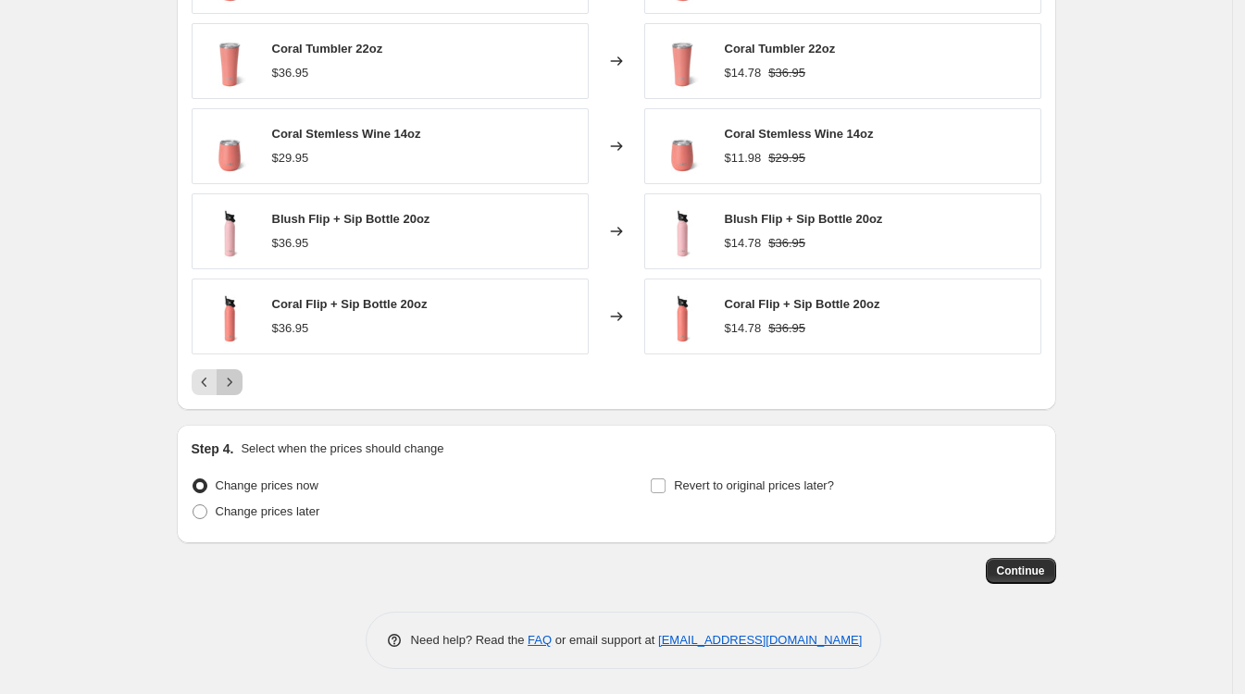
click at [239, 381] on icon "Next" at bounding box center [229, 382] width 19 height 19
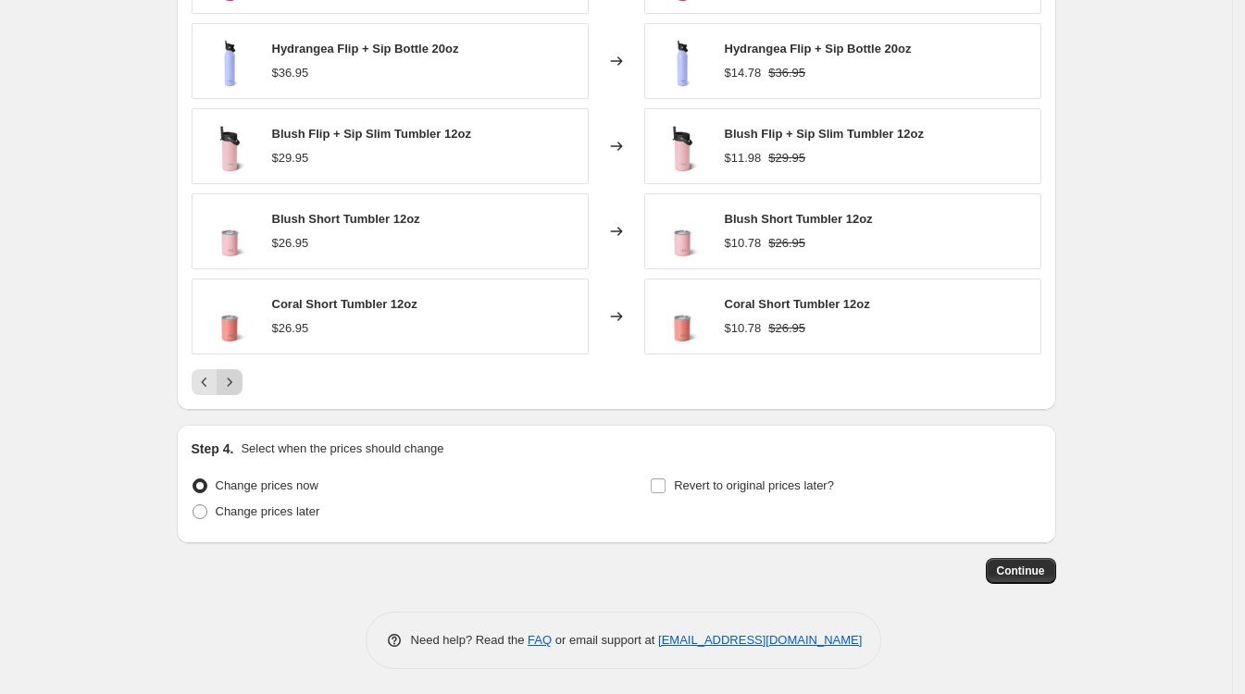
click at [239, 381] on icon "Next" at bounding box center [229, 382] width 19 height 19
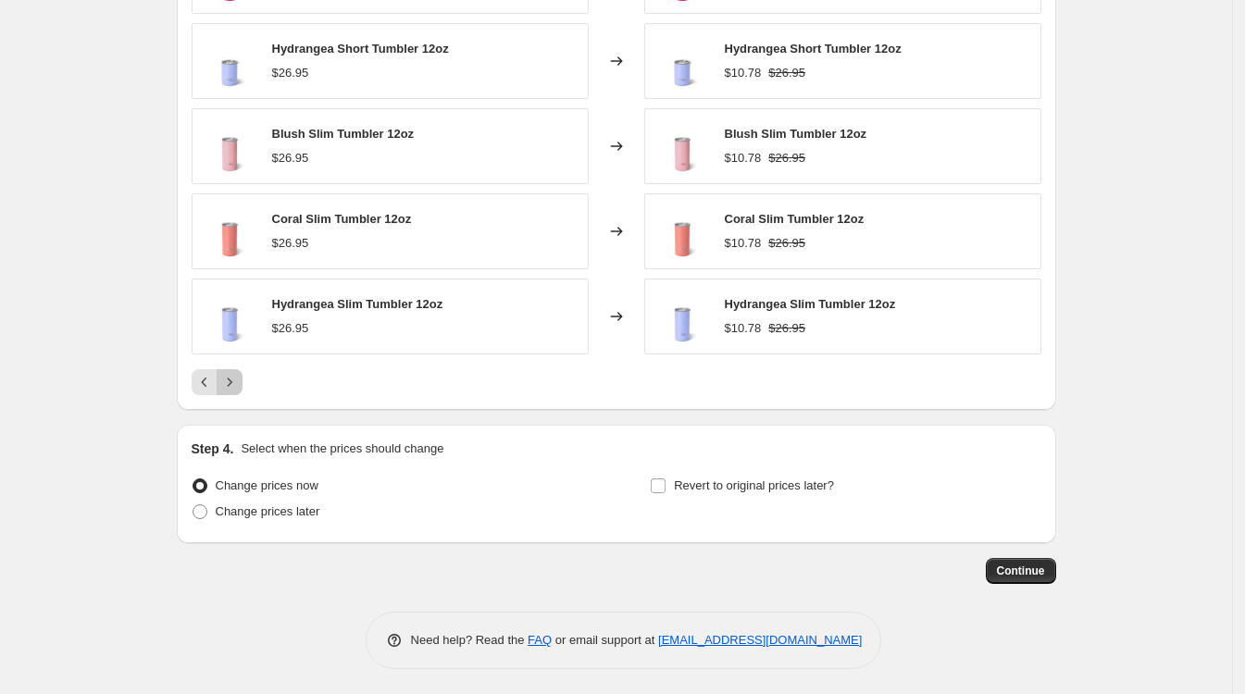
click at [239, 381] on icon "Next" at bounding box center [229, 382] width 19 height 19
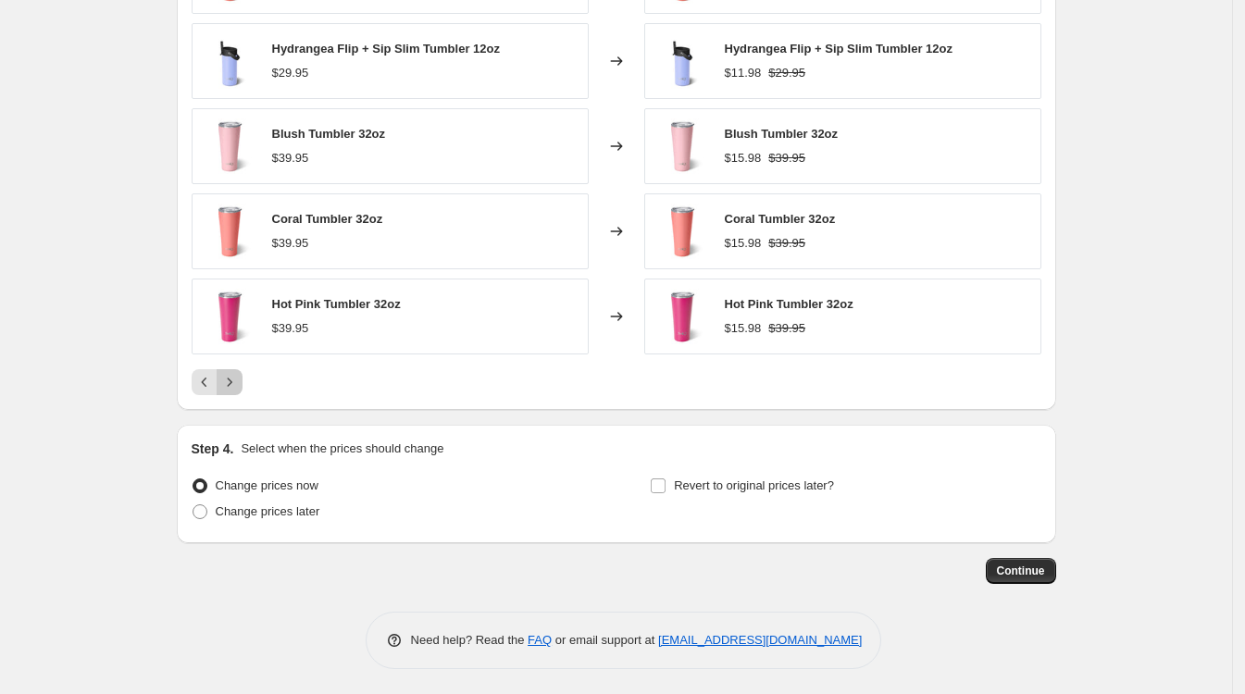
click at [239, 381] on icon "Next" at bounding box center [229, 382] width 19 height 19
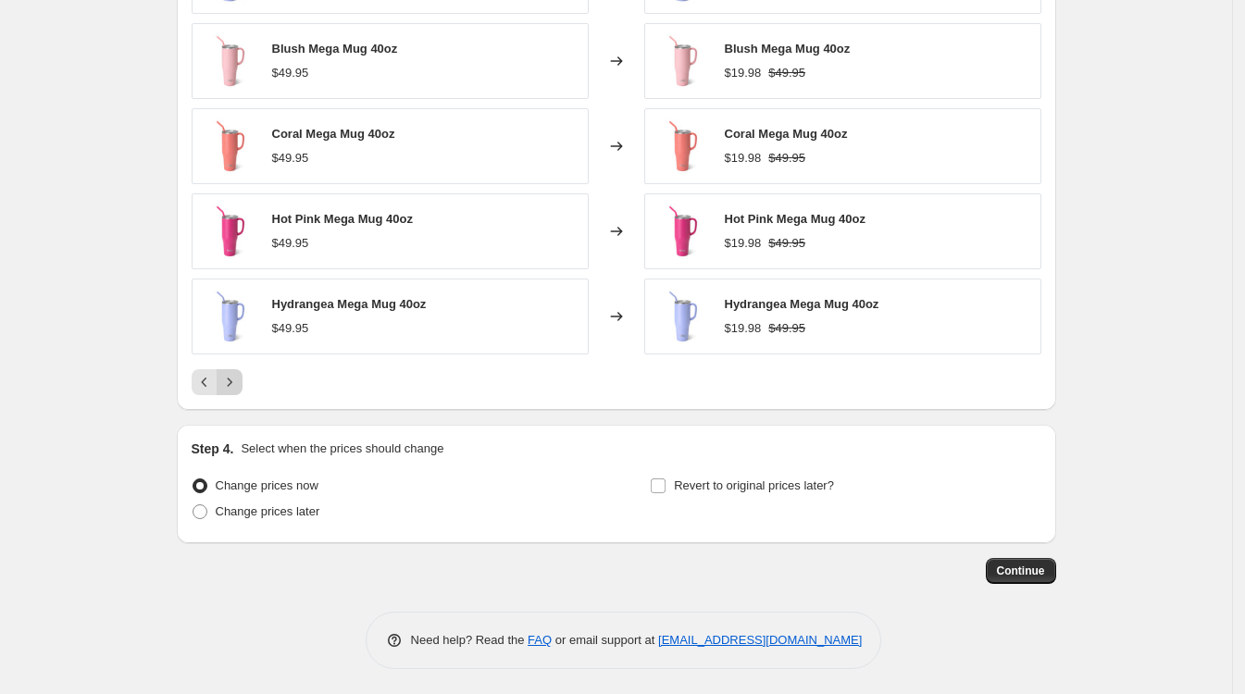
click at [239, 381] on icon "Next" at bounding box center [229, 382] width 19 height 19
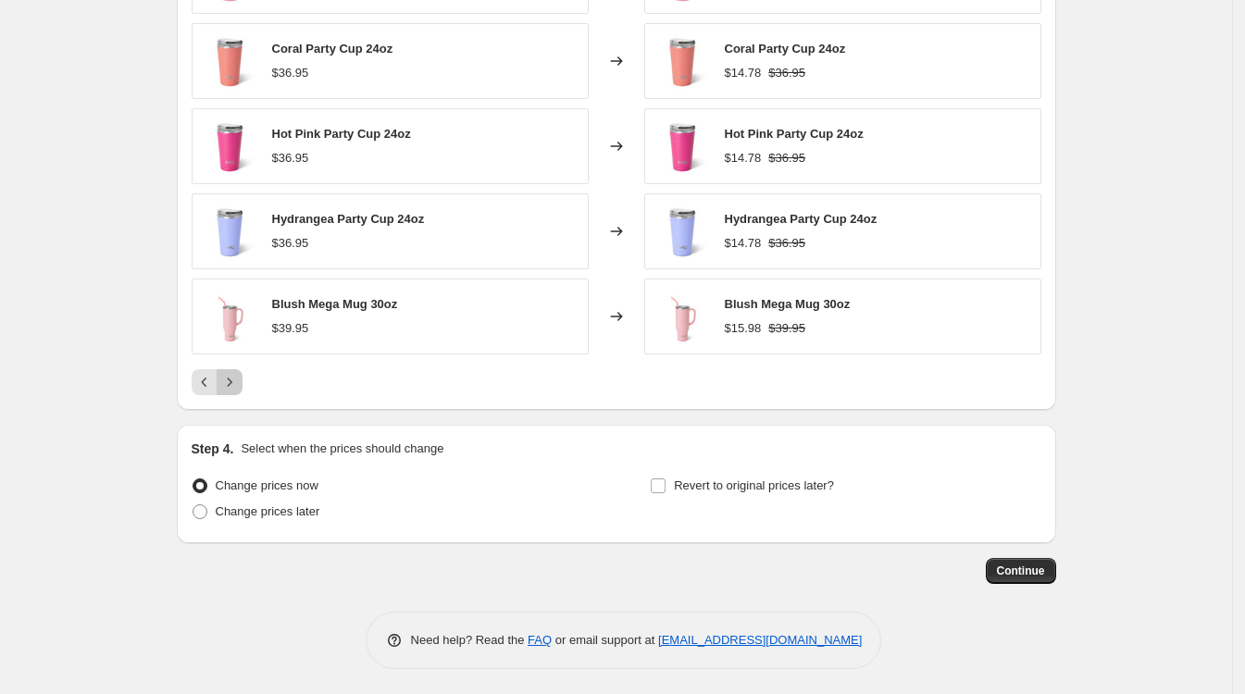
click at [239, 381] on icon "Next" at bounding box center [229, 382] width 19 height 19
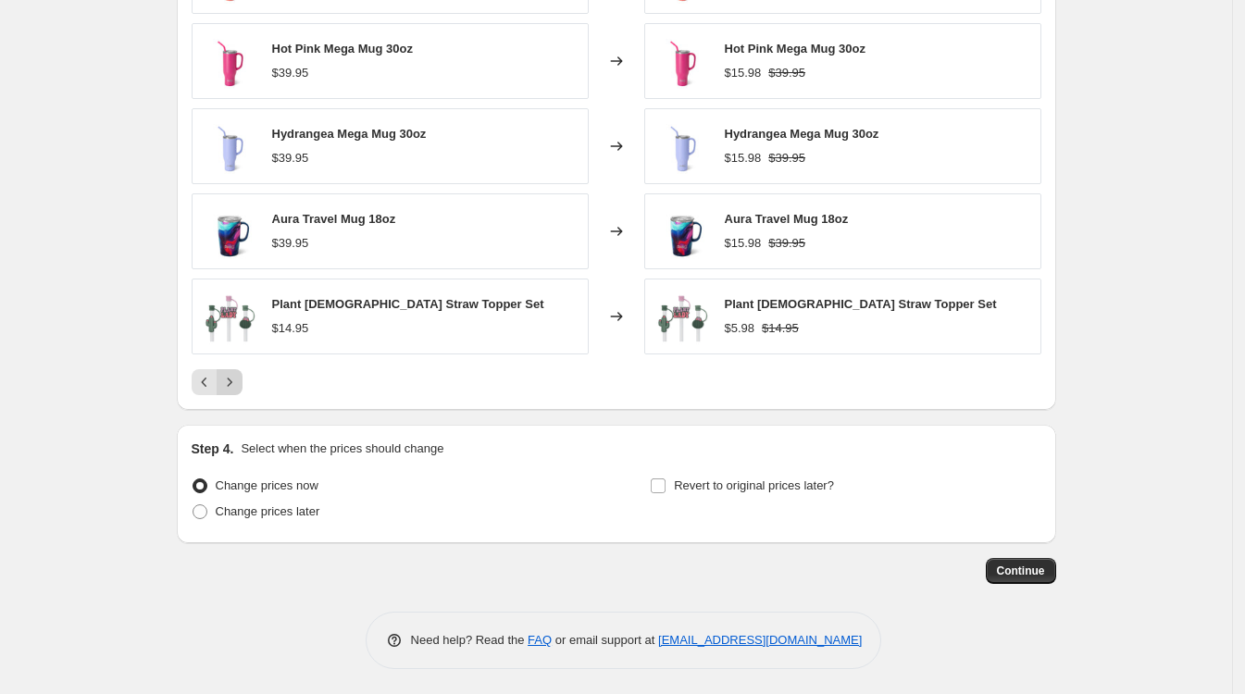
click at [242, 381] on div "Pagination" at bounding box center [230, 382] width 26 height 26
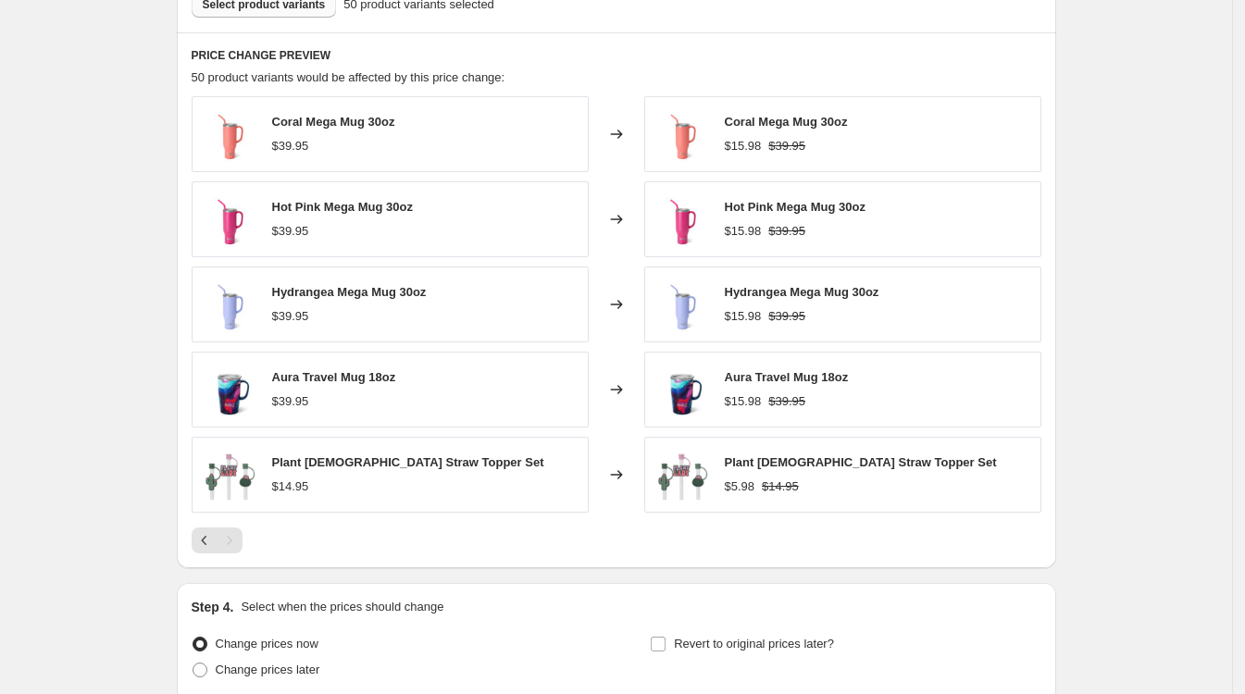
scroll to position [966, 0]
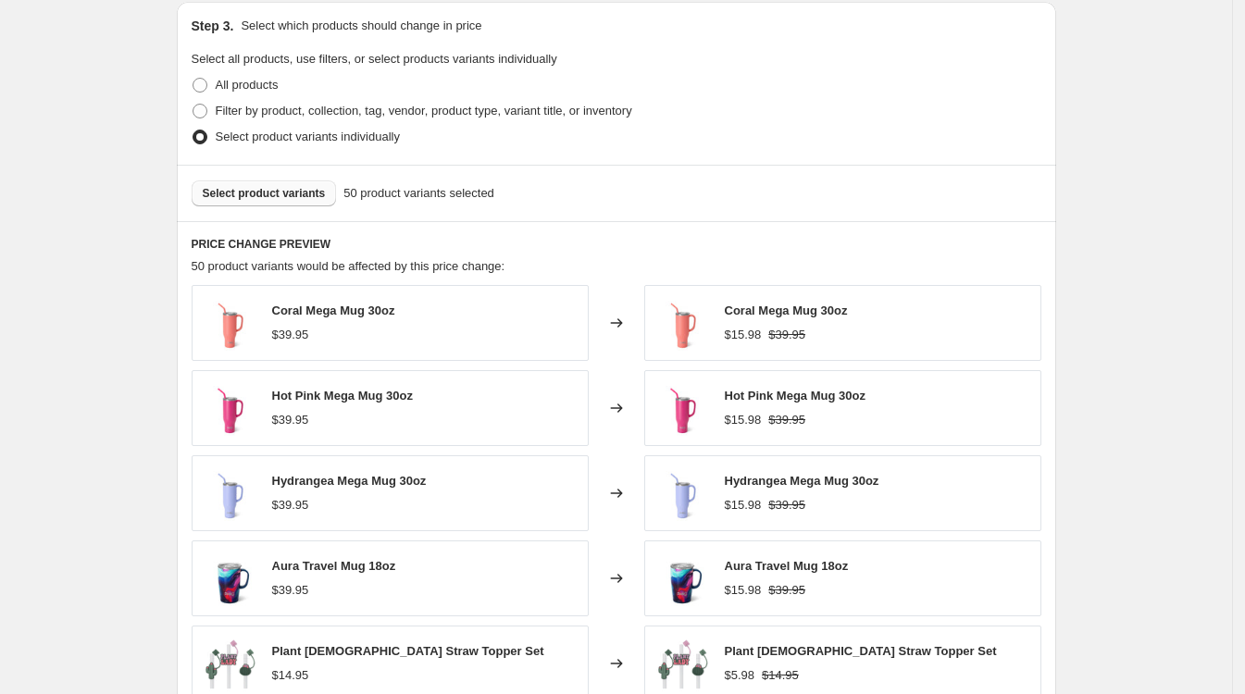
click at [276, 190] on span "Select product variants" at bounding box center [264, 193] width 123 height 15
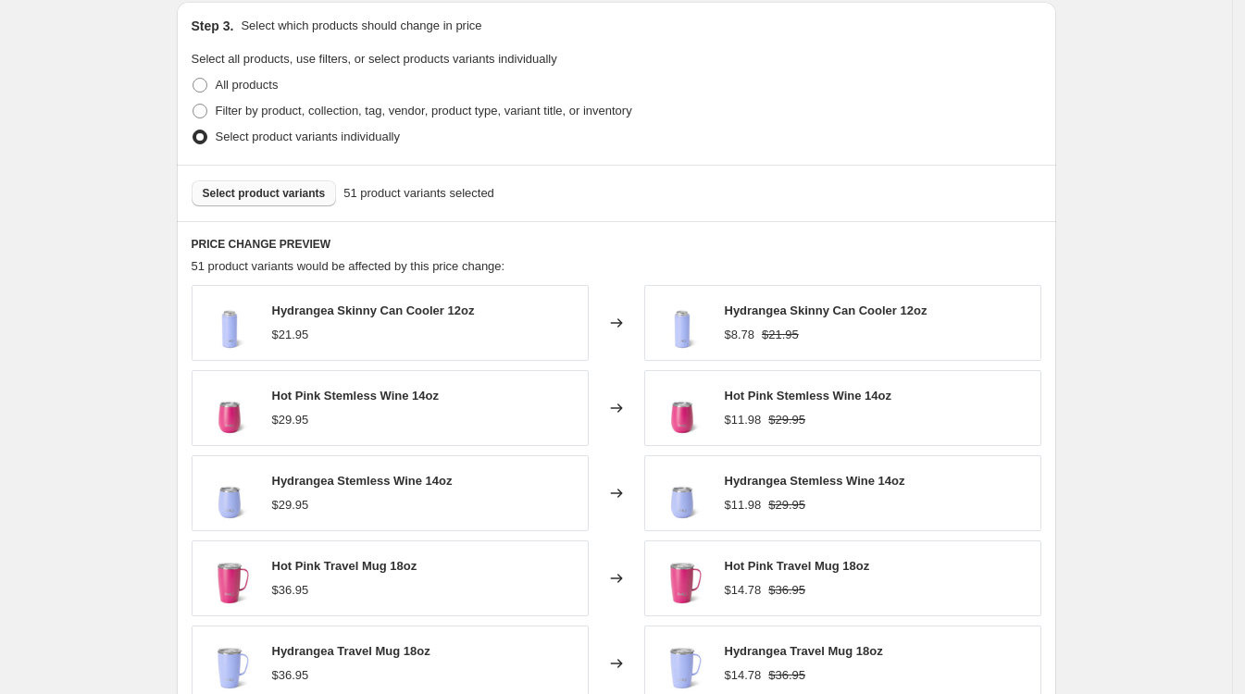
click at [254, 195] on span "Select product variants" at bounding box center [264, 193] width 123 height 15
drag, startPoint x: 1163, startPoint y: 275, endPoint x: 519, endPoint y: 294, distance: 644.4
click at [1163, 275] on div "Create new price change job. This page is ready Create new price change job Dra…" at bounding box center [616, 39] width 1232 height 2010
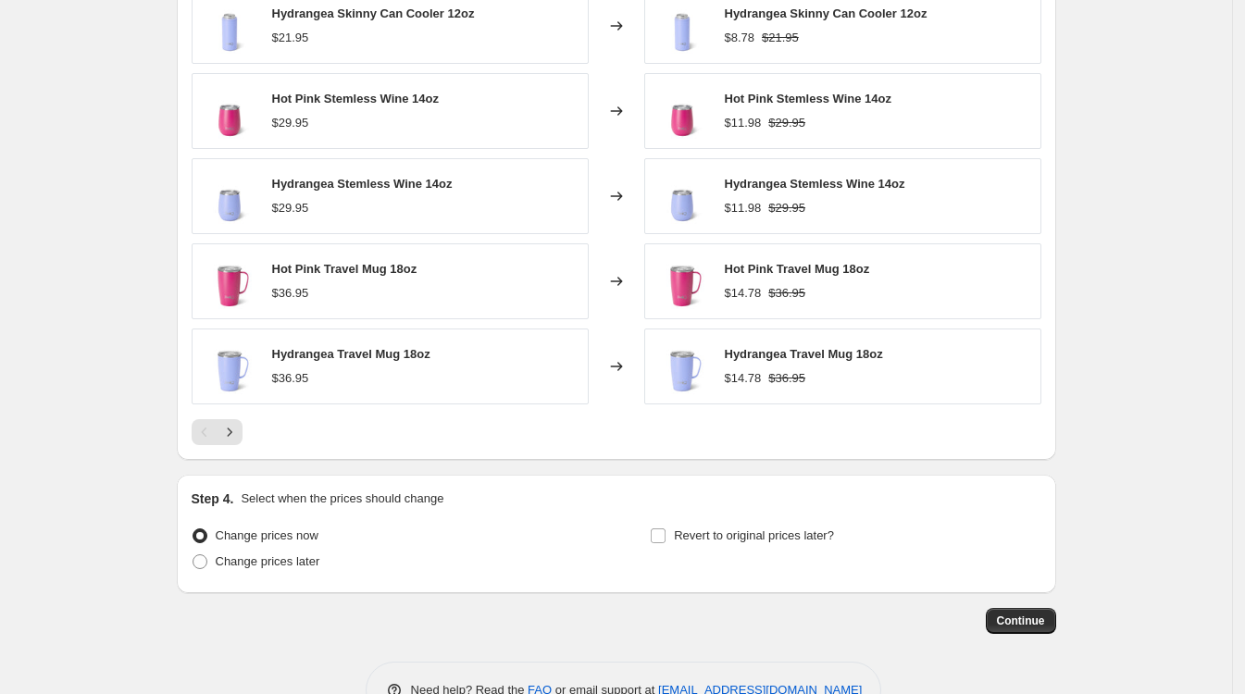
scroll to position [1317, 0]
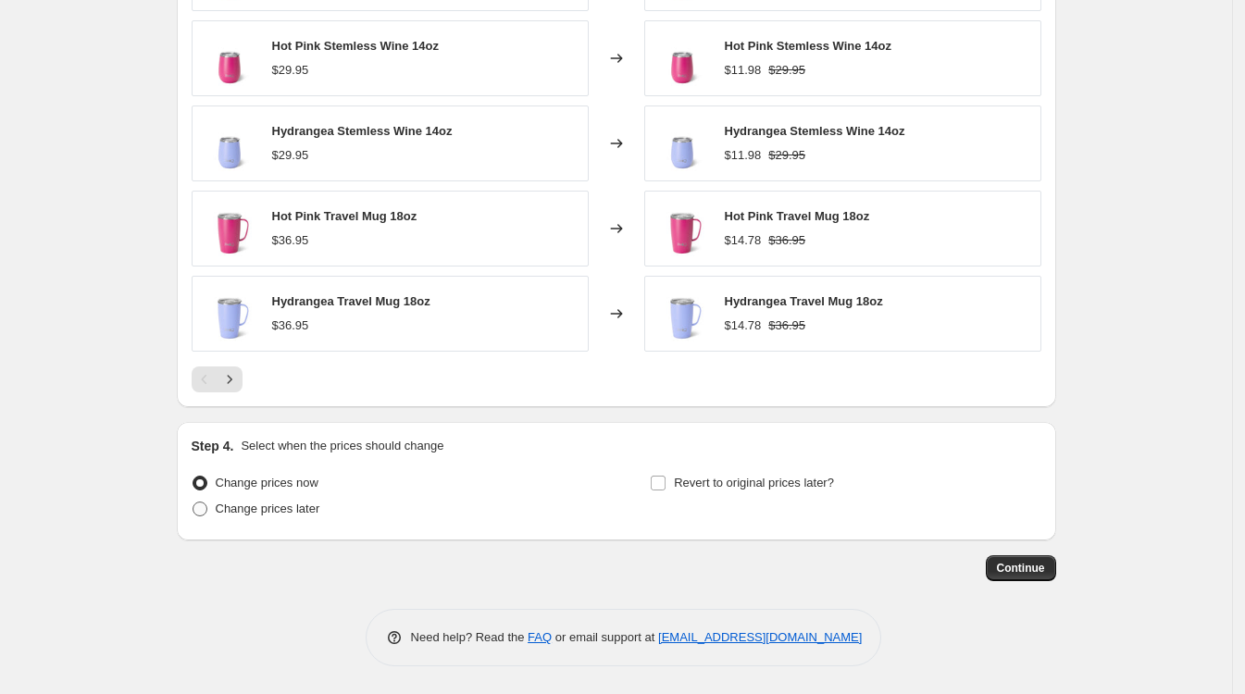
click at [204, 512] on span at bounding box center [199, 509] width 15 height 15
click at [193, 502] on input "Change prices later" at bounding box center [192, 502] width 1 height 1
radio input "true"
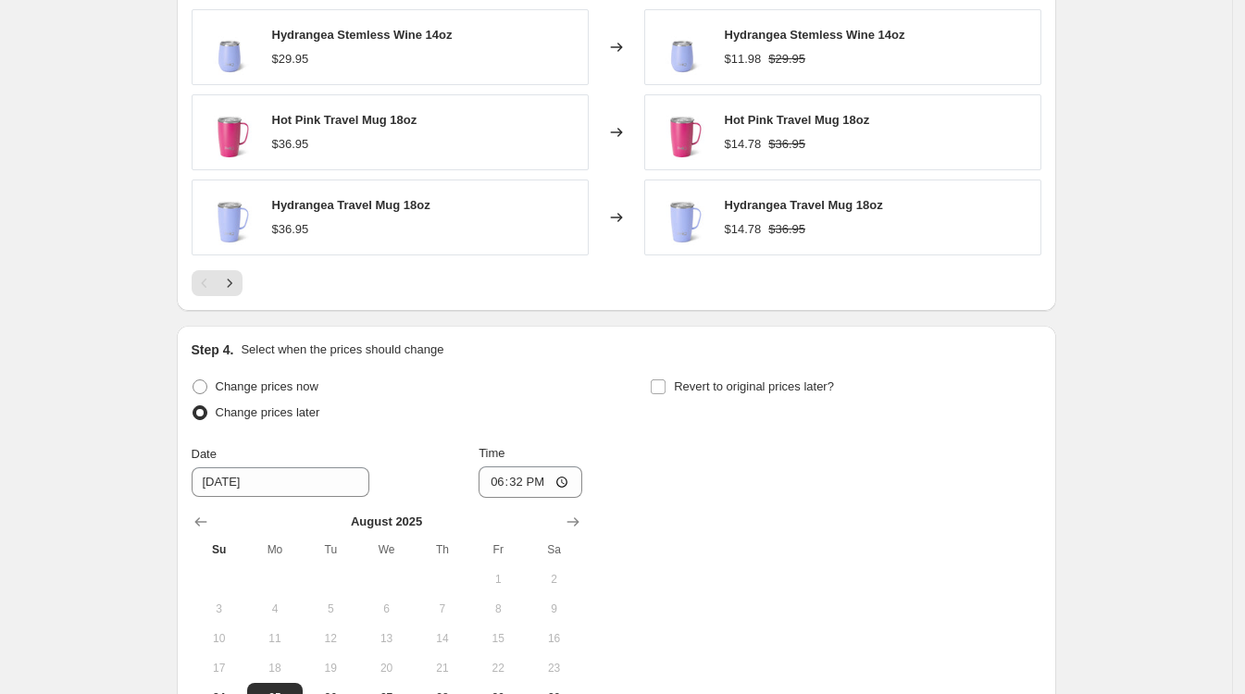
scroll to position [1663, 0]
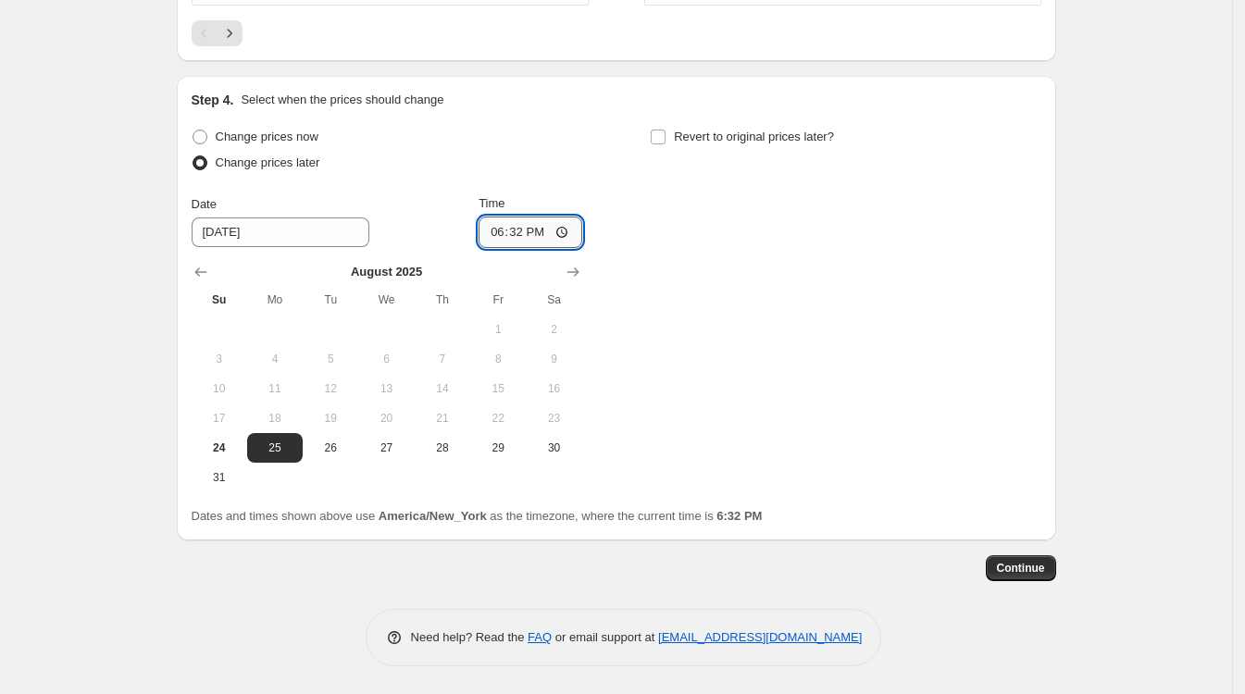
click at [509, 231] on input "18:32" at bounding box center [530, 232] width 104 height 31
click at [533, 232] on input "12:00" at bounding box center [530, 232] width 104 height 31
type input "00:00"
click at [707, 320] on div "Change prices now Change prices later Date 8/25/2025 Time 00:00 August 2025 Su …" at bounding box center [617, 308] width 850 height 368
click at [1022, 564] on span "Continue" at bounding box center [1021, 568] width 48 height 15
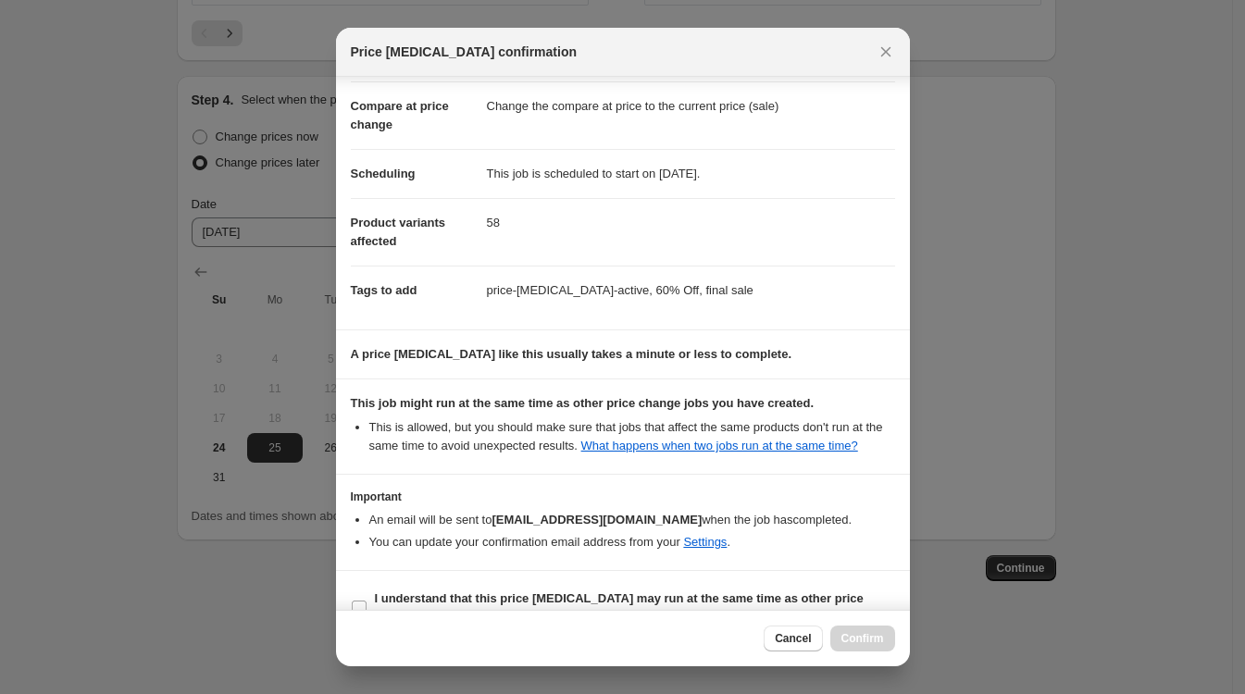
scroll to position [112, 0]
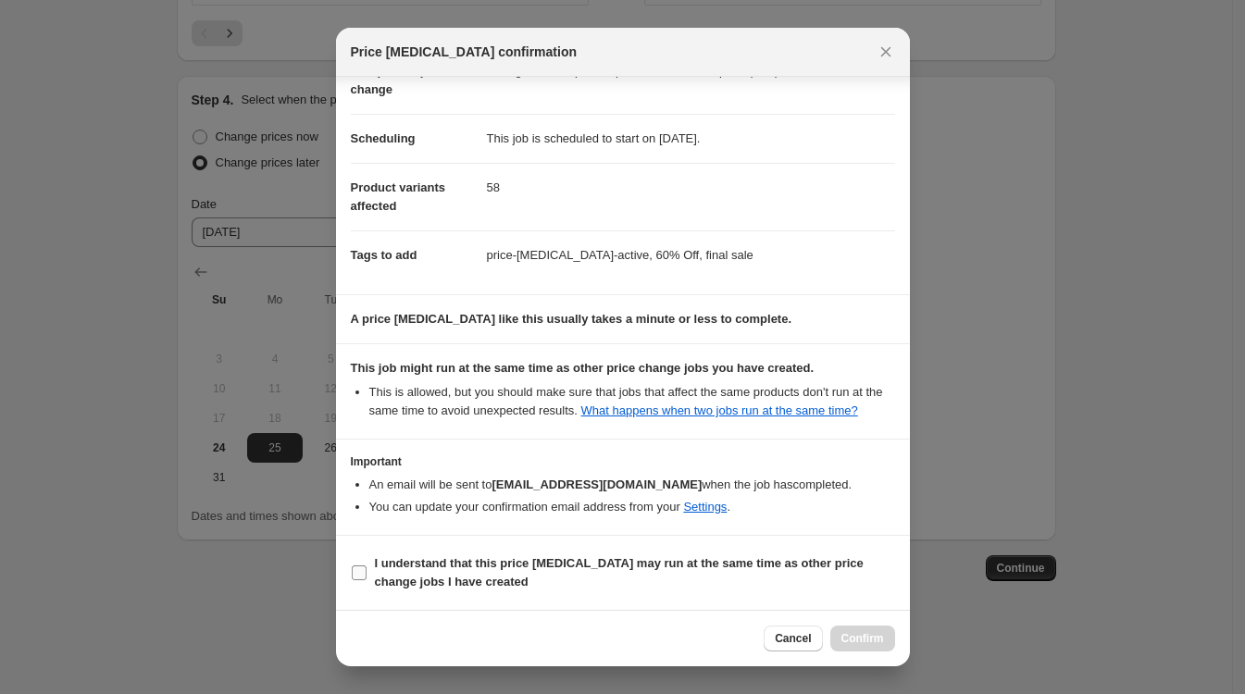
drag, startPoint x: 357, startPoint y: 567, endPoint x: 391, endPoint y: 570, distance: 34.4
click at [360, 567] on input "I understand that this price change job may run at the same time as other price…" at bounding box center [359, 572] width 15 height 15
checkbox input "true"
click at [862, 632] on span "Confirm" at bounding box center [862, 638] width 43 height 15
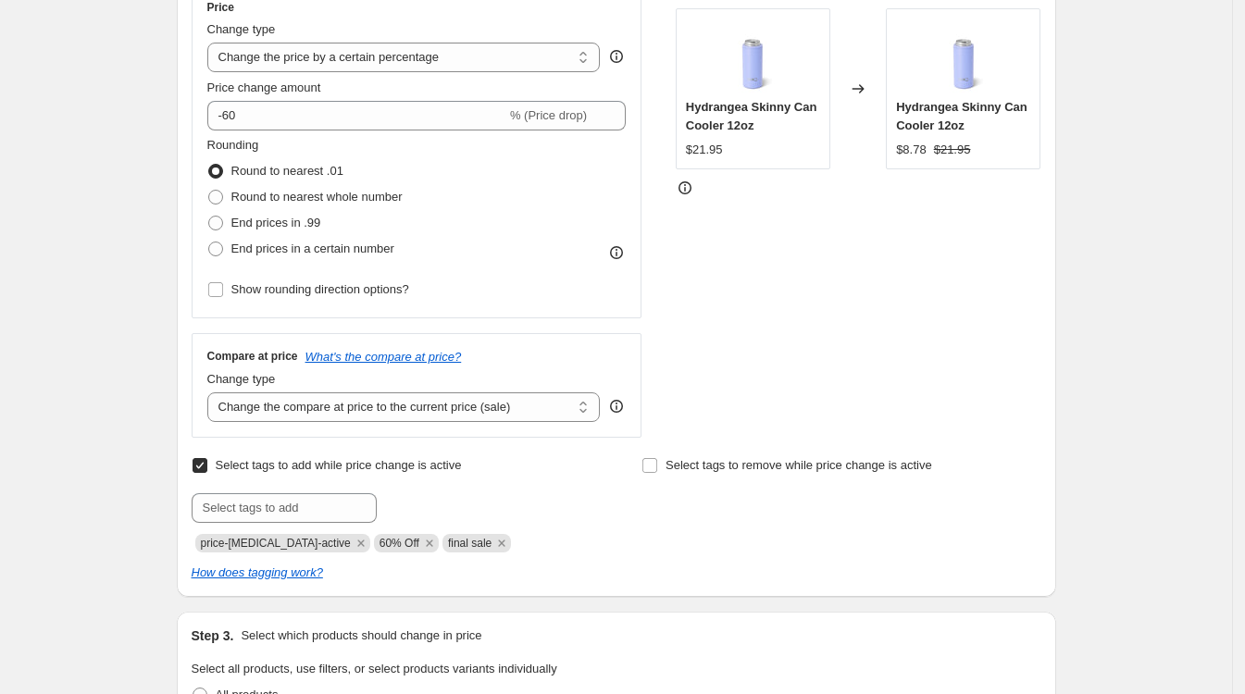
scroll to position [694, 0]
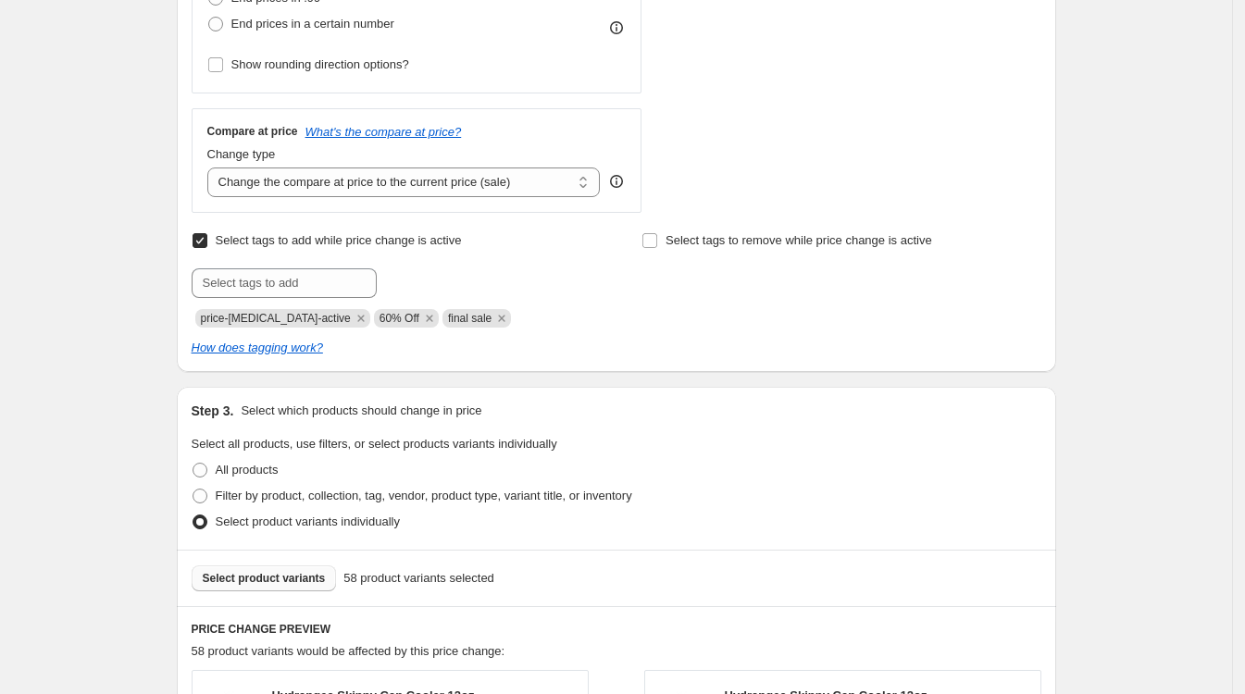
drag, startPoint x: 1183, startPoint y: 200, endPoint x: 751, endPoint y: 68, distance: 450.8
click at [1183, 200] on div "8/25 Buy Buy Summer Sale 60% OFF. This page is ready 8/25 Buy Buy Summer Sale 6…" at bounding box center [616, 540] width 1232 height 2469
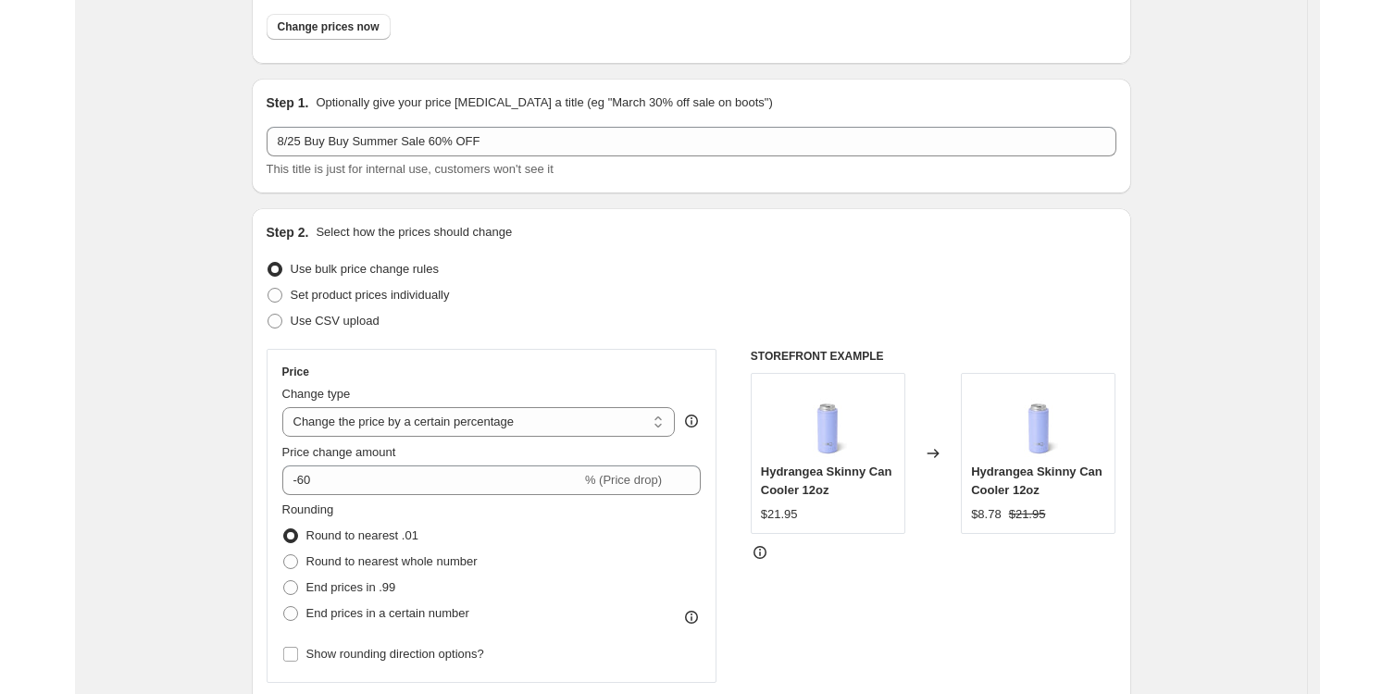
scroll to position [0, 0]
